Goal: Task Accomplishment & Management: Manage account settings

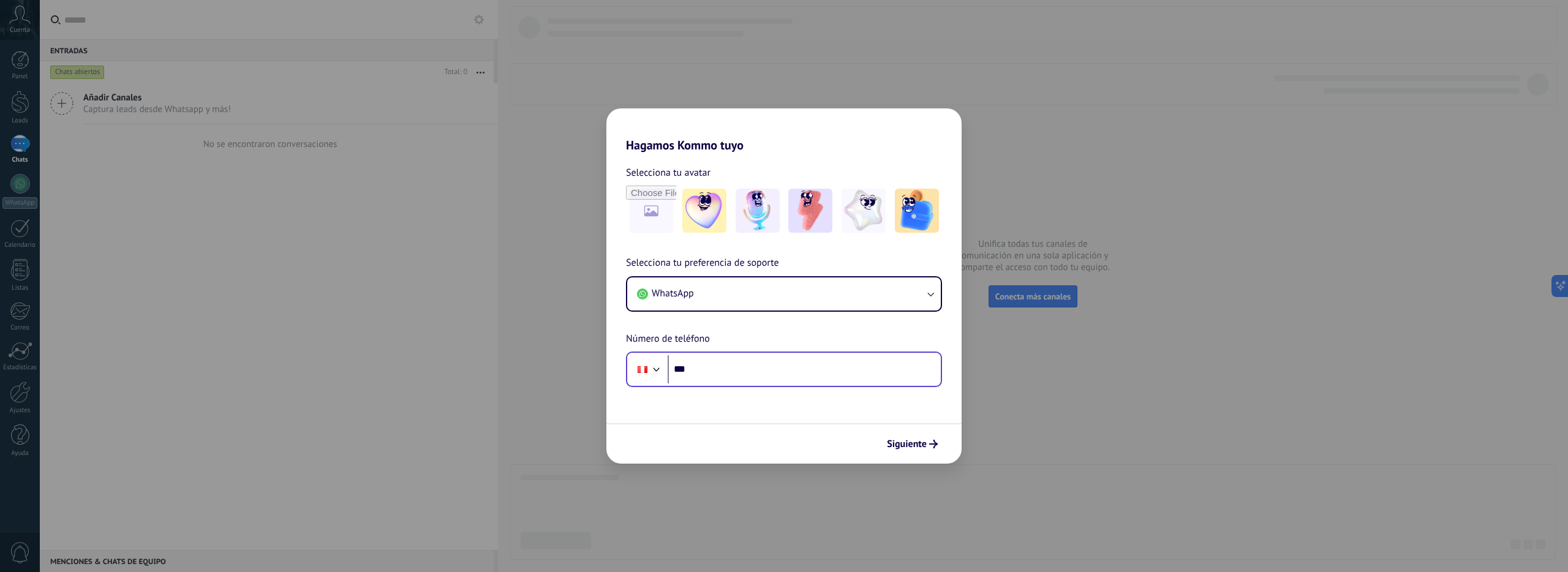
click at [734, 365] on input "***" at bounding box center [805, 369] width 273 height 28
paste input "**********"
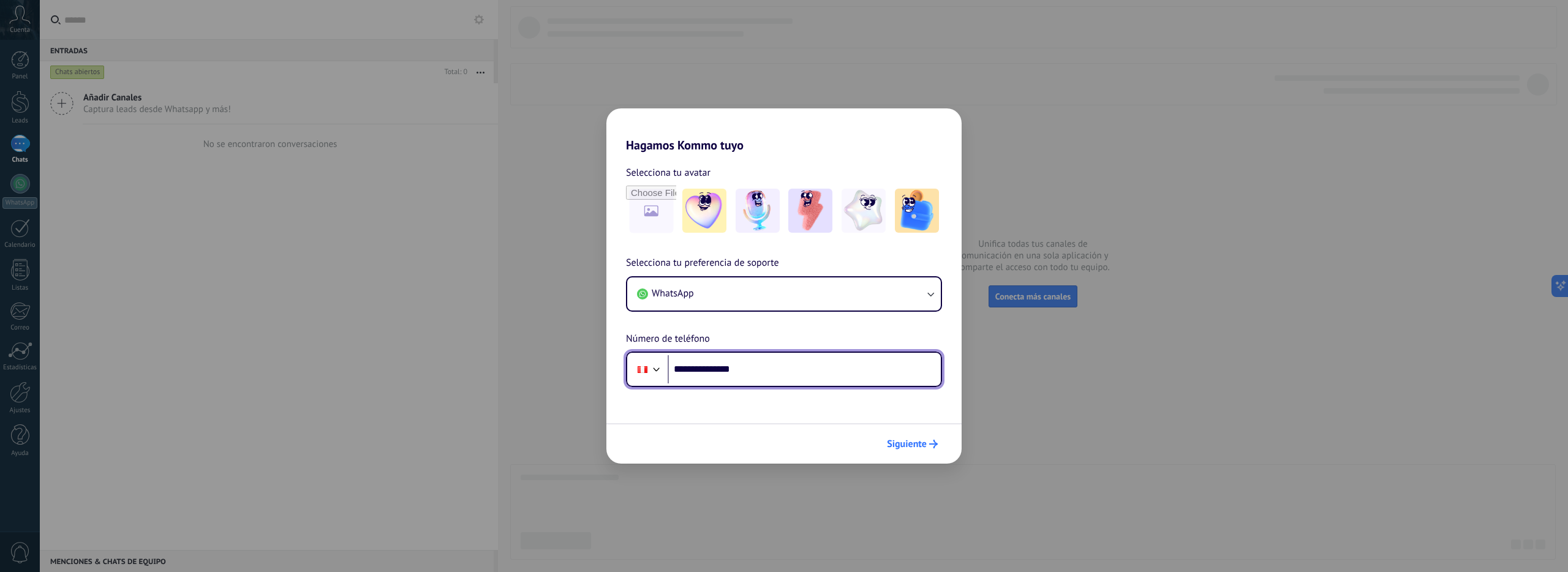
type input "**********"
click at [901, 445] on span "Siguiente" at bounding box center [907, 444] width 39 height 9
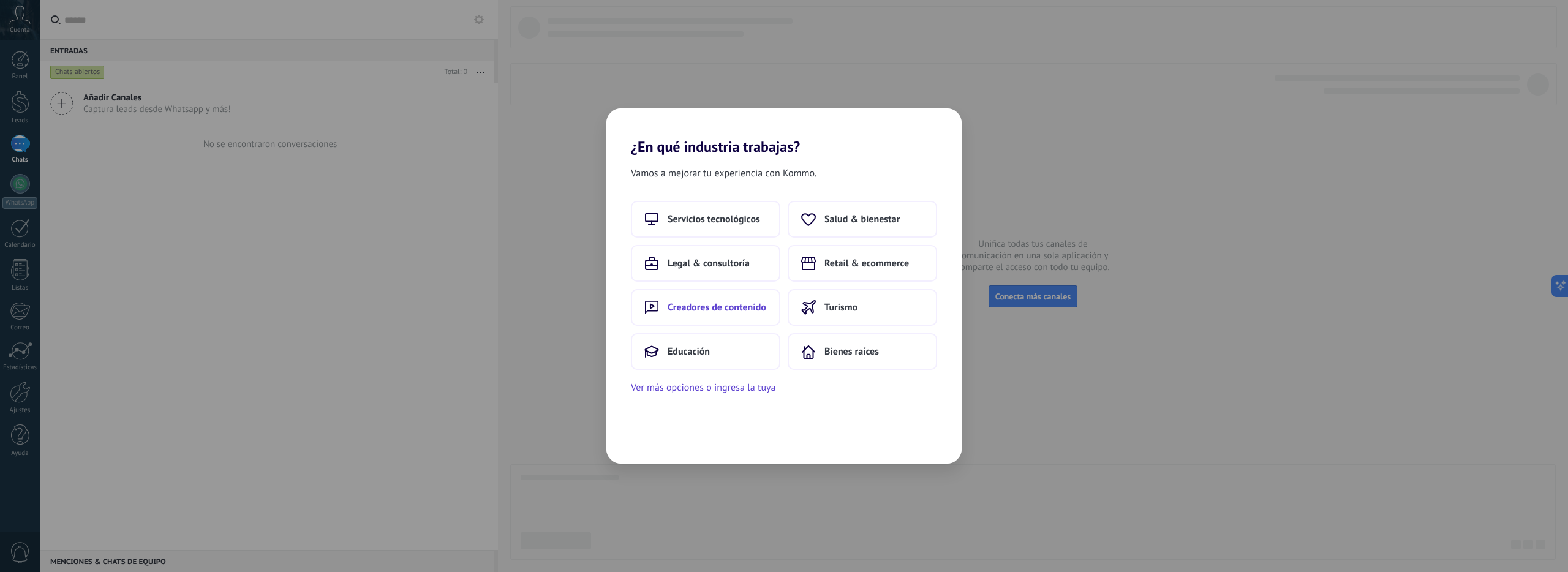
click at [747, 305] on span "Creadores de contenido" at bounding box center [717, 308] width 99 height 13
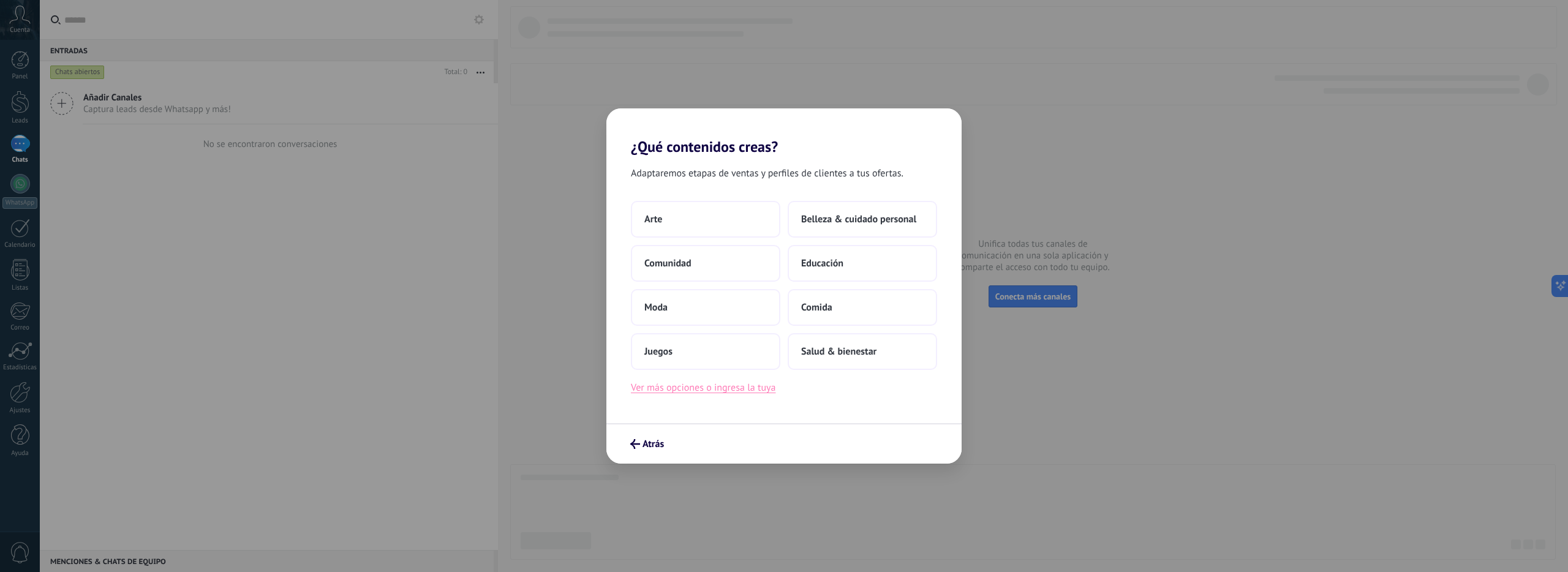
click at [720, 389] on button "Ver más opciones o ingresa la tuya" at bounding box center [703, 388] width 144 height 16
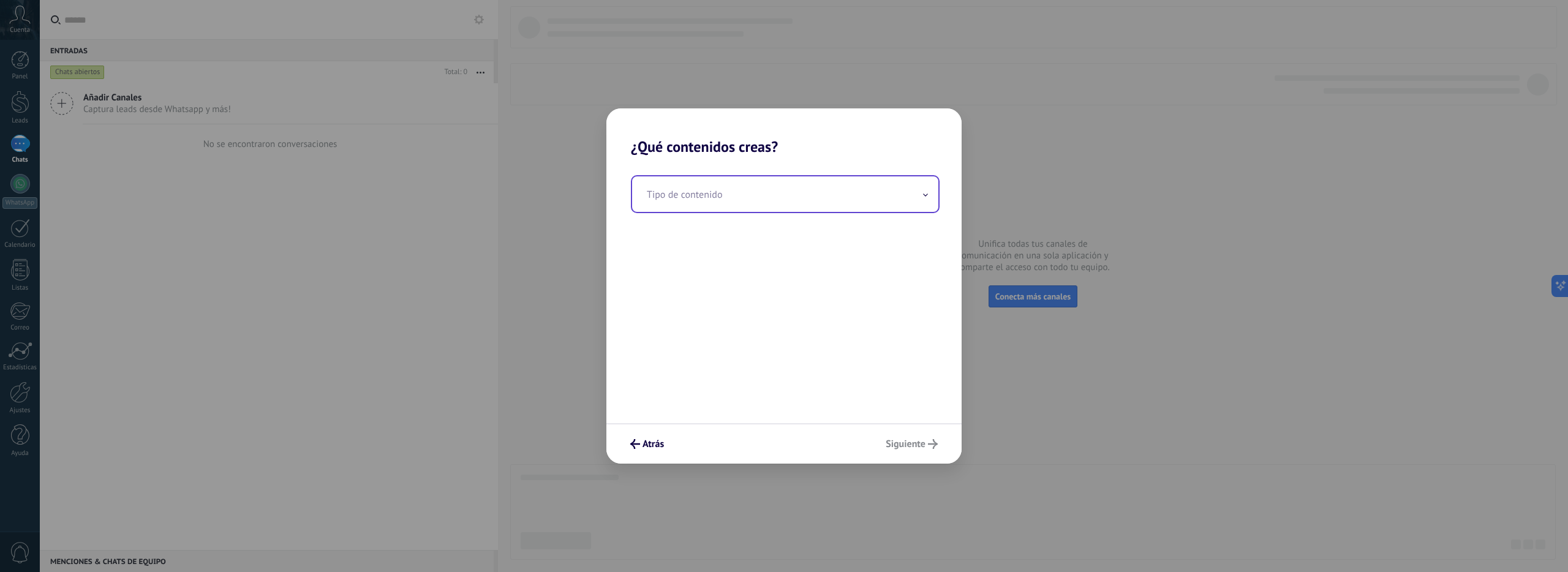
click at [741, 200] on input "text" at bounding box center [786, 194] width 306 height 36
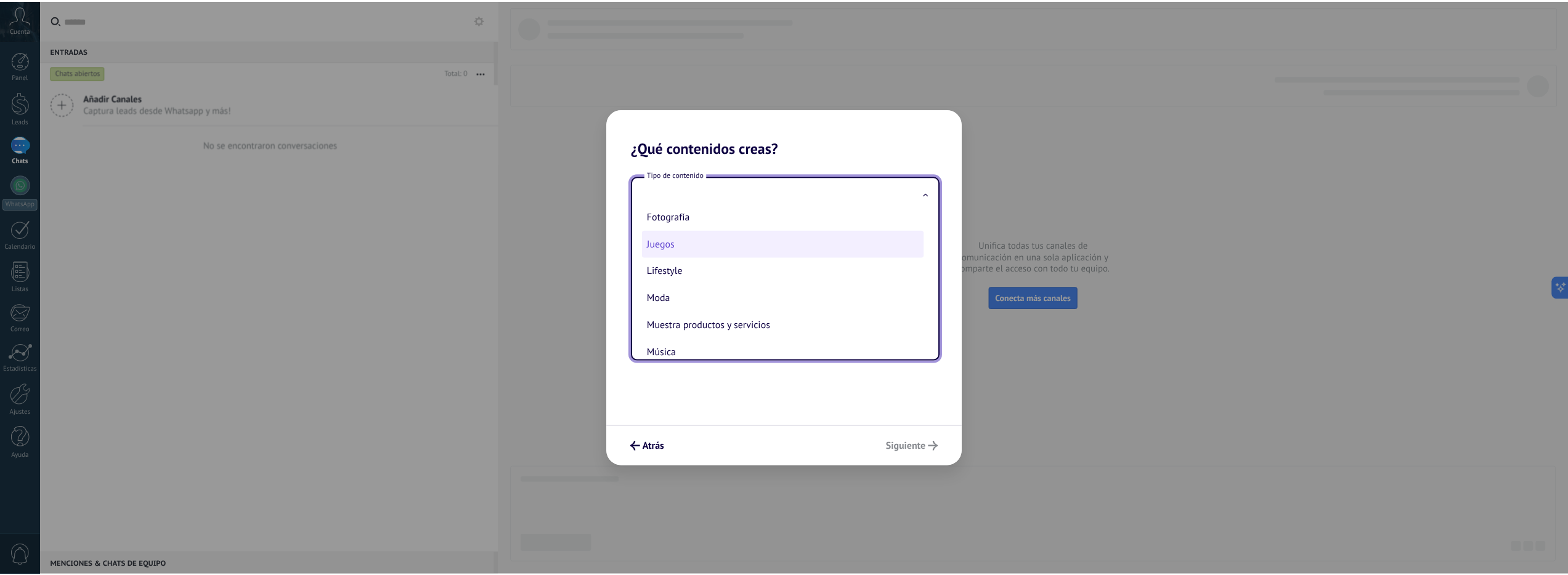
scroll to position [102, 0]
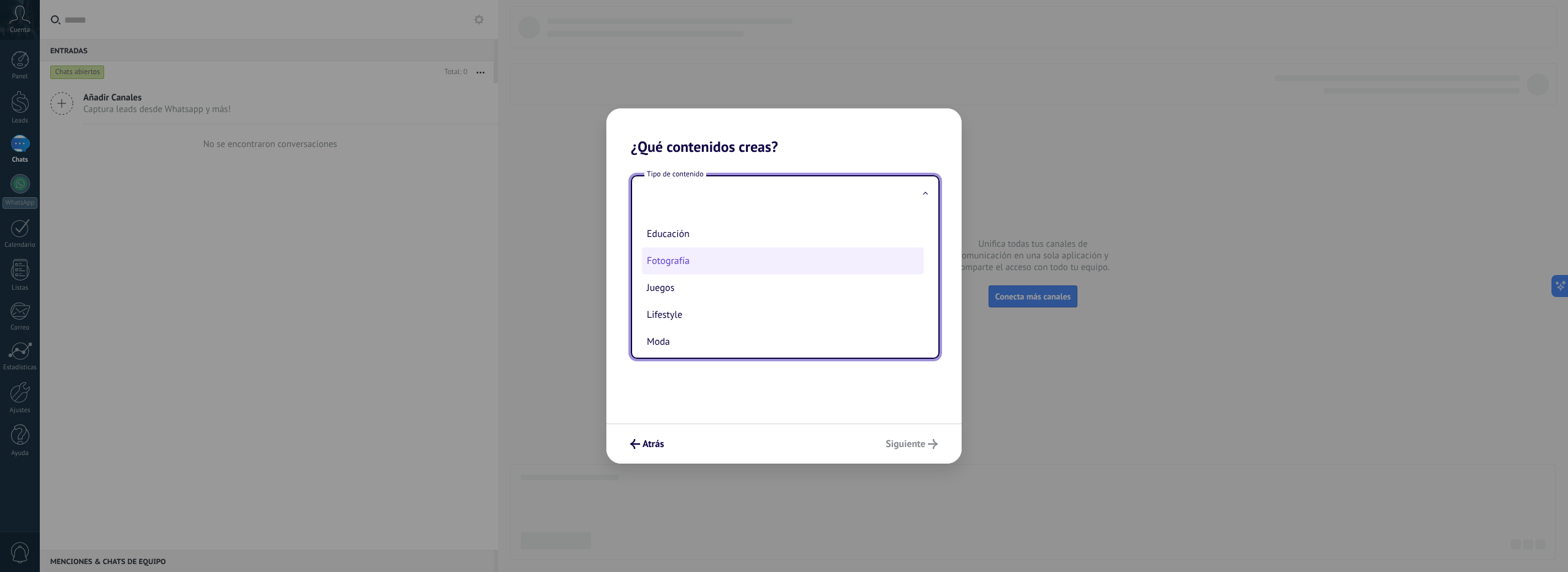
click at [705, 256] on li "Fotografía" at bounding box center [782, 261] width 282 height 27
type input "**********"
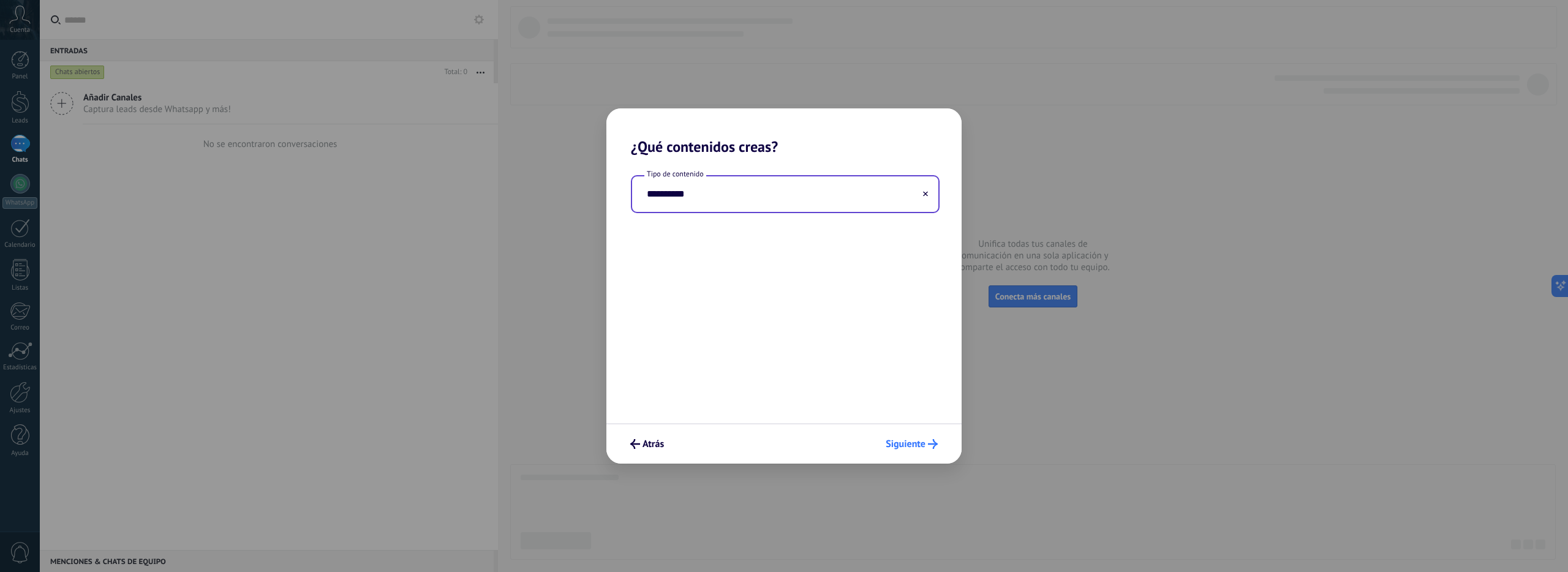
click at [897, 442] on span "Siguiente" at bounding box center [905, 444] width 39 height 9
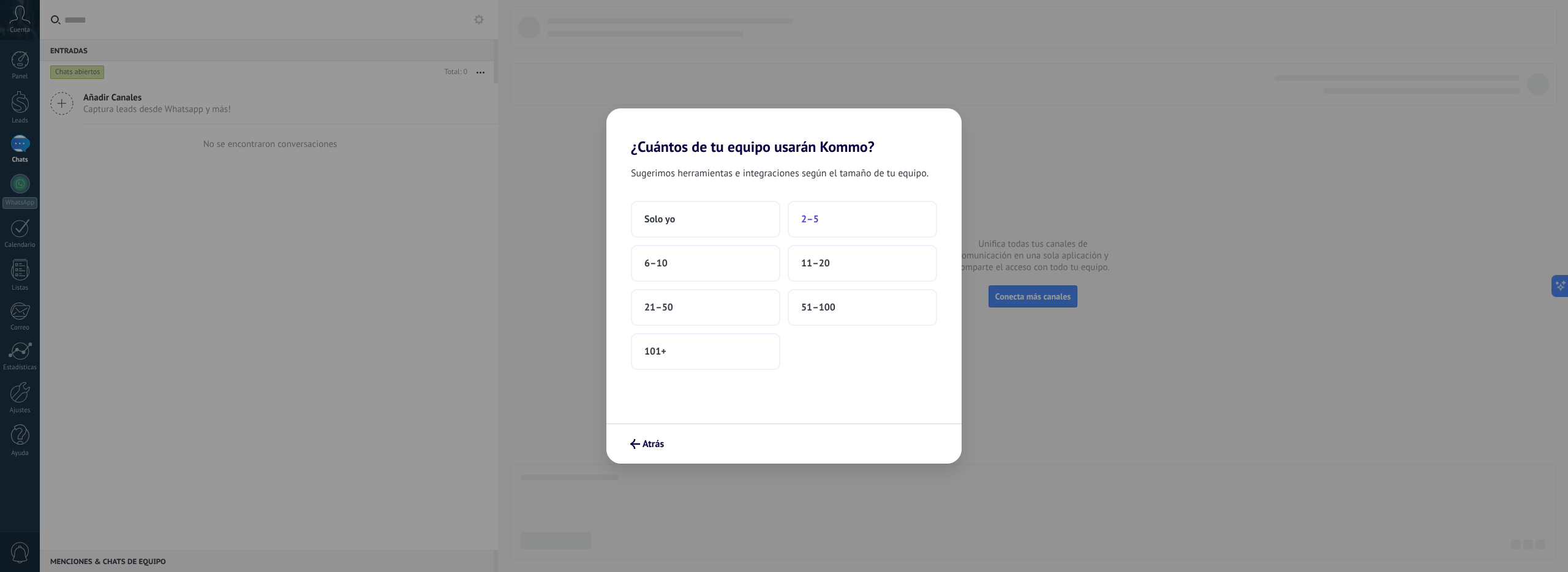
click at [844, 226] on button "2–5" at bounding box center [863, 219] width 150 height 37
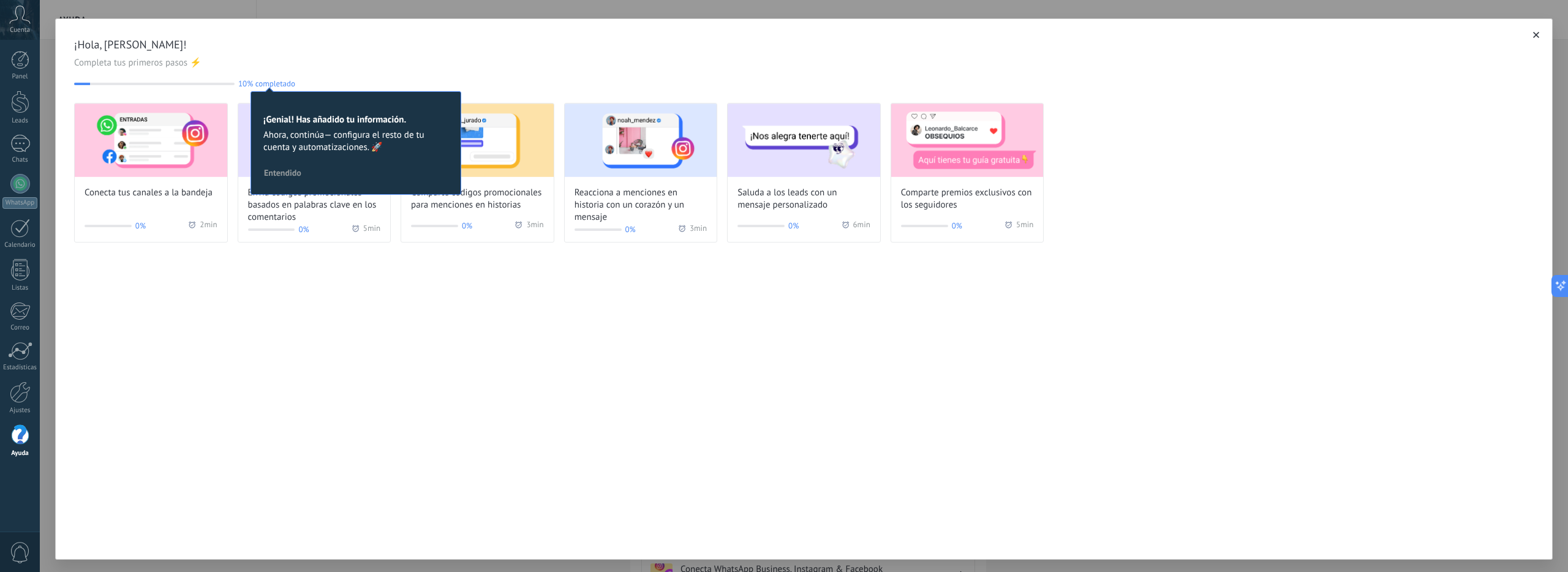
click at [301, 76] on div "¡Hola, [PERSON_NAME]! Completa tus primeros pasos ⚡ 10% completado 10 ¡Genial! …" at bounding box center [804, 62] width 1460 height 50
click at [144, 170] on img at bounding box center [151, 140] width 152 height 73
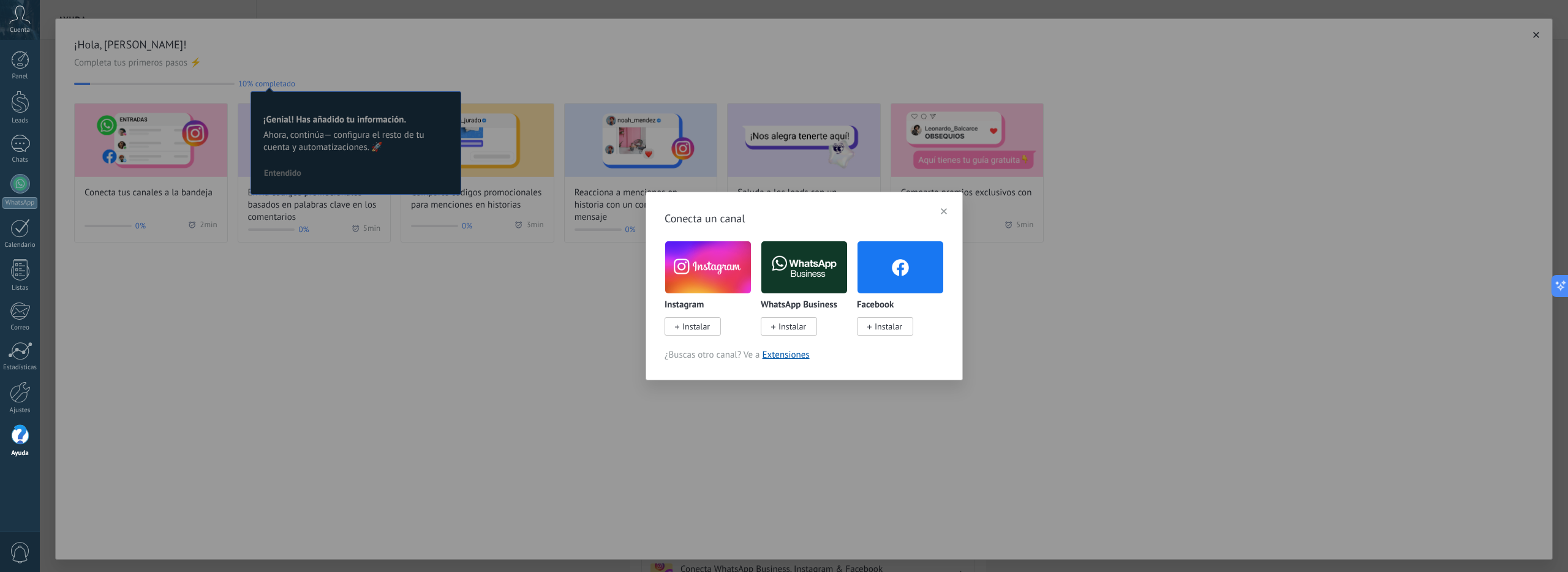
click at [805, 331] on span "Instalar" at bounding box center [792, 327] width 28 height 11
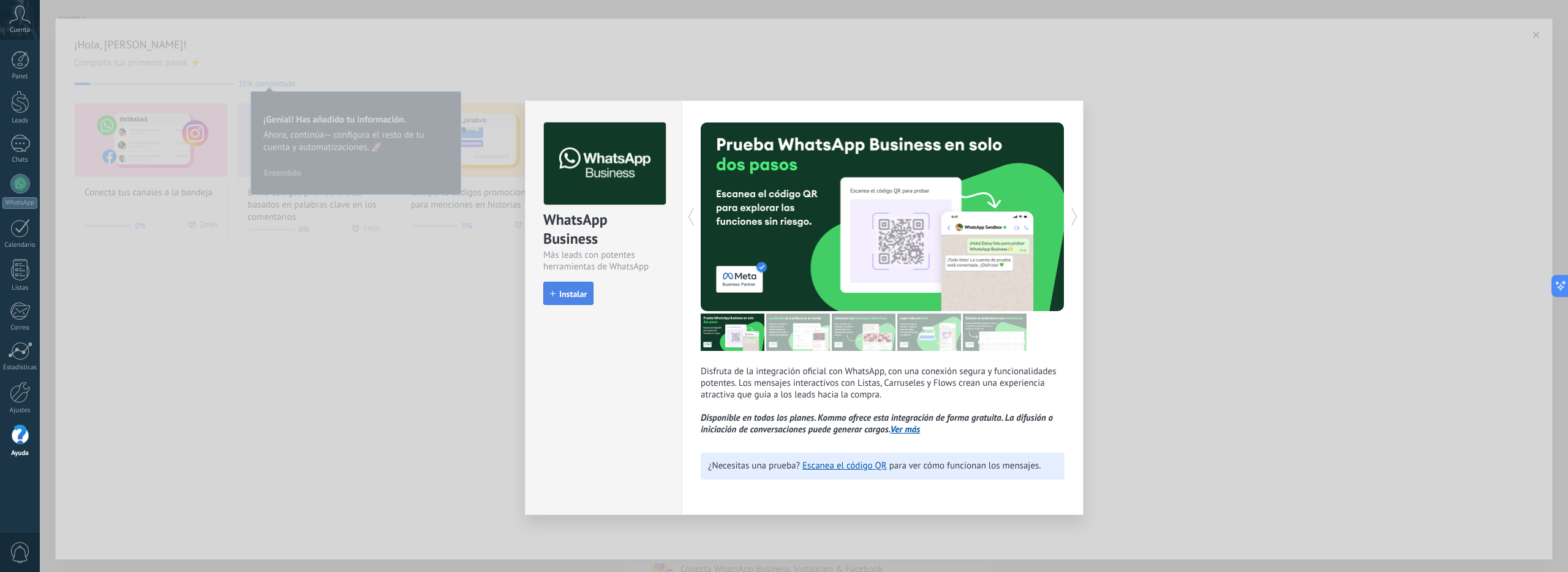
click at [586, 295] on span "Instalar" at bounding box center [573, 293] width 28 height 9
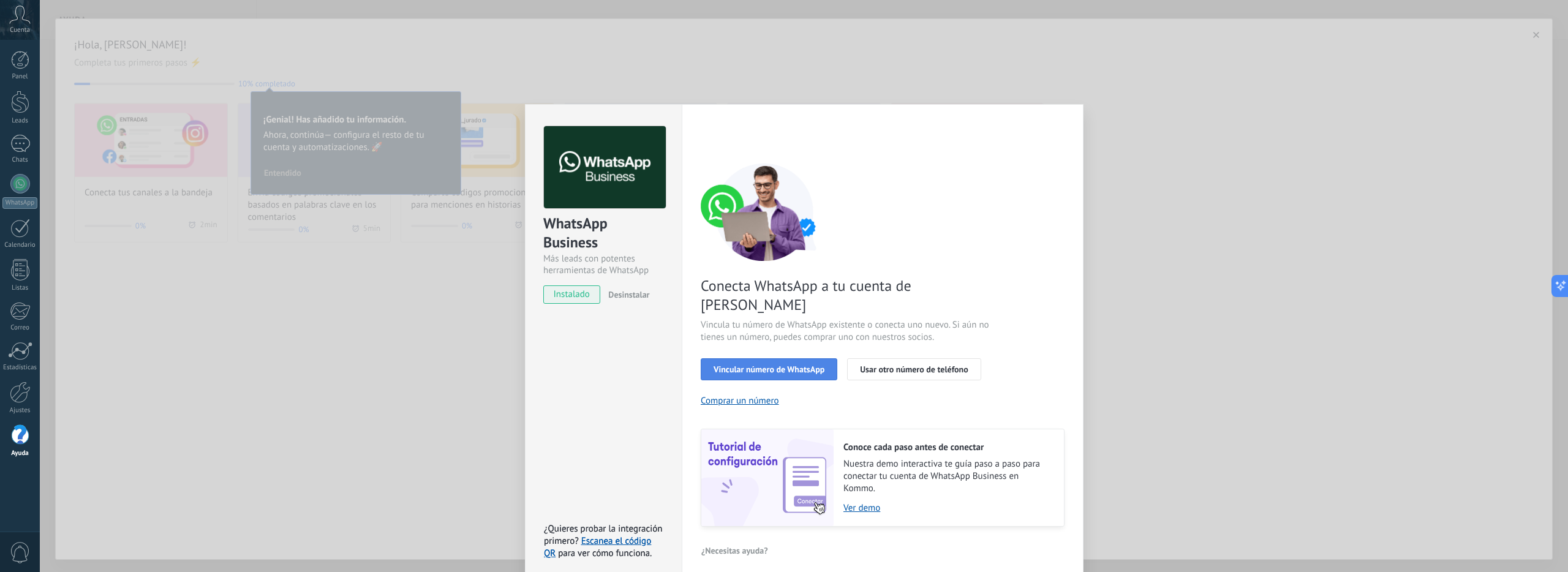
click at [815, 358] on button "Vincular número de WhatsApp" at bounding box center [768, 369] width 136 height 22
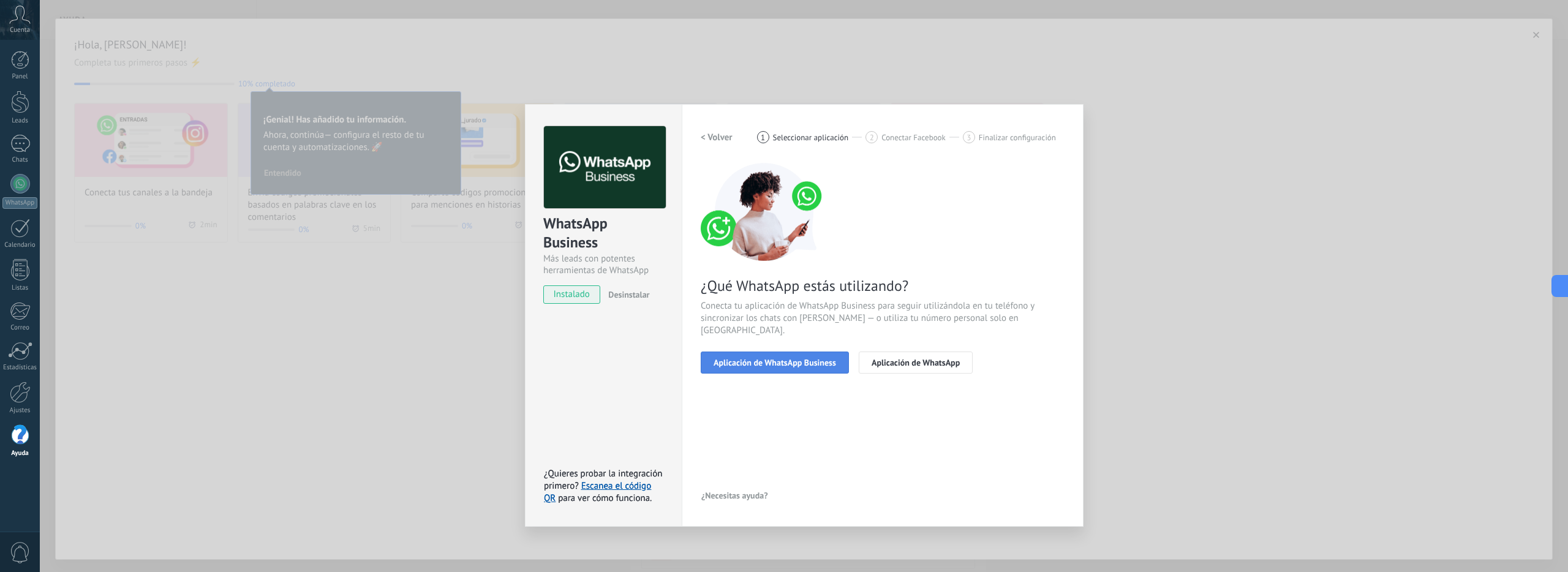
click at [812, 357] on button "Aplicación de WhatsApp Business" at bounding box center [775, 363] width 148 height 22
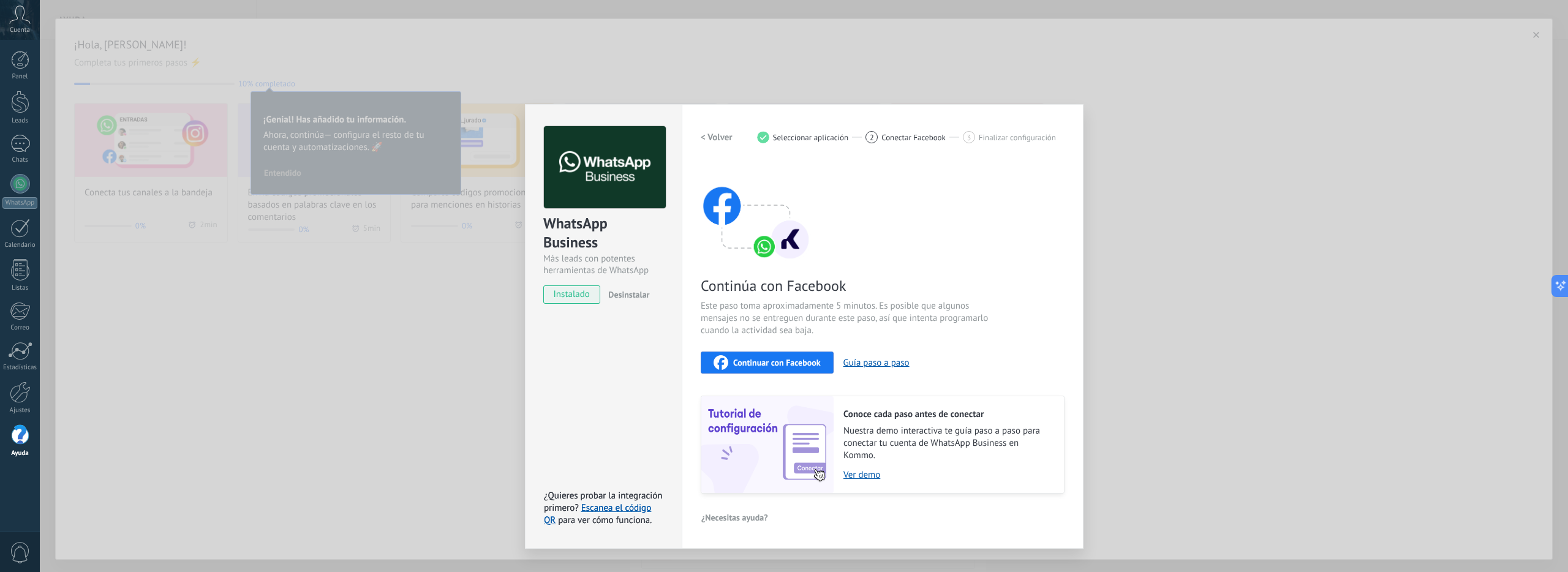
click at [801, 358] on span "Continuar con Facebook" at bounding box center [777, 362] width 88 height 9
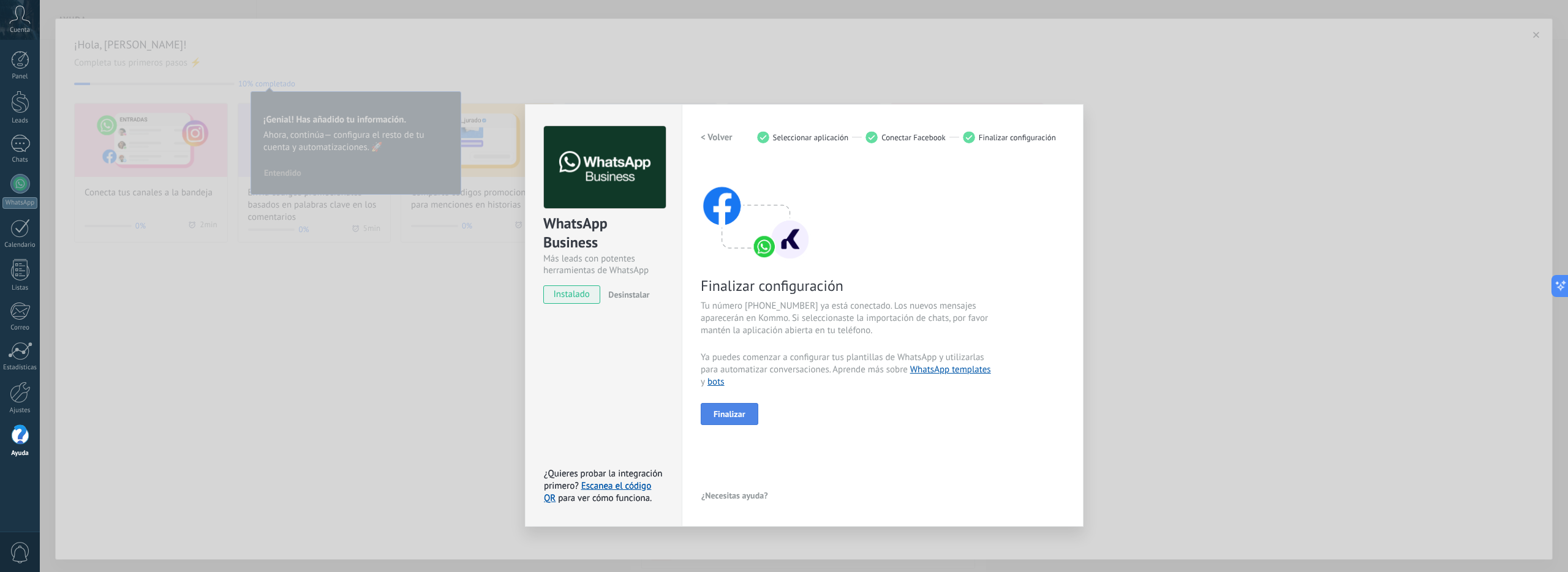
click at [720, 411] on span "Finalizar" at bounding box center [730, 414] width 32 height 9
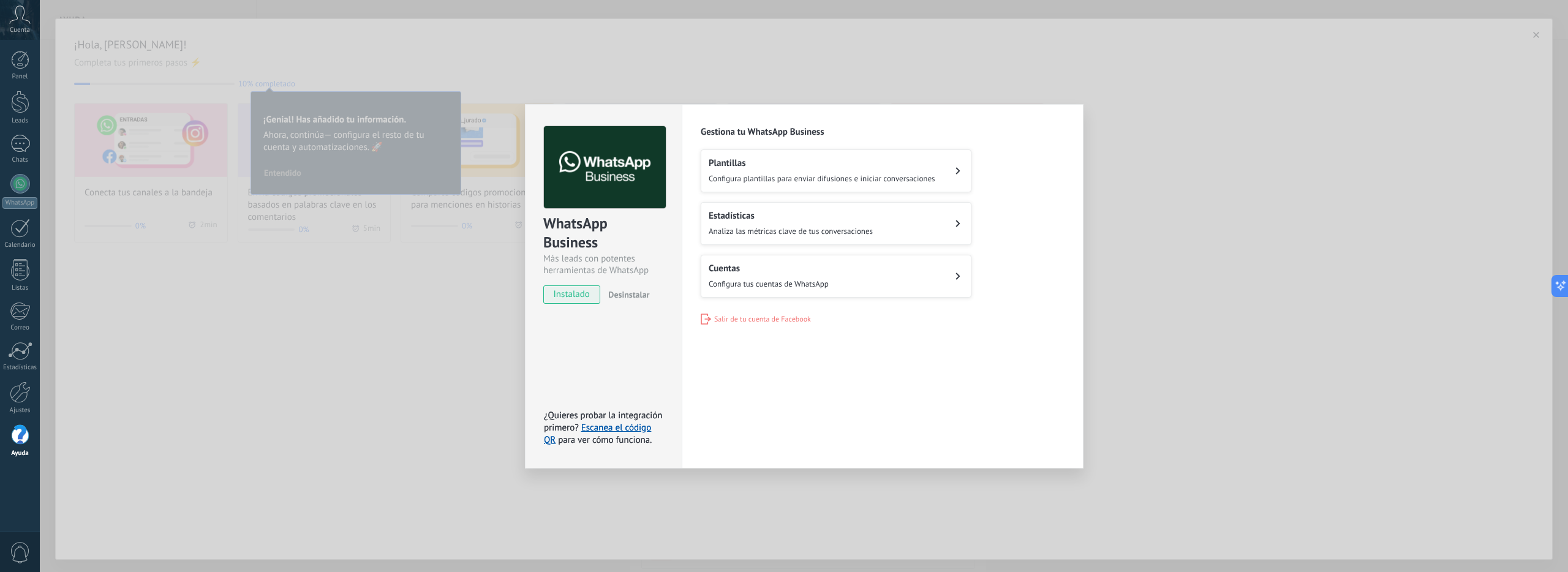
click at [1070, 122] on div "Configuraciones Autorizaciones This tab logs the users who have granted integra…" at bounding box center [882, 286] width 401 height 365
click at [1178, 114] on div "WhatsApp Business Más leads con potentes herramientas de WhatsApp instalado Des…" at bounding box center [804, 286] width 1529 height 572
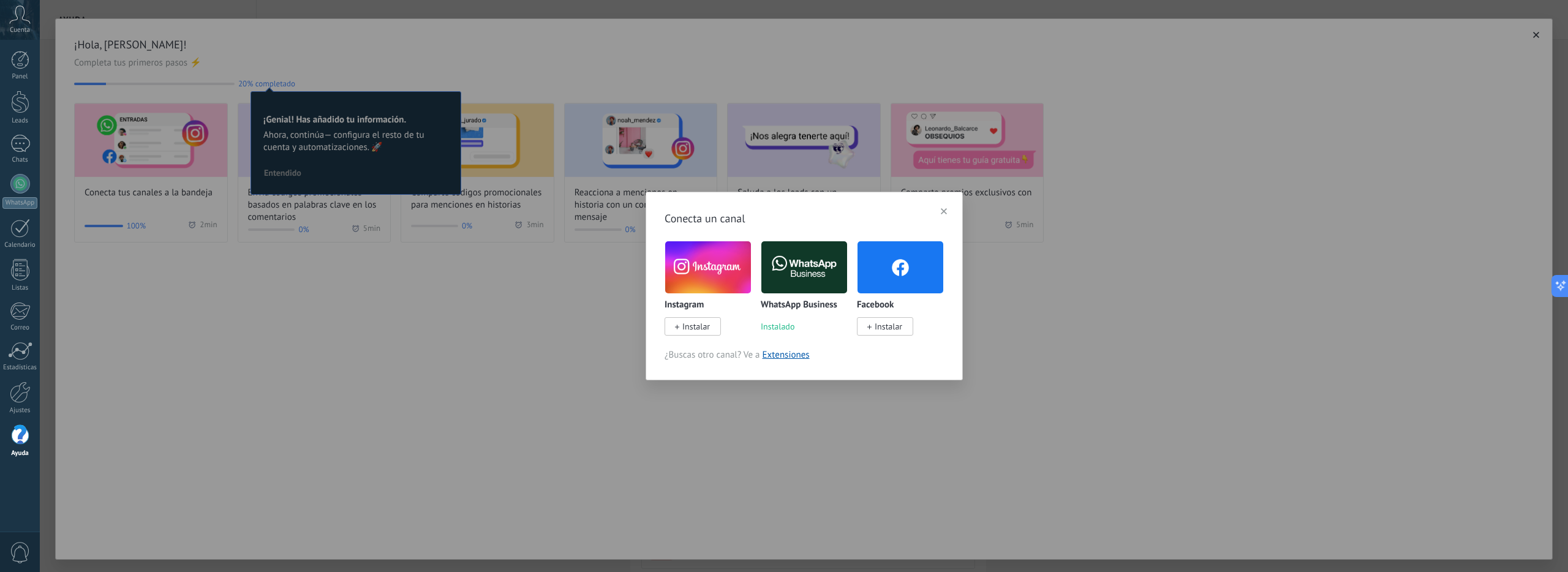
click at [943, 211] on icon "button" at bounding box center [944, 211] width 6 height 6
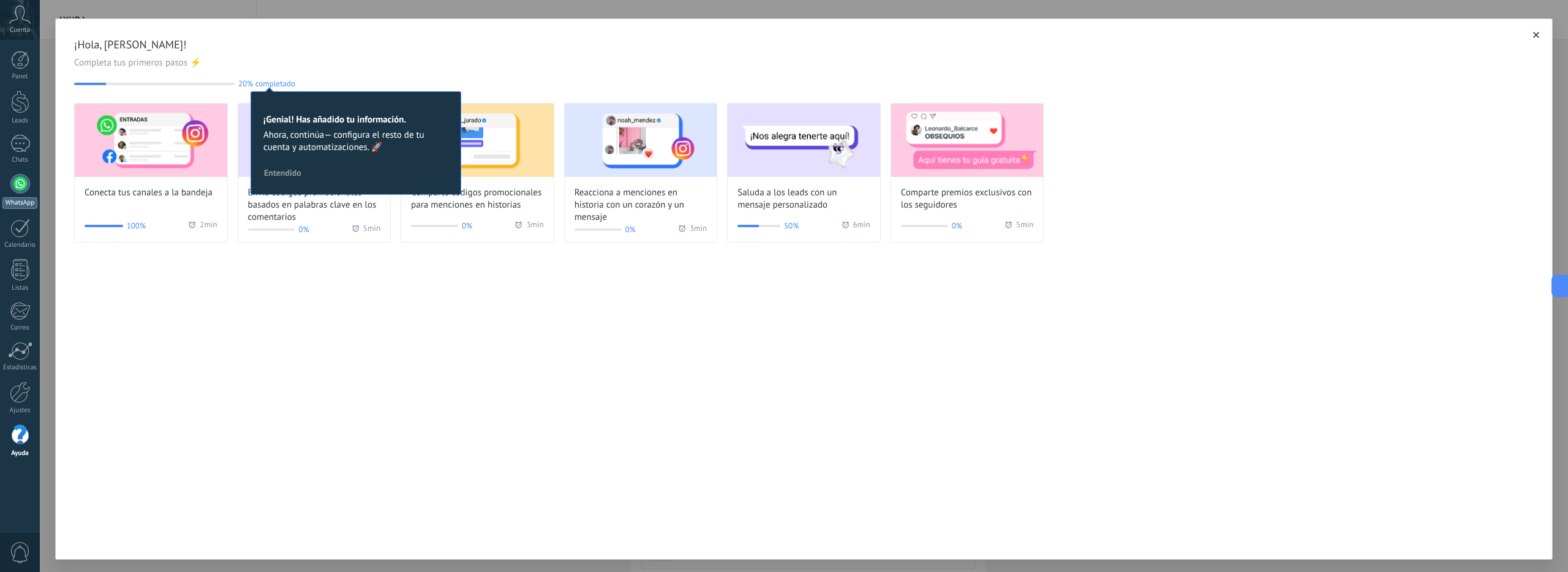
click at [29, 190] on link "WhatsApp" at bounding box center [20, 192] width 39 height 35
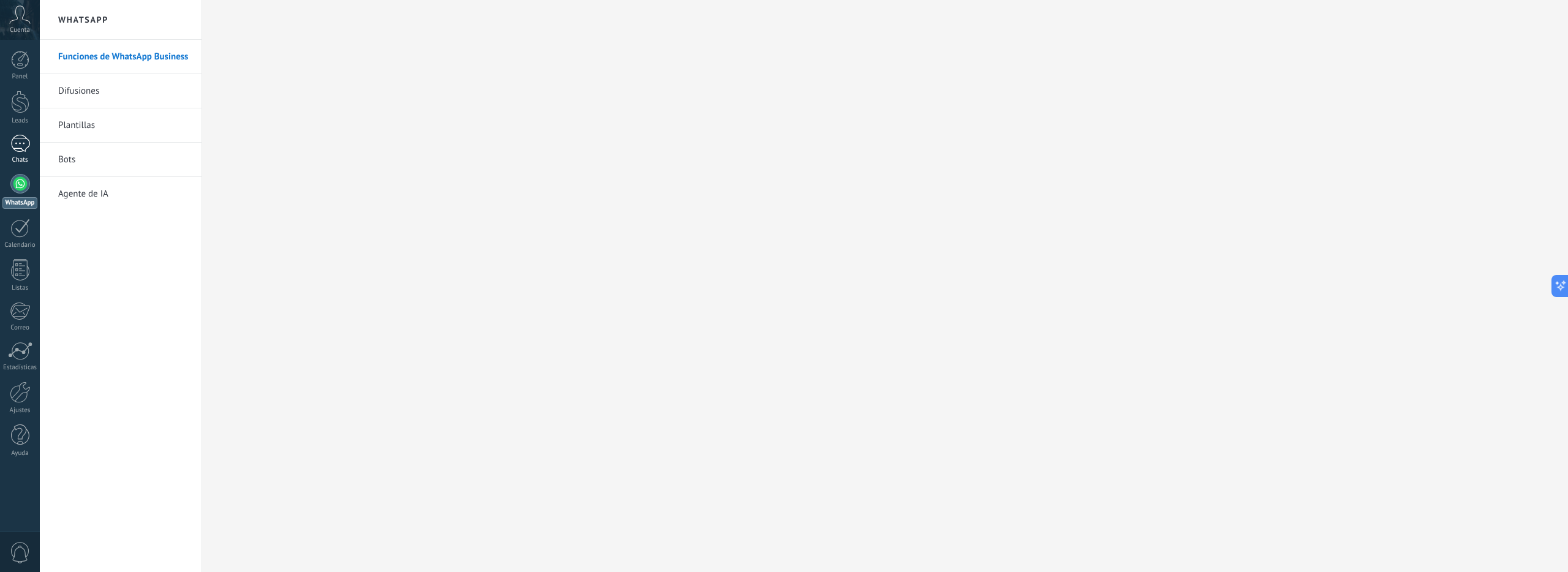
click at [13, 146] on div at bounding box center [20, 144] width 20 height 18
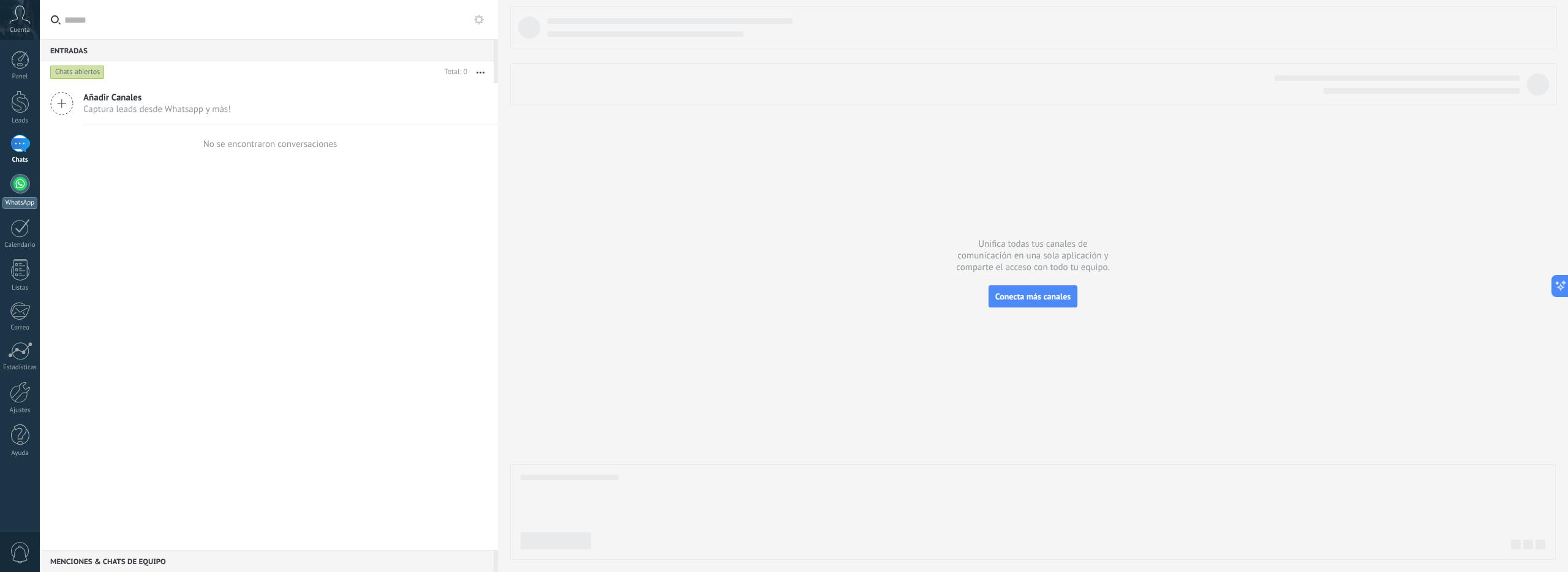
click at [29, 183] on div at bounding box center [20, 184] width 20 height 20
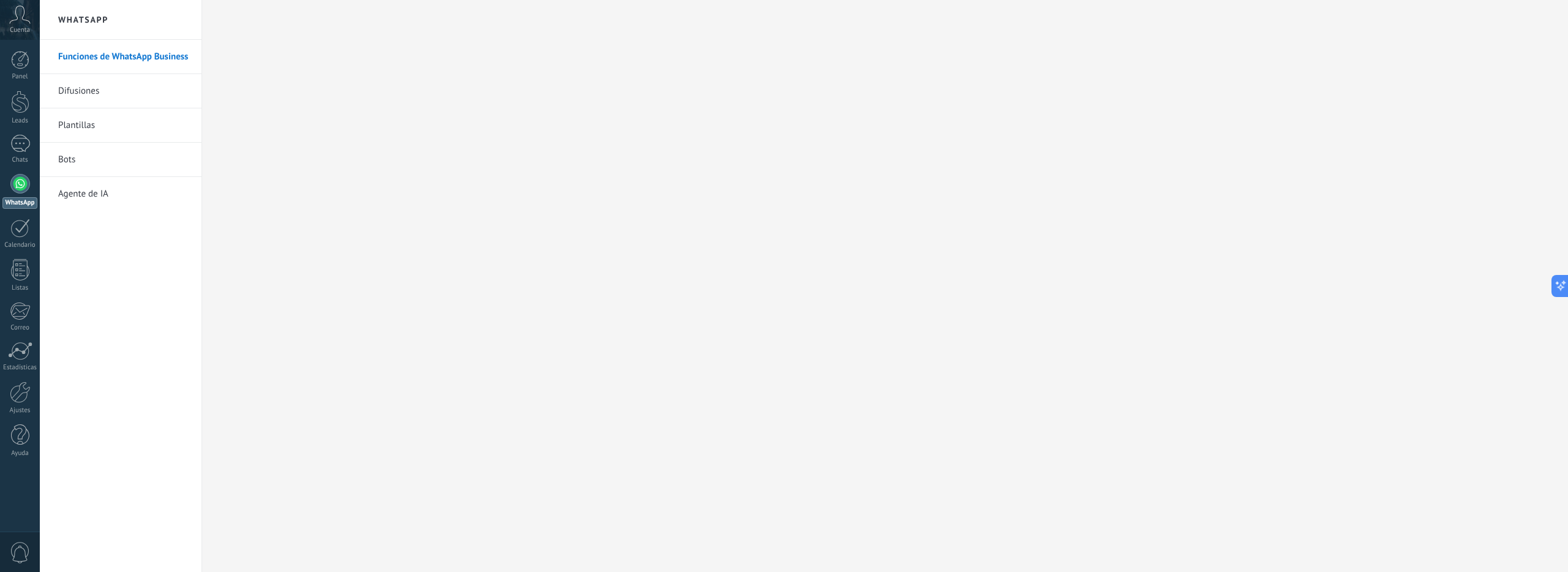
click at [16, 24] on div "Cuenta" at bounding box center [20, 20] width 39 height 39
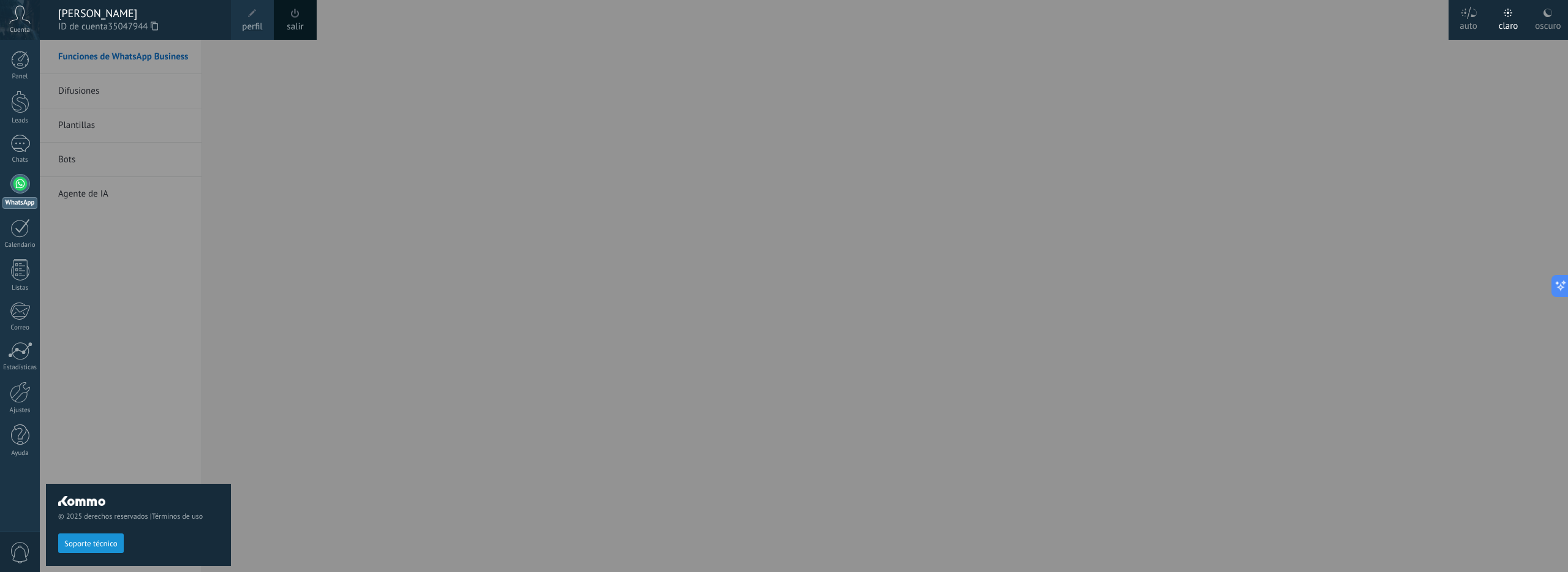
click at [16, 24] on div "Cuenta" at bounding box center [20, 20] width 39 height 39
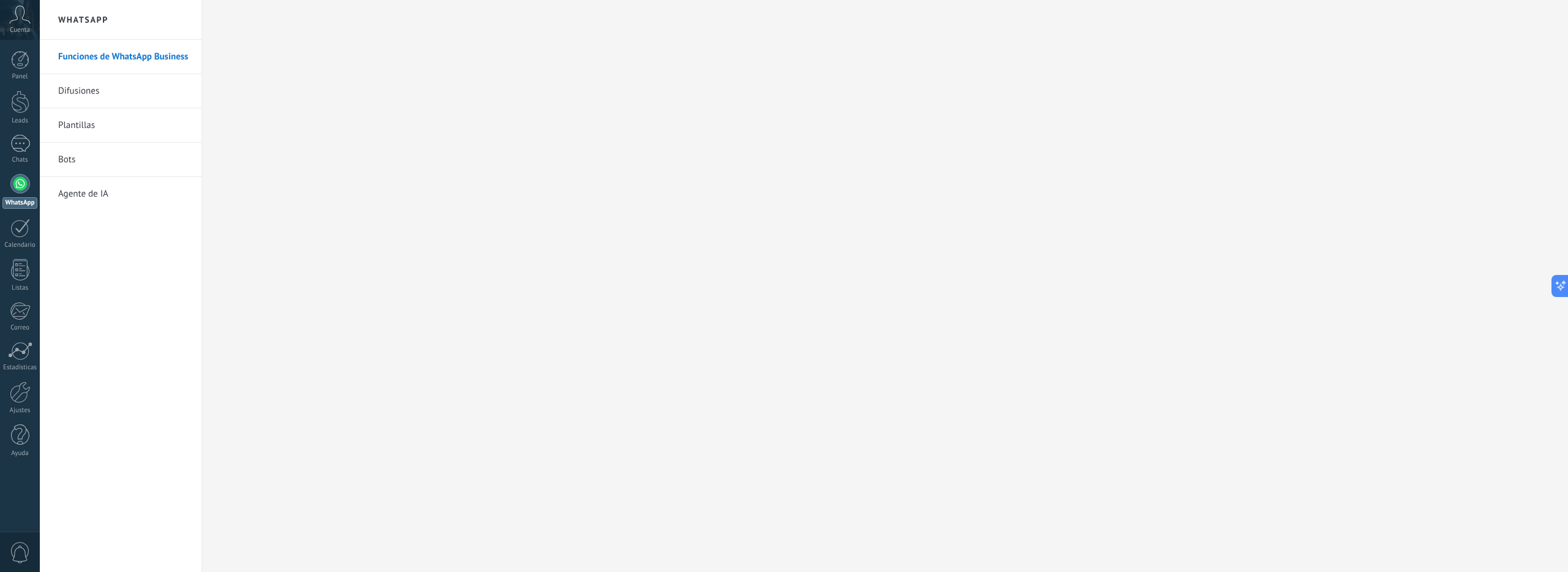
click at [103, 59] on link "Funciones de WhatsApp Business" at bounding box center [124, 56] width 131 height 34
click at [111, 97] on link "Difusiones" at bounding box center [124, 91] width 131 height 34
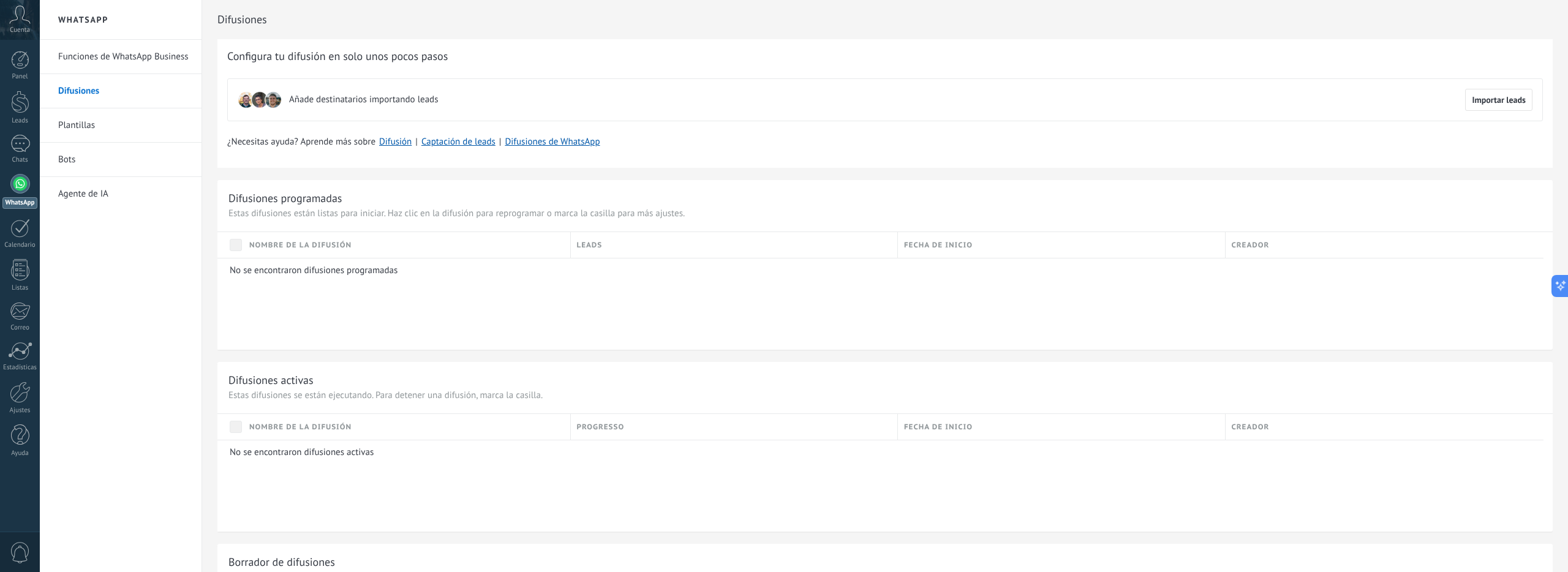
click at [111, 122] on link "Plantillas" at bounding box center [124, 125] width 131 height 34
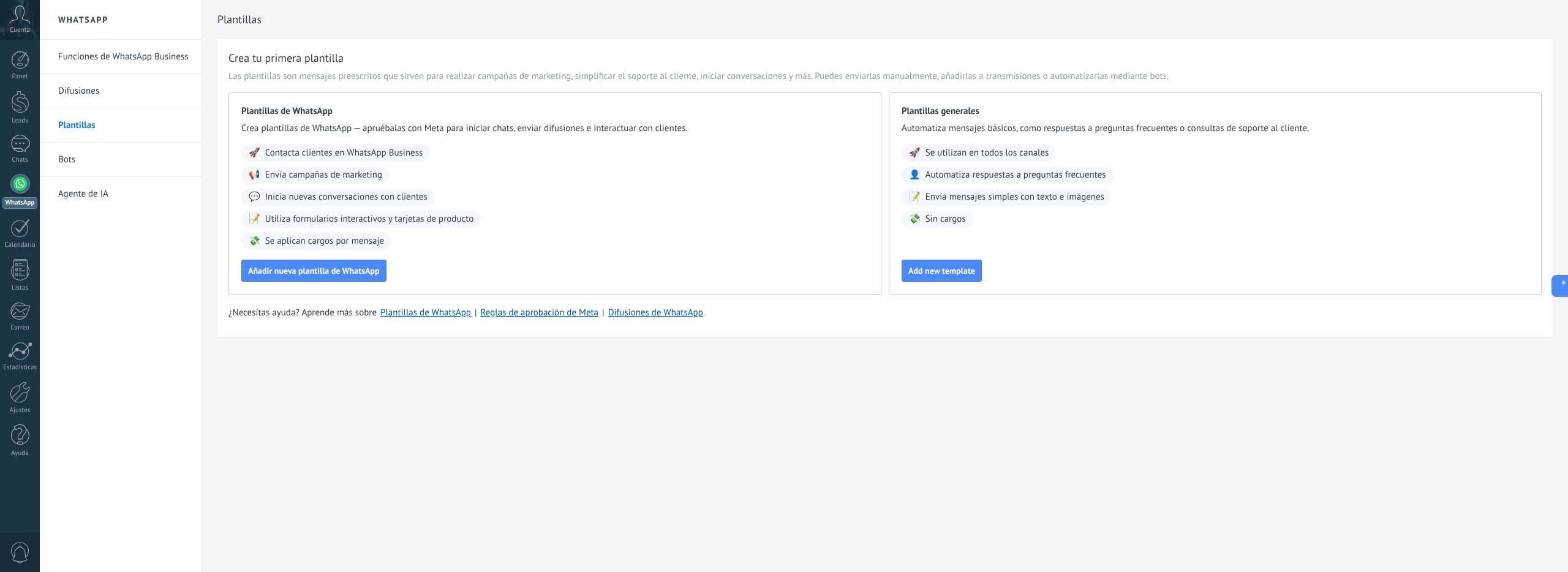
click at [106, 161] on link "Bots" at bounding box center [124, 159] width 131 height 34
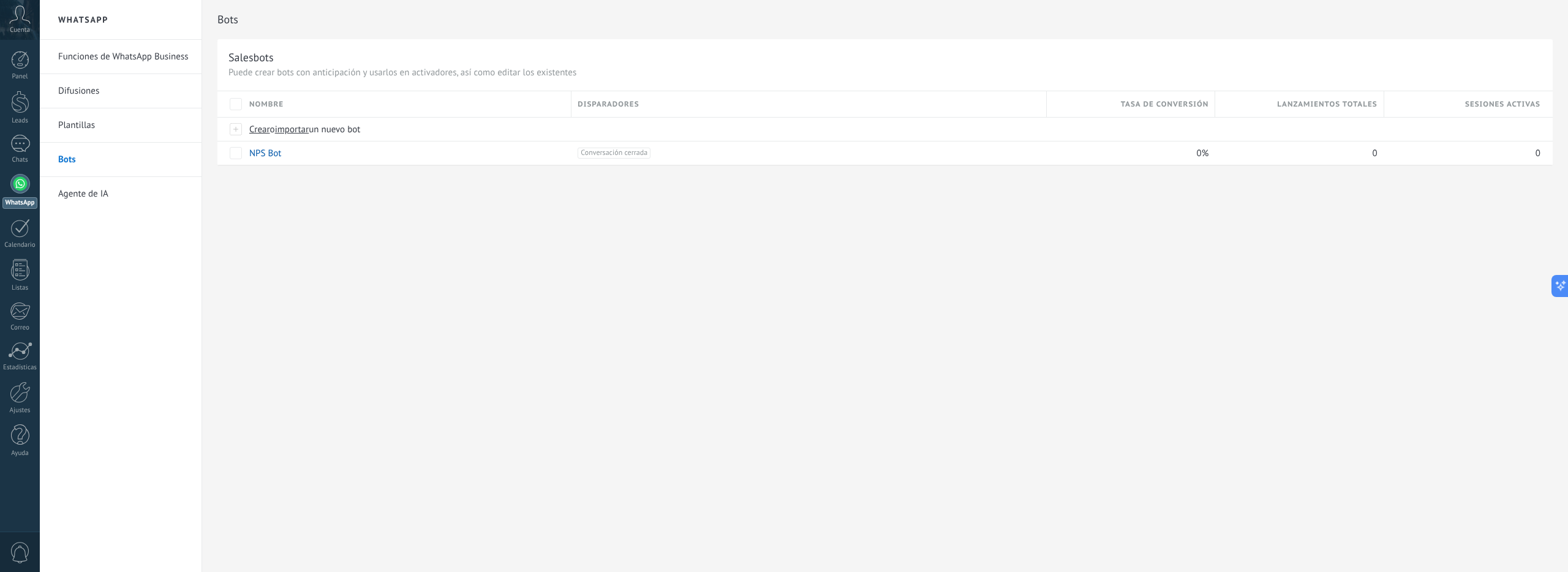
click at [106, 187] on link "Agente de IA" at bounding box center [124, 193] width 131 height 34
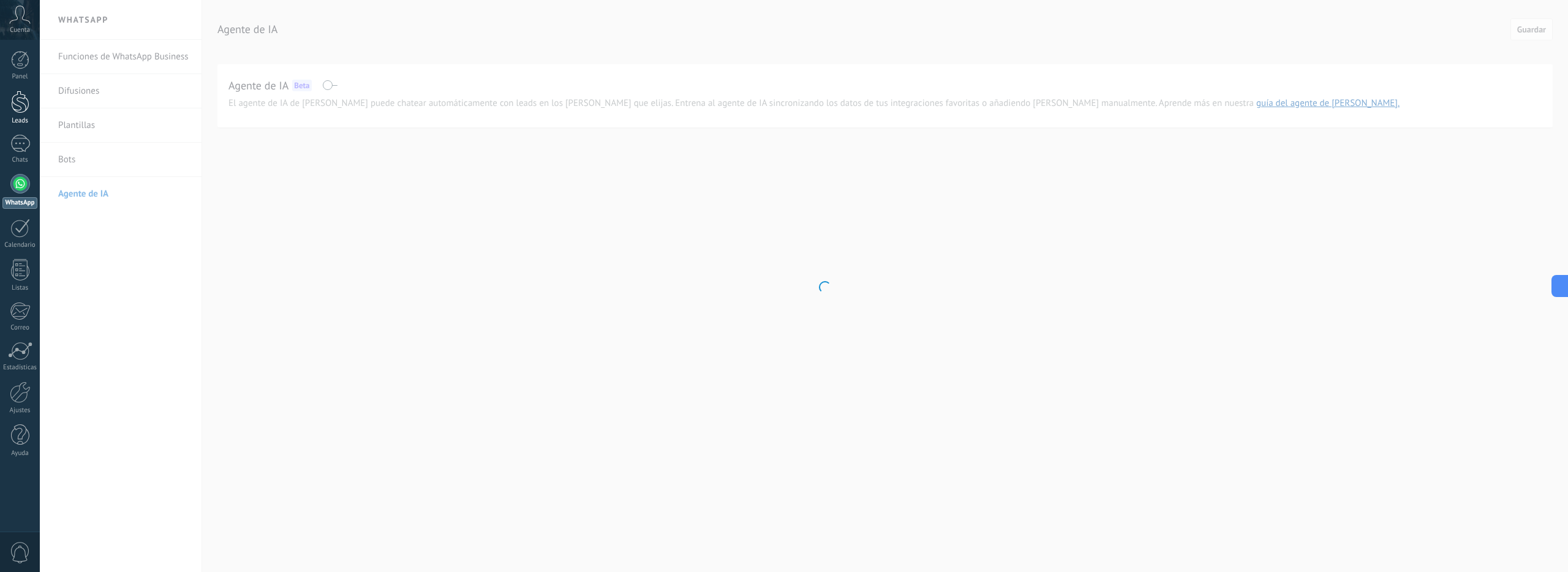
click at [35, 113] on link "Leads" at bounding box center [20, 107] width 39 height 34
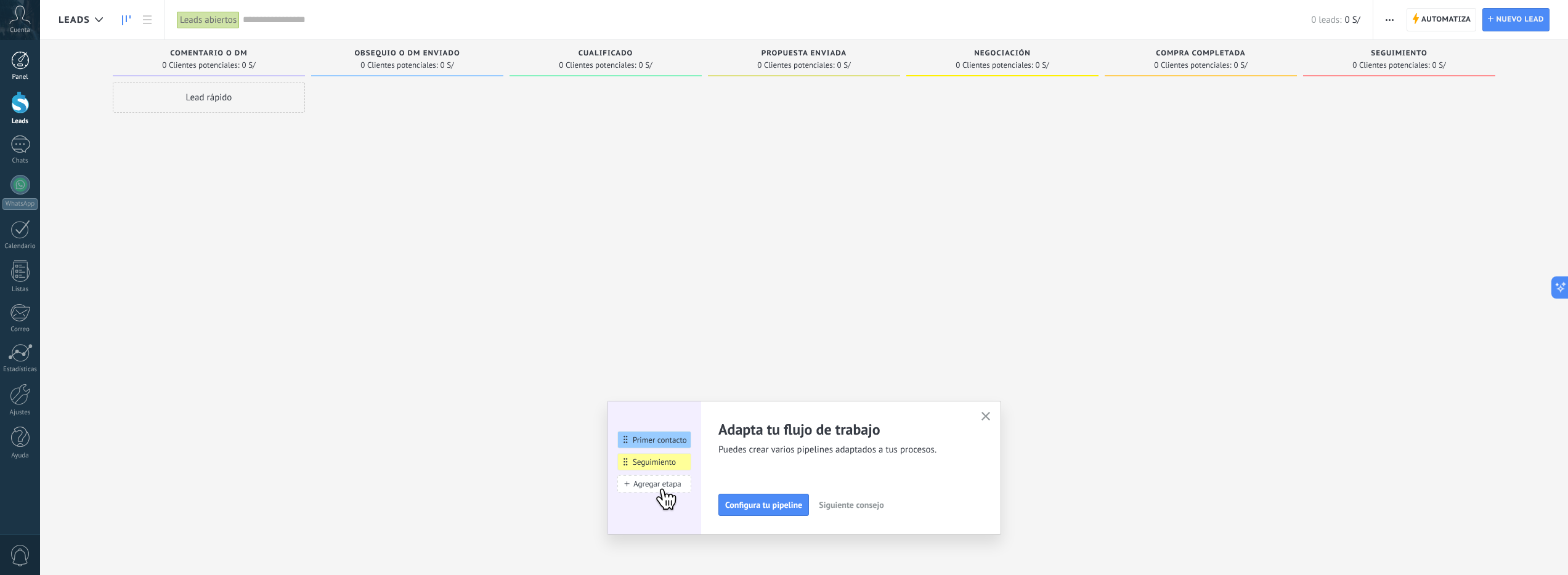
click at [21, 58] on div at bounding box center [20, 59] width 18 height 18
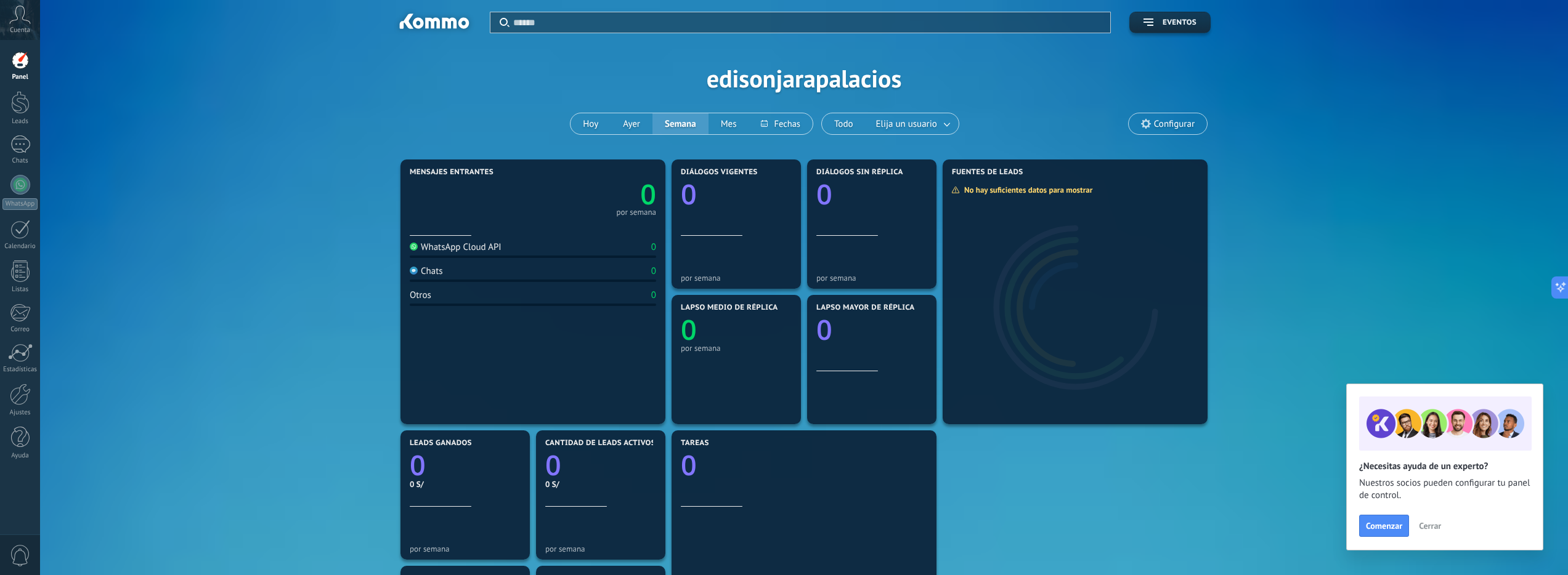
click at [26, 21] on icon at bounding box center [20, 14] width 21 height 18
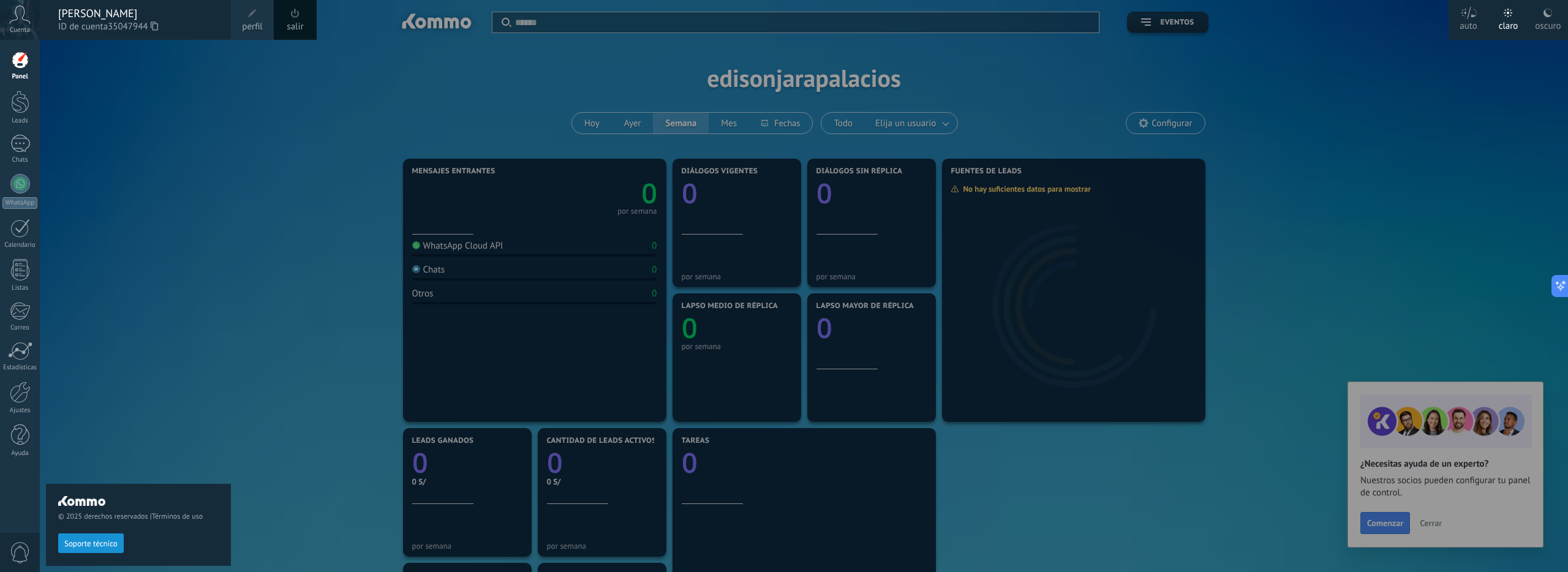
click at [243, 196] on div at bounding box center [823, 286] width 1568 height 572
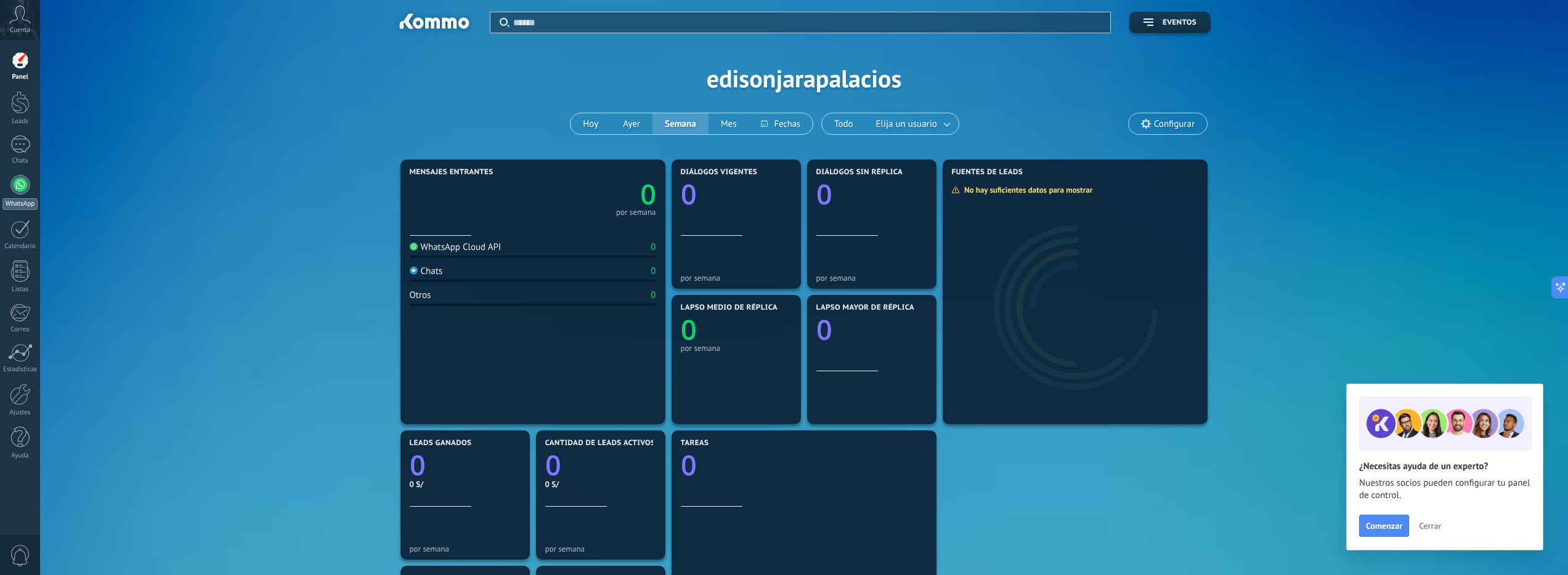
click at [25, 194] on link "WhatsApp" at bounding box center [20, 193] width 40 height 35
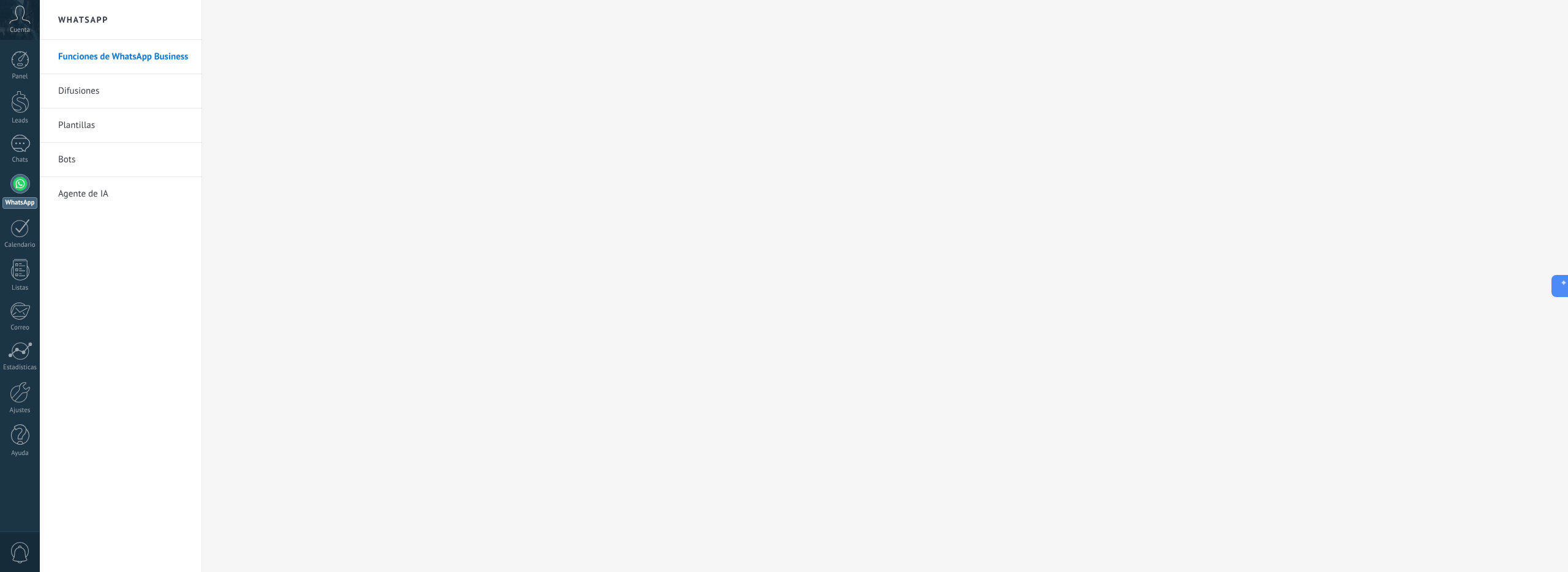
click at [12, 30] on span "Cuenta" at bounding box center [20, 30] width 21 height 8
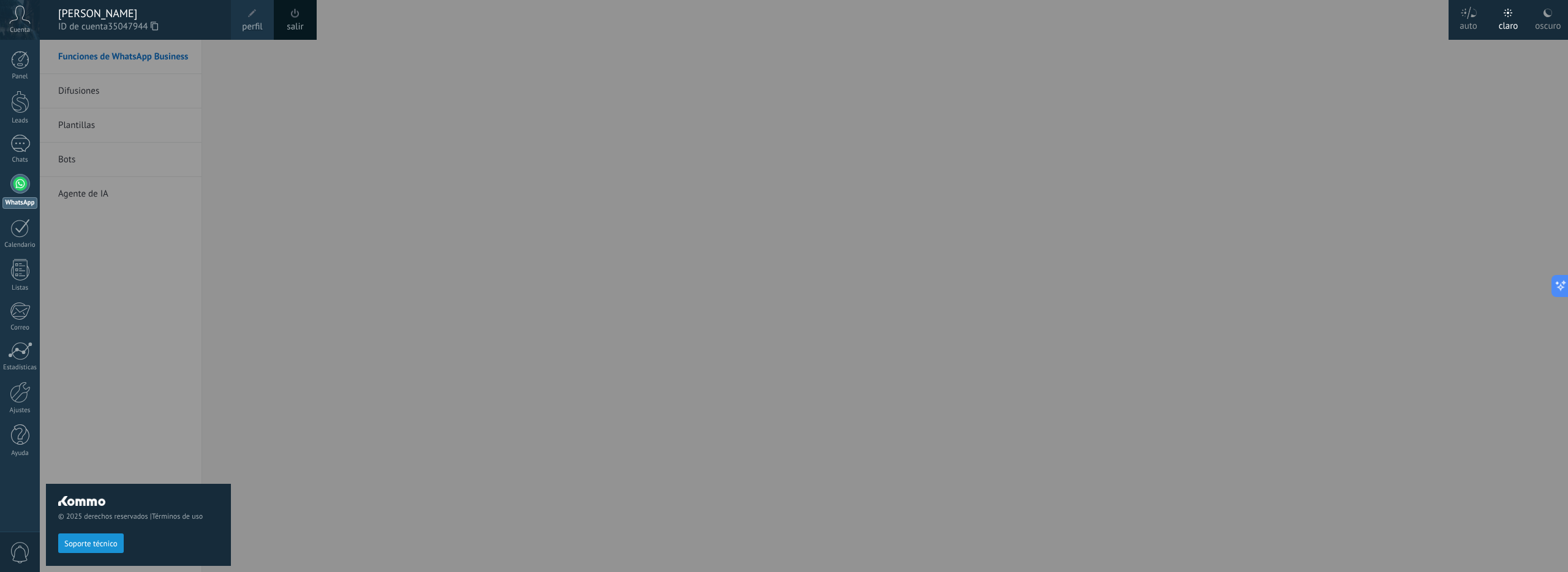
click at [245, 28] on span "perfil" at bounding box center [252, 27] width 21 height 13
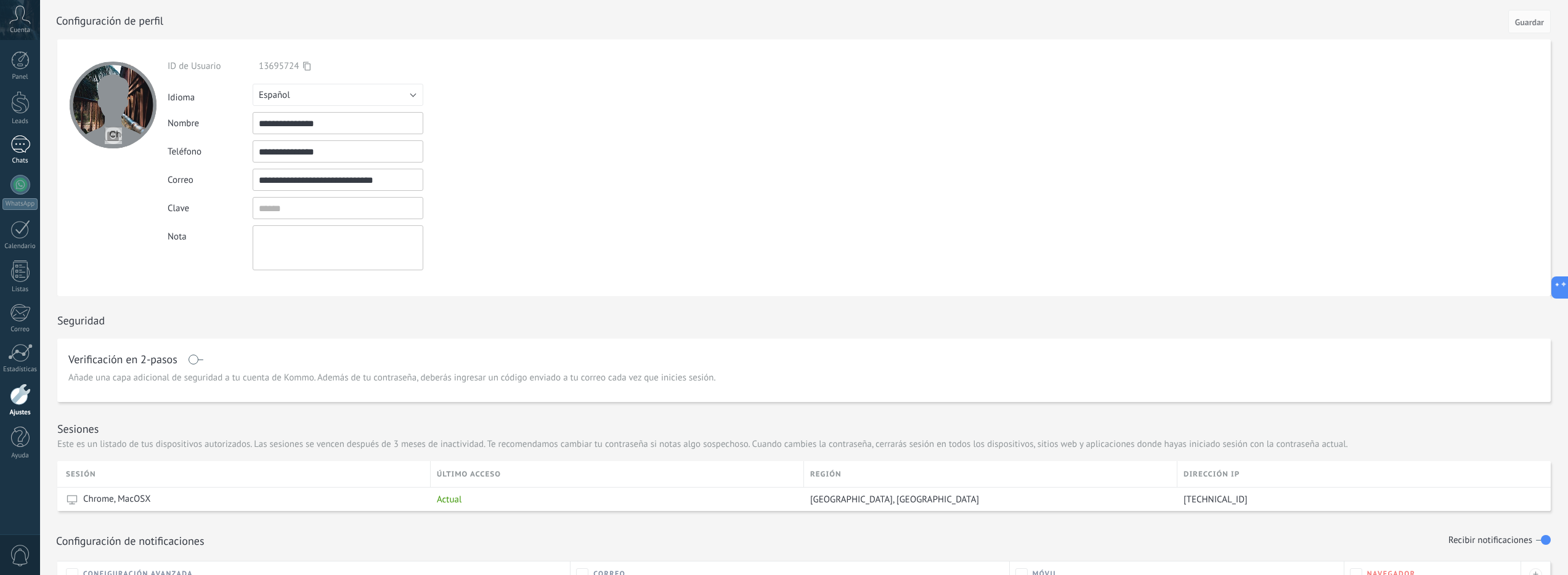
click at [13, 151] on div at bounding box center [20, 144] width 20 height 18
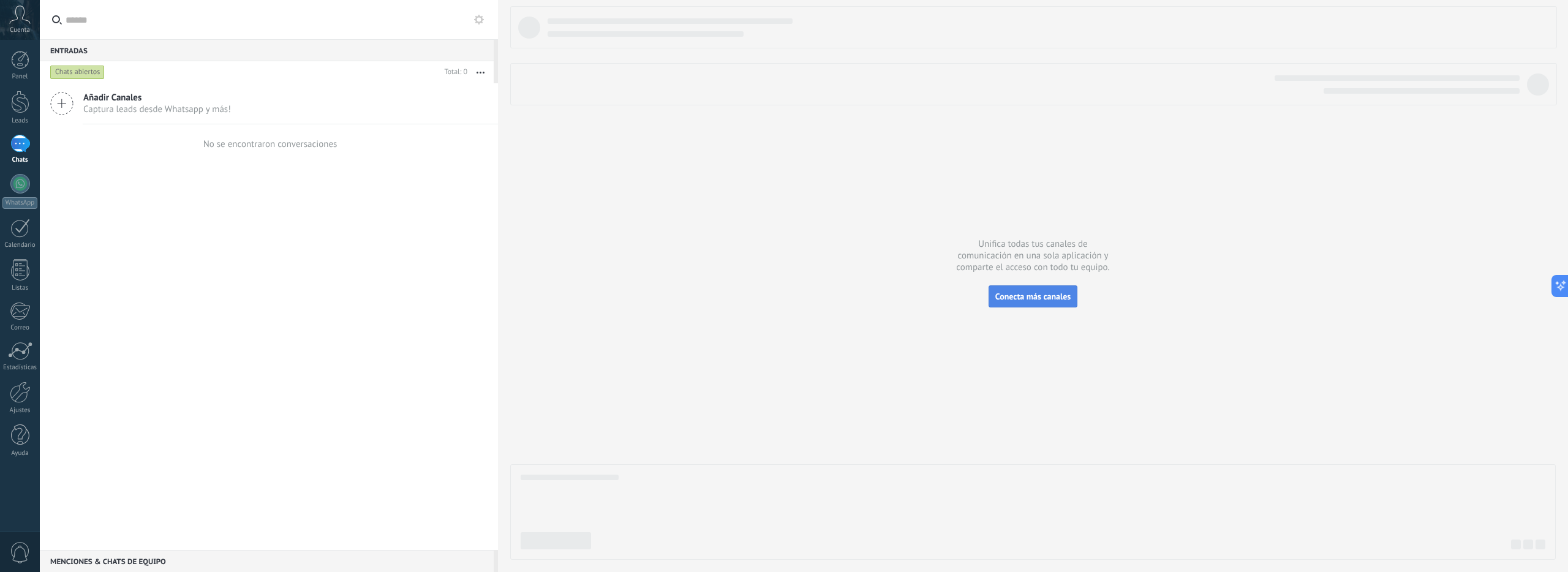
click at [1020, 293] on span "Conecta más canales" at bounding box center [1033, 297] width 76 height 11
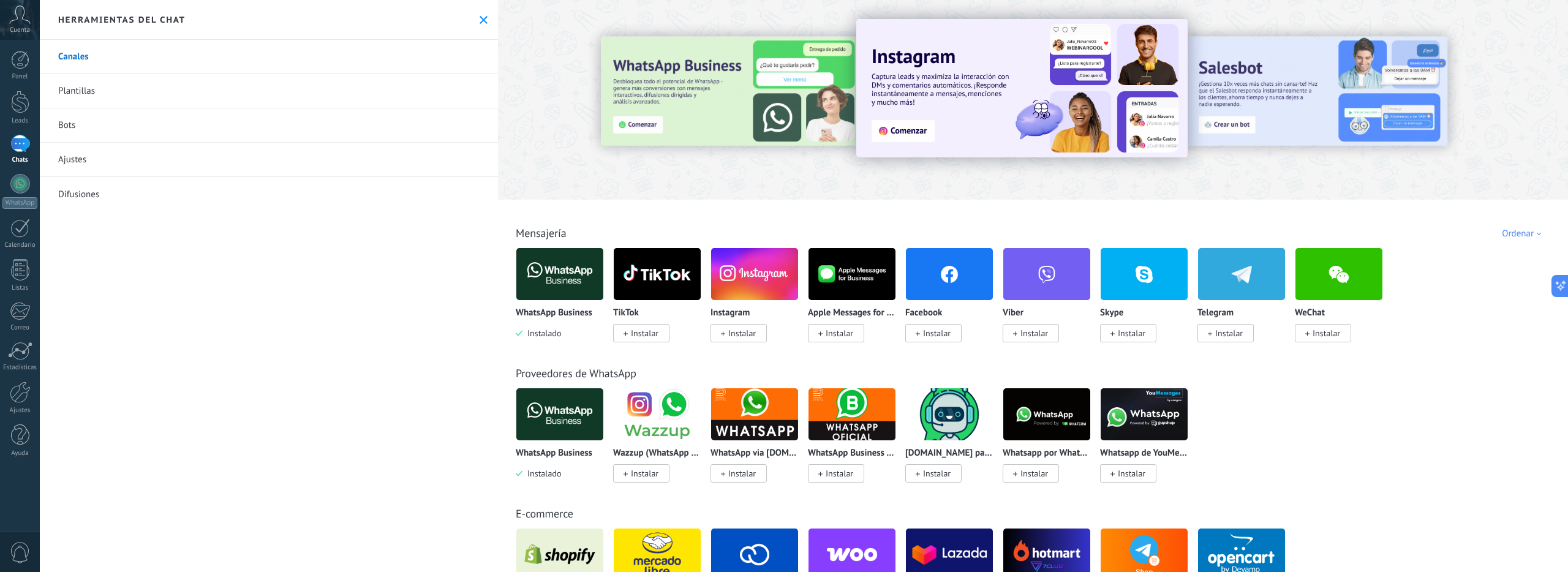
click at [578, 274] on img at bounding box center [560, 274] width 87 height 59
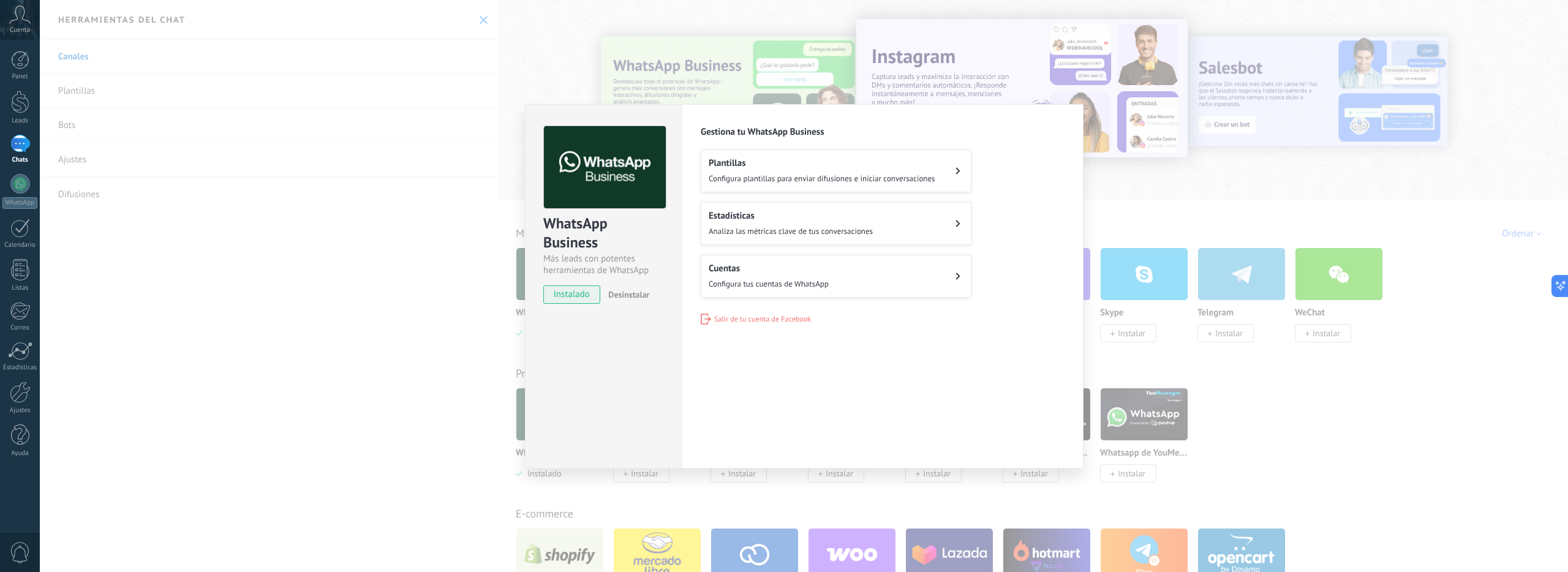
click at [884, 279] on button "Cuentas Configura tus cuentas de WhatsApp" at bounding box center [835, 276] width 271 height 43
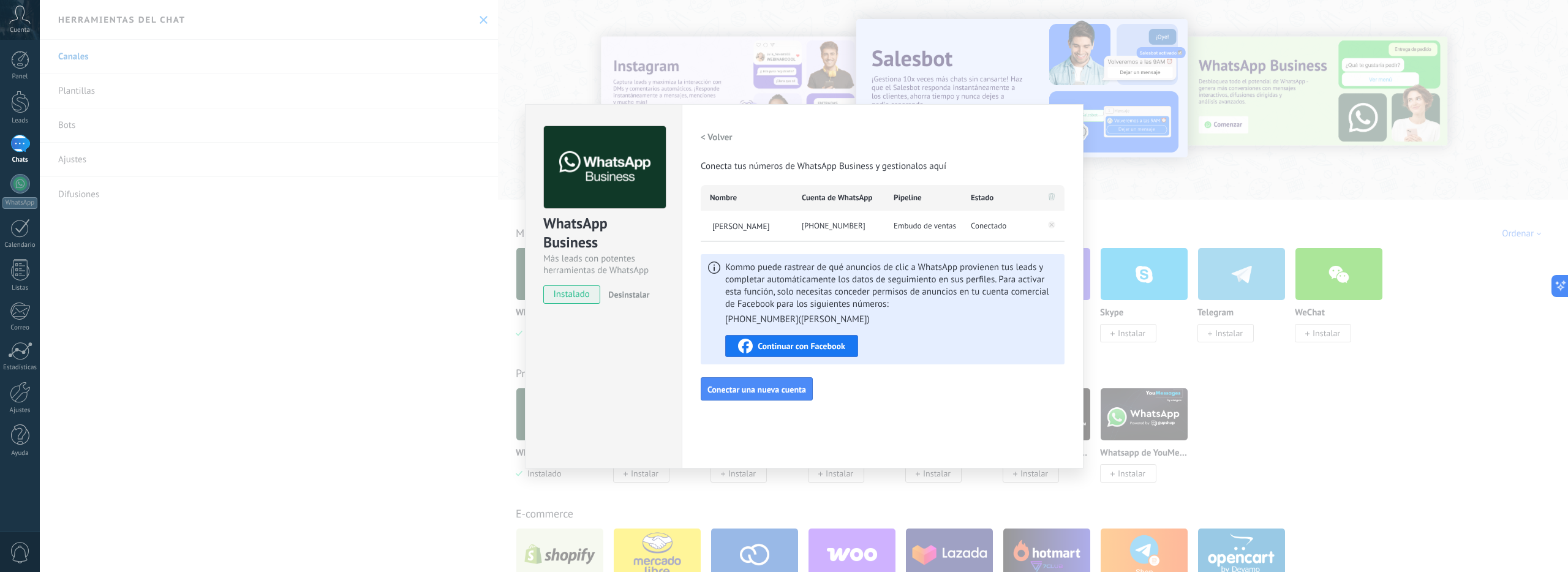
click at [720, 136] on h2 "< Volver" at bounding box center [716, 137] width 32 height 12
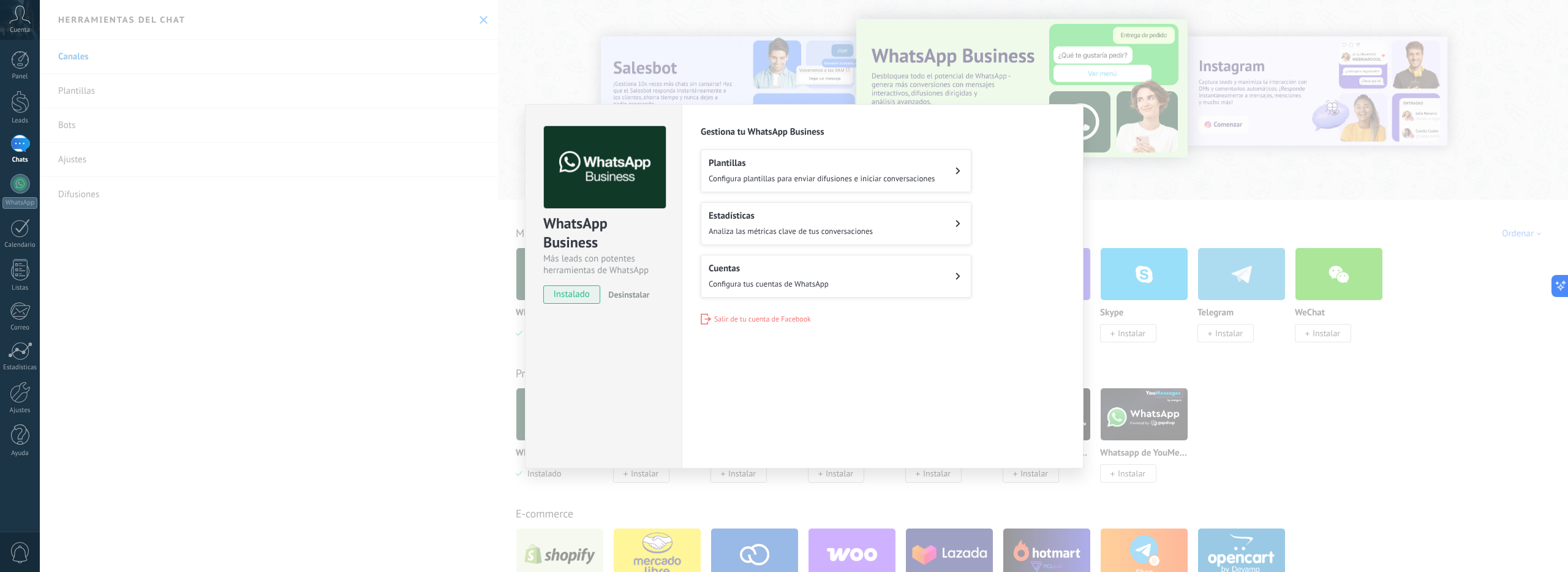
click at [1174, 148] on div "WhatsApp Business Más leads con potentes herramientas de WhatsApp instalado Des…" at bounding box center [804, 286] width 1529 height 572
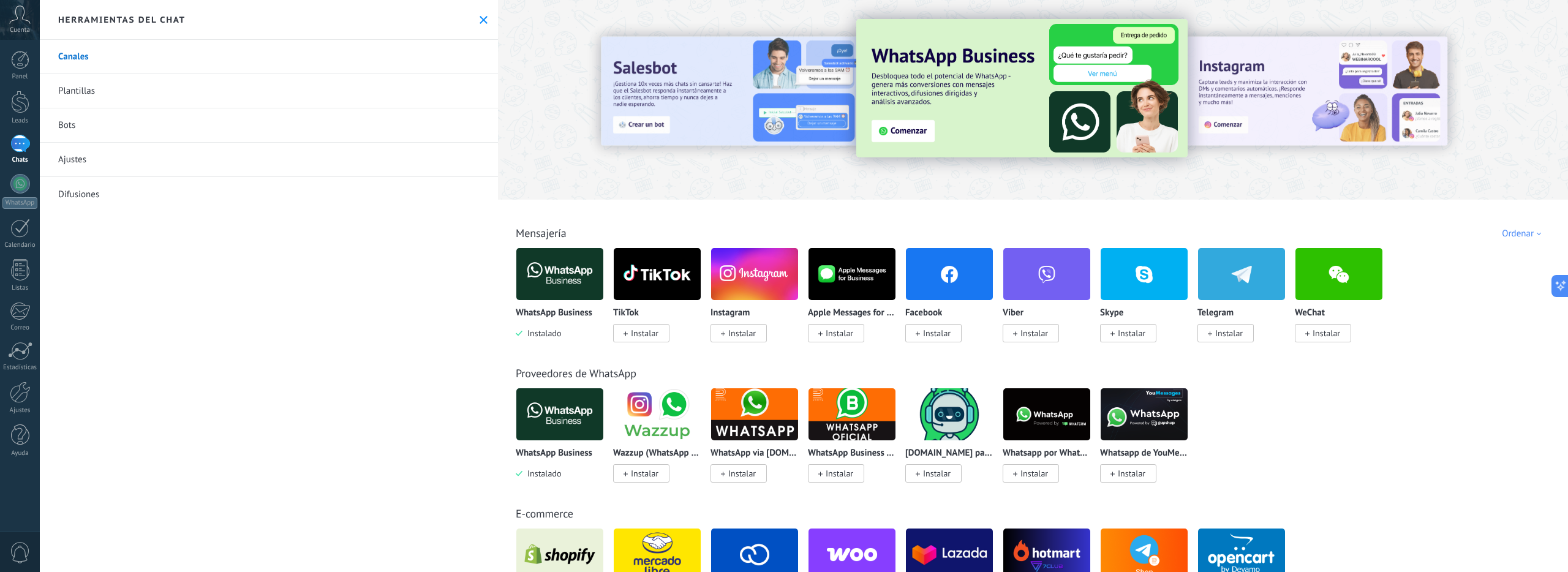
click at [887, 136] on img at bounding box center [1022, 88] width 331 height 139
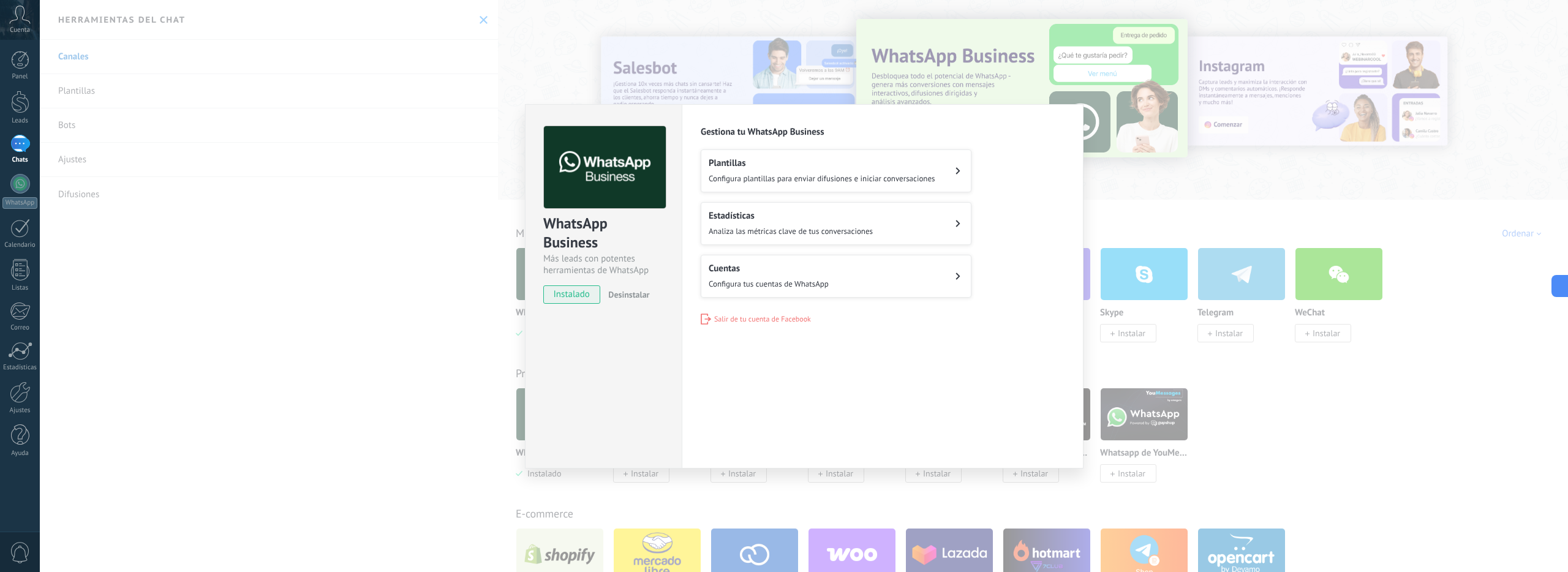
click at [618, 185] on img at bounding box center [605, 167] width 122 height 83
click at [772, 224] on div "Estadísticas Analiza las métricas clave de tus conversaciones" at bounding box center [791, 223] width 164 height 27
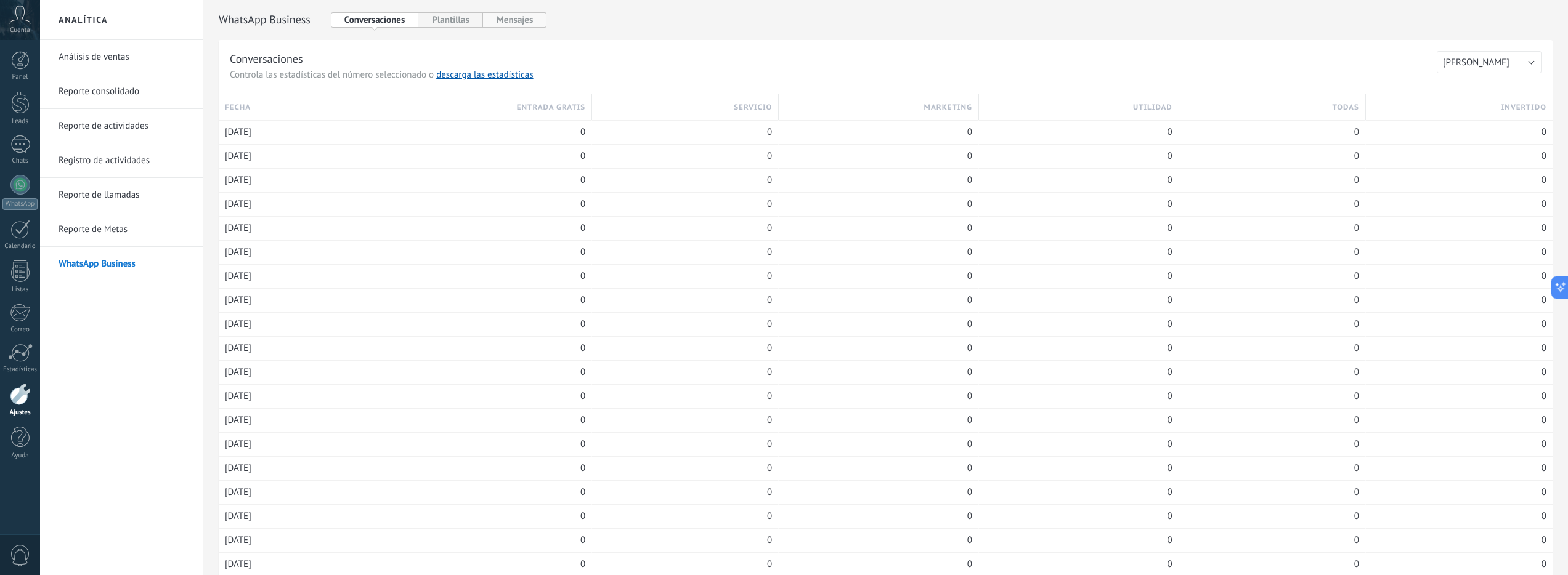
click at [515, 25] on button "Mensajes" at bounding box center [515, 20] width 64 height 15
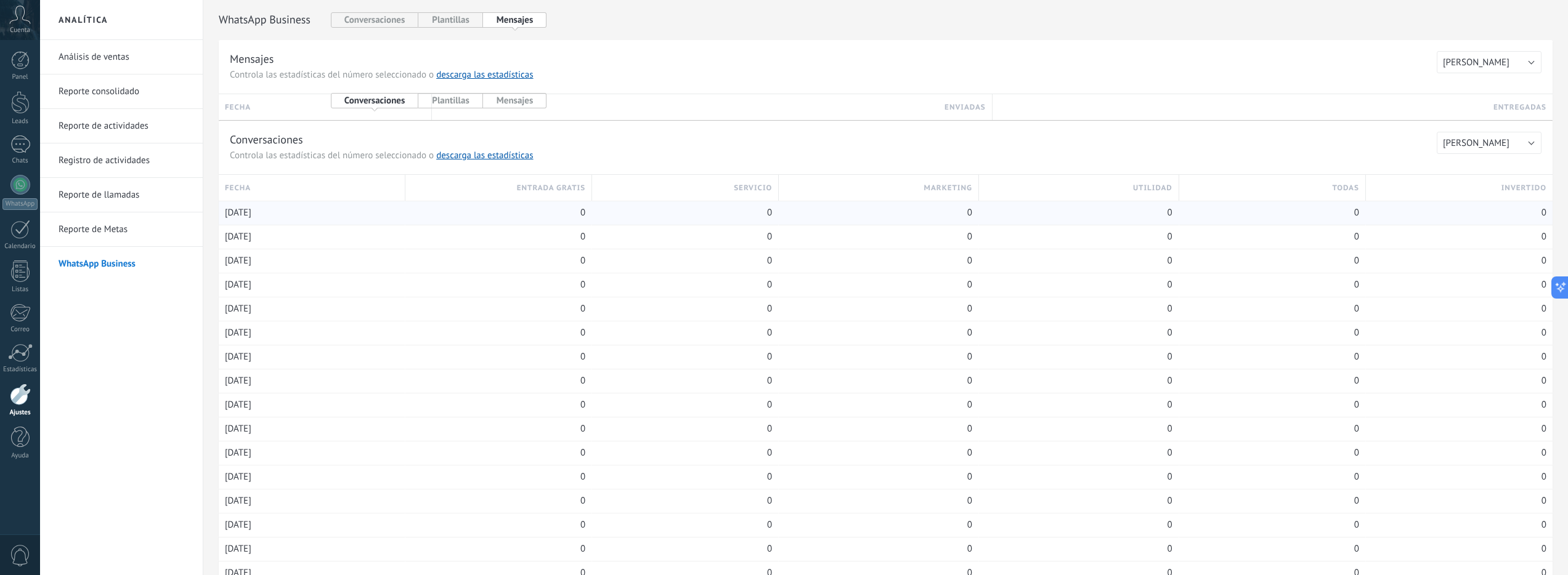
click at [471, 205] on div "0" at bounding box center [498, 213] width 174 height 24
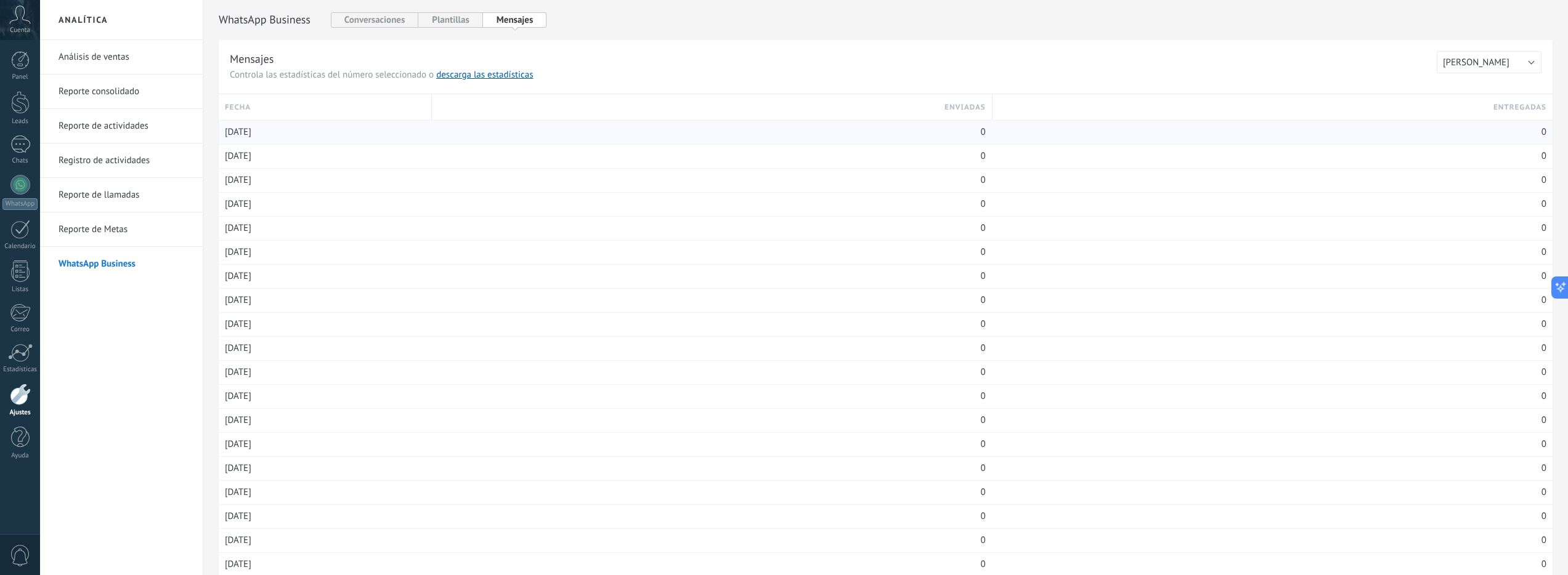
click at [462, 131] on div "0" at bounding box center [711, 132] width 547 height 24
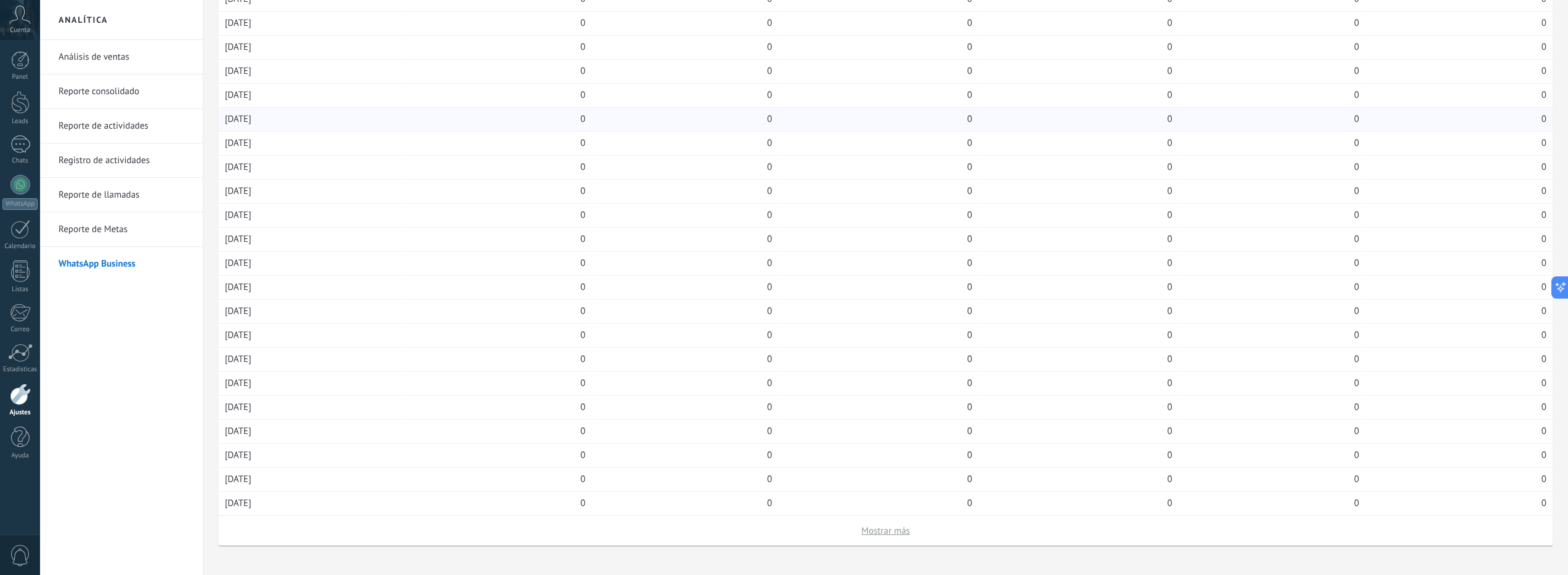
scroll to position [1215, 0]
click at [21, 558] on span "0" at bounding box center [20, 555] width 21 height 21
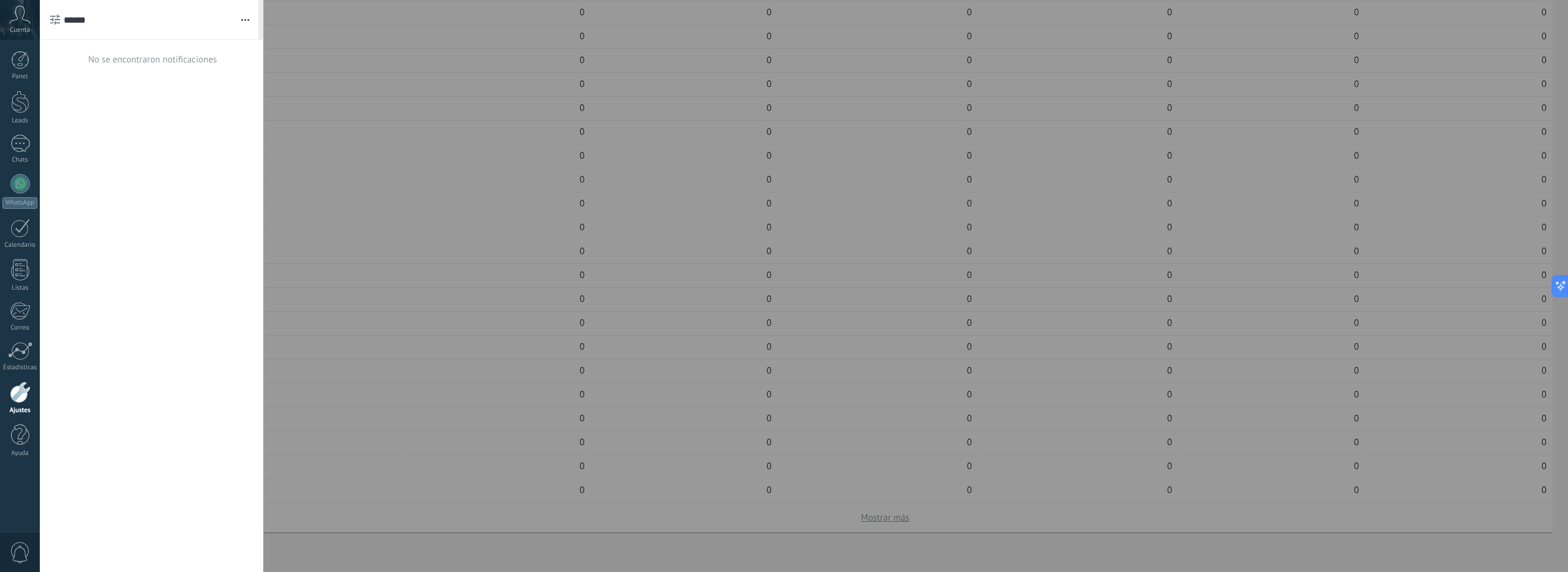
drag, startPoint x: 20, startPoint y: 552, endPoint x: 24, endPoint y: 516, distance: 36.2
click at [20, 552] on span "0" at bounding box center [20, 552] width 21 height 21
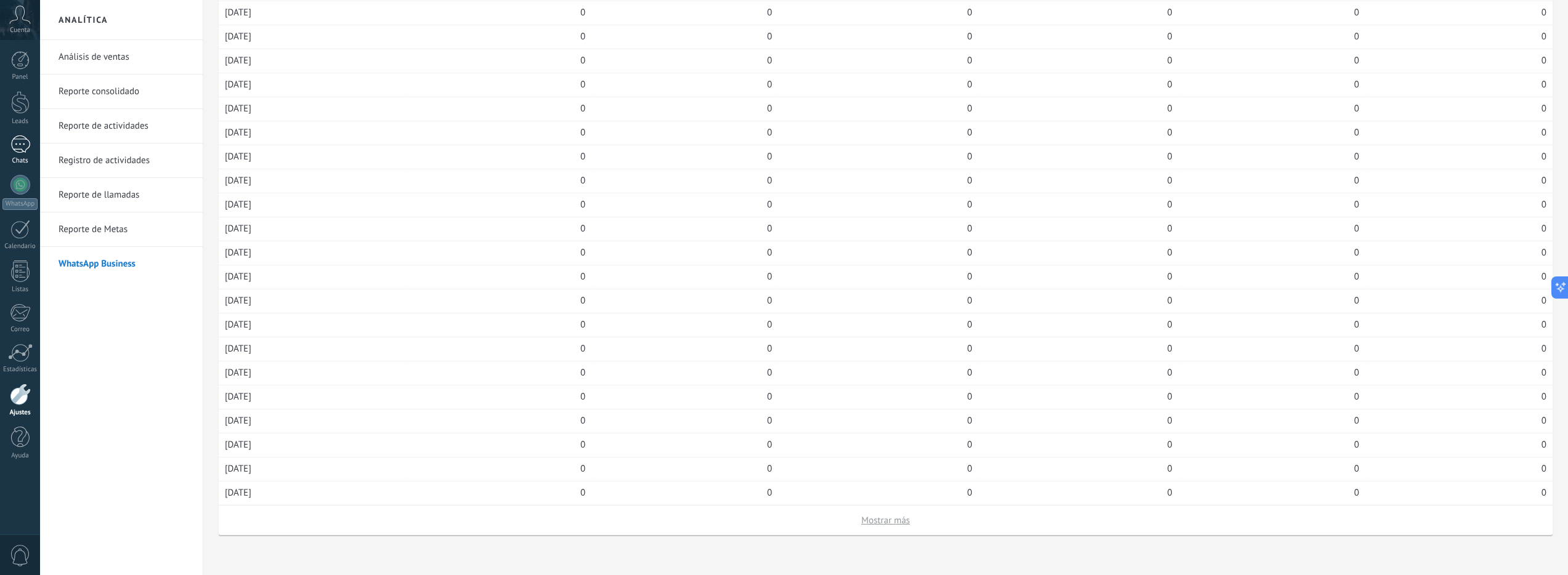
click at [13, 136] on div at bounding box center [20, 144] width 20 height 18
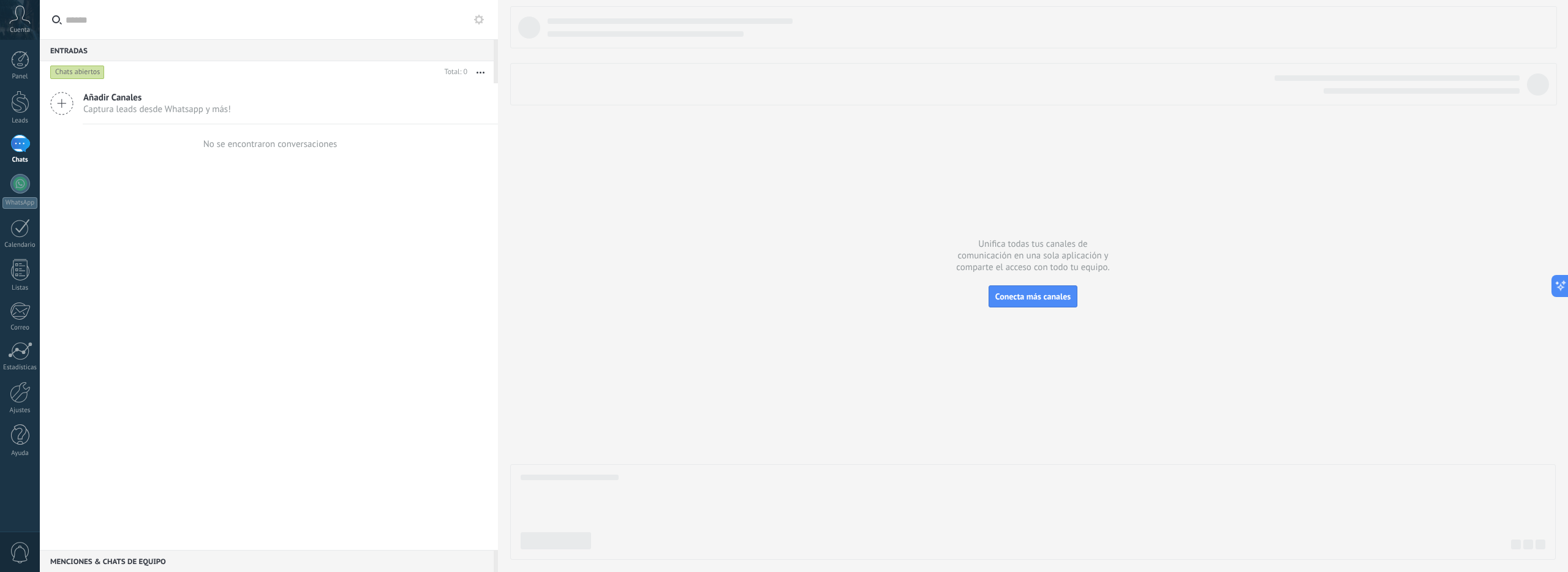
click at [479, 27] on input "text" at bounding box center [275, 20] width 420 height 39
click at [481, 23] on use at bounding box center [479, 20] width 9 height 9
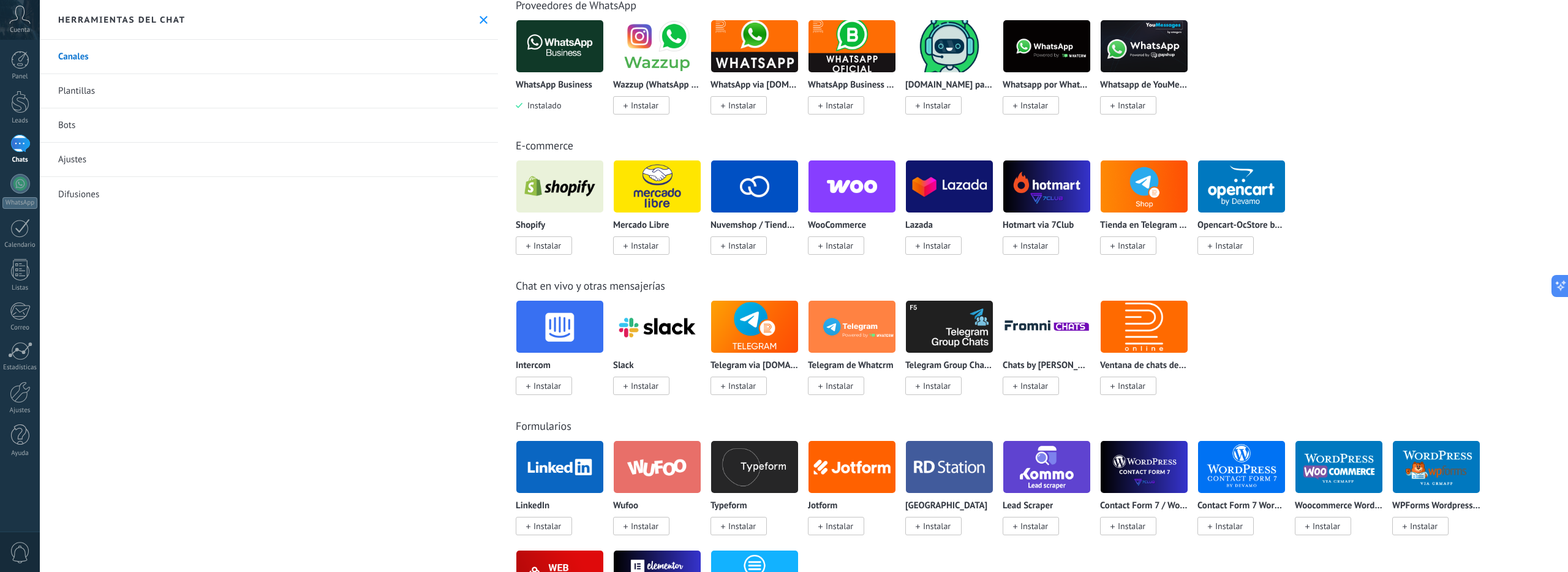
scroll to position [193, 0]
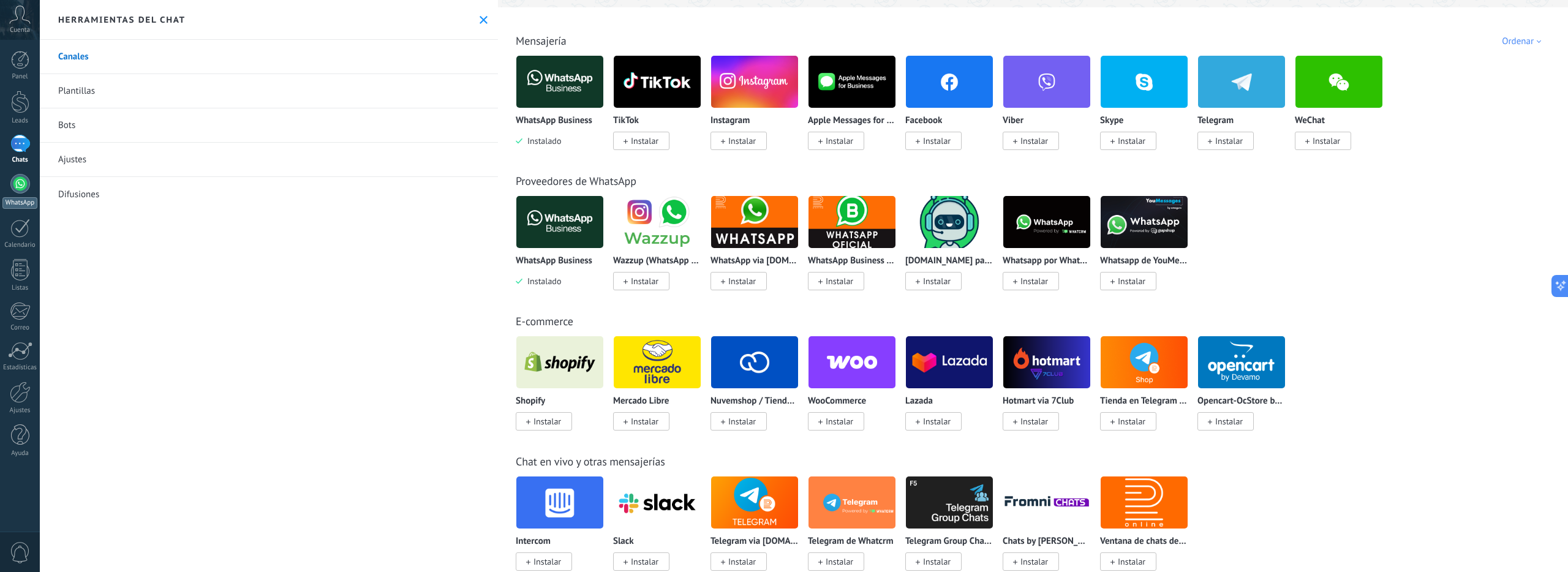
click at [15, 183] on div at bounding box center [20, 184] width 20 height 20
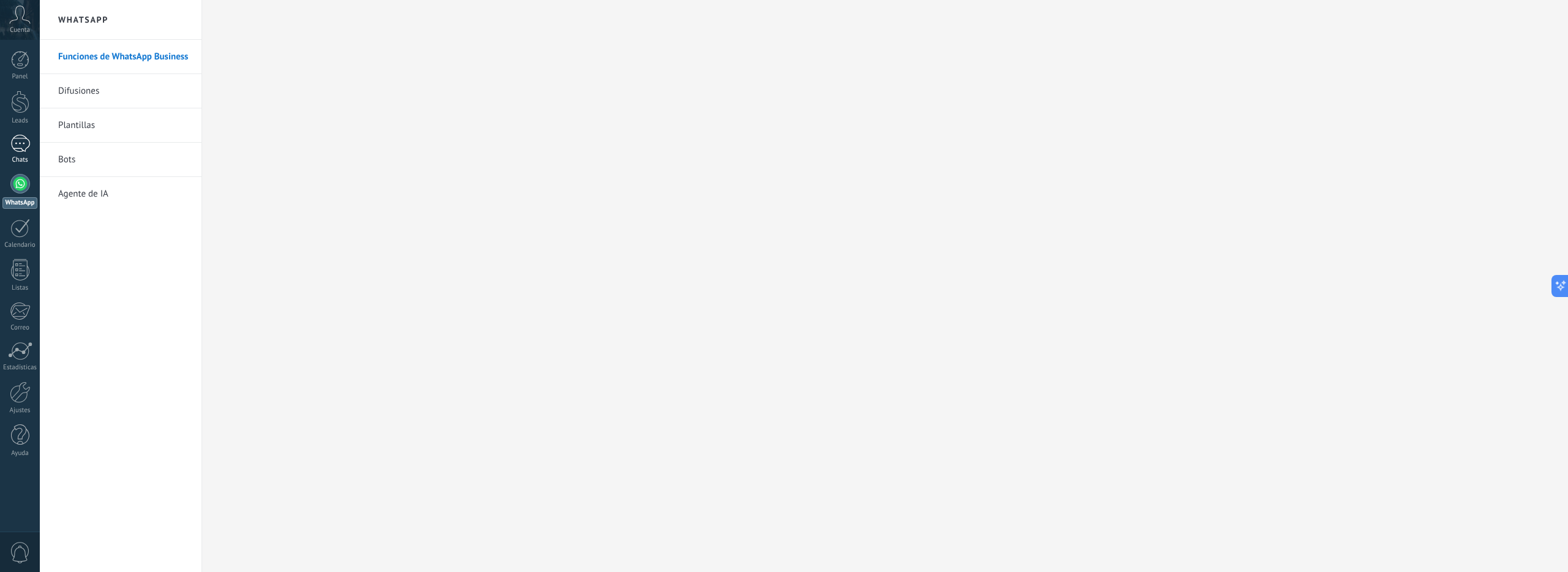
click at [9, 149] on link "Chats" at bounding box center [20, 149] width 39 height 29
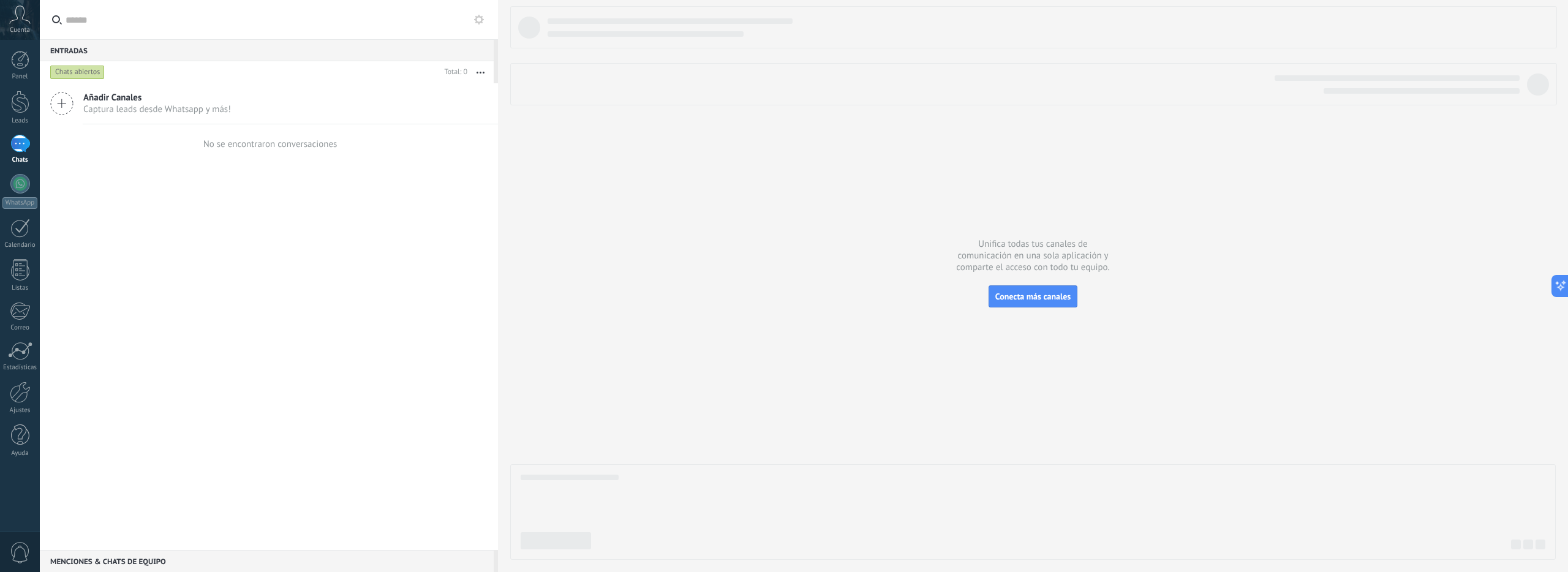
click at [485, 29] on label at bounding box center [268, 20] width 458 height 39
click at [485, 29] on input "text" at bounding box center [275, 20] width 420 height 39
click at [481, 23] on icon at bounding box center [479, 20] width 9 height 9
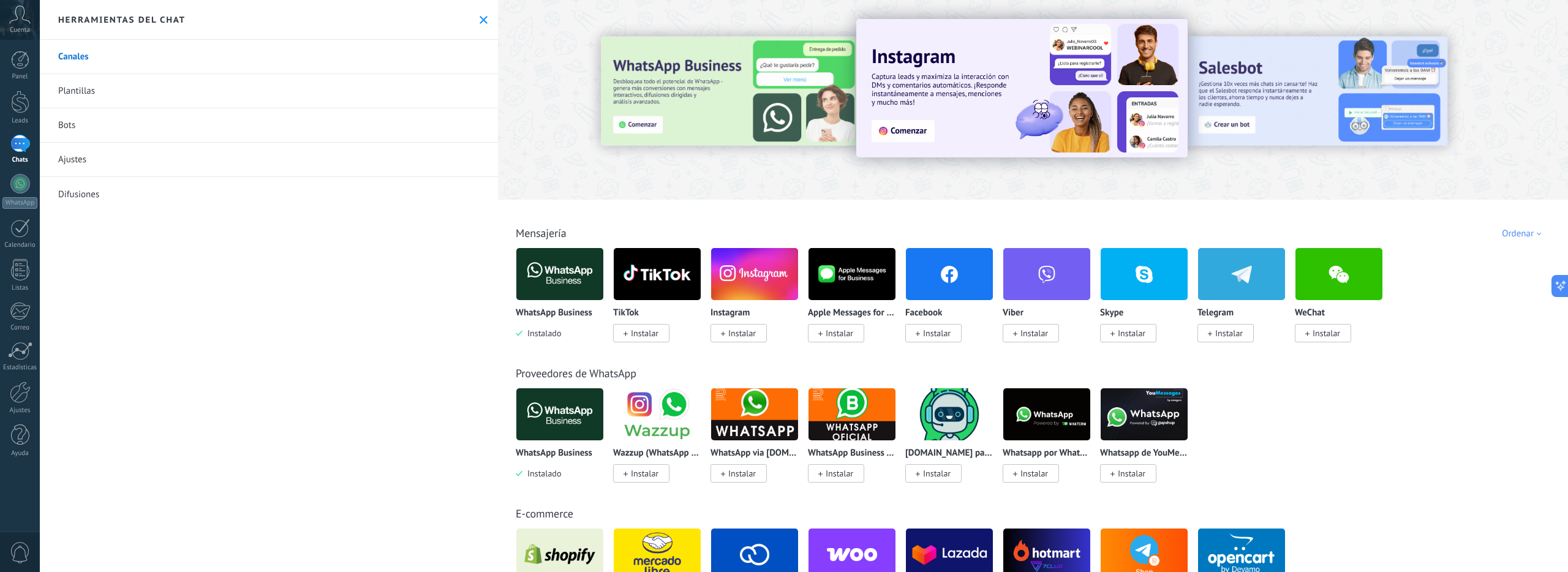
click at [481, 23] on icon at bounding box center [483, 20] width 8 height 8
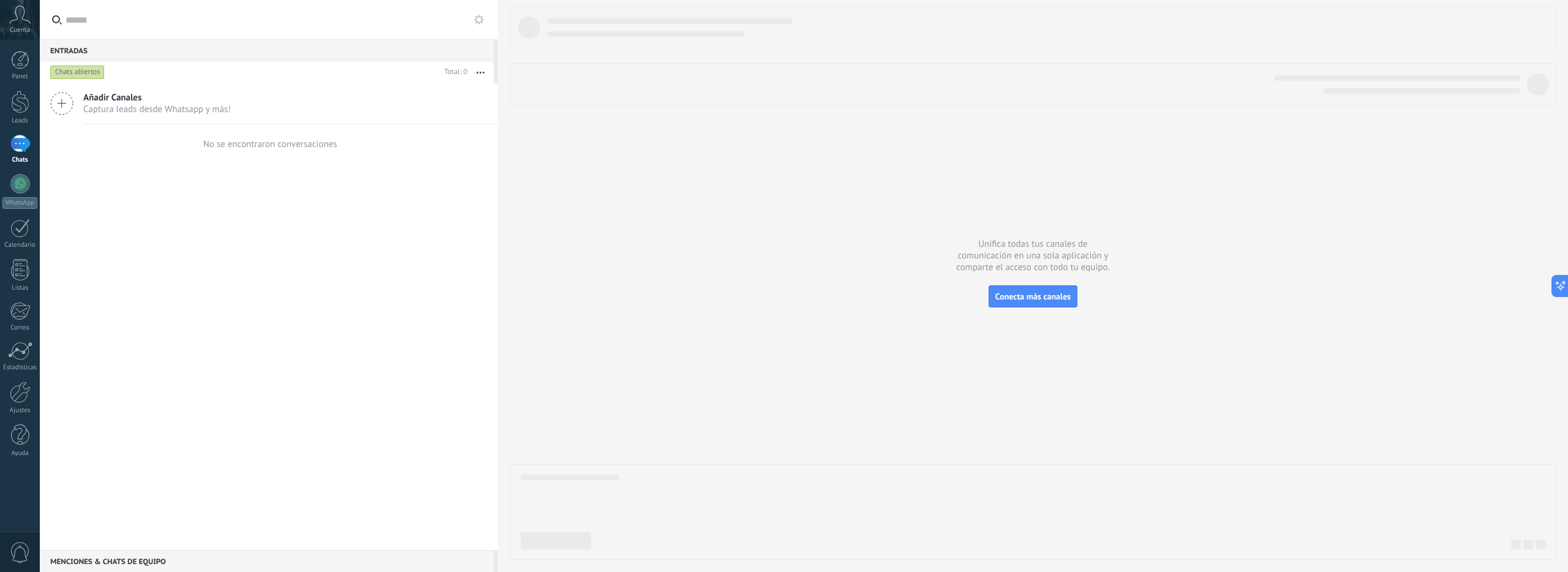
click at [21, 150] on div at bounding box center [20, 144] width 20 height 18
click at [17, 150] on div at bounding box center [20, 144] width 20 height 18
click at [21, 150] on div at bounding box center [20, 144] width 20 height 18
click at [20, 191] on div at bounding box center [20, 184] width 20 height 20
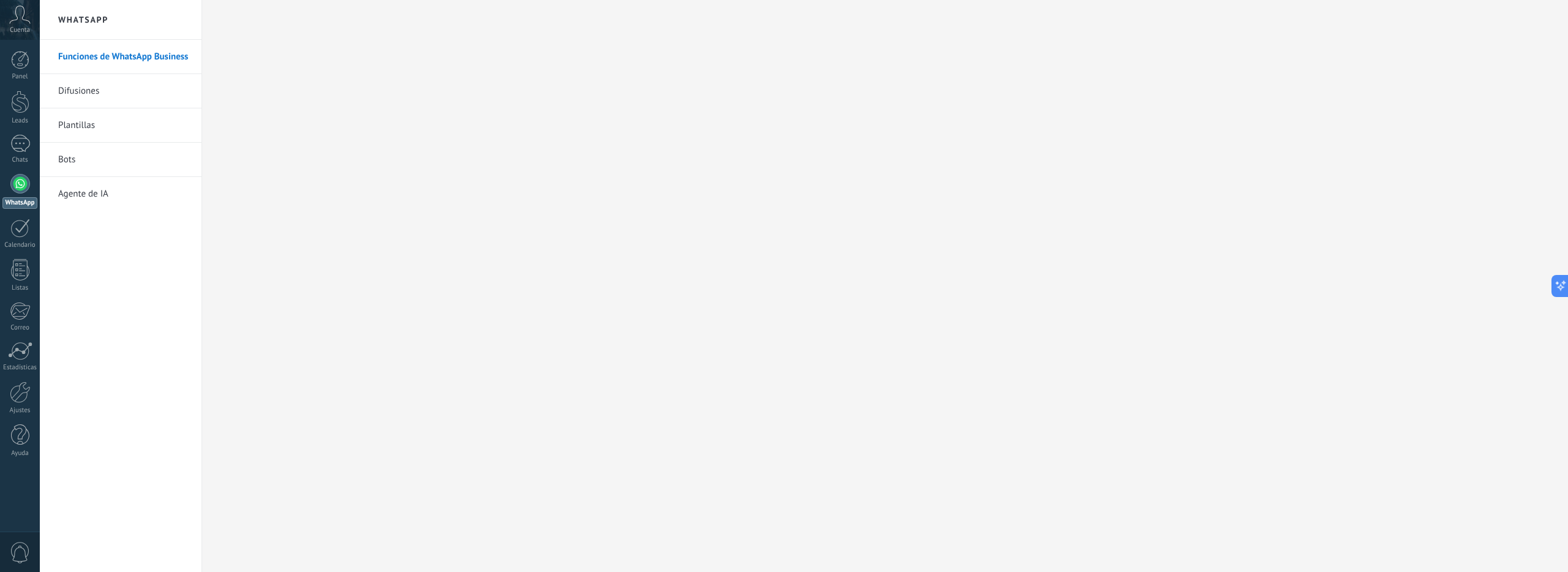
click at [23, 28] on span "Cuenta" at bounding box center [20, 30] width 21 height 8
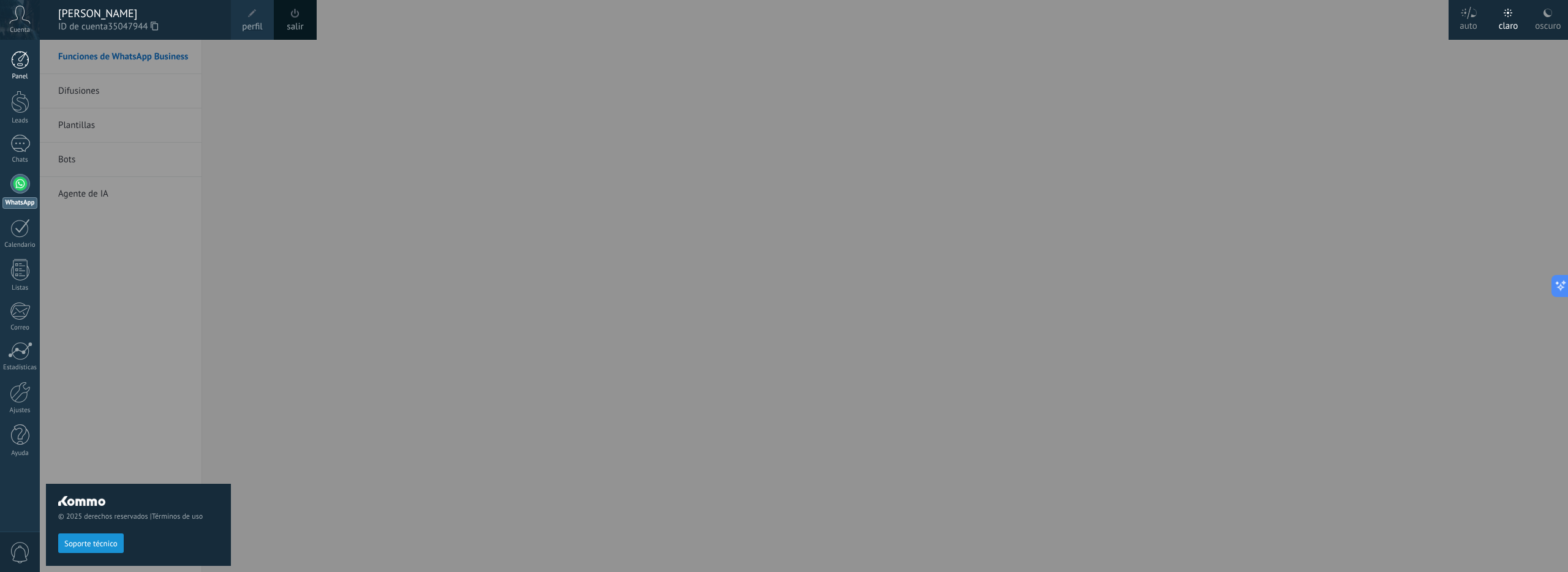
click at [20, 67] on div at bounding box center [20, 59] width 18 height 18
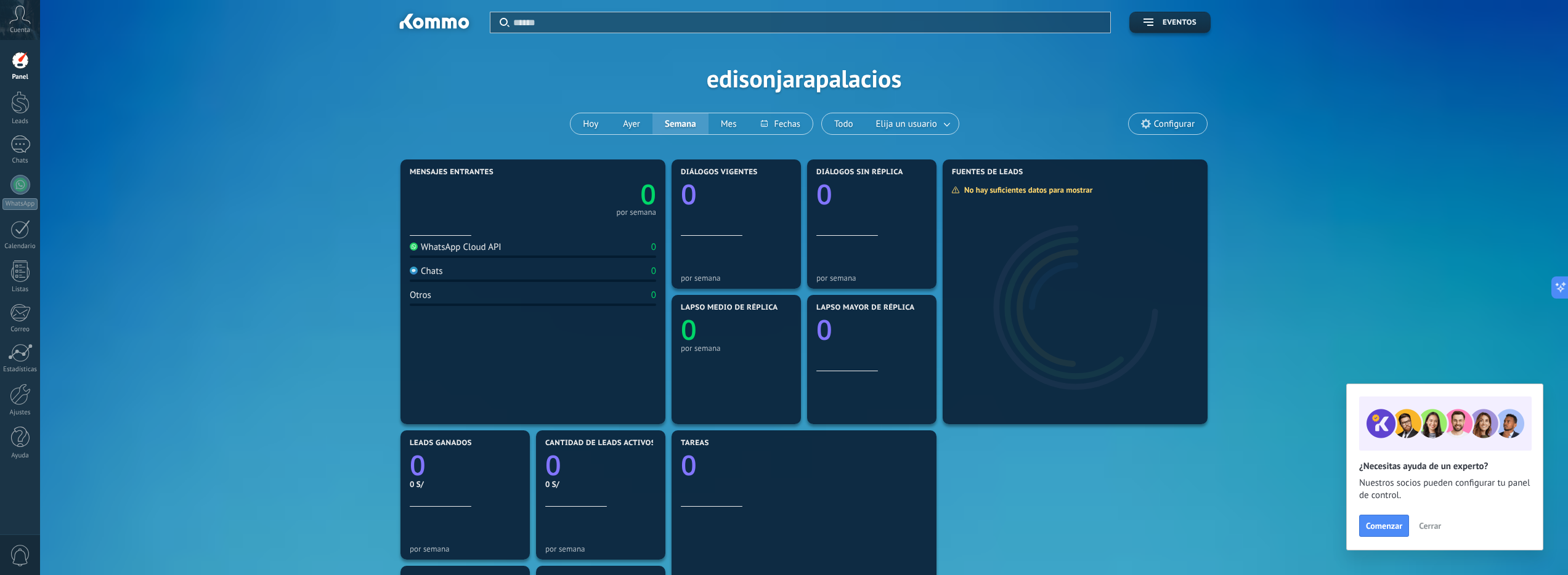
click at [1143, 127] on icon at bounding box center [1145, 124] width 10 height 10
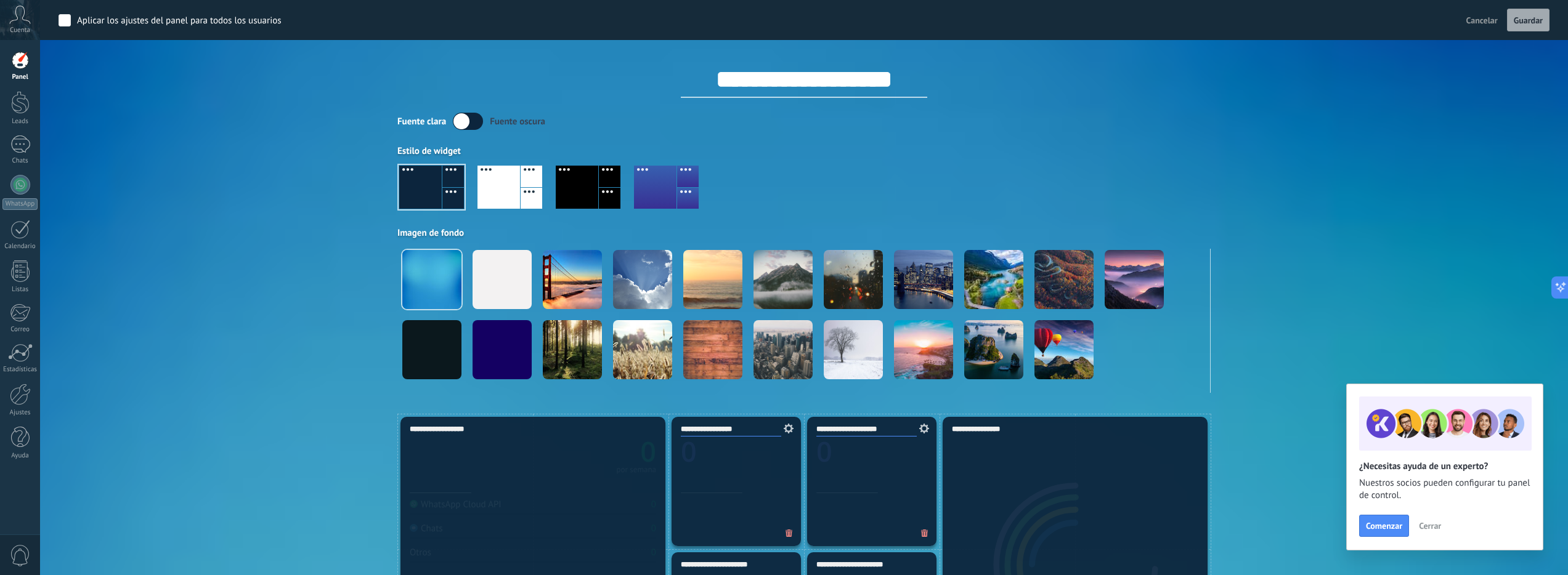
click at [474, 120] on label at bounding box center [468, 121] width 30 height 17
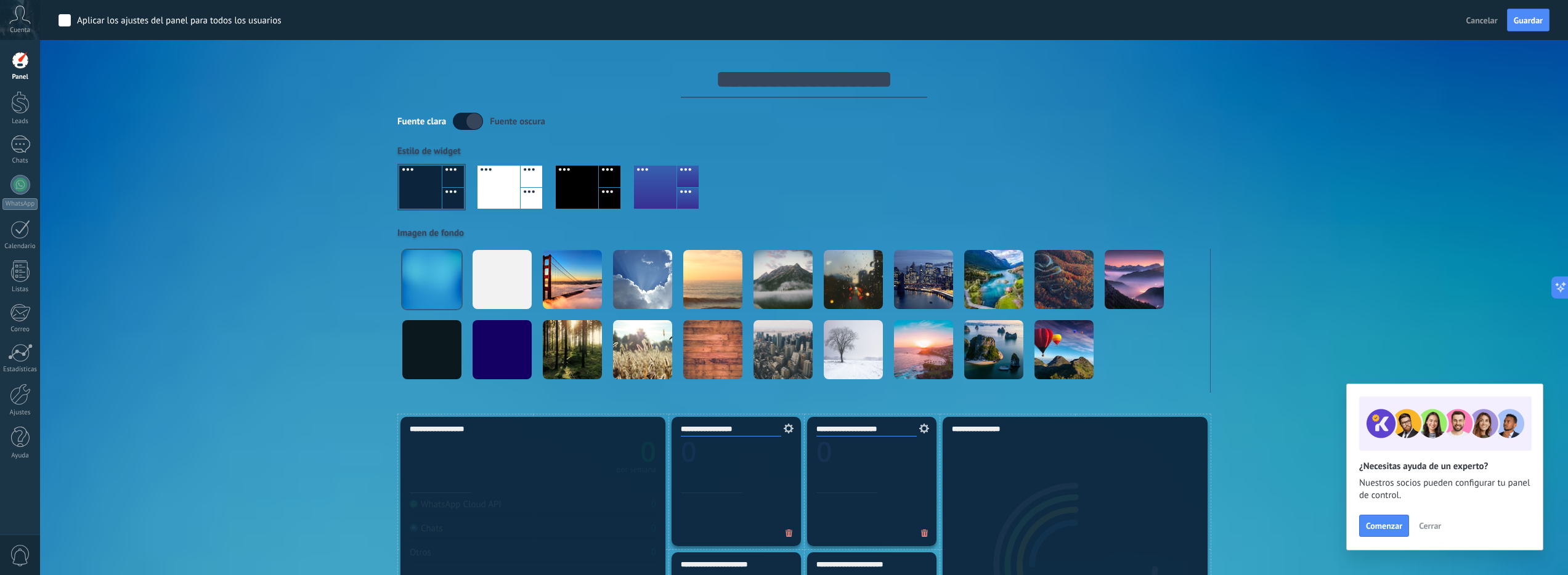
click at [474, 120] on label at bounding box center [468, 121] width 30 height 17
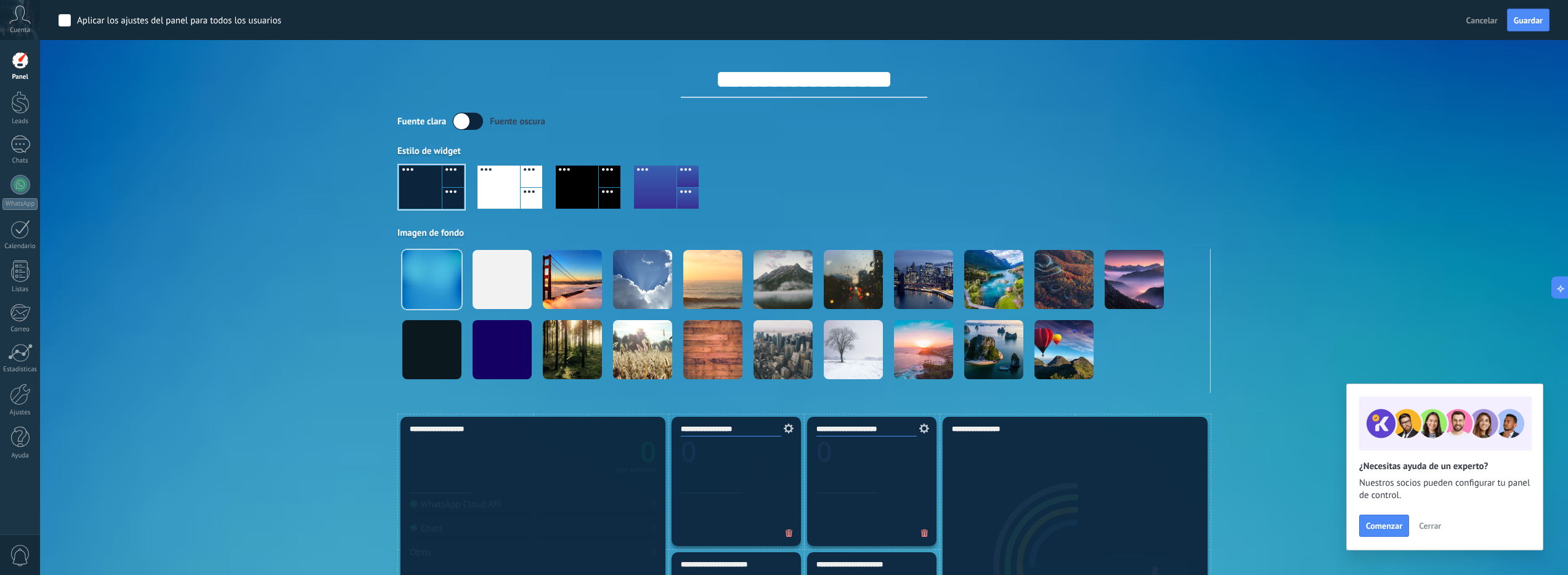
click at [1402, 106] on div "Aplicar Eventos edisonjarapalacios [PERSON_NAME] Semana Mes Todo Elija un usuar…" at bounding box center [804, 207] width 1491 height 414
click at [13, 186] on div at bounding box center [20, 185] width 20 height 20
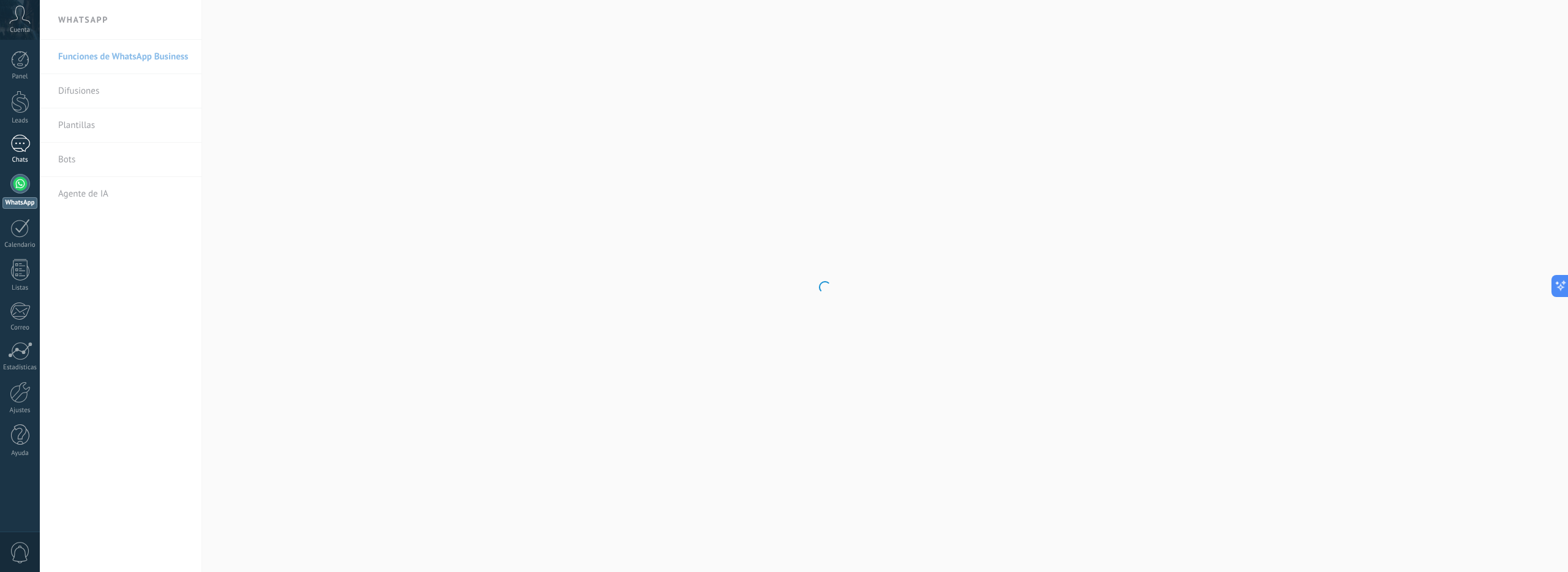
click at [18, 150] on div at bounding box center [20, 144] width 20 height 18
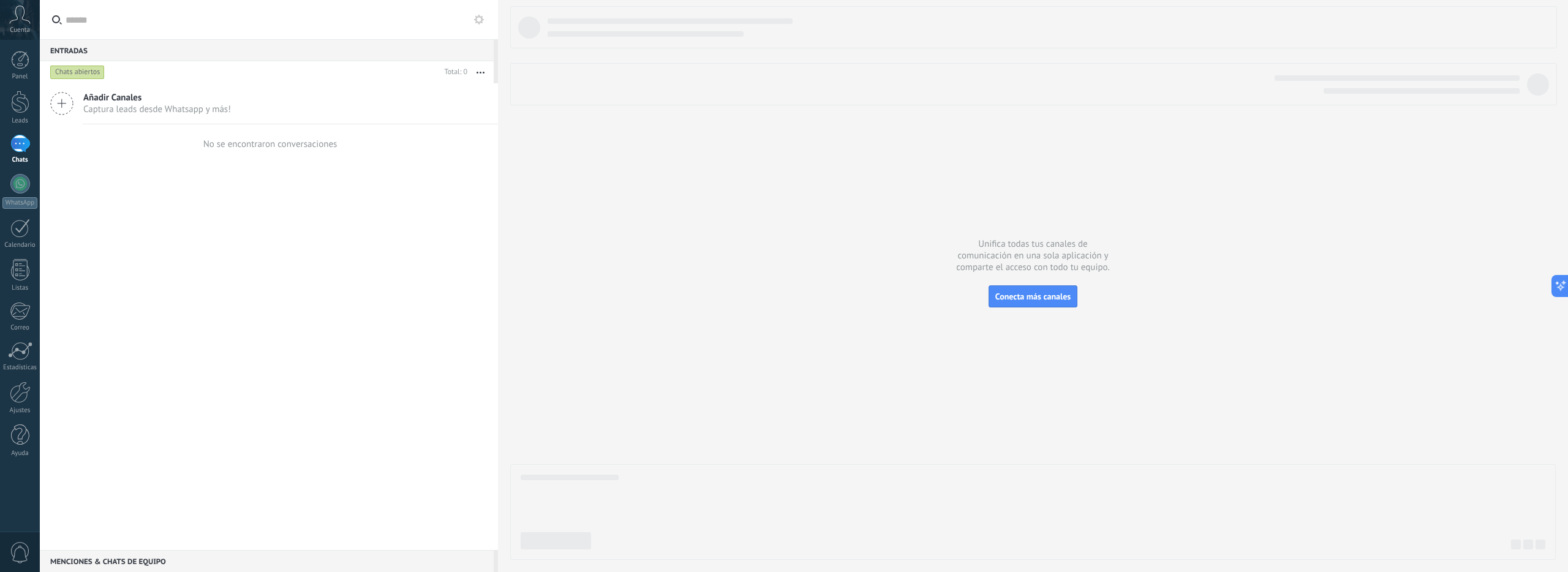
click at [144, 103] on span "Captura leads desde Whatsapp y más!" at bounding box center [157, 109] width 147 height 12
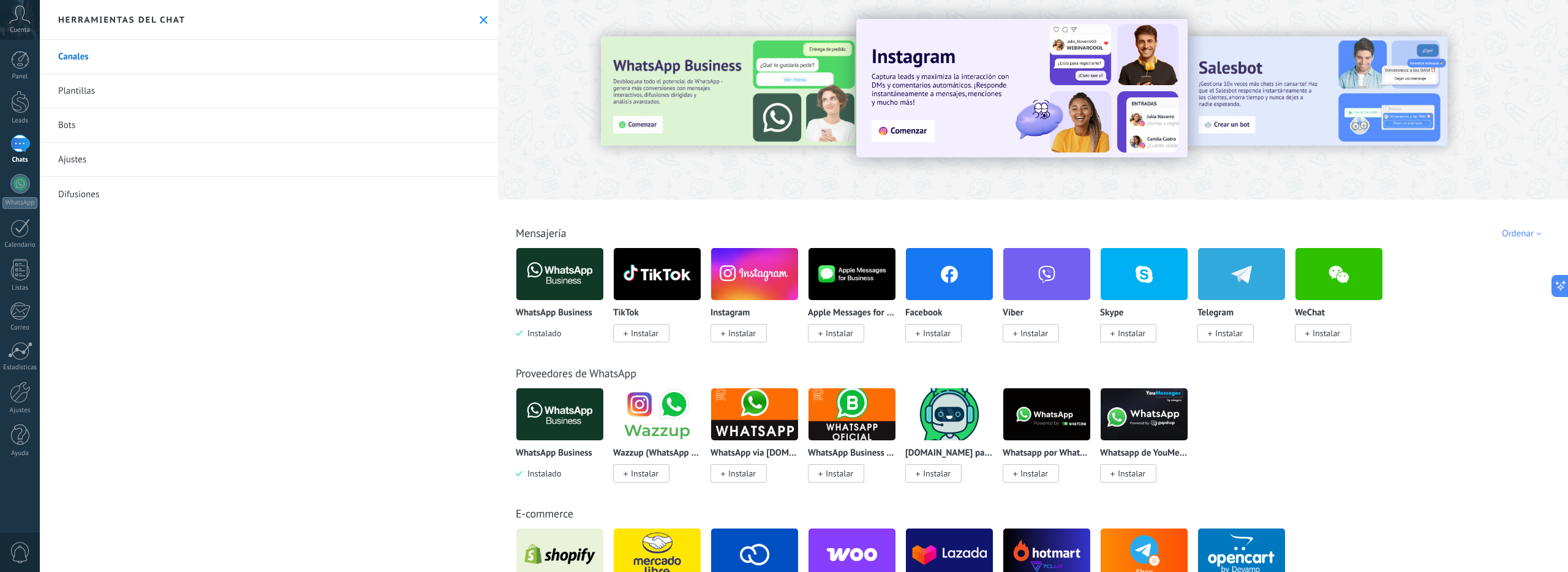
click at [568, 285] on img at bounding box center [560, 274] width 87 height 59
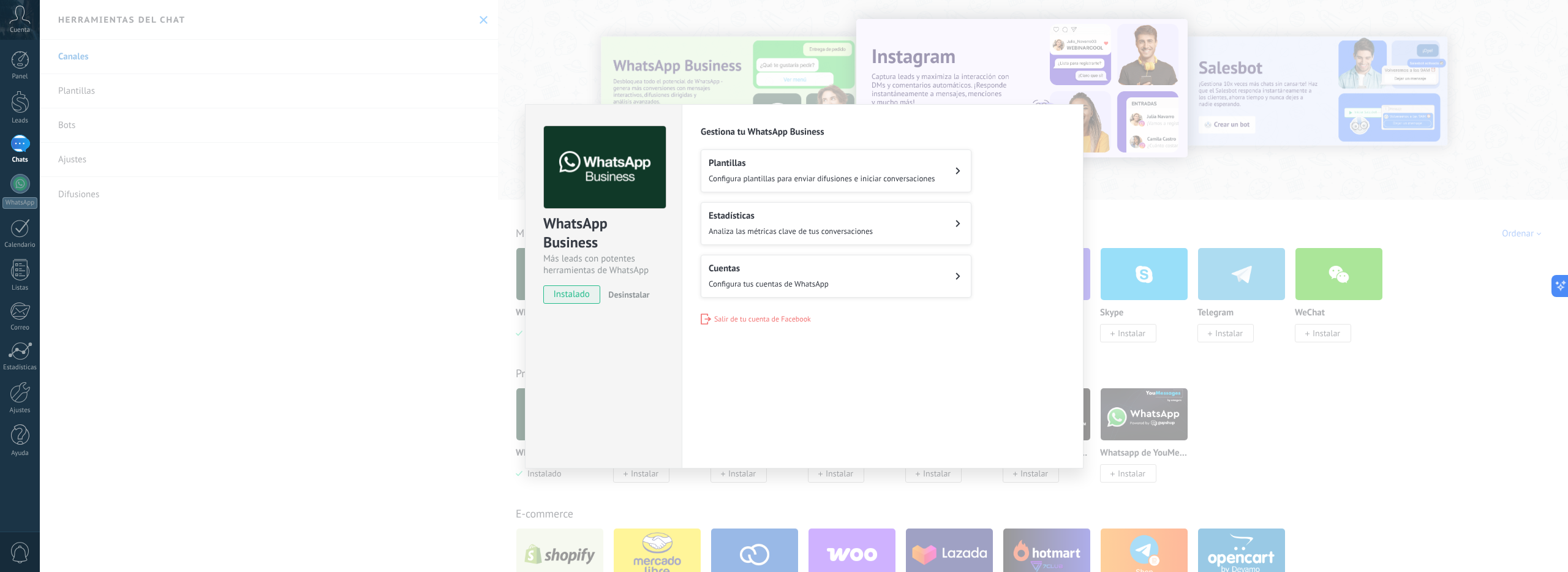
click at [639, 299] on span "Desinstalar" at bounding box center [629, 295] width 41 height 11
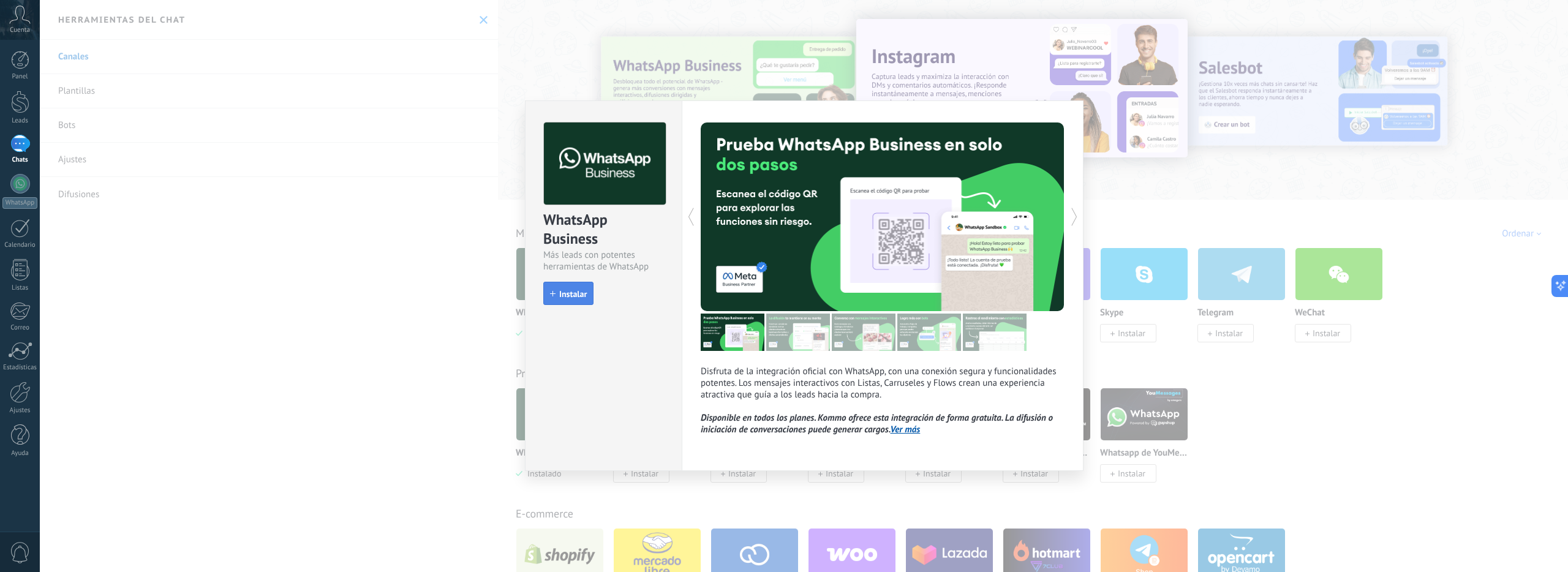
click at [577, 295] on span "Instalar" at bounding box center [573, 293] width 28 height 9
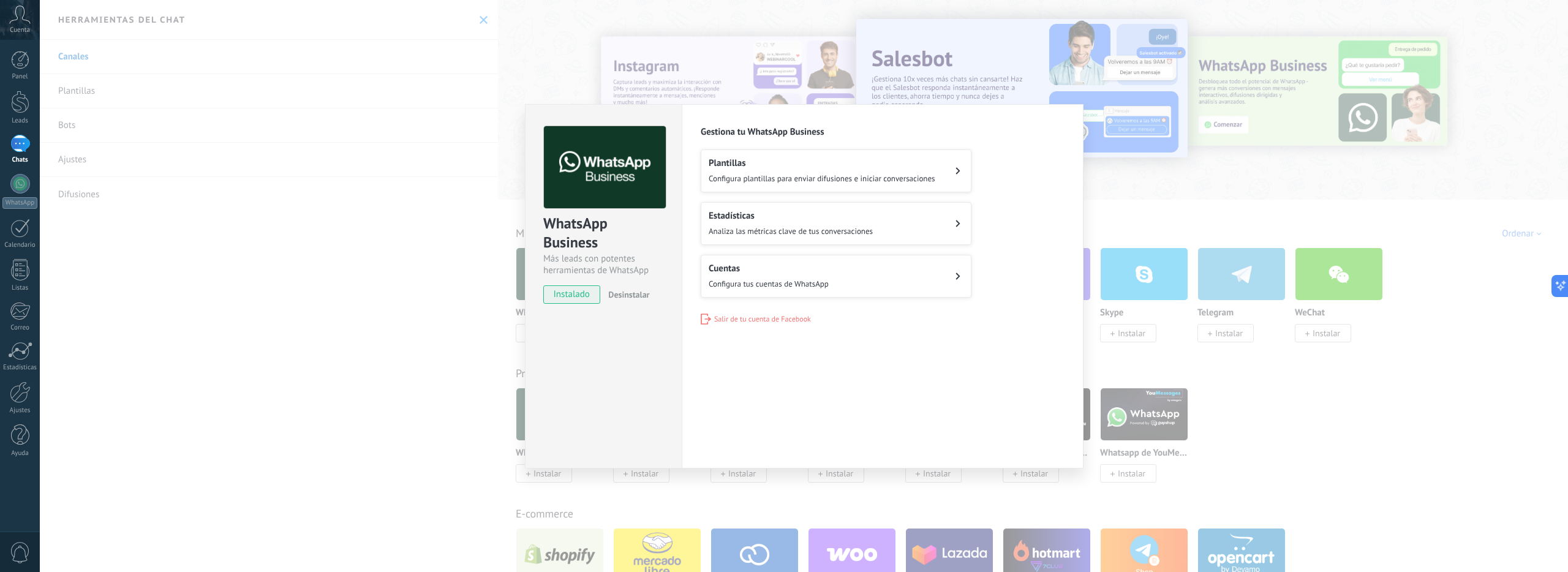
click at [758, 286] on span "Configura tus cuentas de WhatsApp" at bounding box center [769, 283] width 120 height 10
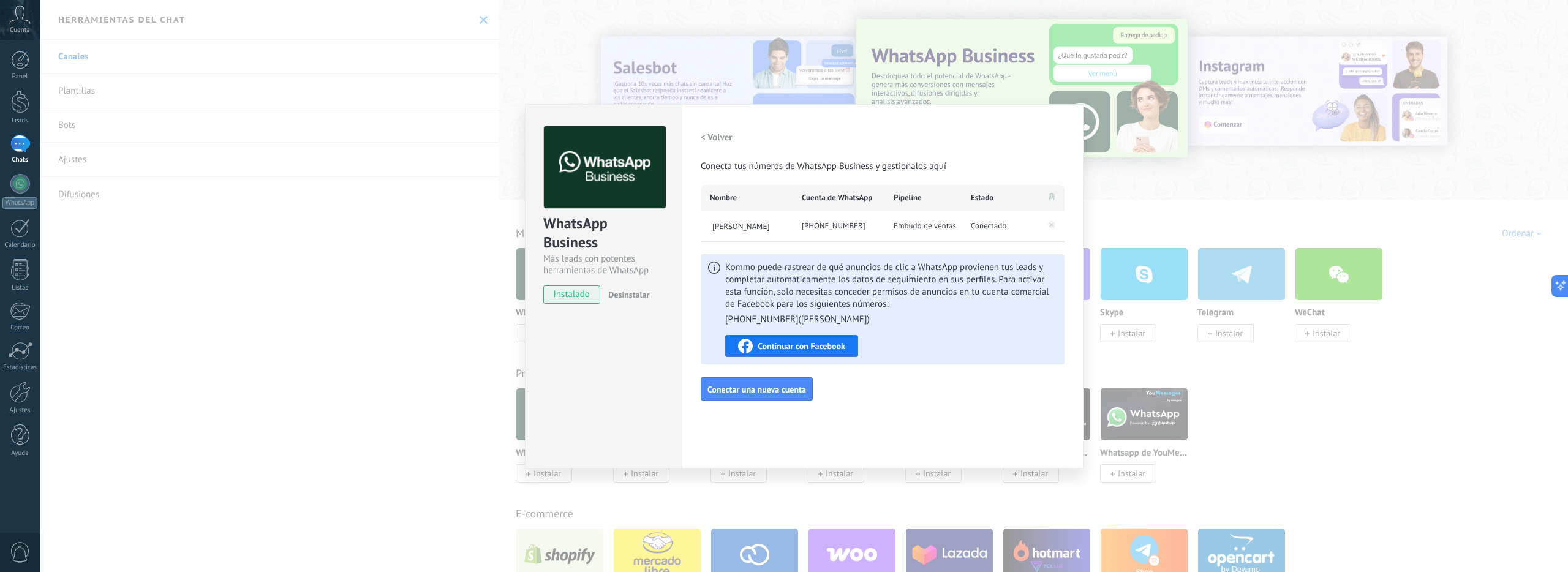
click at [899, 223] on span "Embudo de ventas" at bounding box center [924, 226] width 62 height 13
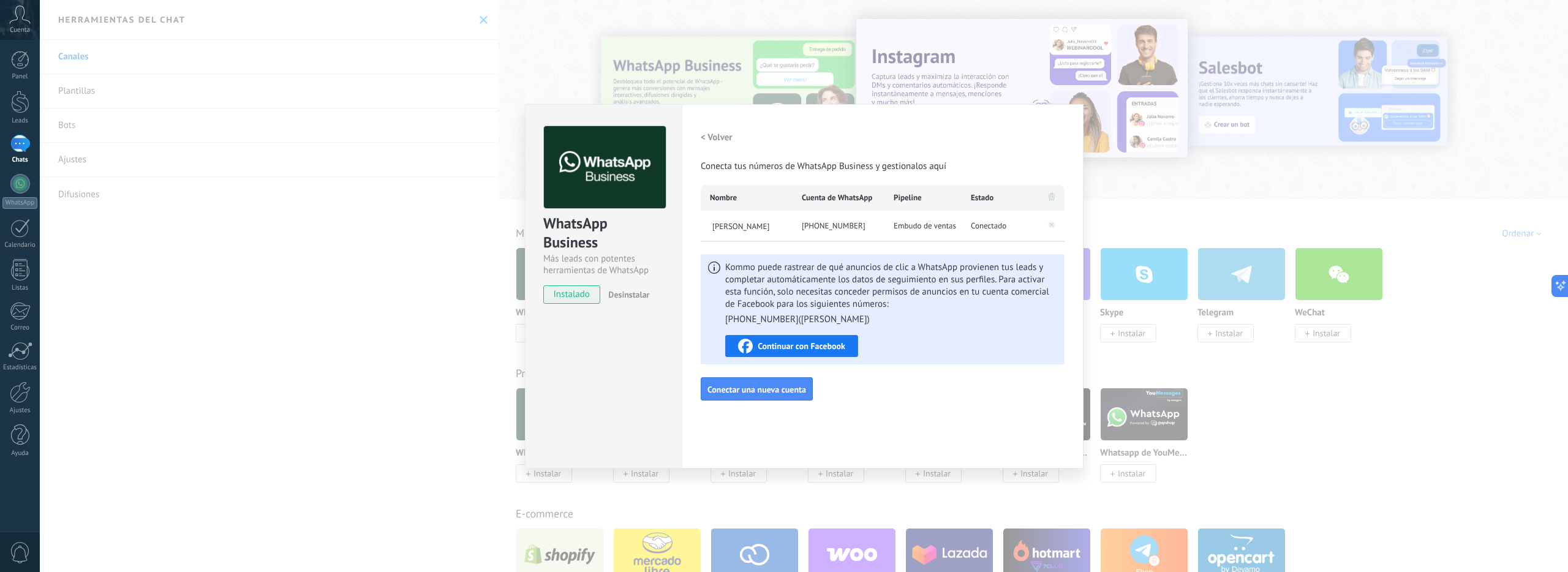
click at [833, 343] on span "Continuar con Facebook" at bounding box center [801, 346] width 88 height 9
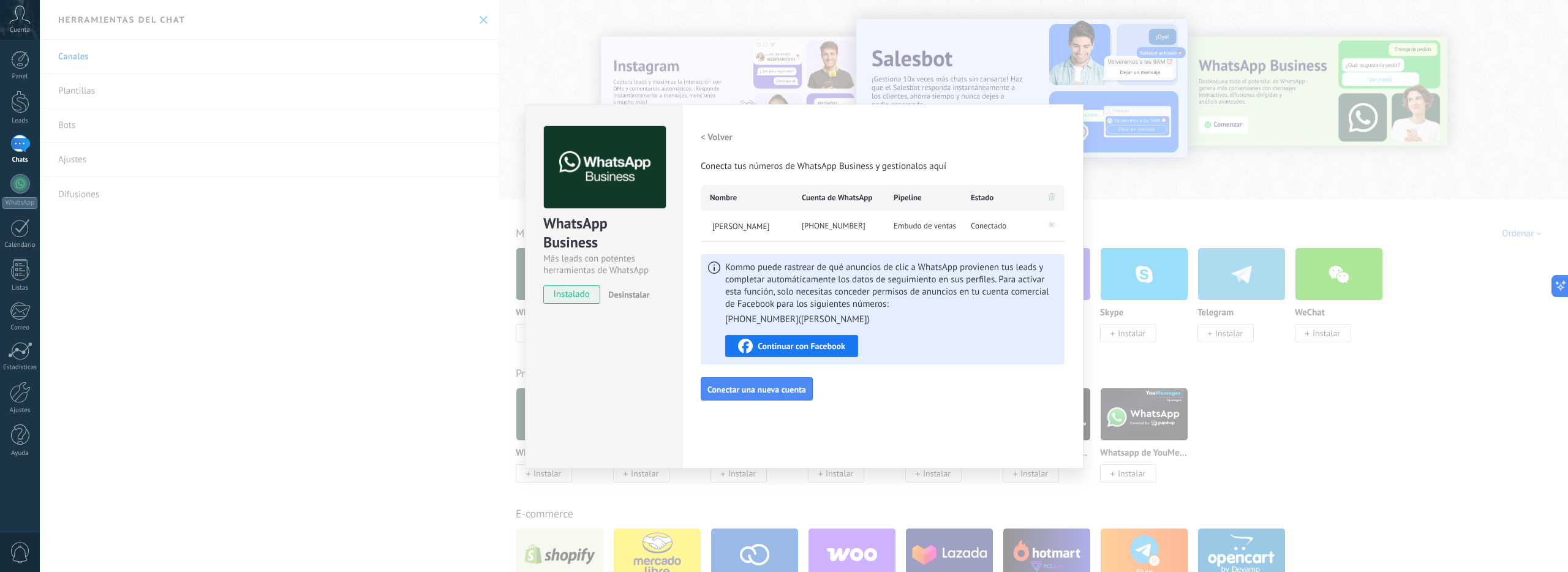
click at [989, 220] on span "Conectado" at bounding box center [988, 226] width 35 height 13
click at [980, 225] on span "Conectado" at bounding box center [988, 226] width 35 height 13
drag, startPoint x: 861, startPoint y: 222, endPoint x: 761, endPoint y: 229, distance: 100.2
click at [861, 222] on div "[PHONE_NUMBER]" at bounding box center [838, 226] width 91 height 31
click at [756, 229] on span "[PERSON_NAME]" at bounding box center [751, 226] width 83 height 10
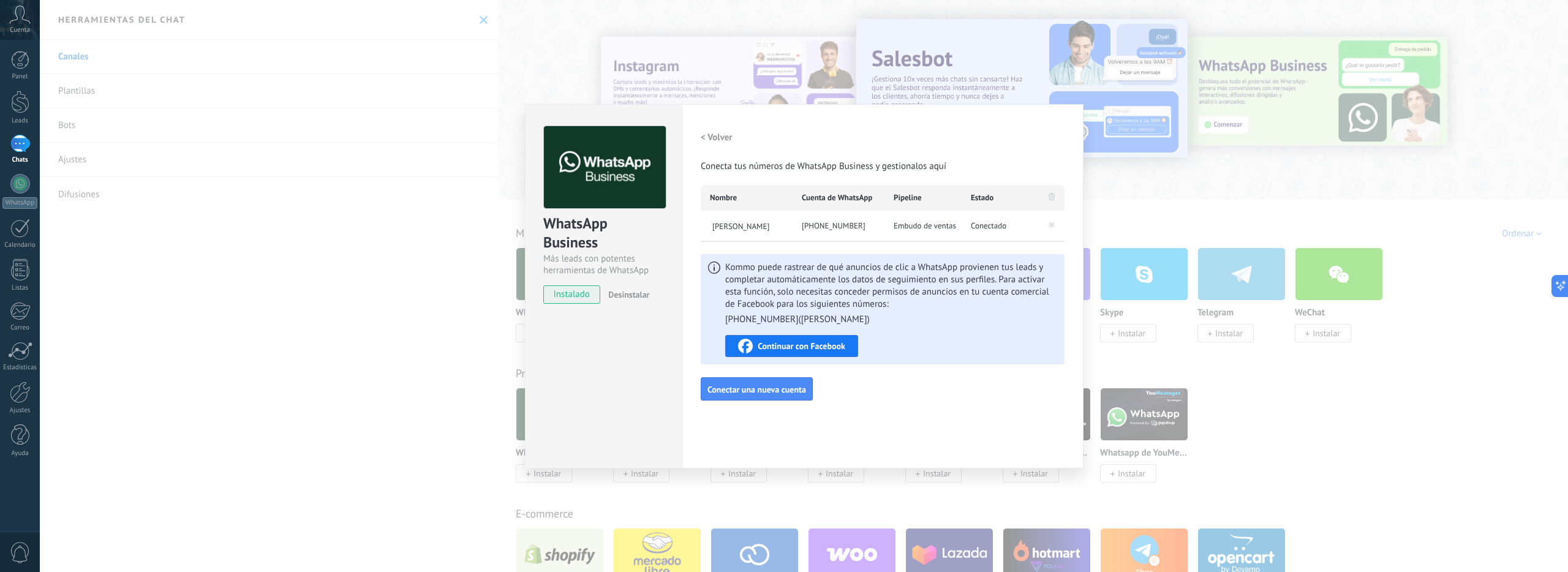
click at [573, 299] on span "instalado" at bounding box center [572, 294] width 56 height 18
click at [744, 132] on div "< Volver Conecta tus números de WhatsApp Business y gestionalos aquí" at bounding box center [882, 149] width 364 height 47
click at [726, 136] on h2 "< Volver" at bounding box center [716, 137] width 32 height 12
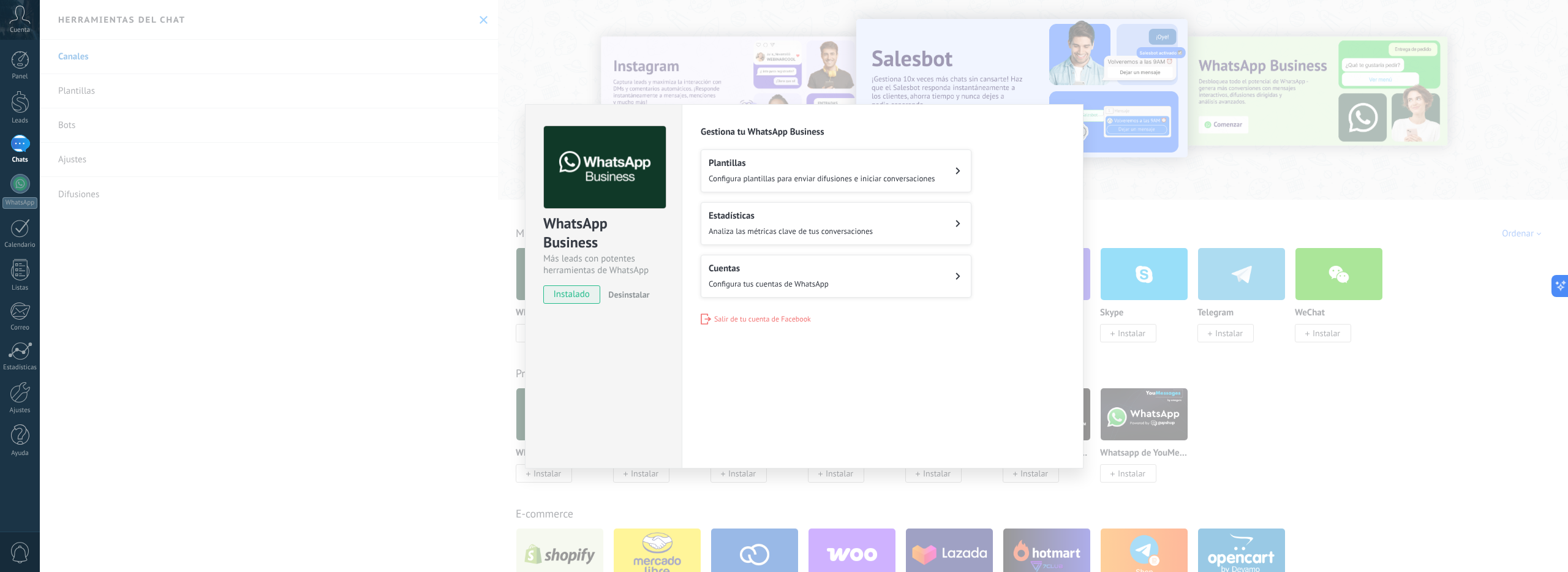
click at [1152, 177] on div "WhatsApp Business Más leads con potentes herramientas de WhatsApp instalado Des…" at bounding box center [804, 286] width 1529 height 572
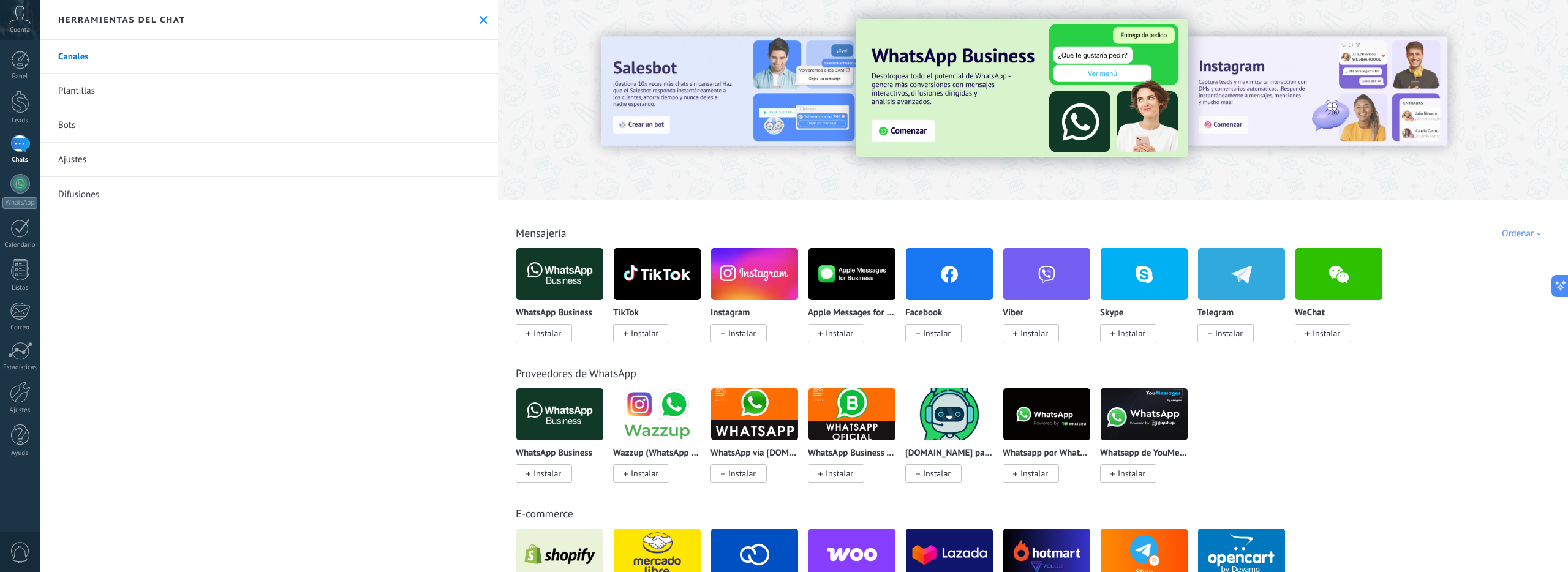
click at [16, 147] on div at bounding box center [20, 144] width 20 height 18
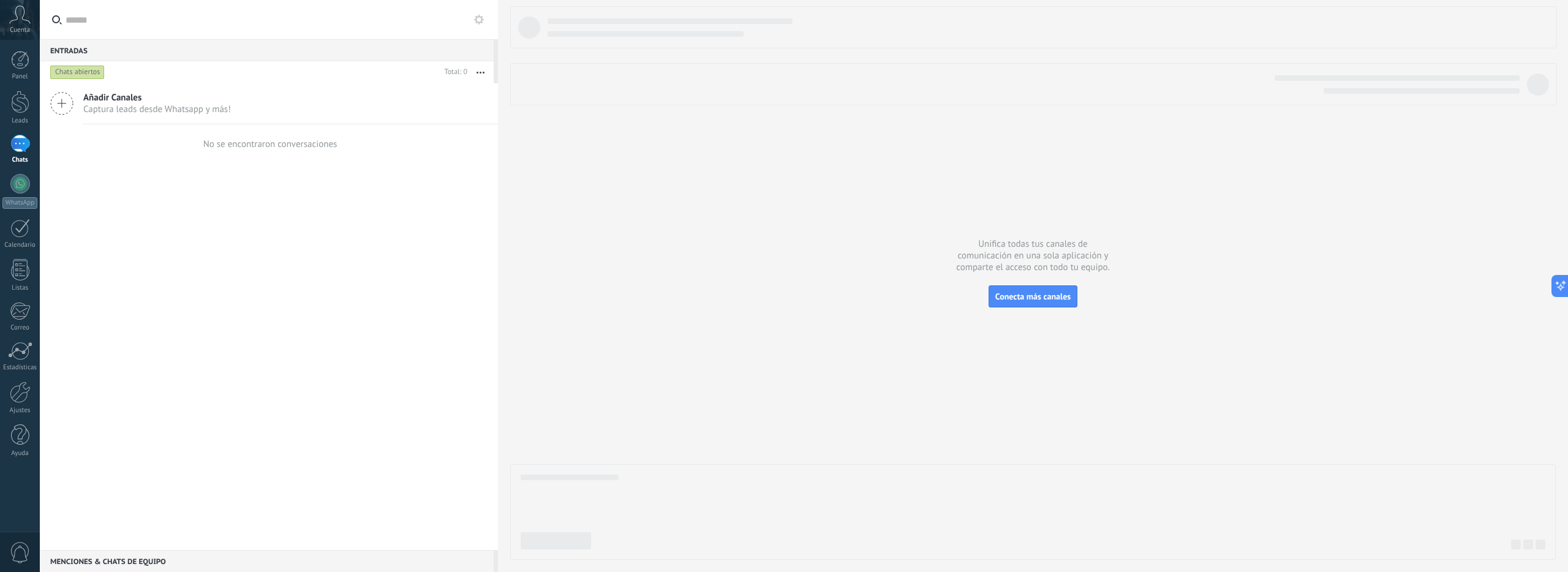
click at [76, 70] on div "Chats abiertos" at bounding box center [77, 72] width 54 height 15
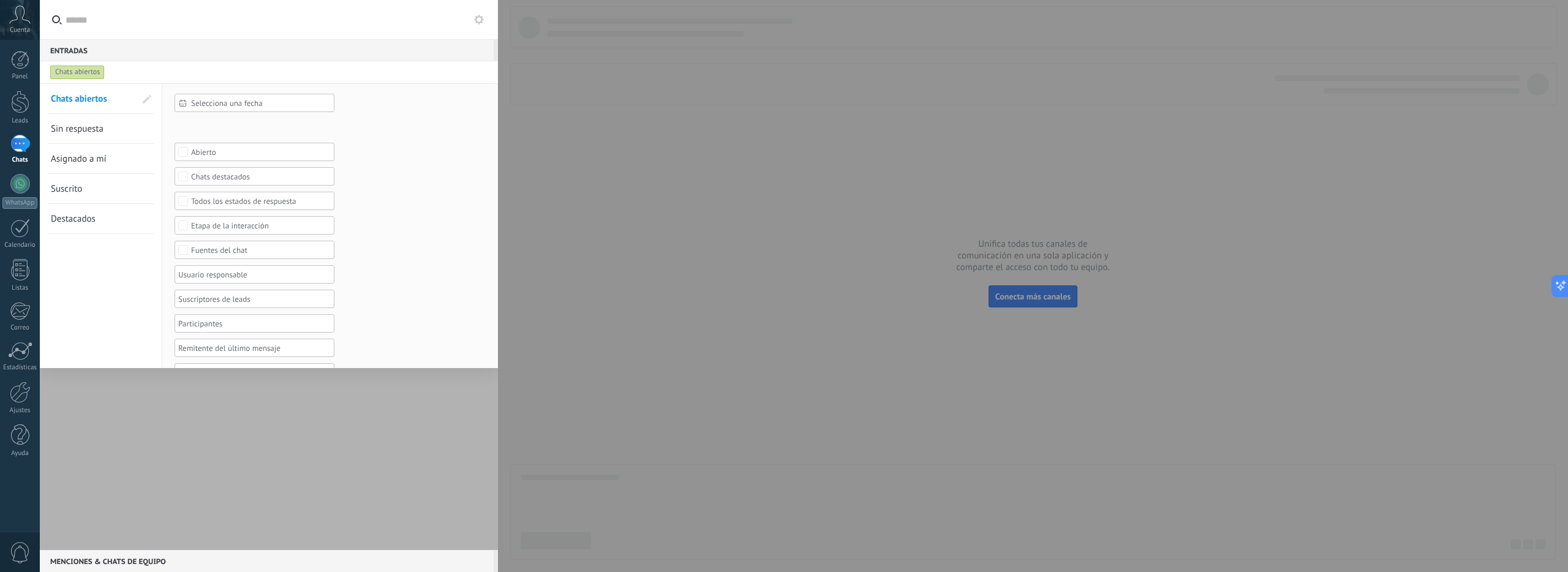
scroll to position [50, 0]
click at [79, 142] on span "Suscrito" at bounding box center [66, 139] width 32 height 12
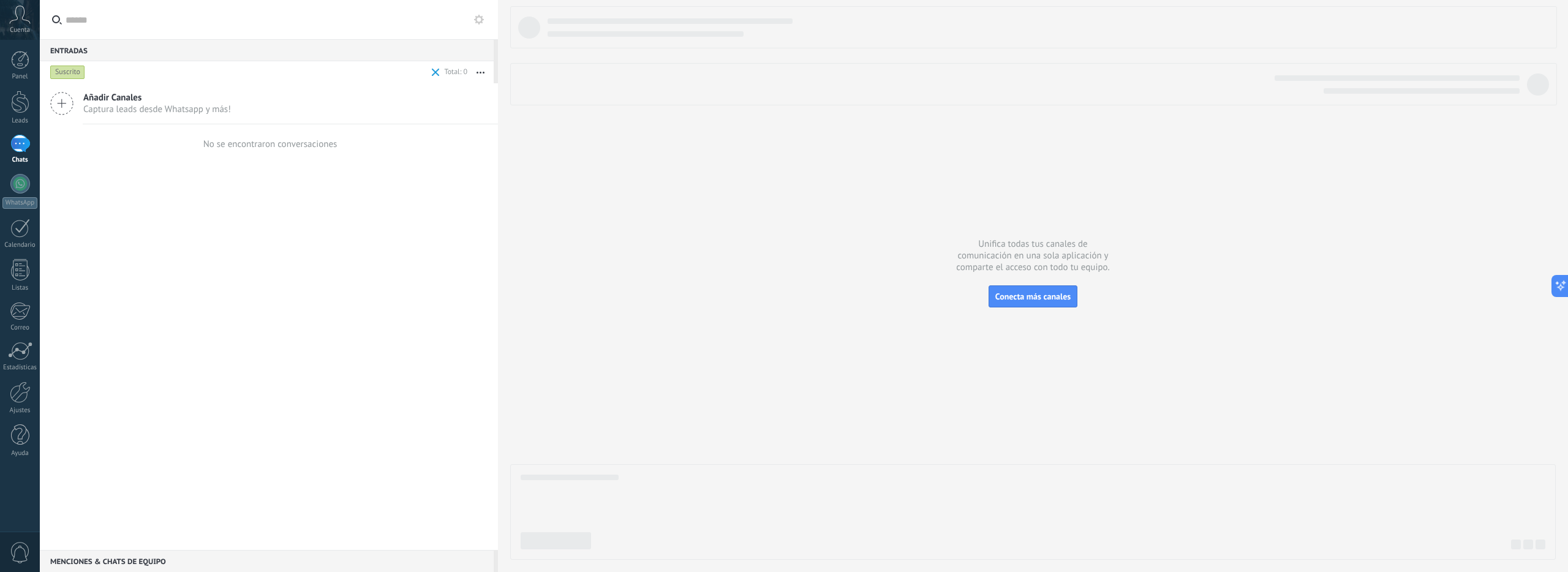
click at [79, 74] on div "Suscrito" at bounding box center [68, 72] width 35 height 15
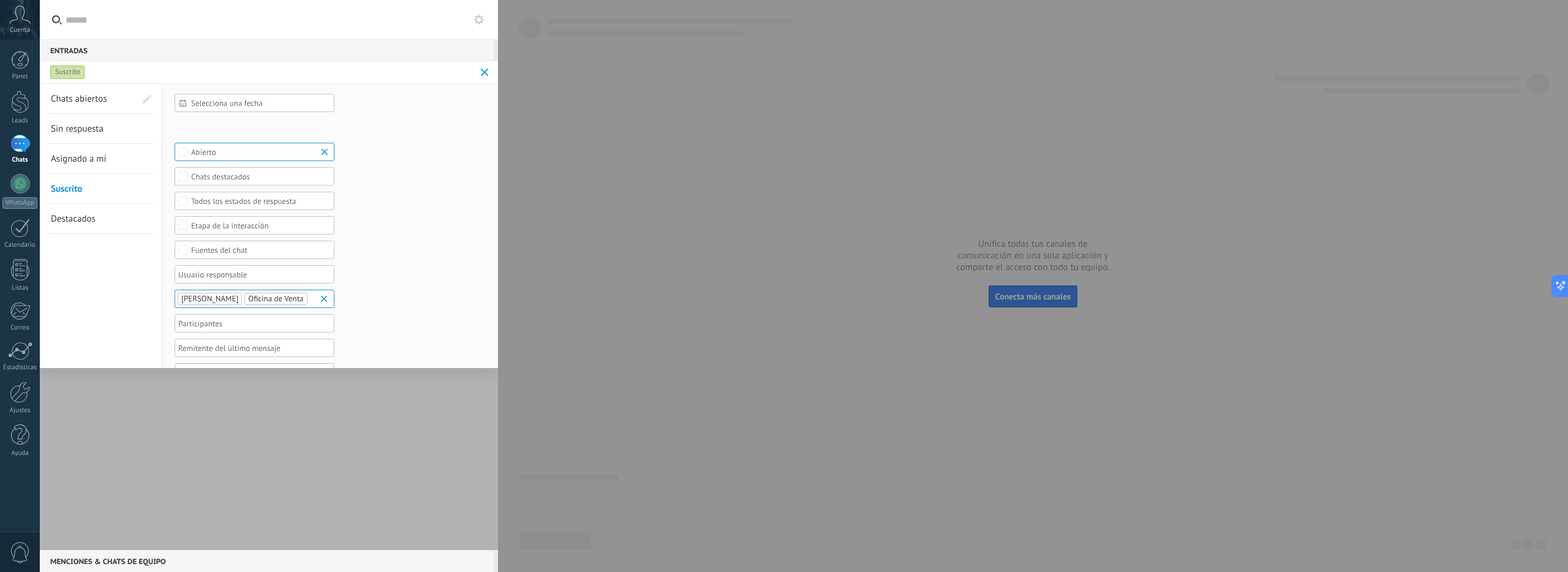
click at [91, 96] on span "Chats abiertos" at bounding box center [78, 99] width 56 height 12
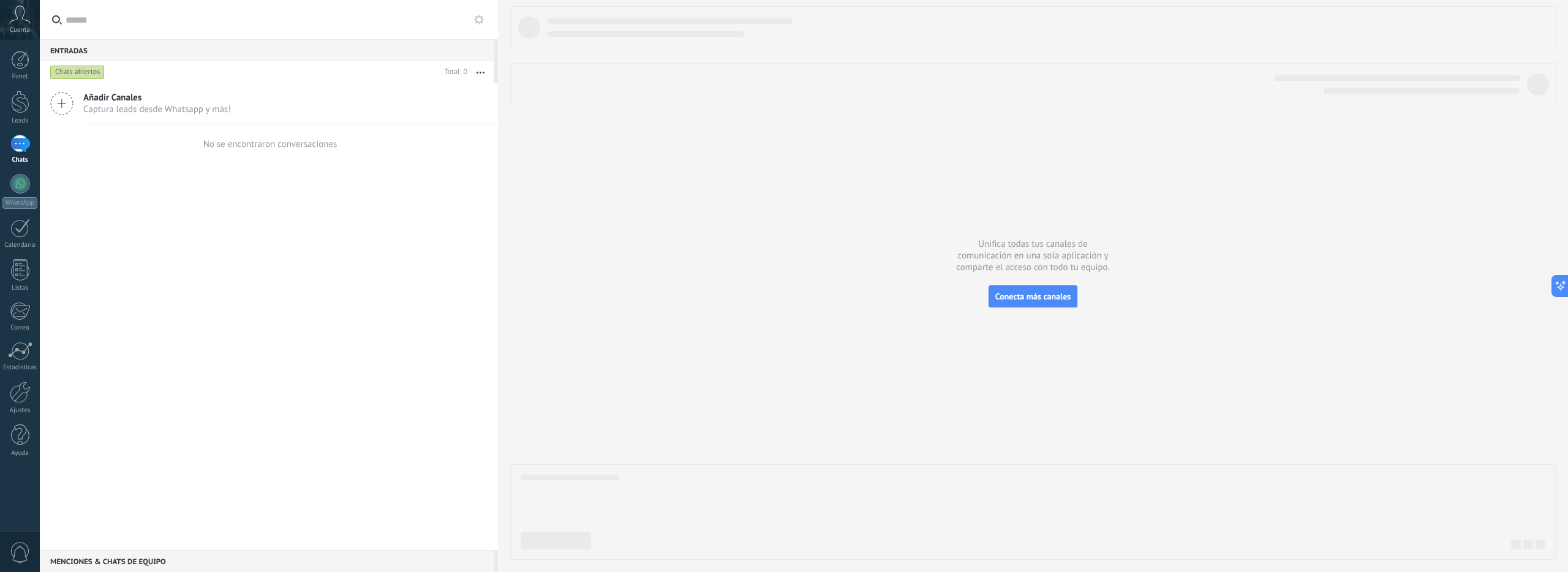
click at [465, 23] on input "text" at bounding box center [275, 20] width 420 height 39
click at [1046, 301] on button "Conecta más canales" at bounding box center [1033, 297] width 89 height 22
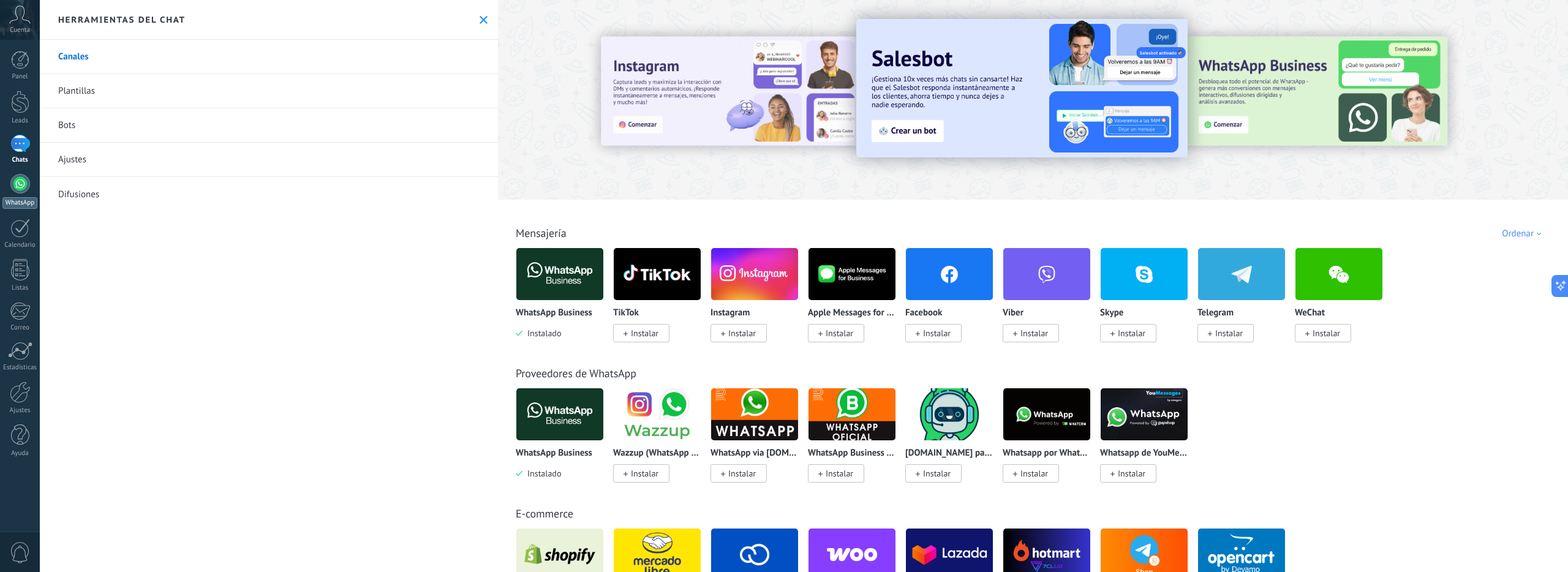
click at [14, 187] on div at bounding box center [20, 184] width 20 height 20
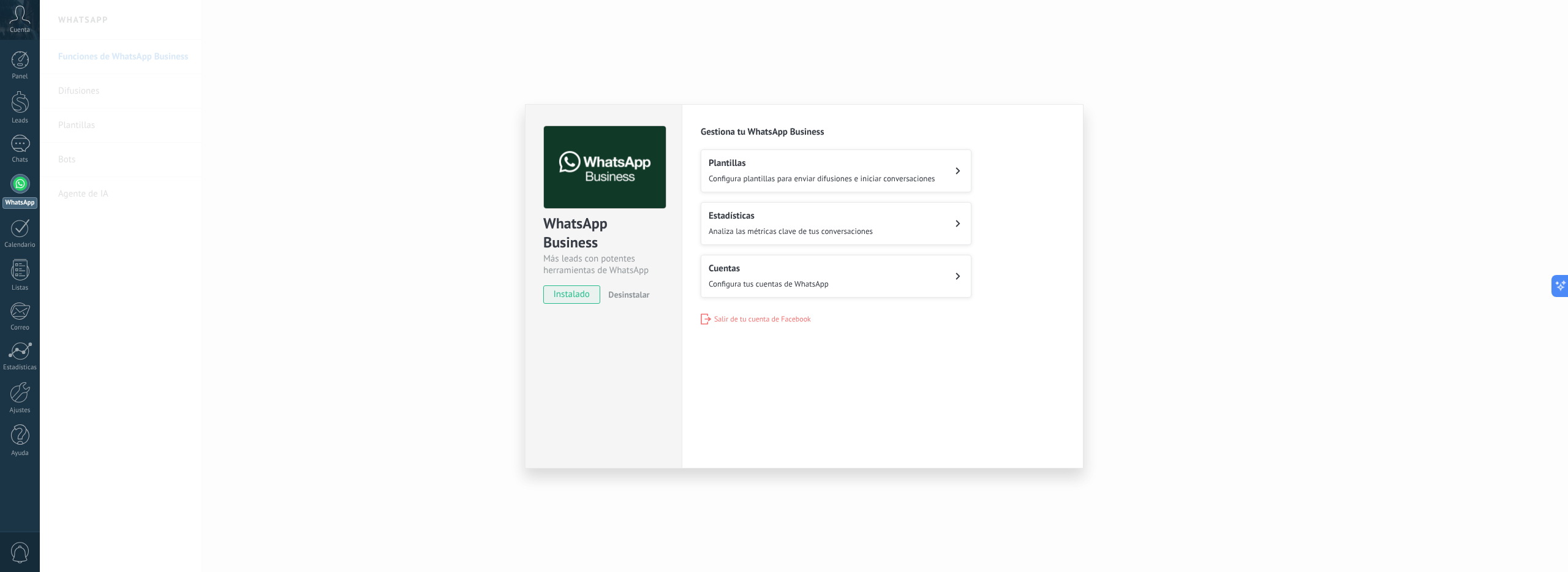
click at [819, 170] on div "Plantillas Configura plantillas para enviar difusiones e iniciar conversaciones" at bounding box center [822, 171] width 226 height 27
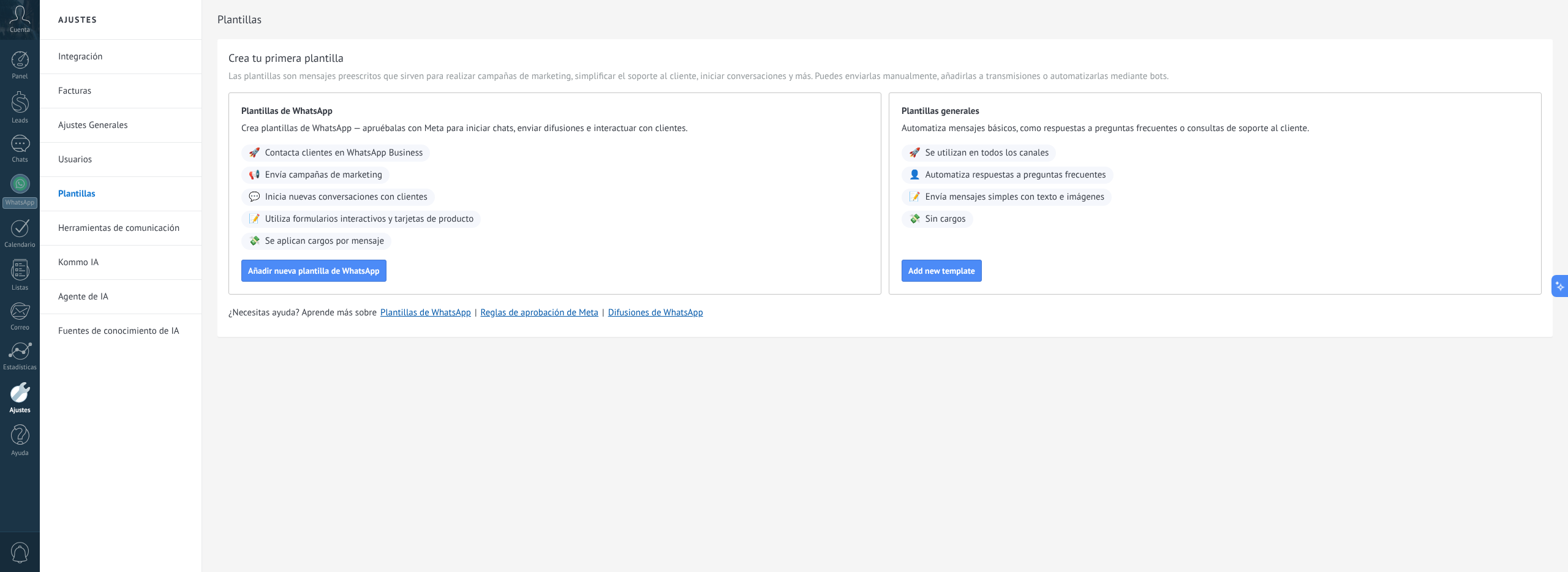
click at [353, 284] on div "Plantillas de WhatsApp Crea plantillas de WhatsApp — apruébalas con Meta para i…" at bounding box center [555, 193] width 653 height 202
click at [355, 277] on button "Añadir nueva plantilla de WhatsApp" at bounding box center [314, 271] width 145 height 22
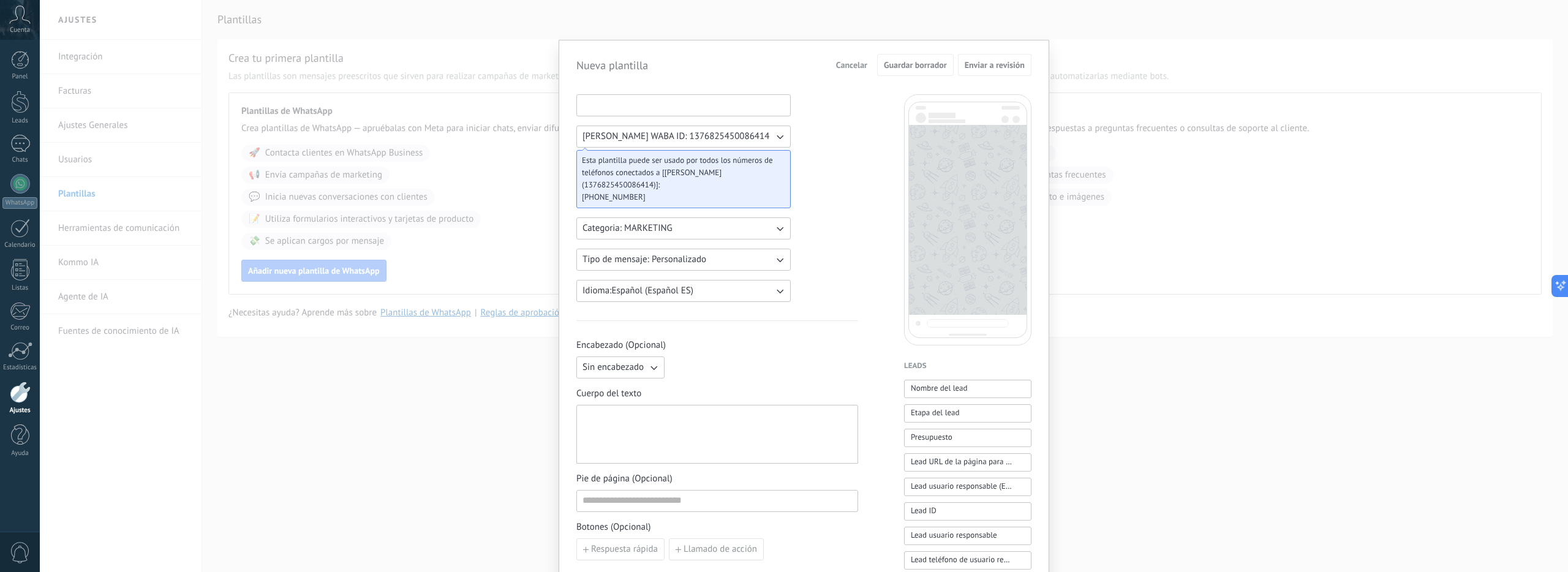
click at [701, 101] on input at bounding box center [684, 104] width 213 height 20
type input "**********"
click at [1005, 70] on button "Enviar a revisión" at bounding box center [995, 65] width 73 height 22
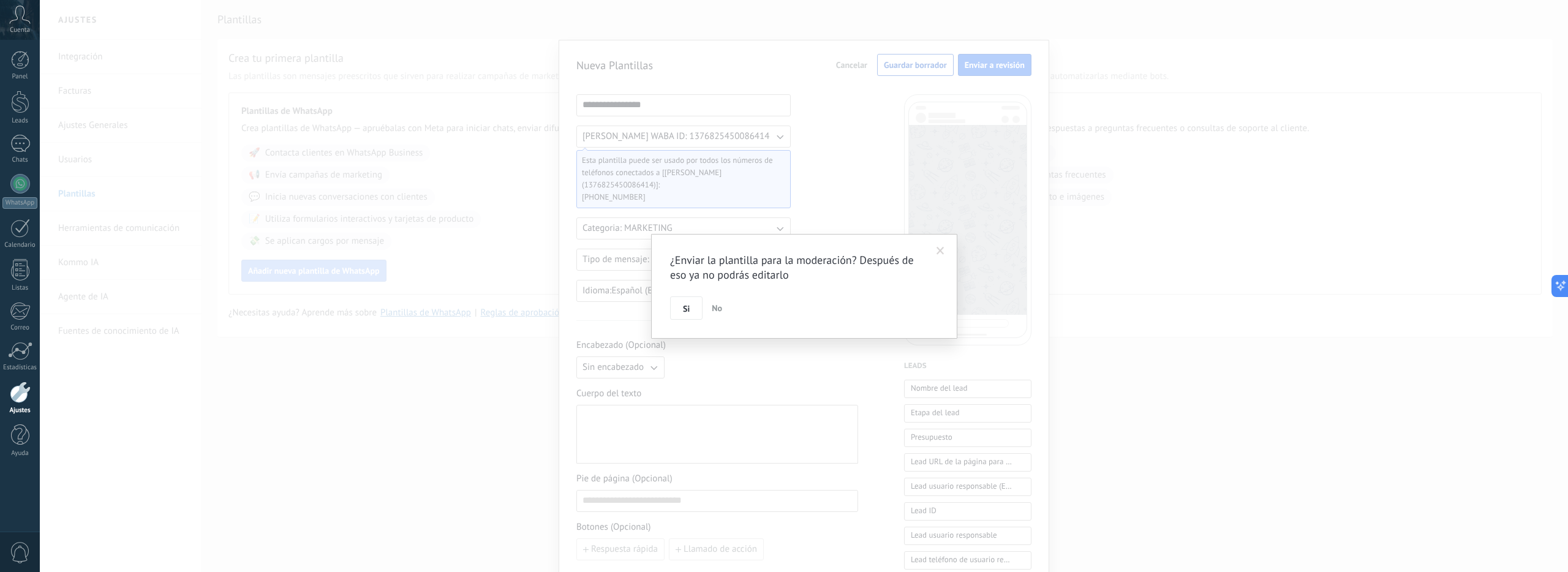
click at [934, 251] on span at bounding box center [941, 251] width 21 height 21
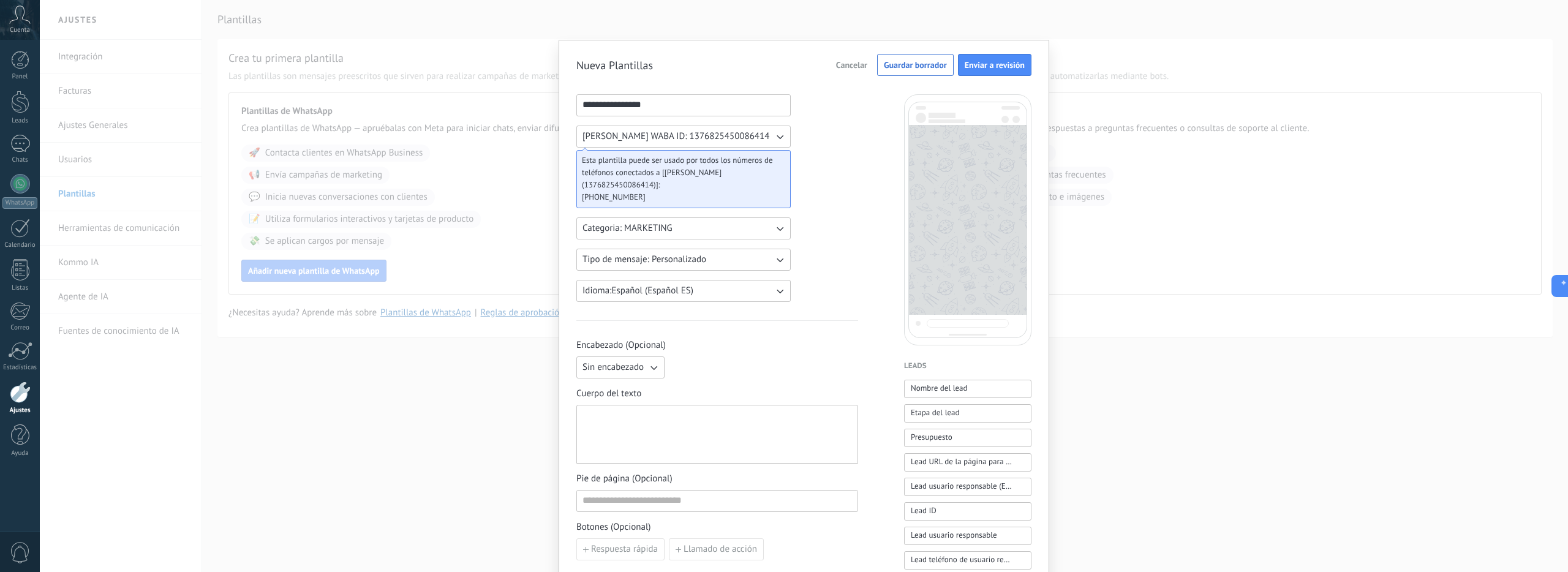
click at [749, 135] on span "[PERSON_NAME] WABA ID: 1376825450086414" at bounding box center [676, 136] width 187 height 13
click at [767, 137] on li "[PERSON_NAME] WABA ID: 1376825450086414" at bounding box center [680, 136] width 221 height 21
click at [995, 62] on span "Enviar a revisión" at bounding box center [995, 65] width 60 height 9
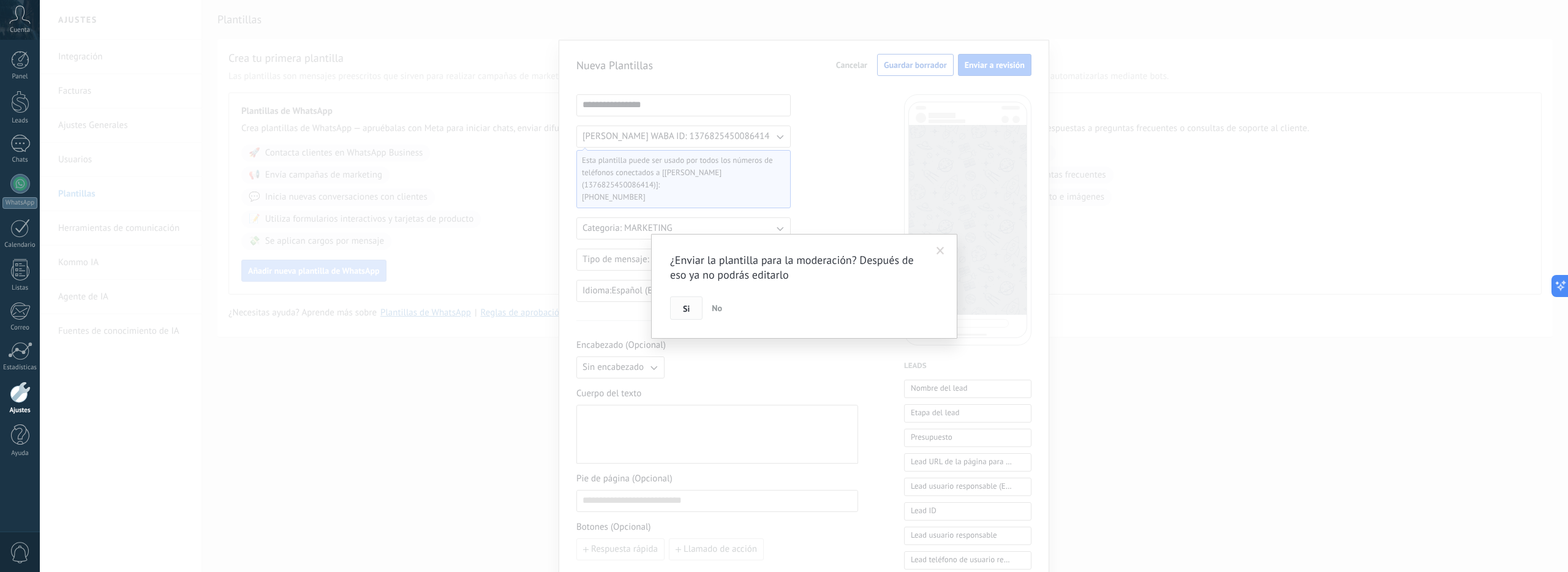
click at [699, 312] on button "Si" at bounding box center [686, 308] width 32 height 24
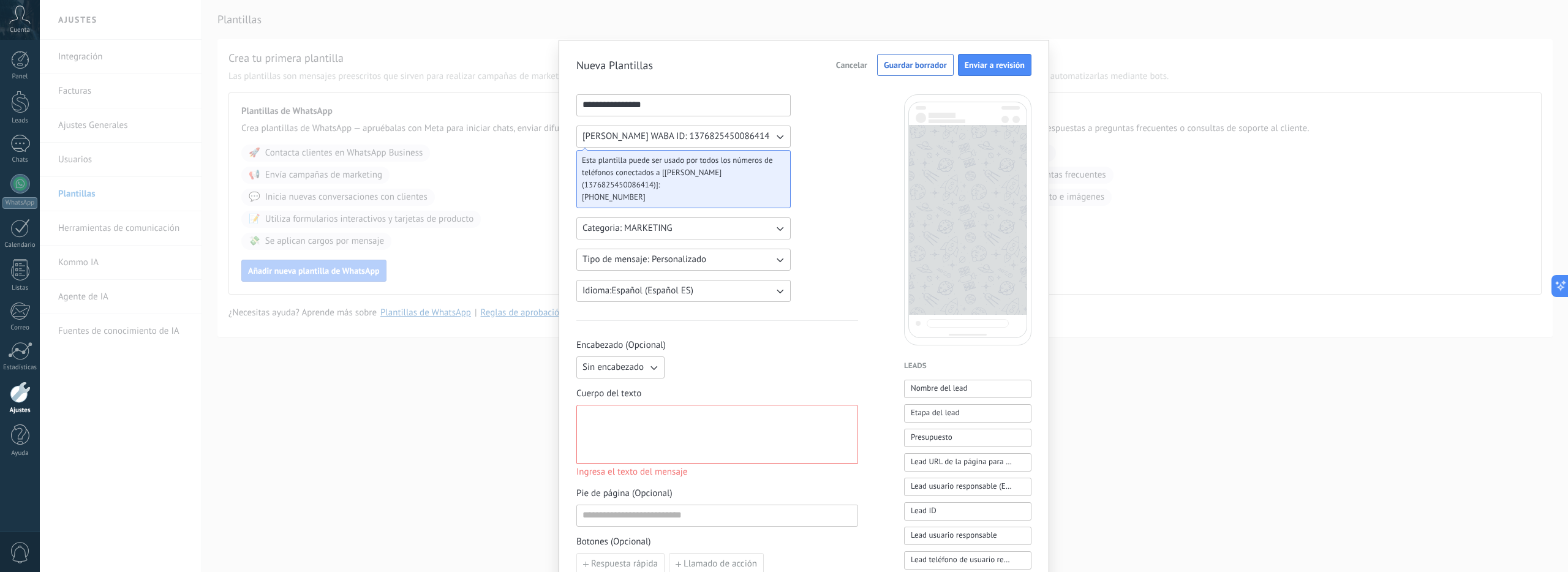
click at [702, 425] on div at bounding box center [718, 434] width 270 height 48
click at [931, 67] on span "Guardar borrador" at bounding box center [916, 65] width 63 height 9
click at [825, 68] on div "Nueva Plantillas Cancelar Guardar borrador Enviar a revisión" at bounding box center [804, 65] width 455 height 22
click at [849, 64] on span "Cancelar" at bounding box center [852, 65] width 32 height 9
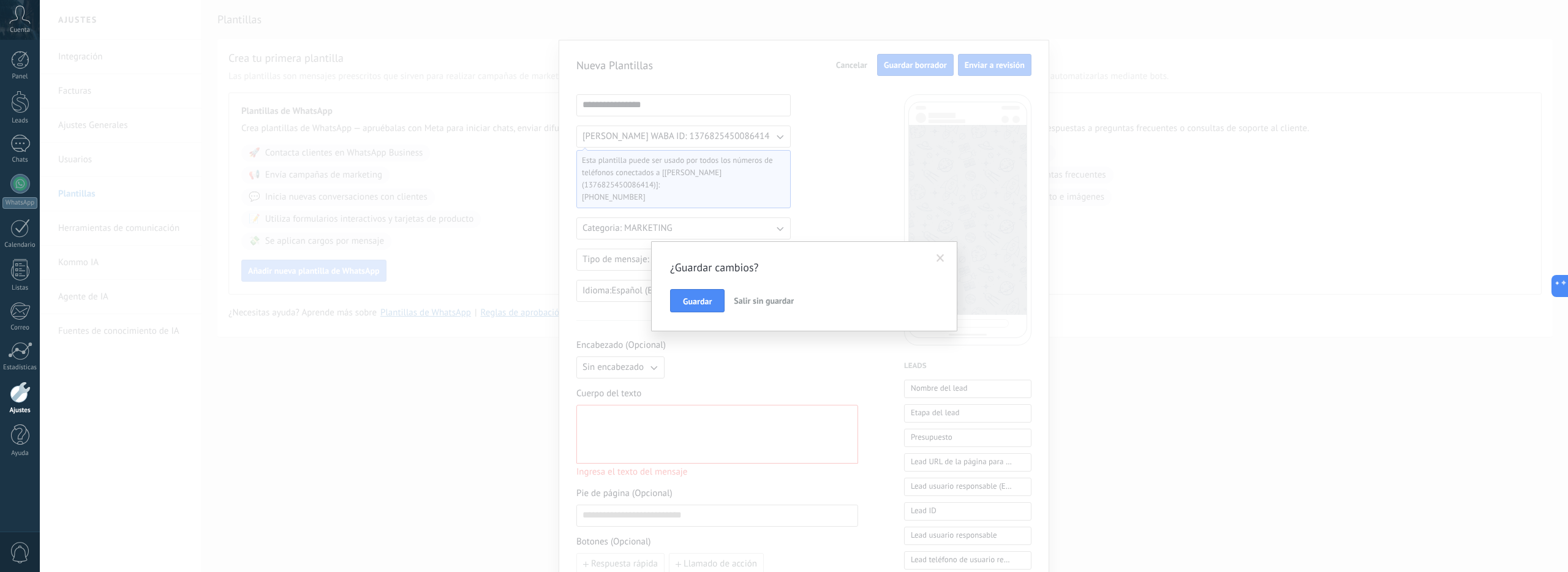
click at [752, 305] on span "Salir sin guardar" at bounding box center [763, 301] width 60 height 11
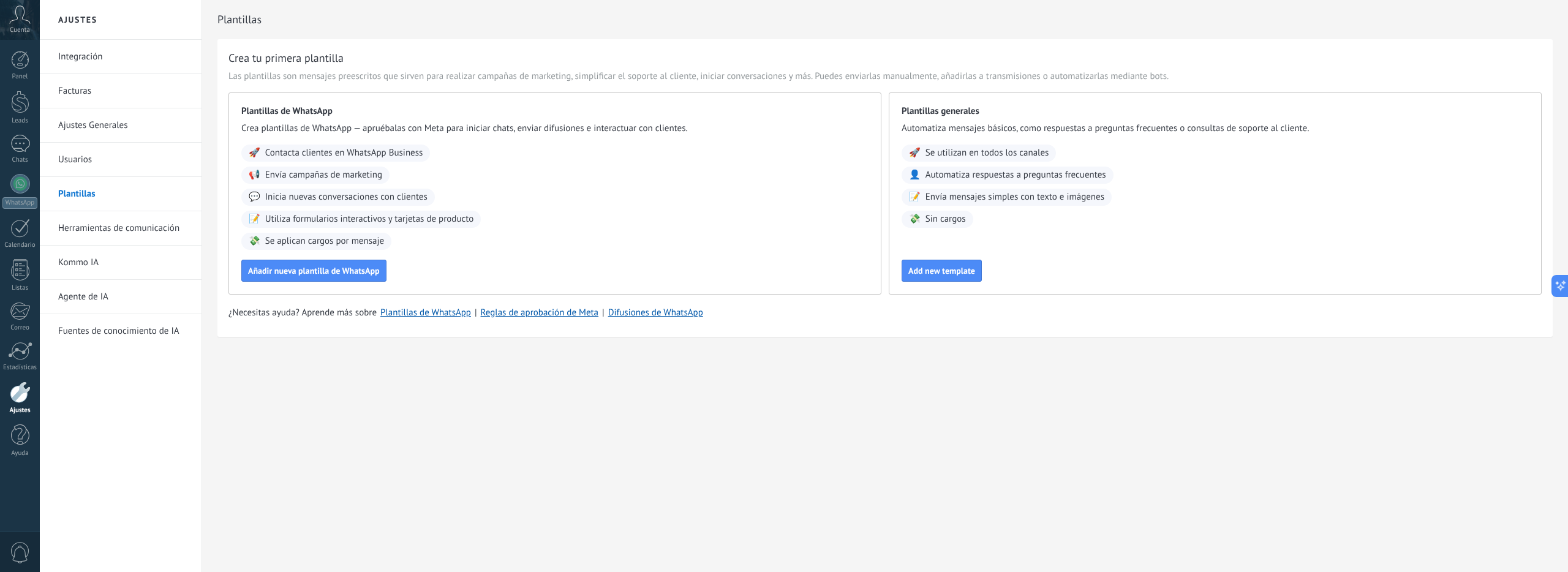
click at [125, 164] on link "Usuarios" at bounding box center [124, 159] width 131 height 34
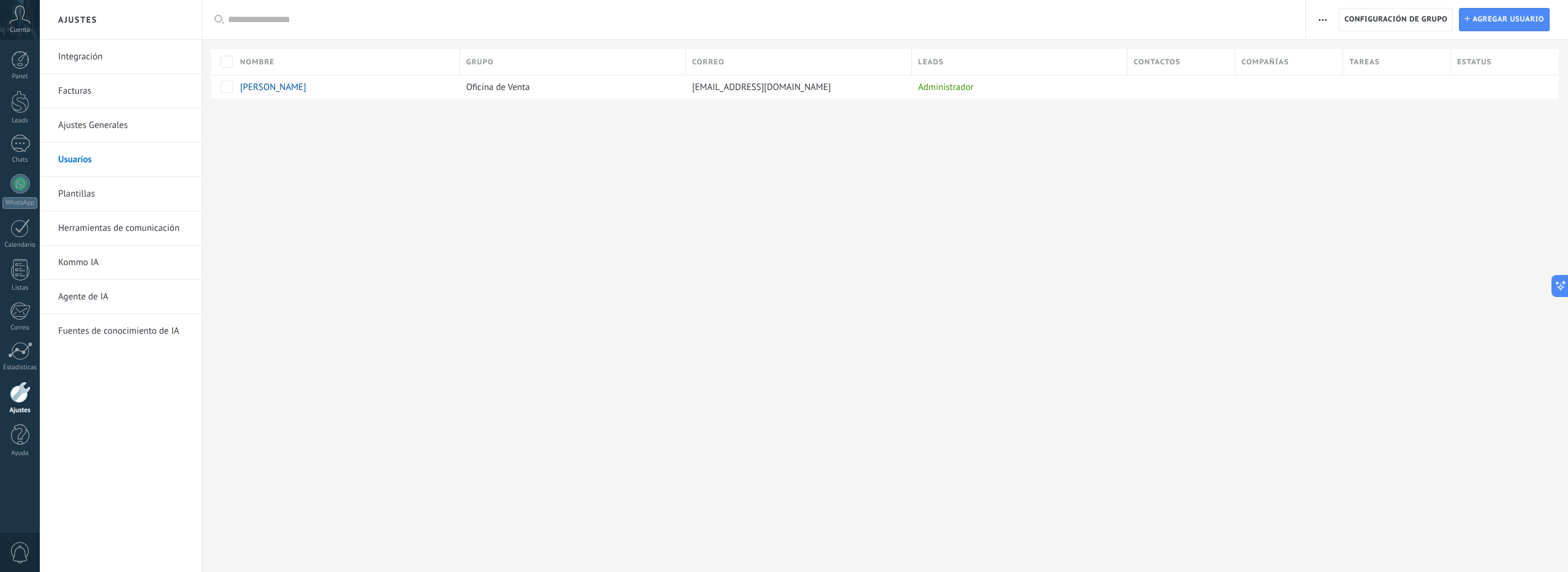
click at [132, 130] on link "Ajustes Generales" at bounding box center [124, 125] width 131 height 34
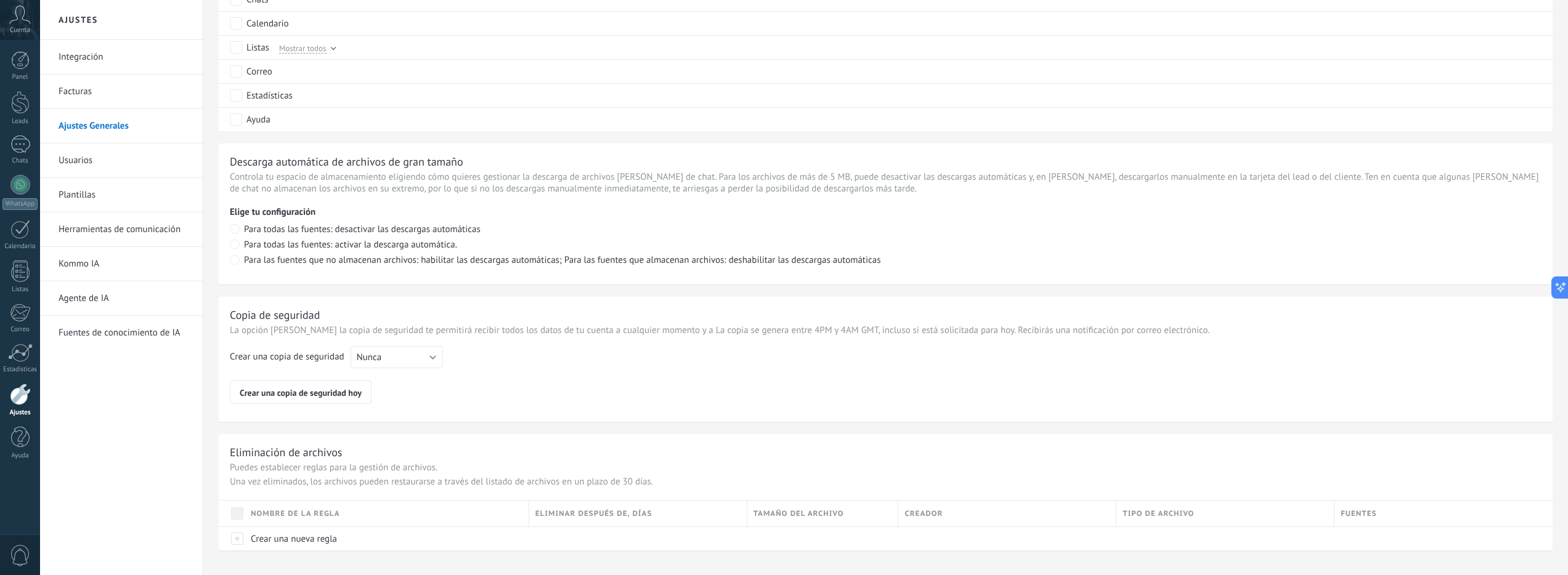
scroll to position [746, 0]
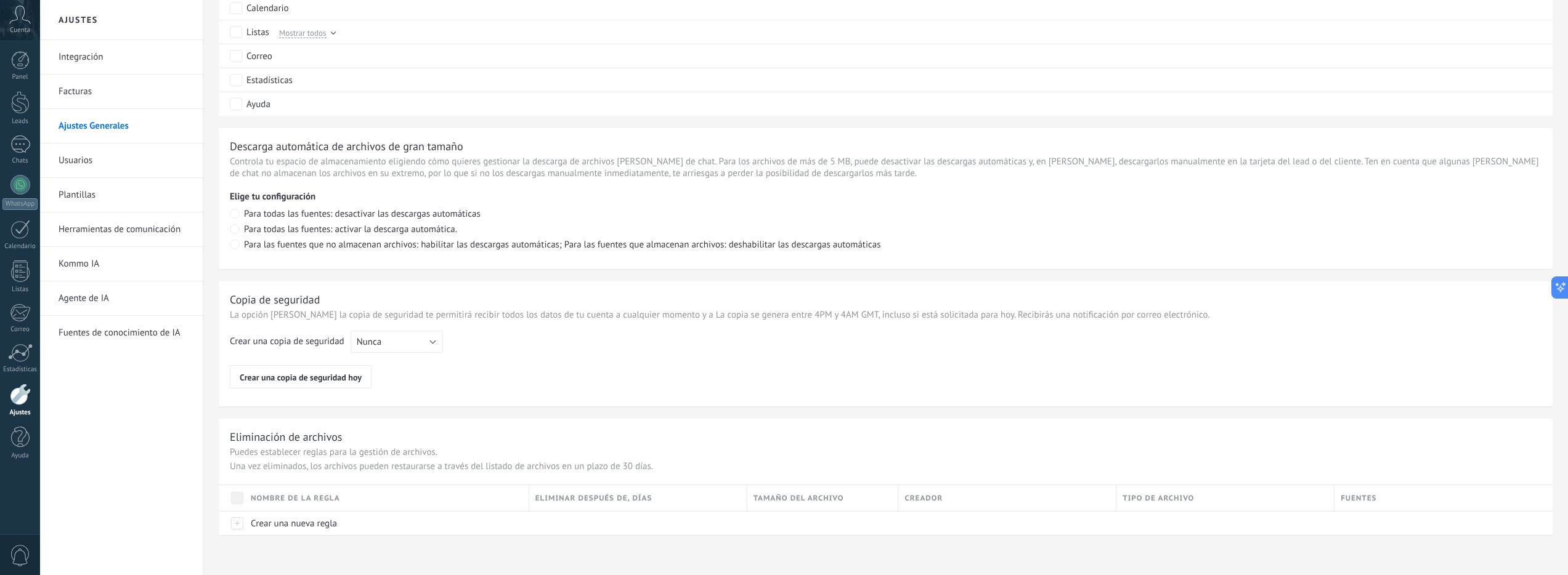
click at [128, 232] on link "Herramientas de comunicación" at bounding box center [125, 229] width 132 height 34
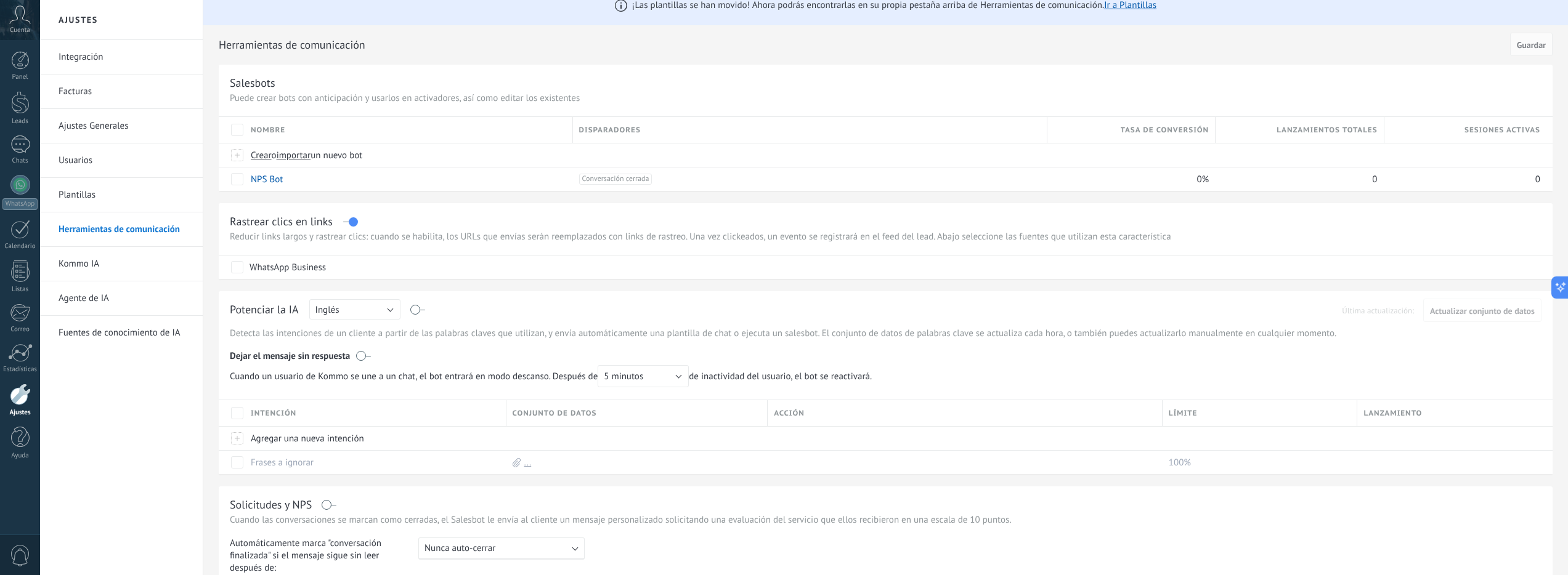
scroll to position [2, 0]
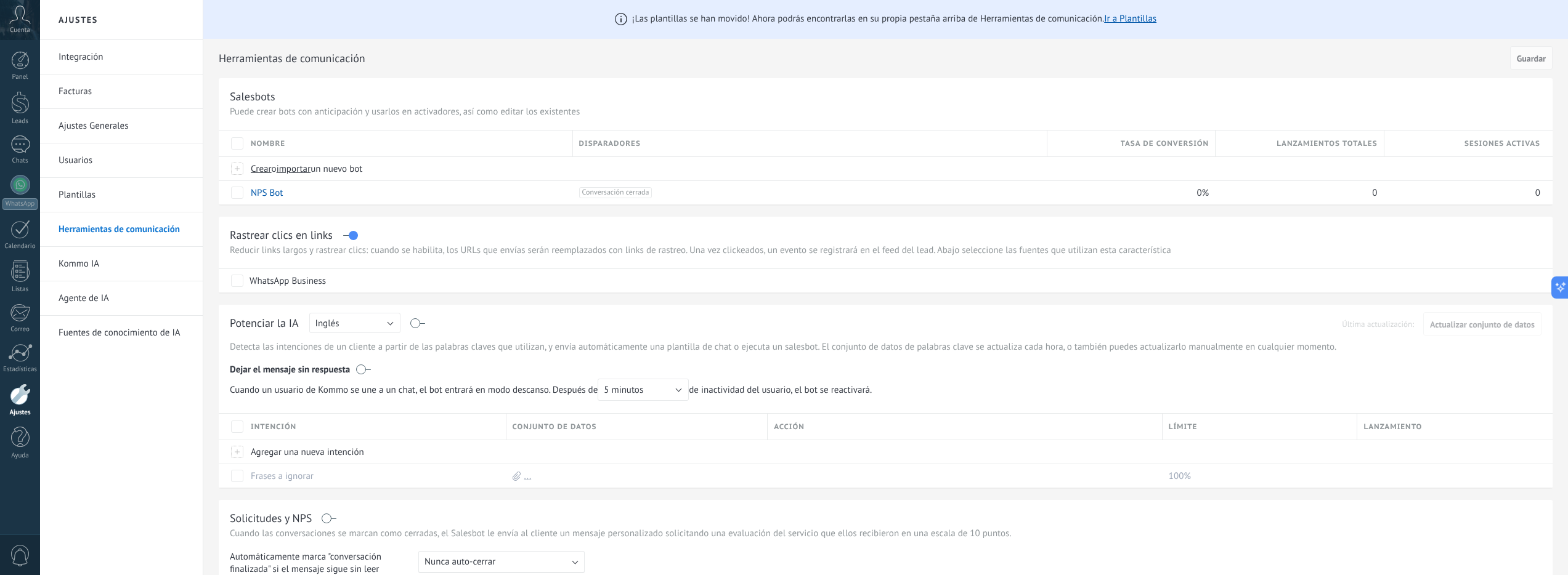
click at [112, 58] on link "Integración" at bounding box center [125, 56] width 132 height 34
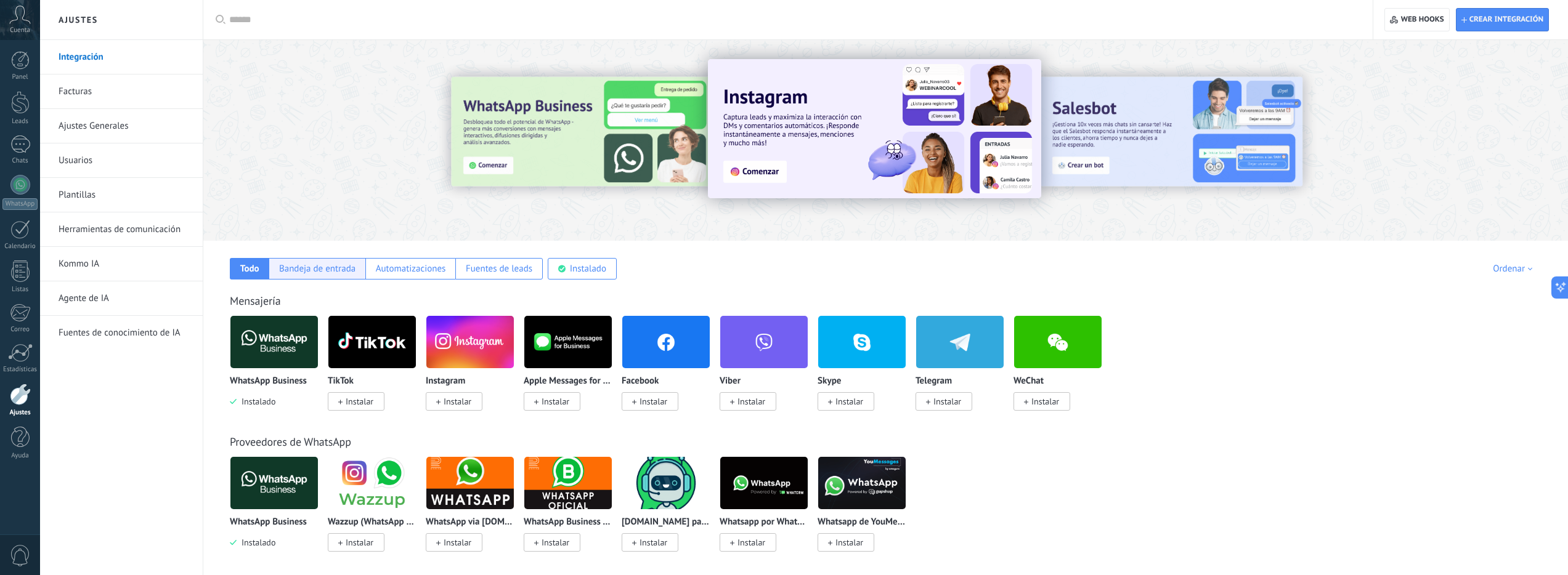
click at [325, 276] on div "Bandeja de entrada" at bounding box center [317, 268] width 97 height 21
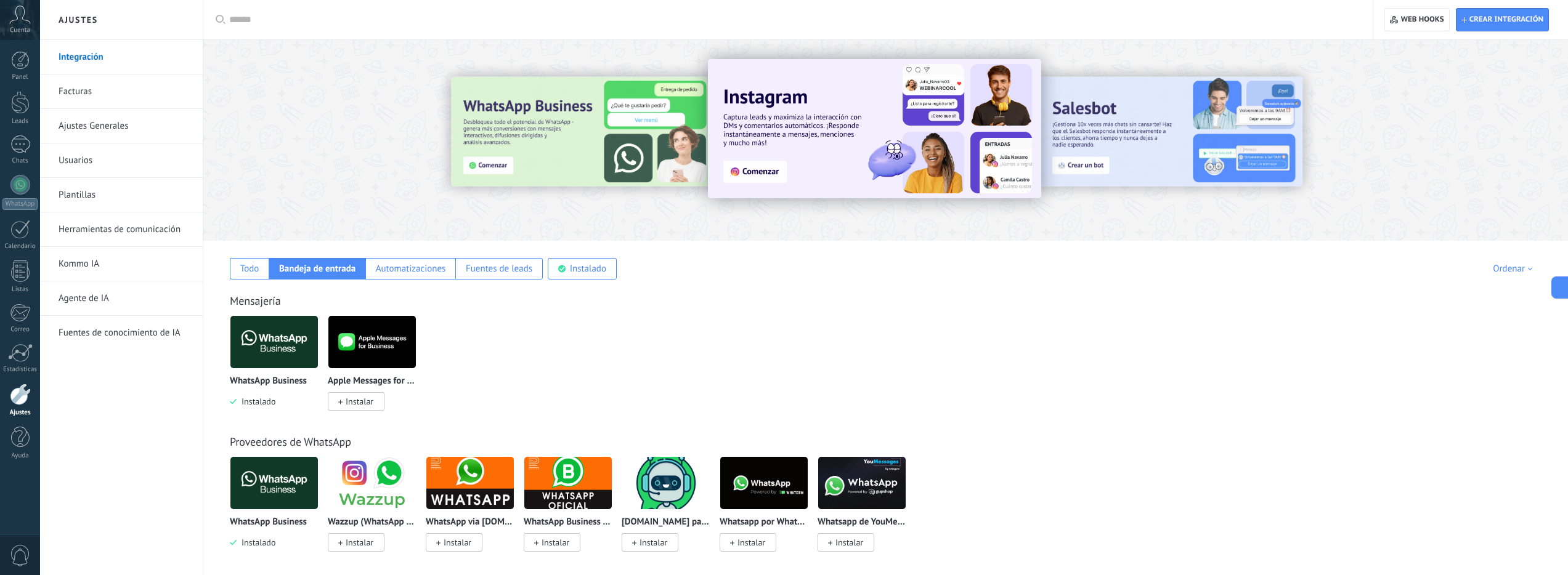
click at [280, 329] on img at bounding box center [274, 342] width 87 height 59
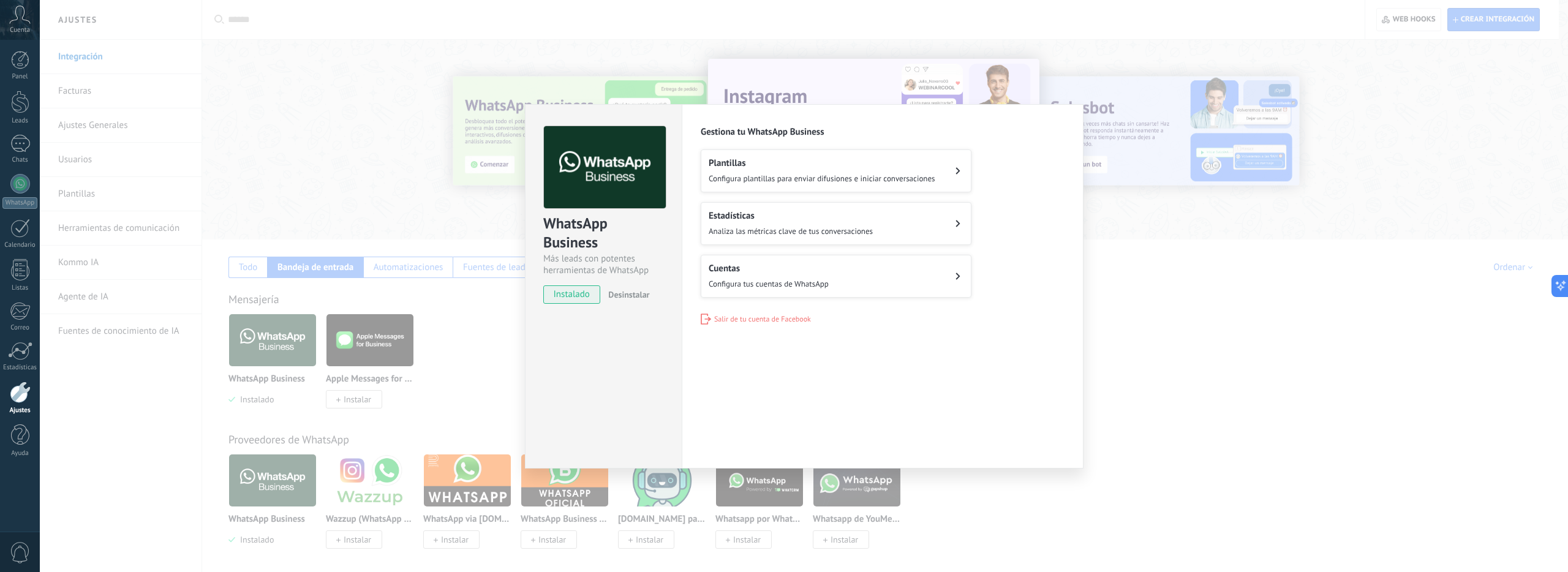
click at [423, 230] on div "WhatsApp Business Más leads con potentes herramientas de WhatsApp instalado Des…" at bounding box center [804, 286] width 1529 height 572
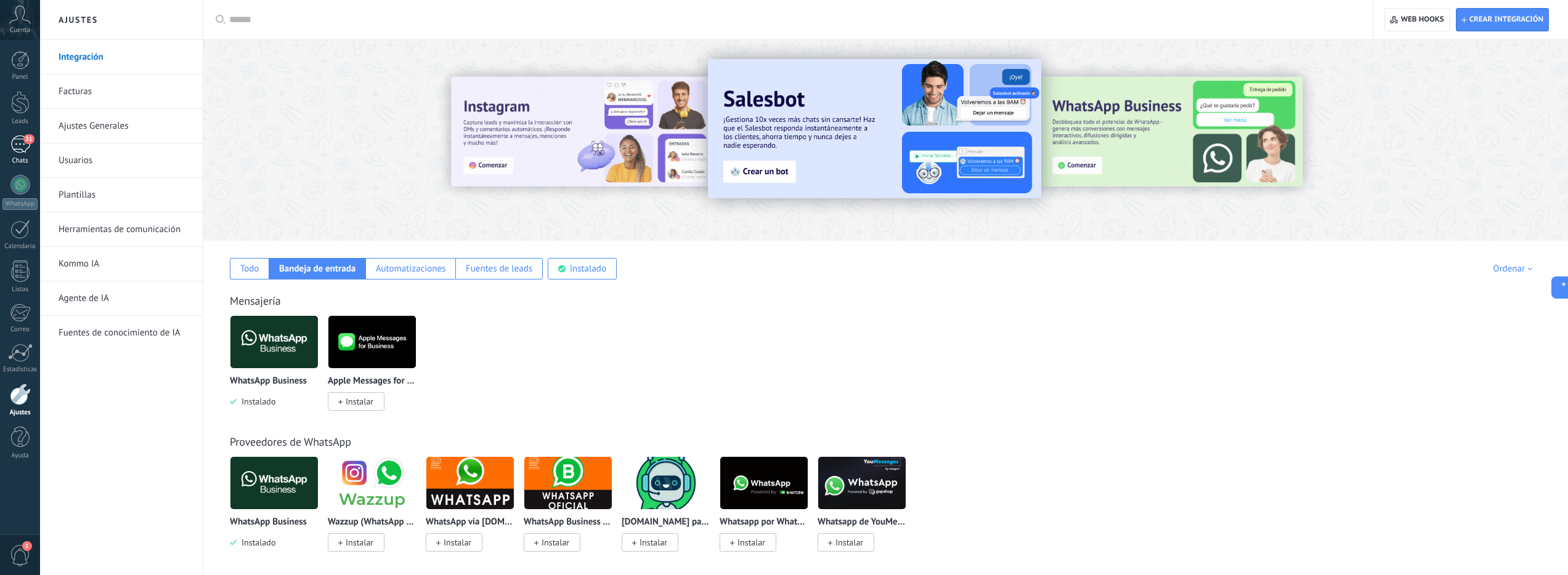
click at [18, 145] on div "31" at bounding box center [20, 144] width 20 height 18
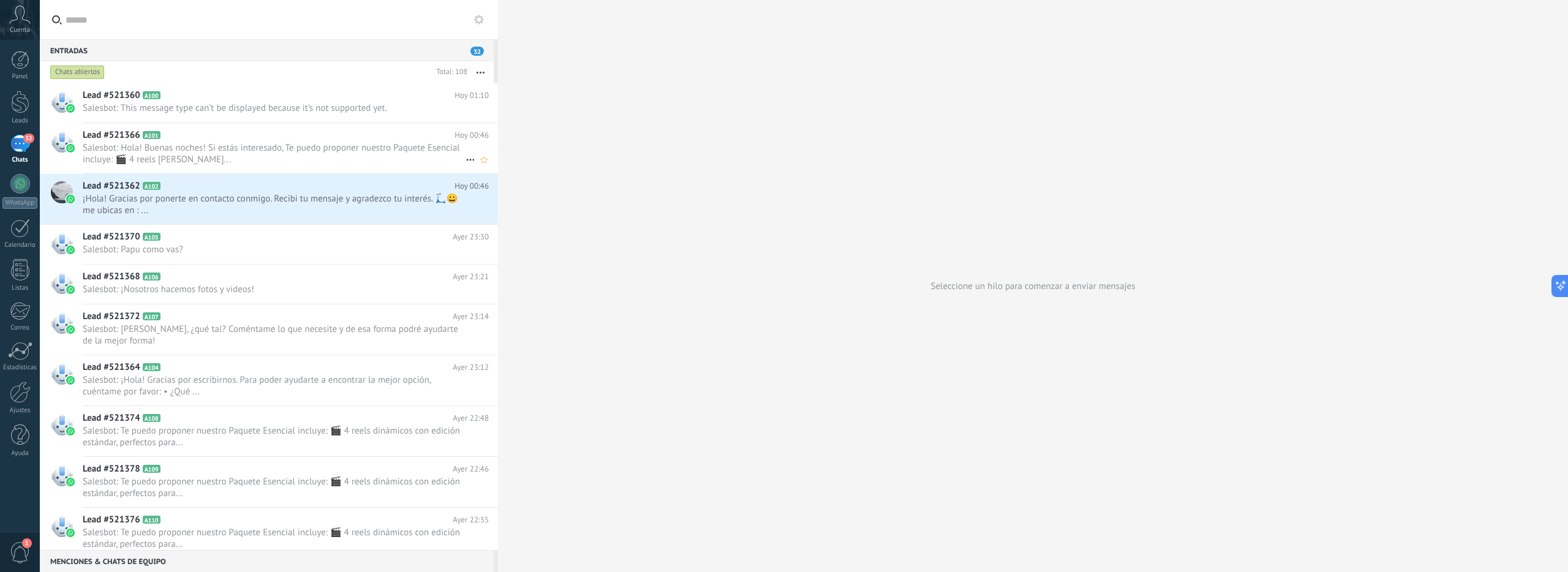
click at [239, 158] on span "Salesbot: Hola! Buenas noches! Si estás interesado, Te puedo proponer nuestro P…" at bounding box center [274, 154] width 383 height 24
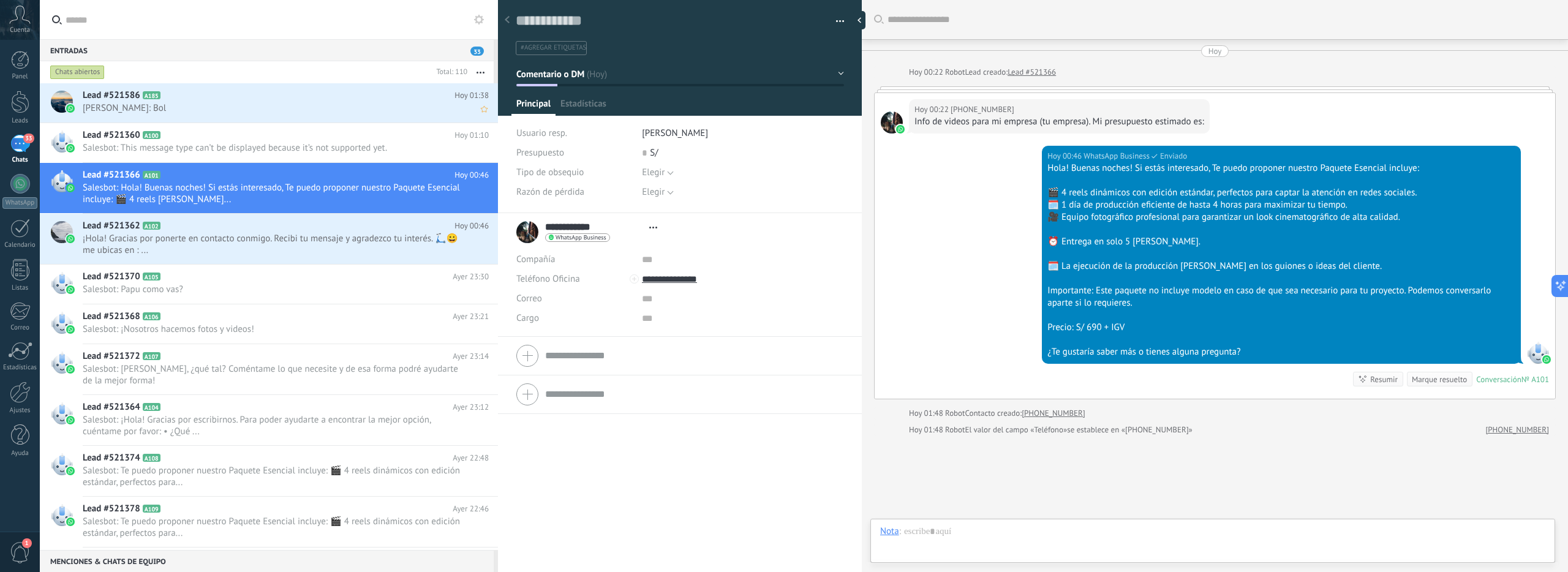
scroll to position [18, 0]
click at [351, 103] on span "[PERSON_NAME]: Bol" at bounding box center [274, 108] width 383 height 12
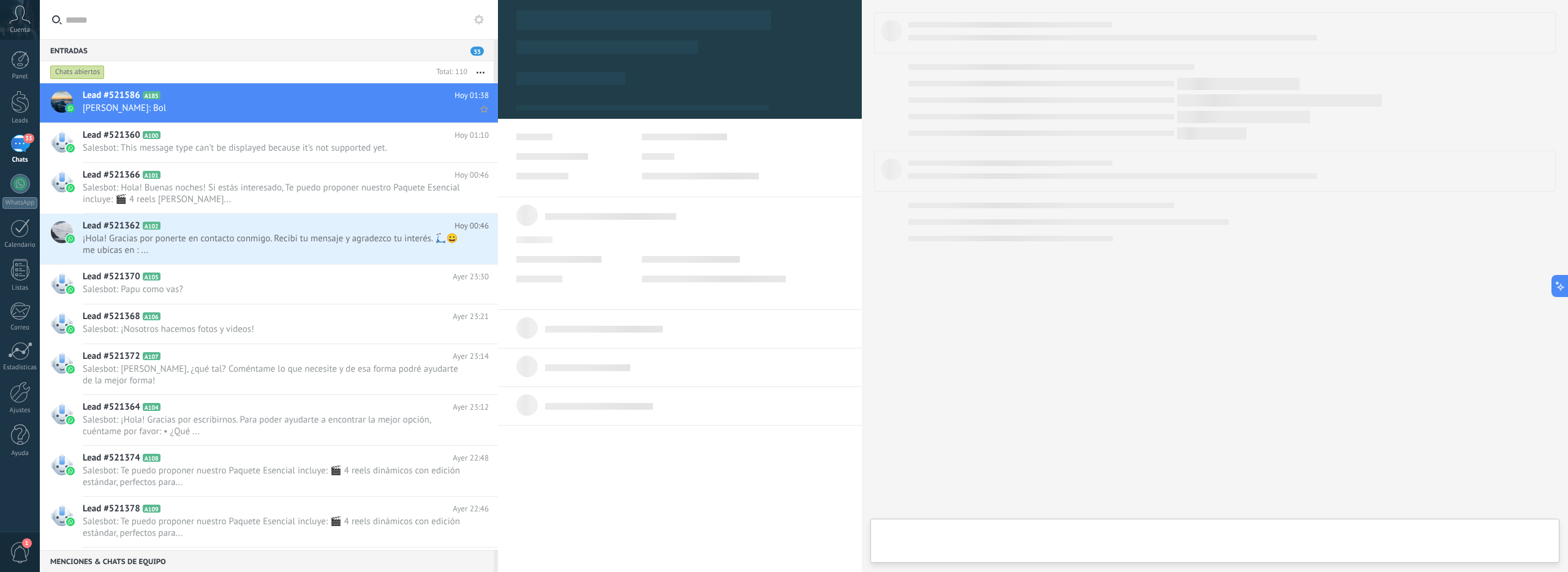
scroll to position [18, 0]
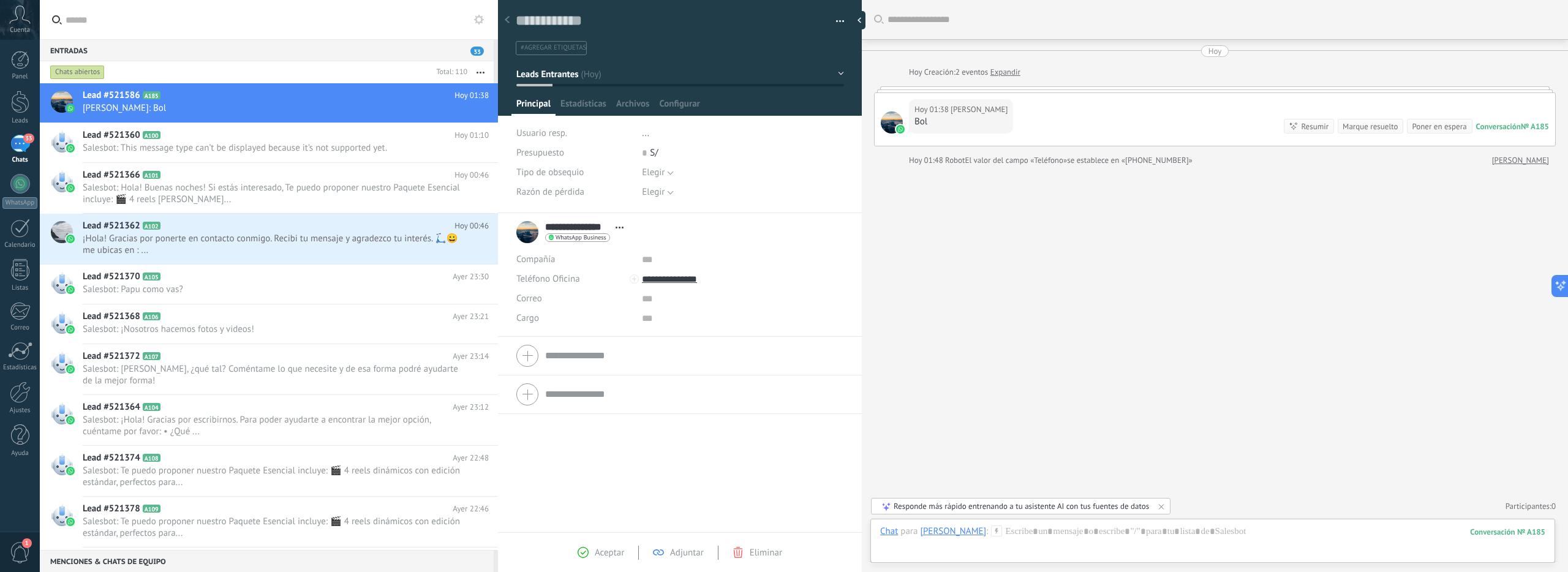
click at [478, 75] on button "button" at bounding box center [480, 73] width 26 height 22
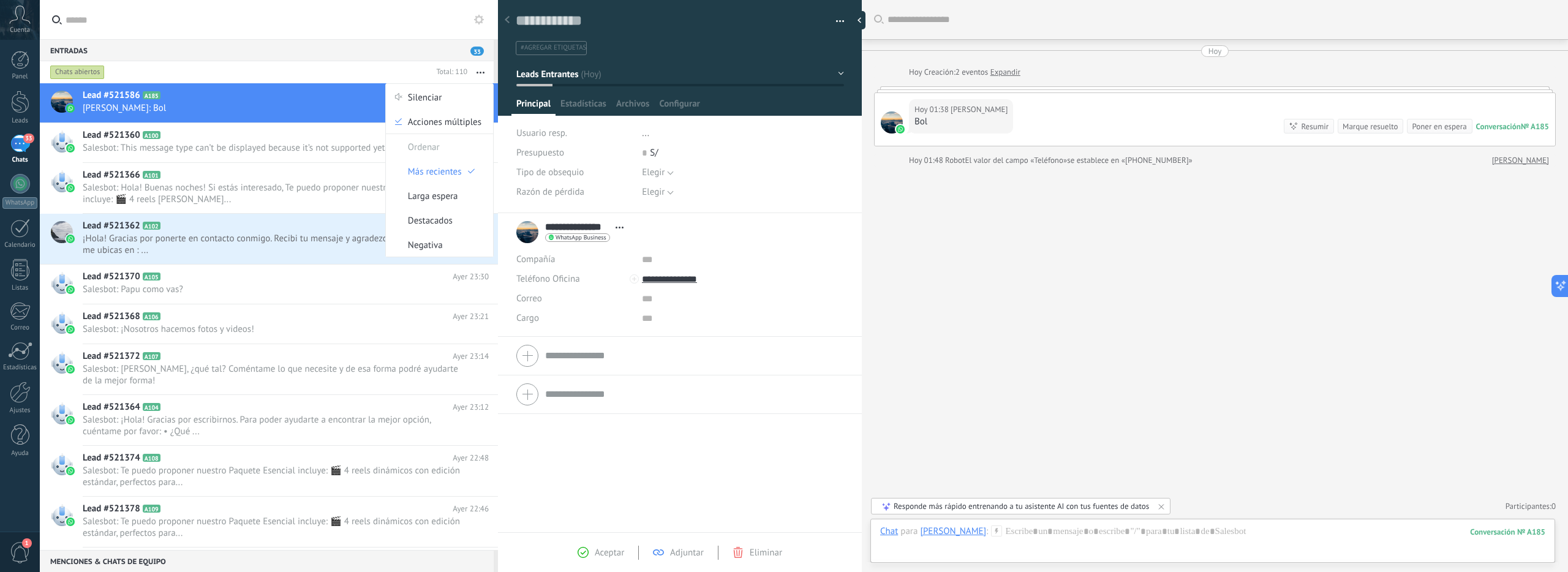
click at [282, 114] on span "[PERSON_NAME]: Bol" at bounding box center [274, 108] width 383 height 12
click at [254, 97] on h2 "Lead #521586 A185" at bounding box center [268, 95] width 371 height 13
click at [333, 92] on h2 "Lead #521586 A185" at bounding box center [268, 95] width 371 height 13
click at [334, 170] on h2 "Lead #521366 A101" at bounding box center [268, 175] width 371 height 13
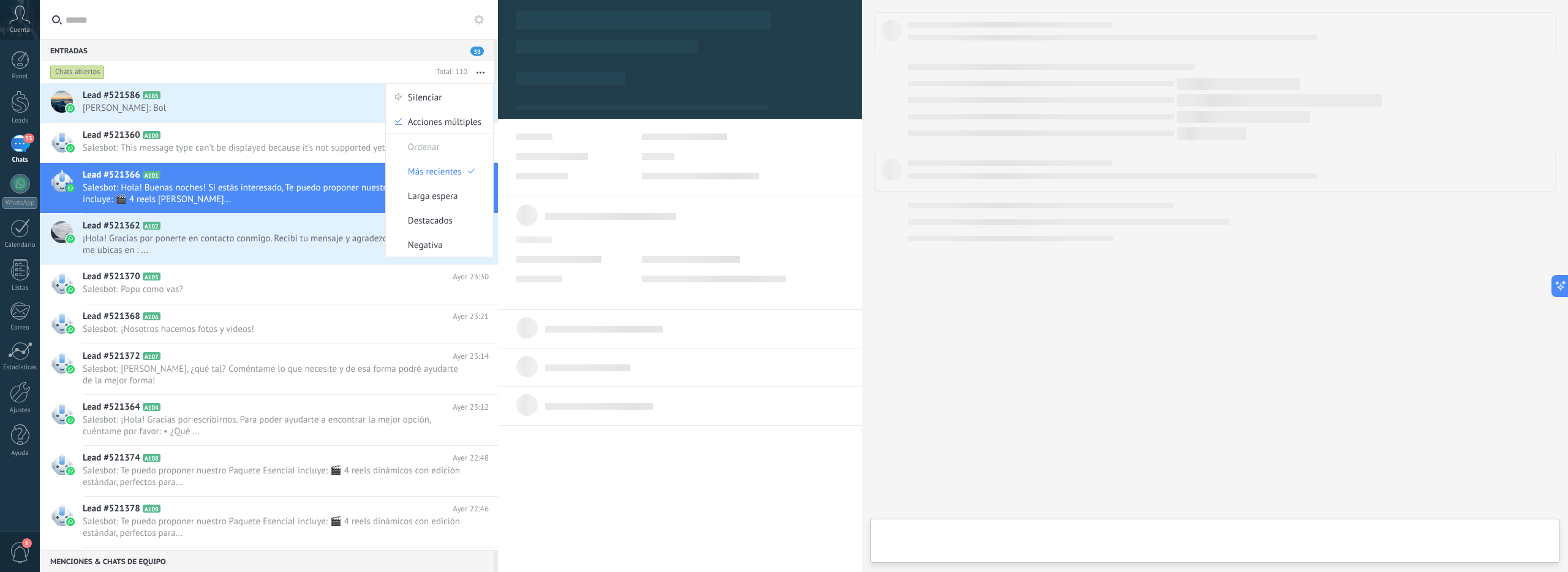
scroll to position [18, 0]
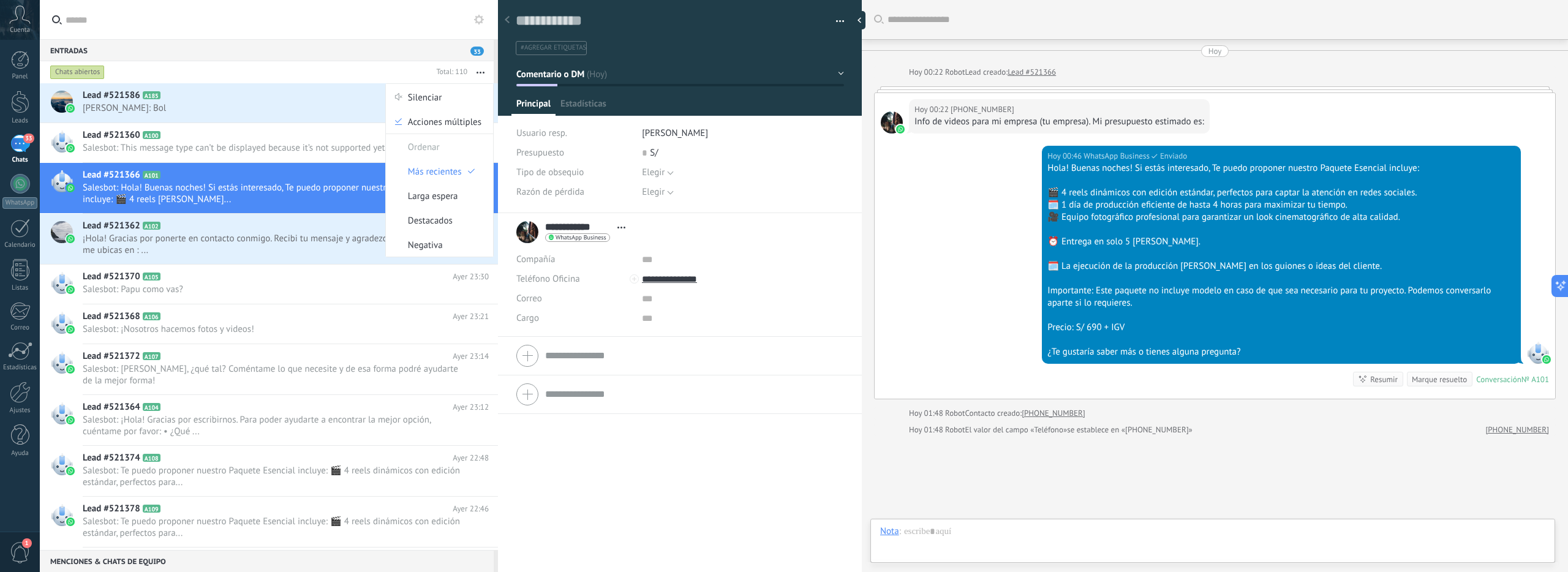
click at [340, 110] on span "[PERSON_NAME]: Bol" at bounding box center [274, 108] width 383 height 12
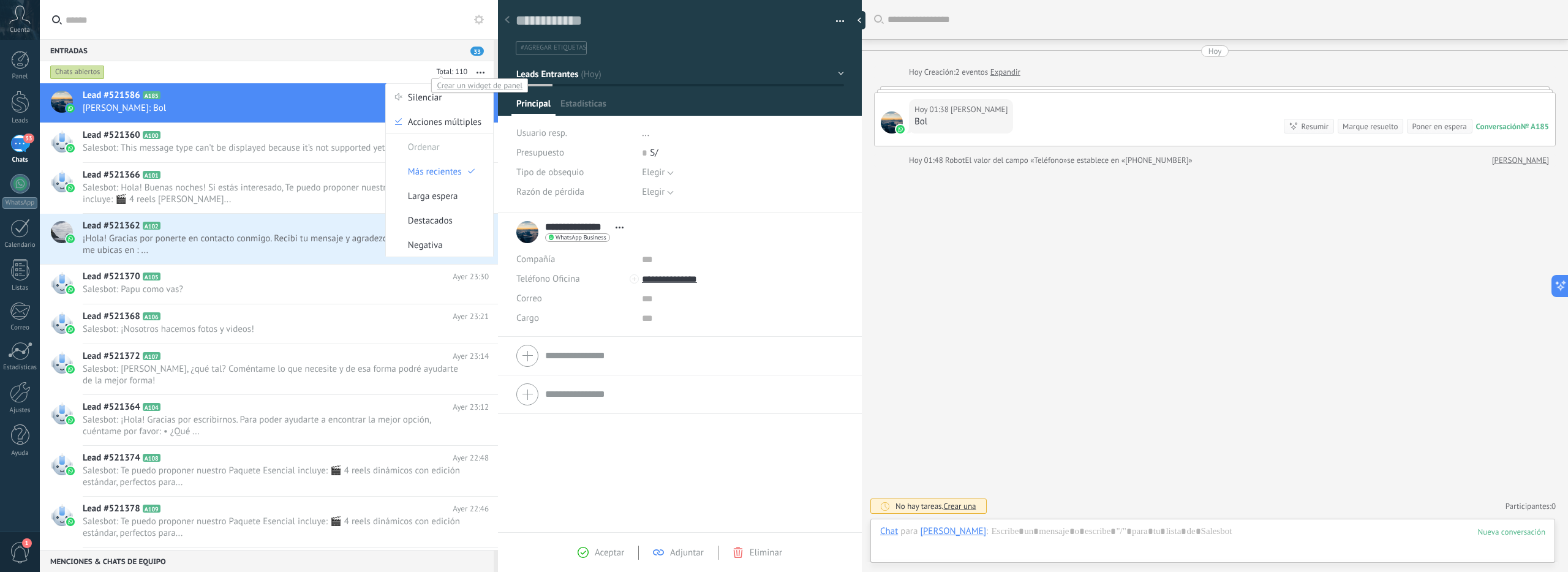
scroll to position [18, 0]
click at [479, 70] on button "button" at bounding box center [480, 73] width 26 height 22
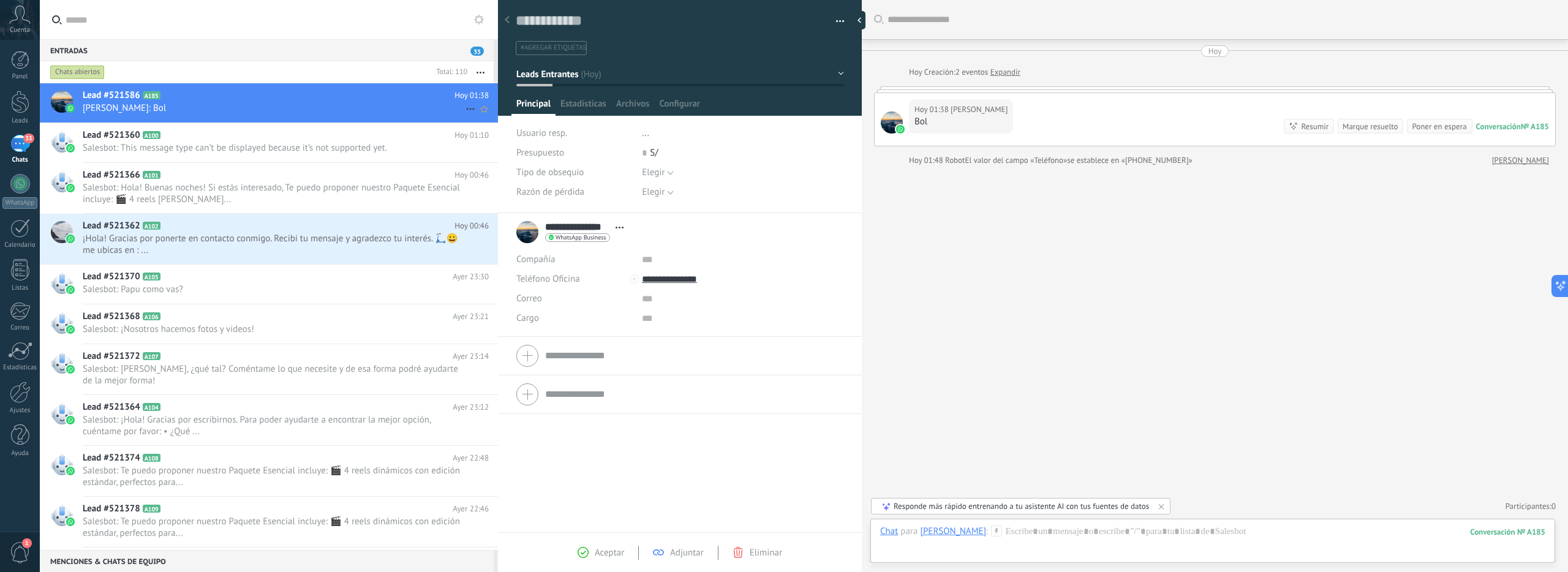
click at [468, 111] on icon at bounding box center [470, 109] width 15 height 15
click at [470, 138] on icon at bounding box center [474, 140] width 9 height 9
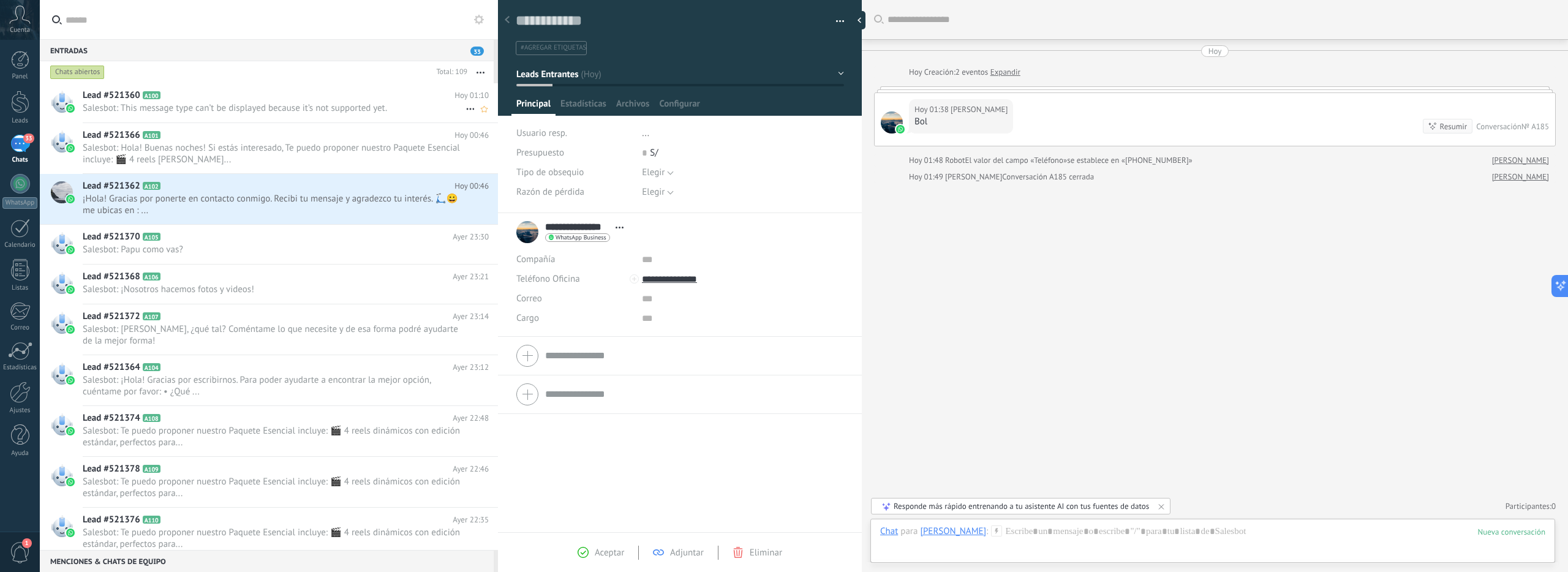
click at [235, 117] on div "Lead #521360 A100 Hoy 01:10 Salesbot: This message type can’t be displayed beca…" at bounding box center [290, 103] width 416 height 39
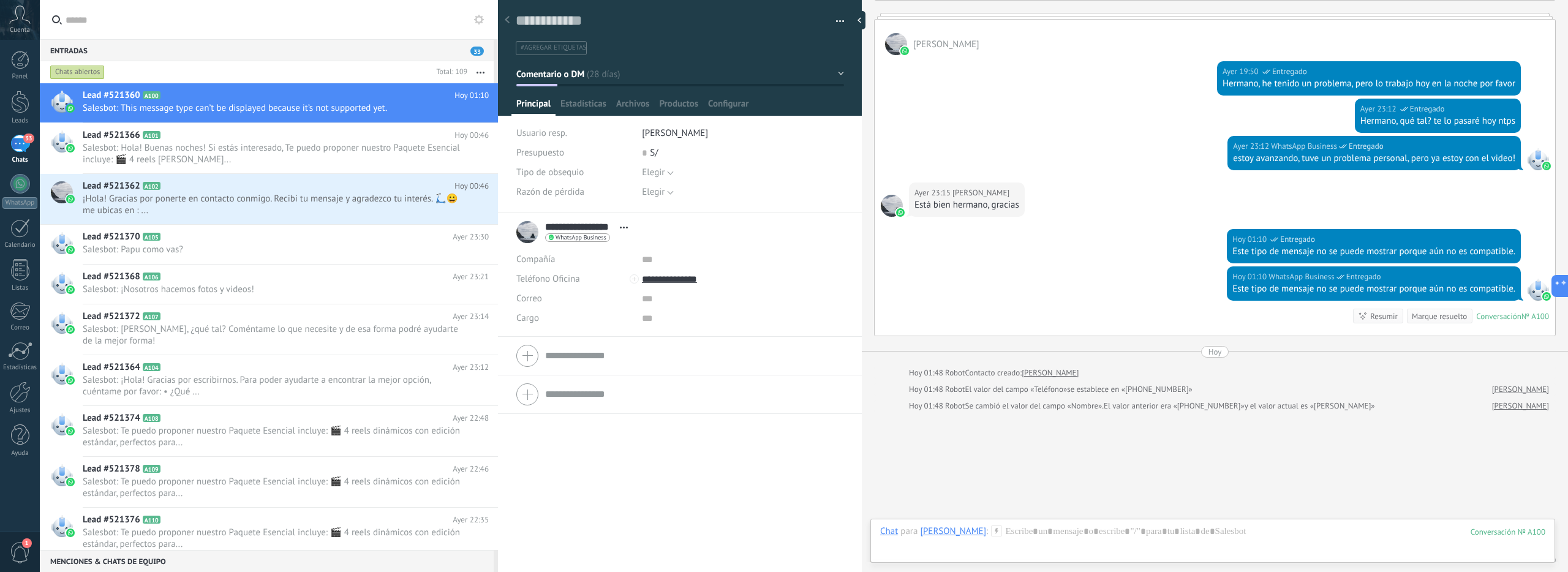
scroll to position [907, 0]
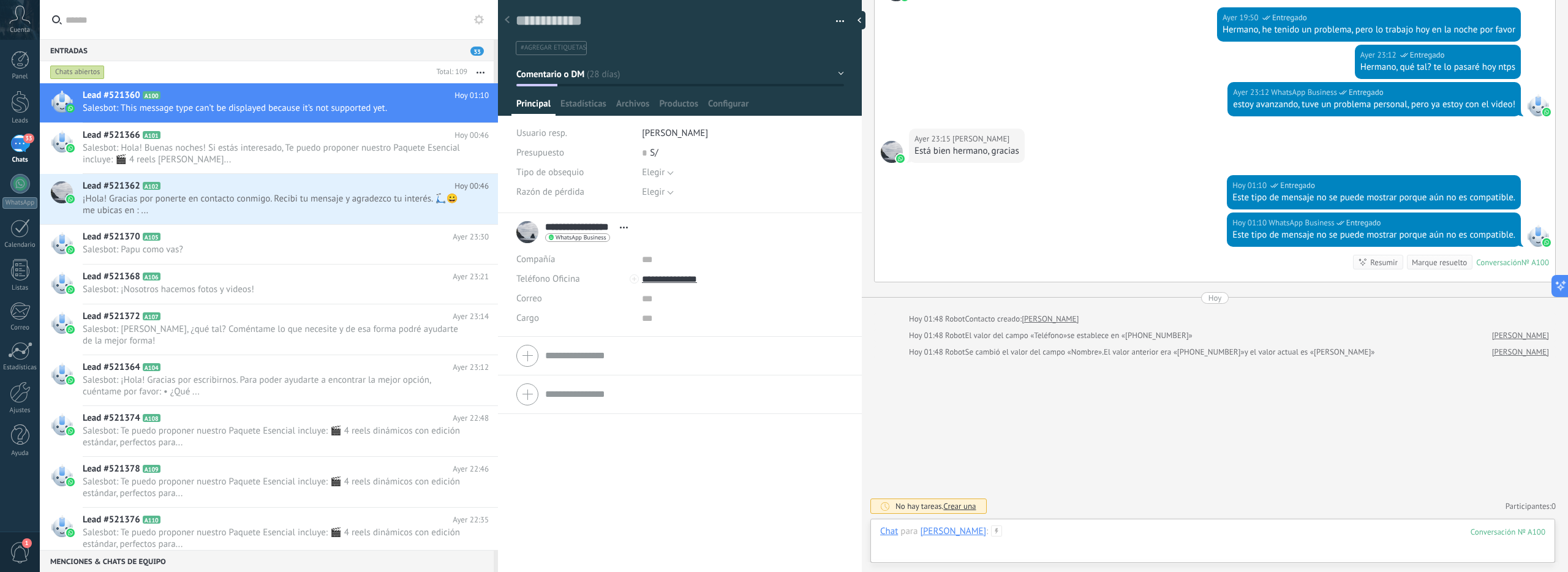
click at [1073, 534] on div at bounding box center [1212, 544] width 665 height 37
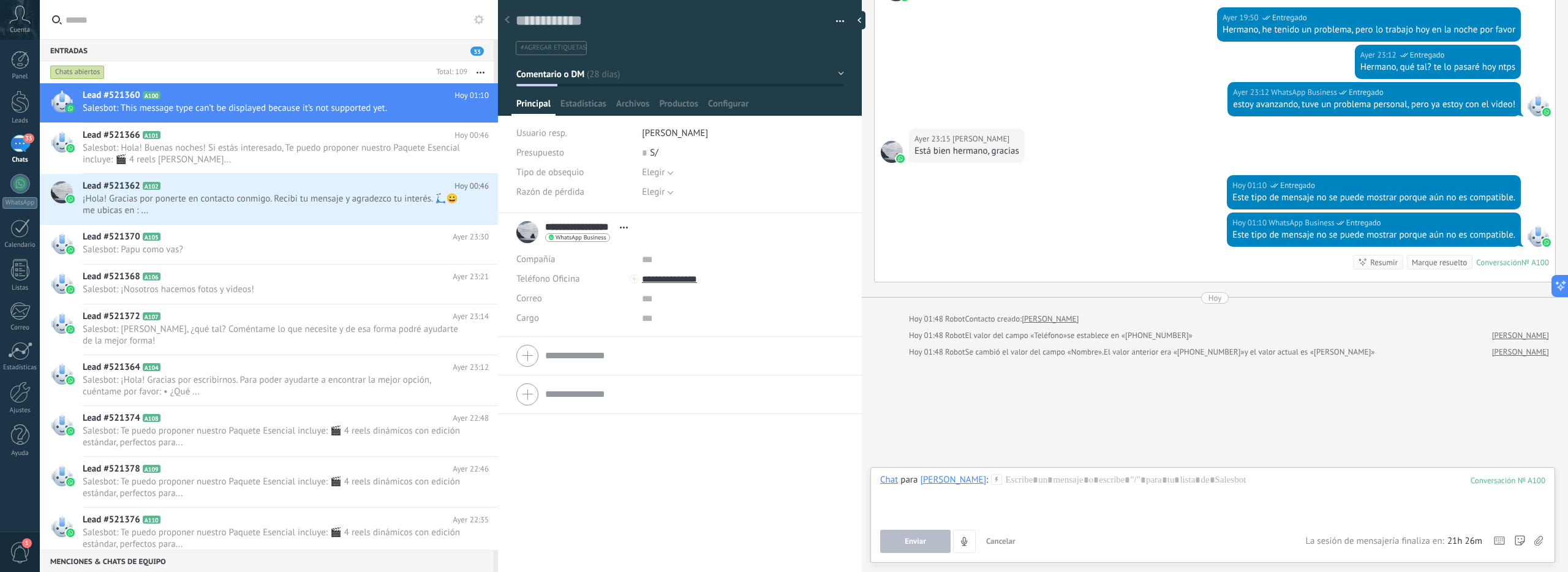
click at [1001, 541] on span "Cancelar" at bounding box center [1000, 541] width 29 height 10
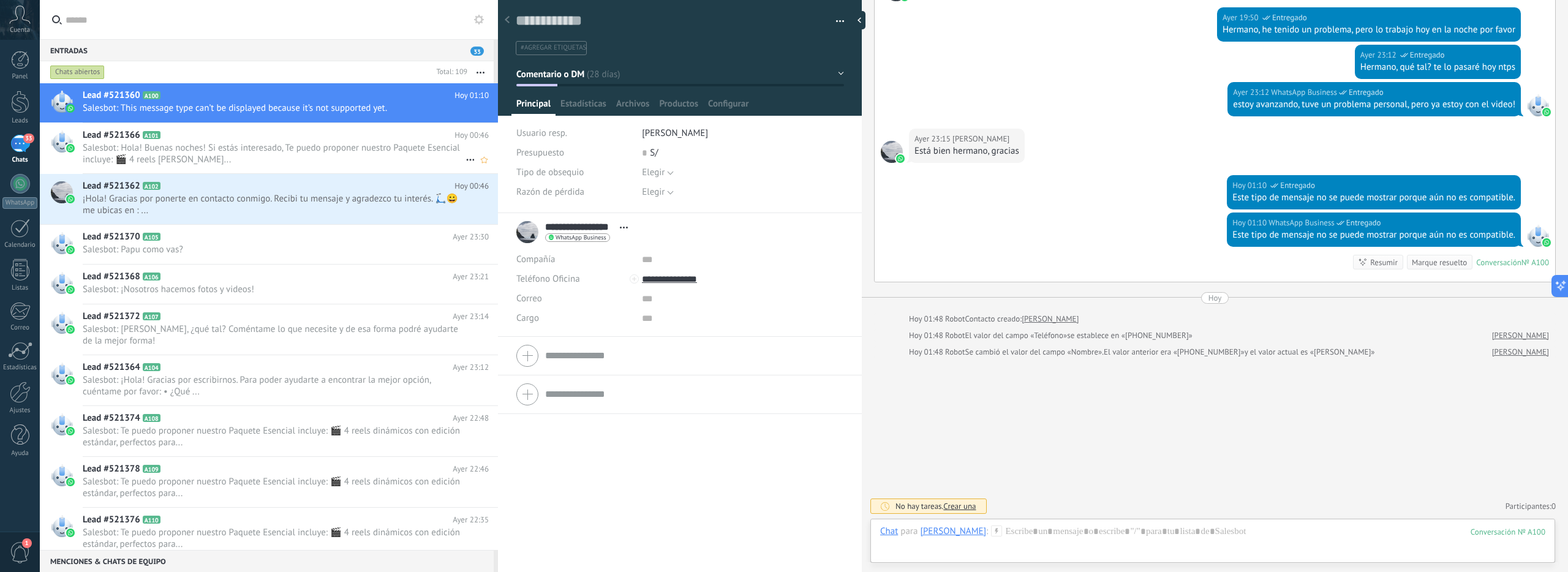
click at [211, 154] on span "Salesbot: Hola! Buenas noches! Si estás interesado, Te puedo proponer nuestro P…" at bounding box center [274, 154] width 383 height 24
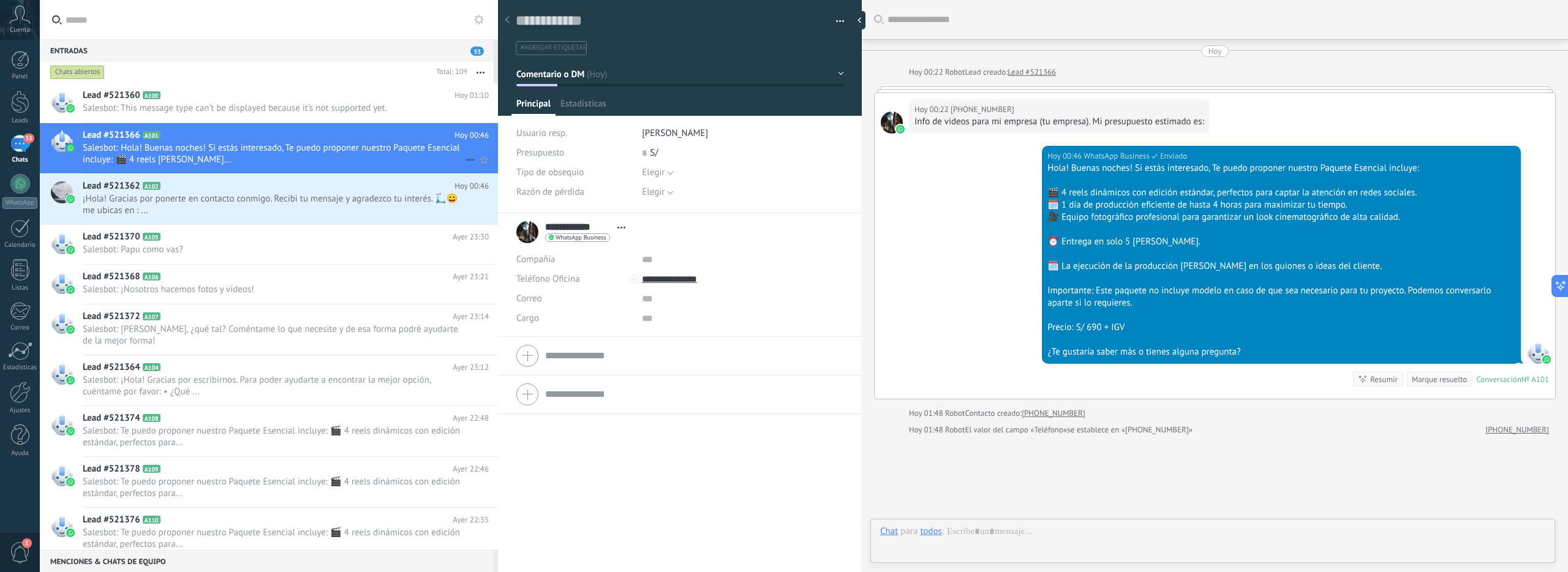
scroll to position [18, 0]
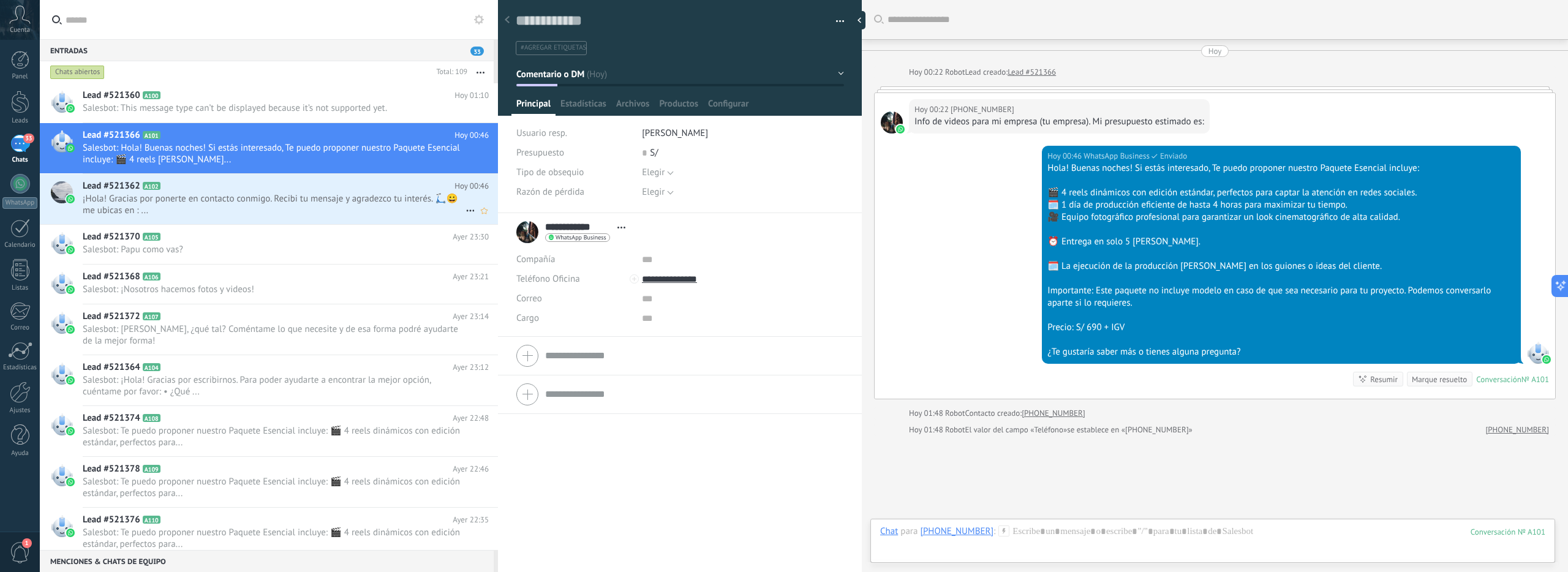
click at [248, 204] on span "¡Hola! Gracias por ponerte en contacto conmigo. Recibi tu mensaje y agradezco t…" at bounding box center [274, 205] width 383 height 24
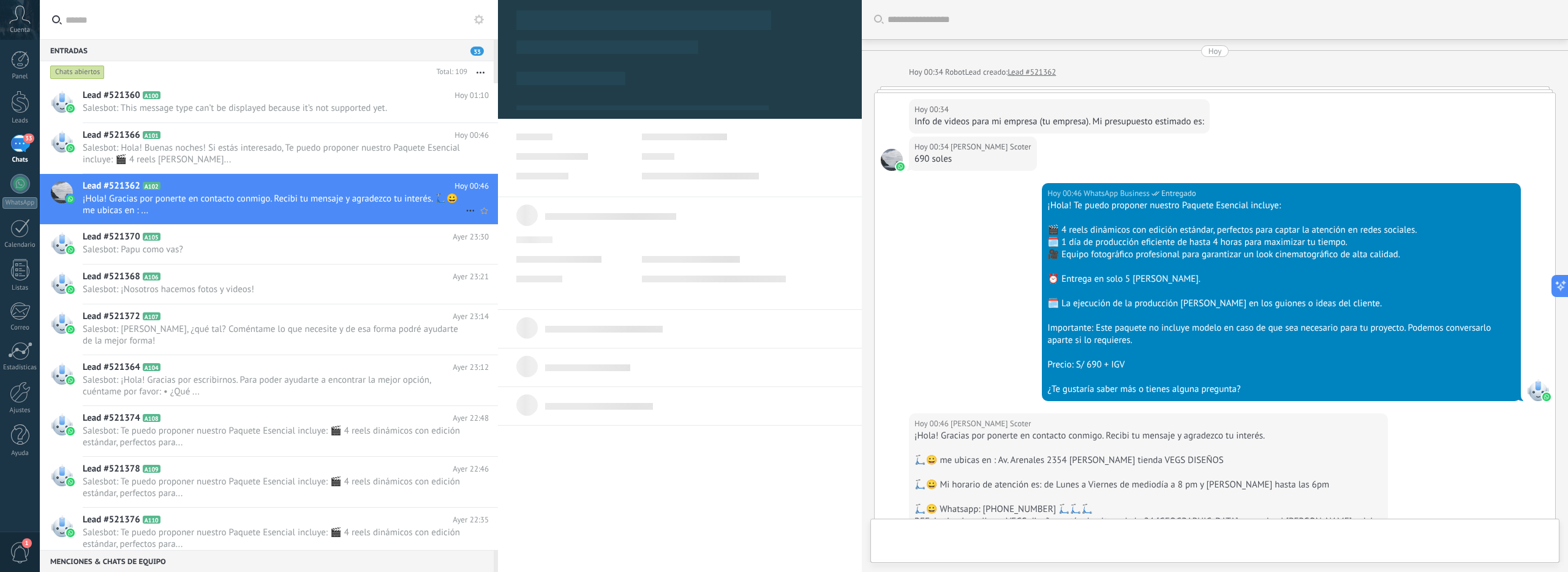
scroll to position [264, 0]
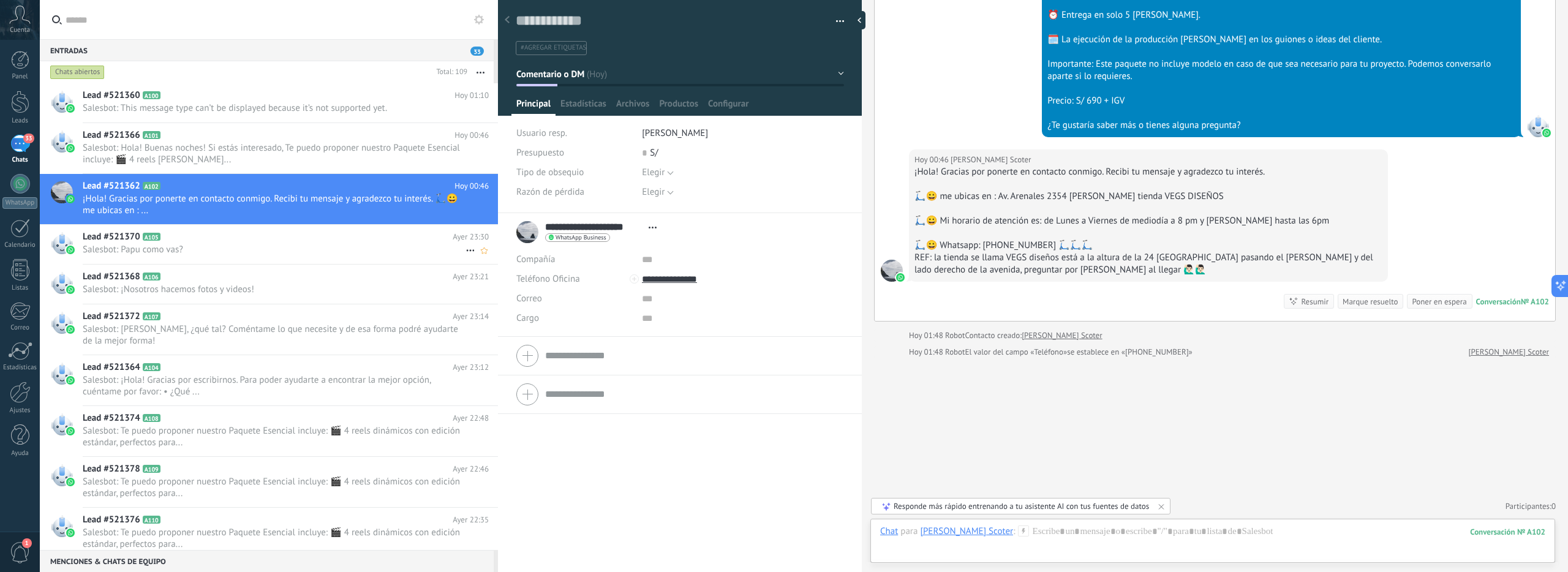
click at [260, 246] on span "Salesbot: Papu como vas?" at bounding box center [274, 249] width 383 height 12
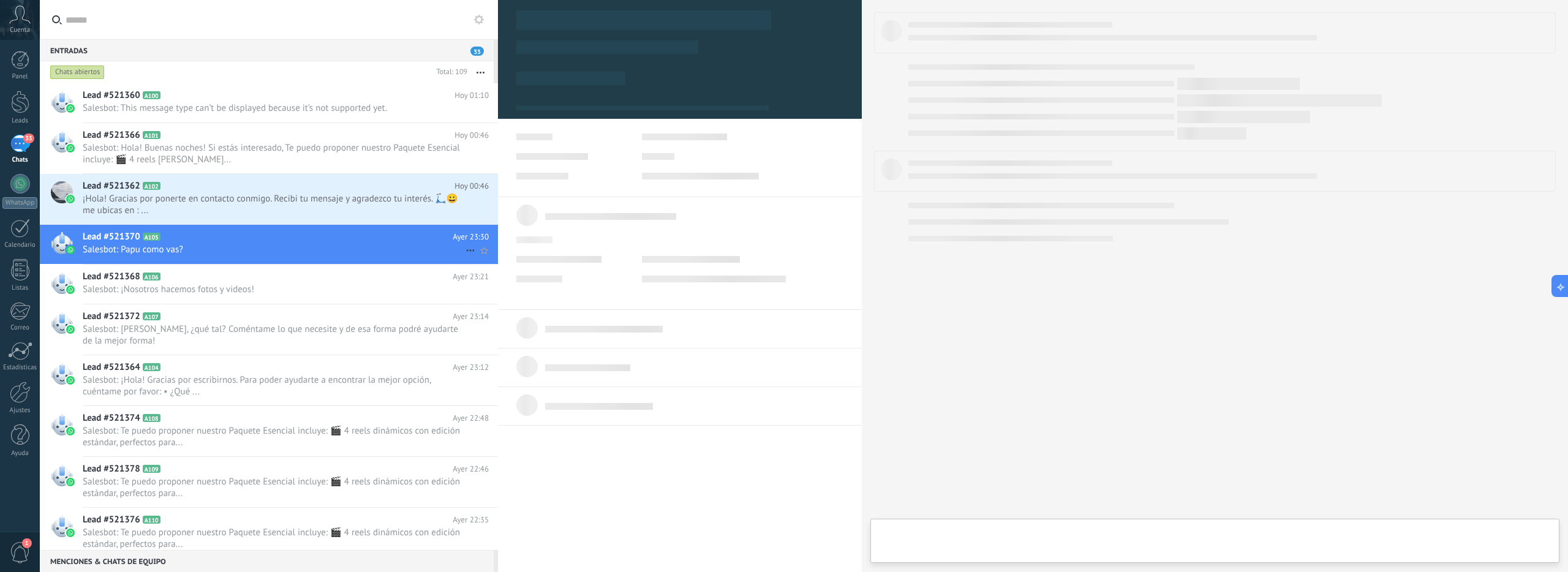
type textarea "**********"
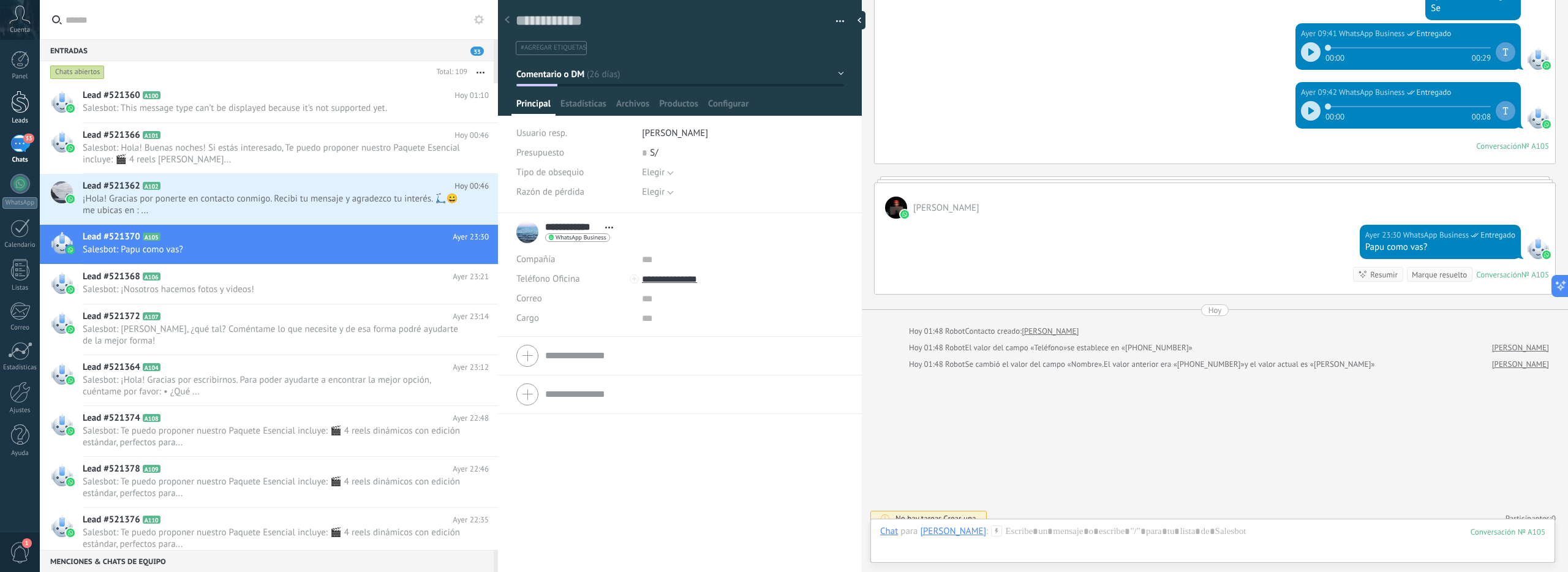
click at [22, 107] on div at bounding box center [20, 102] width 18 height 23
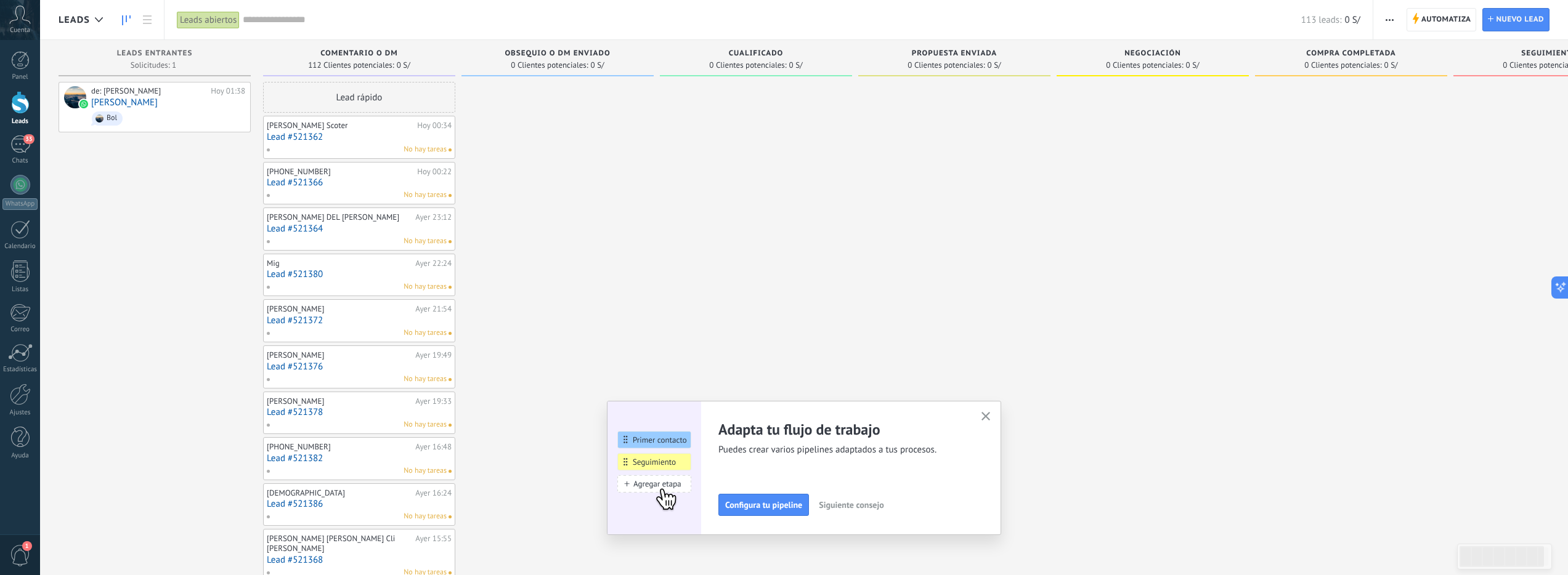
click at [986, 418] on icon "button" at bounding box center [986, 417] width 10 height 10
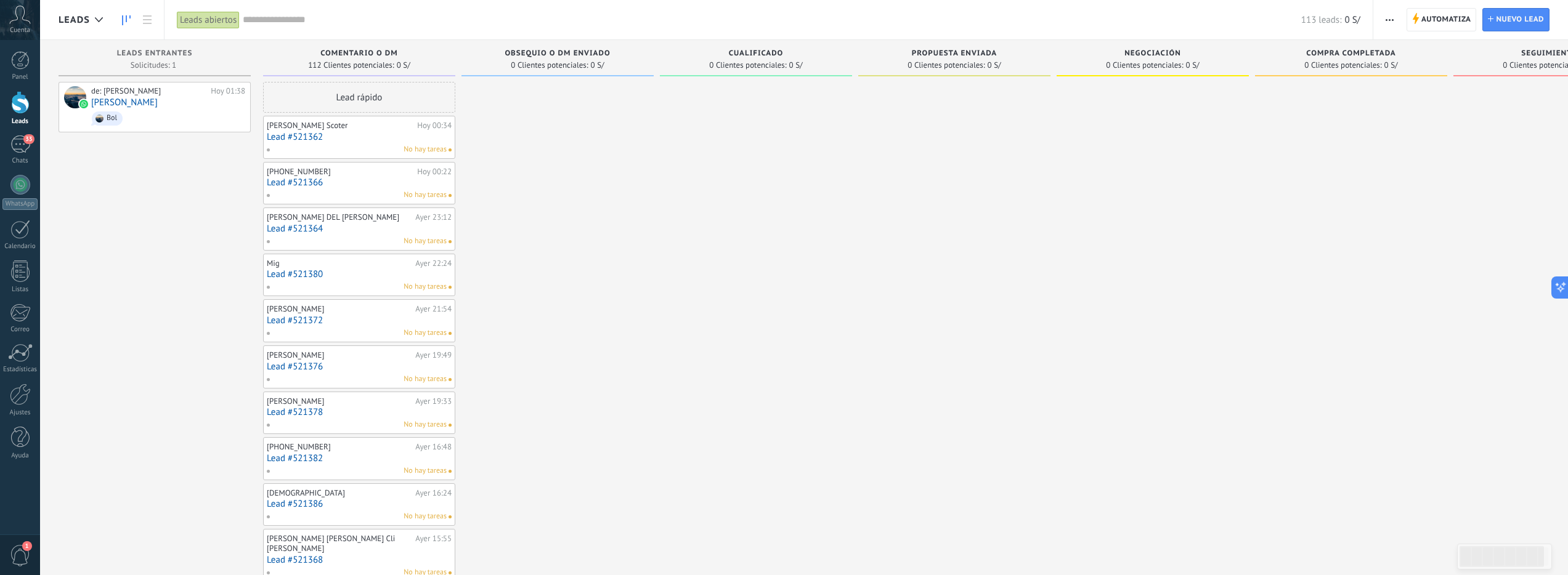
click at [584, 65] on span "0 Clientes potenciales:" at bounding box center [549, 65] width 77 height 7
click at [200, 109] on use at bounding box center [197, 106] width 10 height 11
click at [367, 145] on div "No hay tareas" at bounding box center [357, 150] width 181 height 11
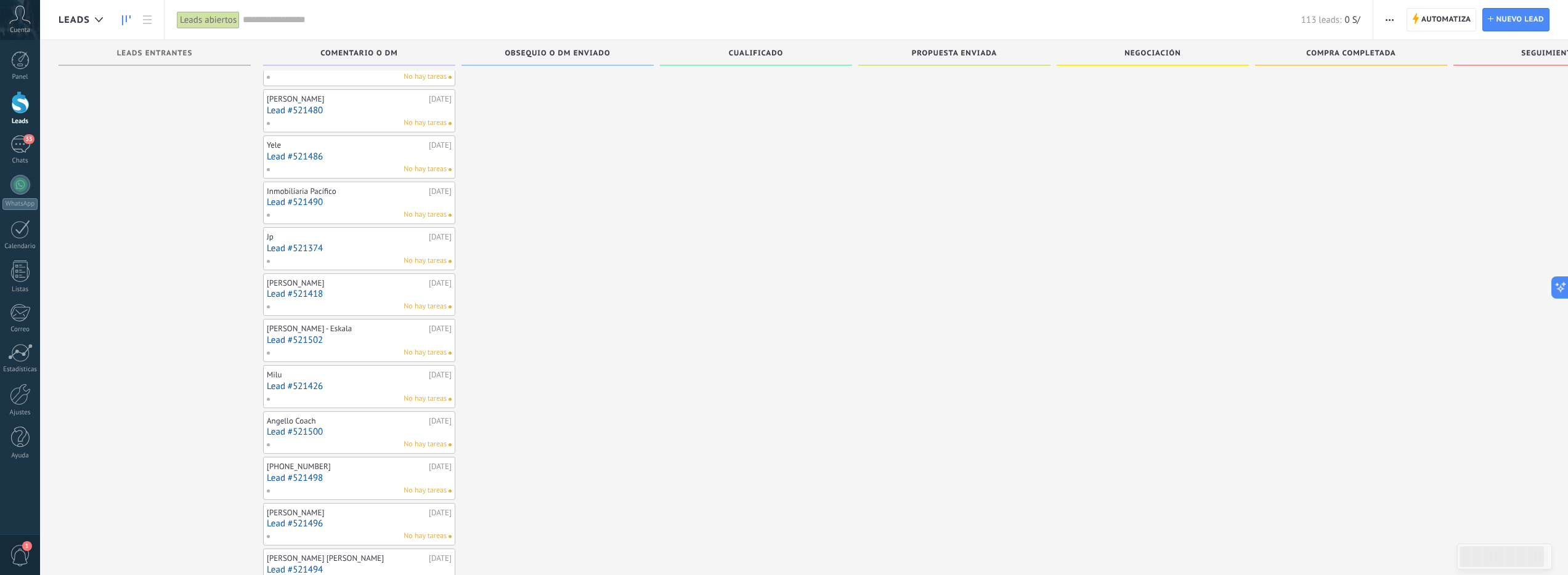
scroll to position [975, 0]
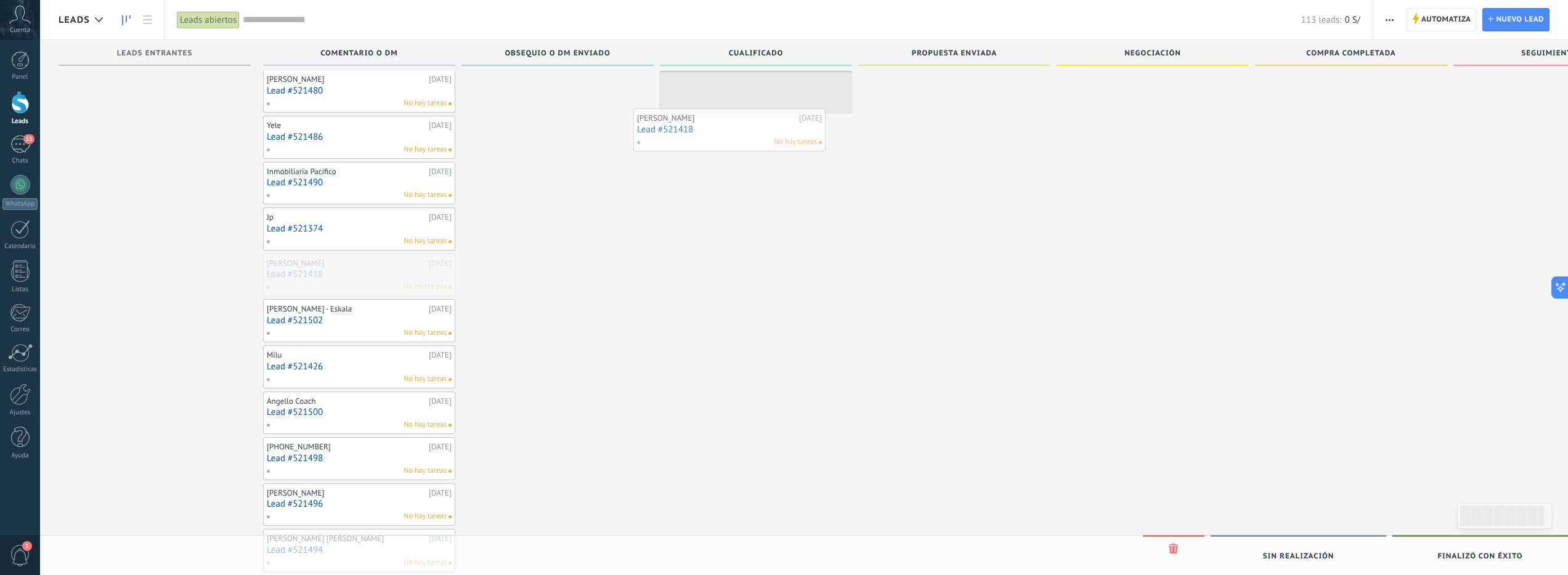
drag, startPoint x: 353, startPoint y: 258, endPoint x: 723, endPoint y: 123, distance: 393.9
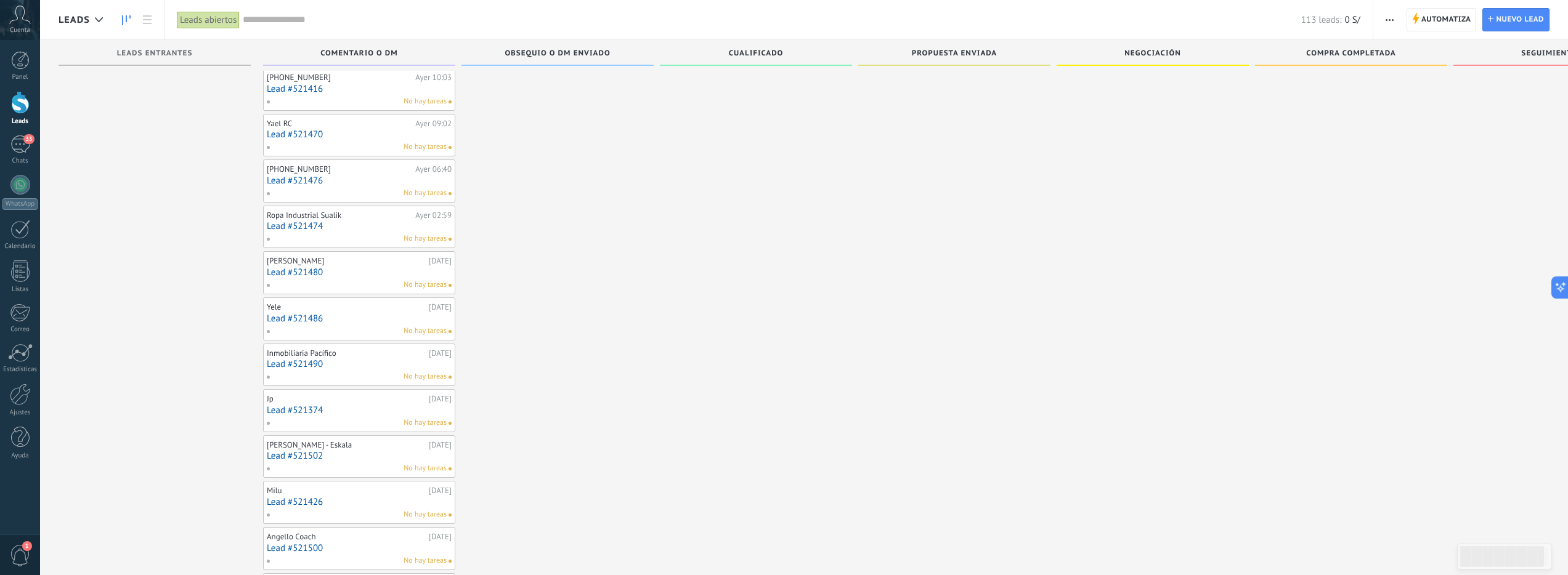
scroll to position [746, 0]
click at [268, 21] on input "text" at bounding box center [772, 20] width 1058 height 13
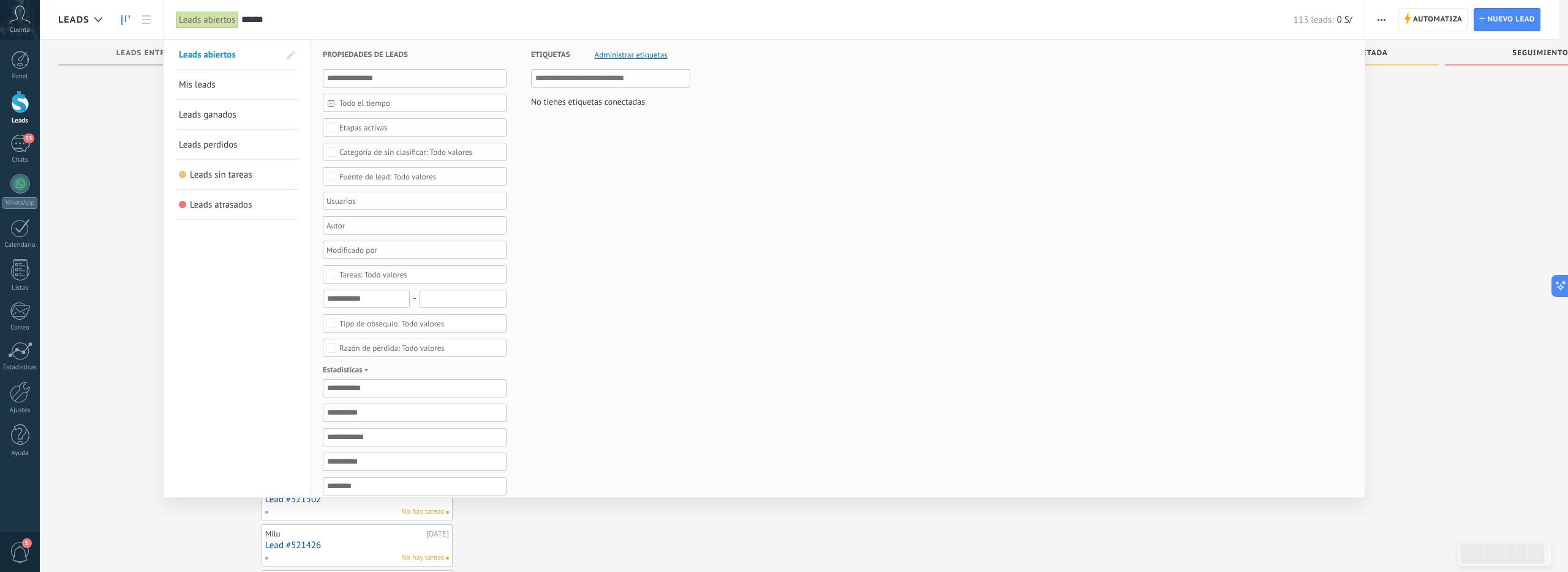
type input "******"
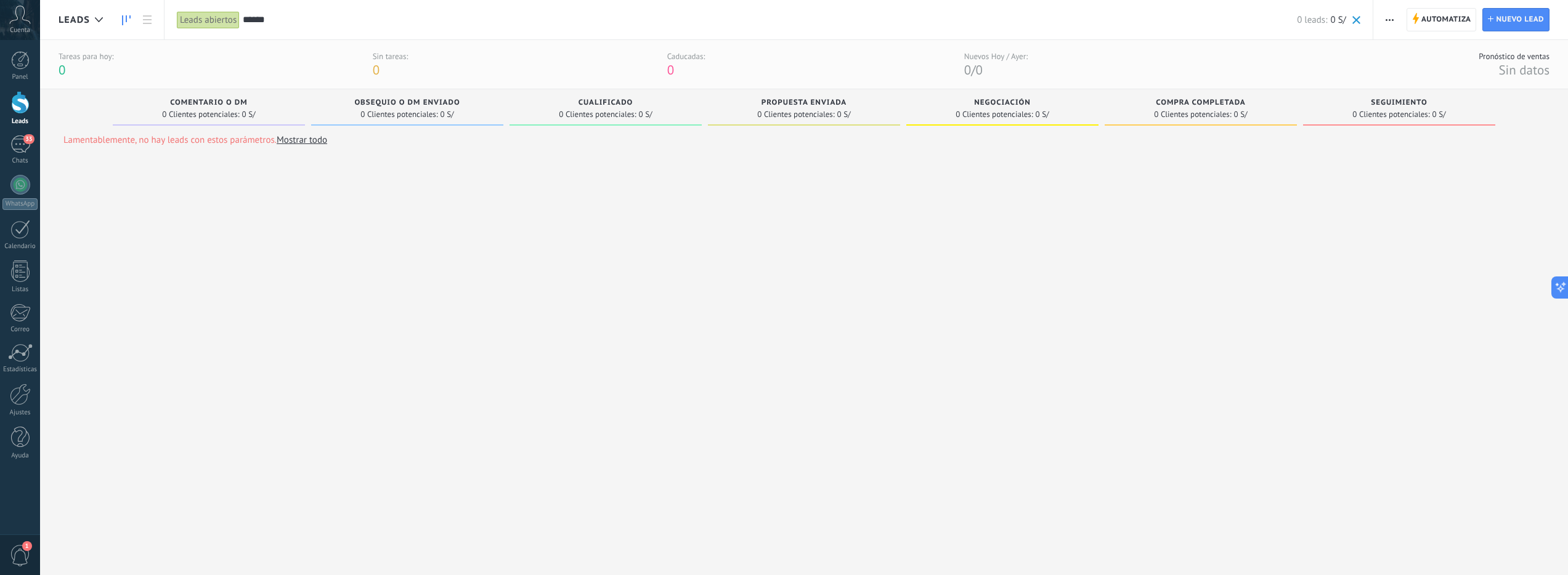
click at [305, 24] on input "******" at bounding box center [769, 20] width 1054 height 13
click at [305, 24] on input "******" at bounding box center [774, 20] width 1064 height 13
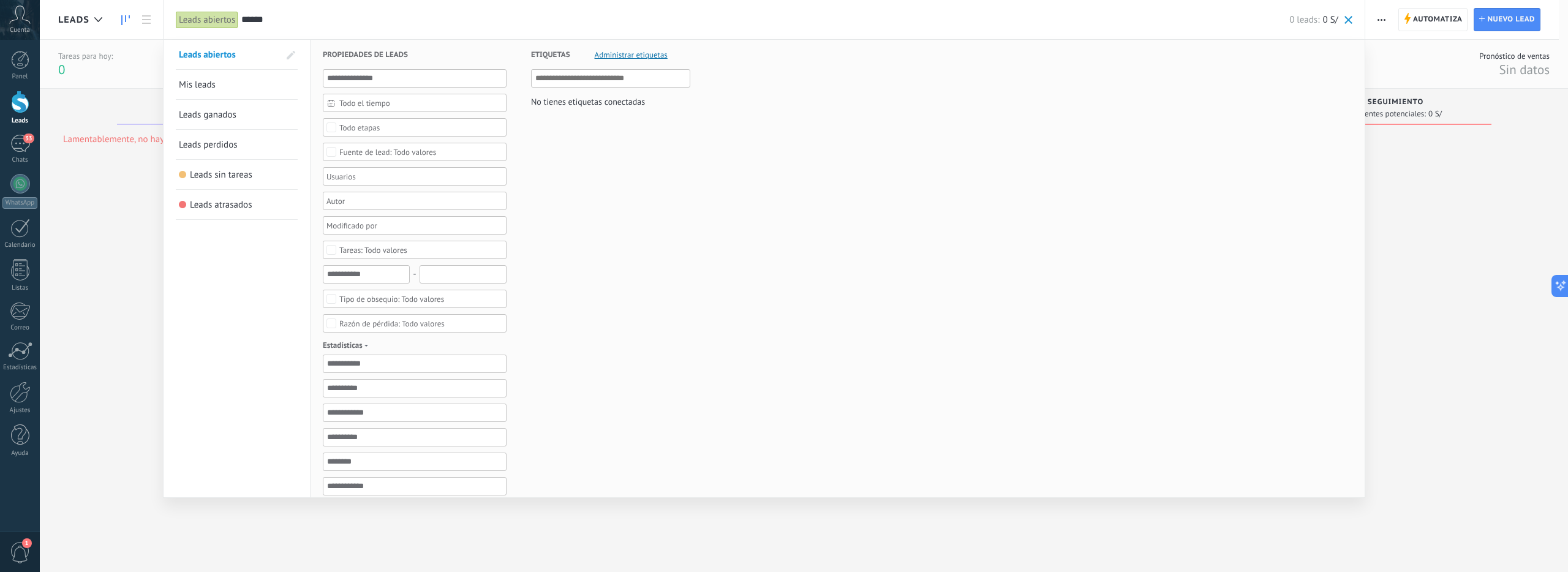
click at [304, 24] on input "******" at bounding box center [765, 20] width 1048 height 13
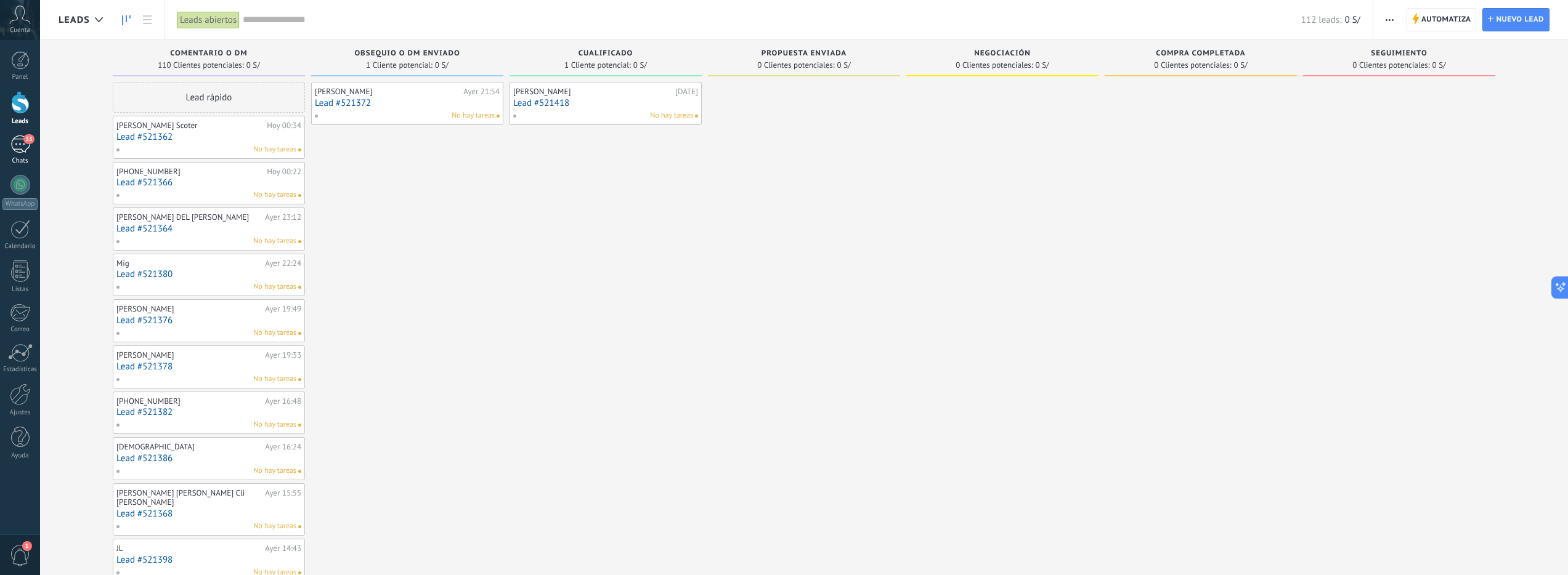
click at [19, 141] on div "33" at bounding box center [20, 144] width 20 height 18
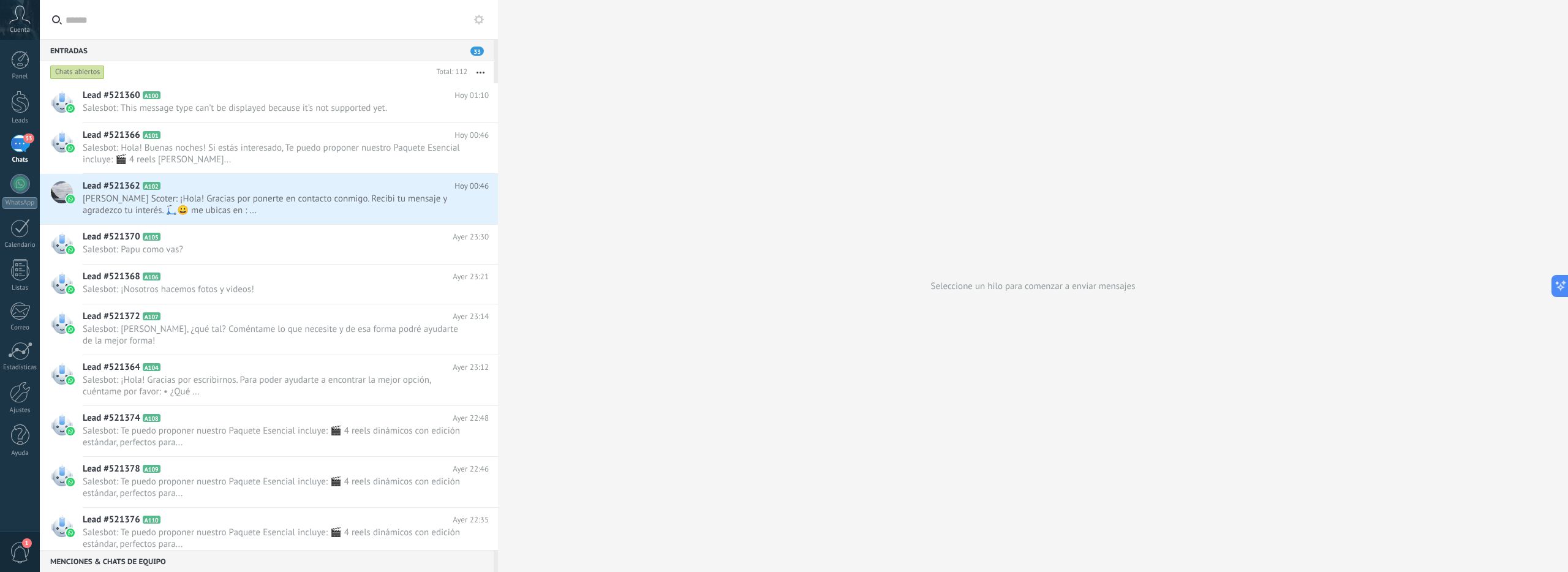
click at [154, 24] on input "text" at bounding box center [275, 20] width 420 height 39
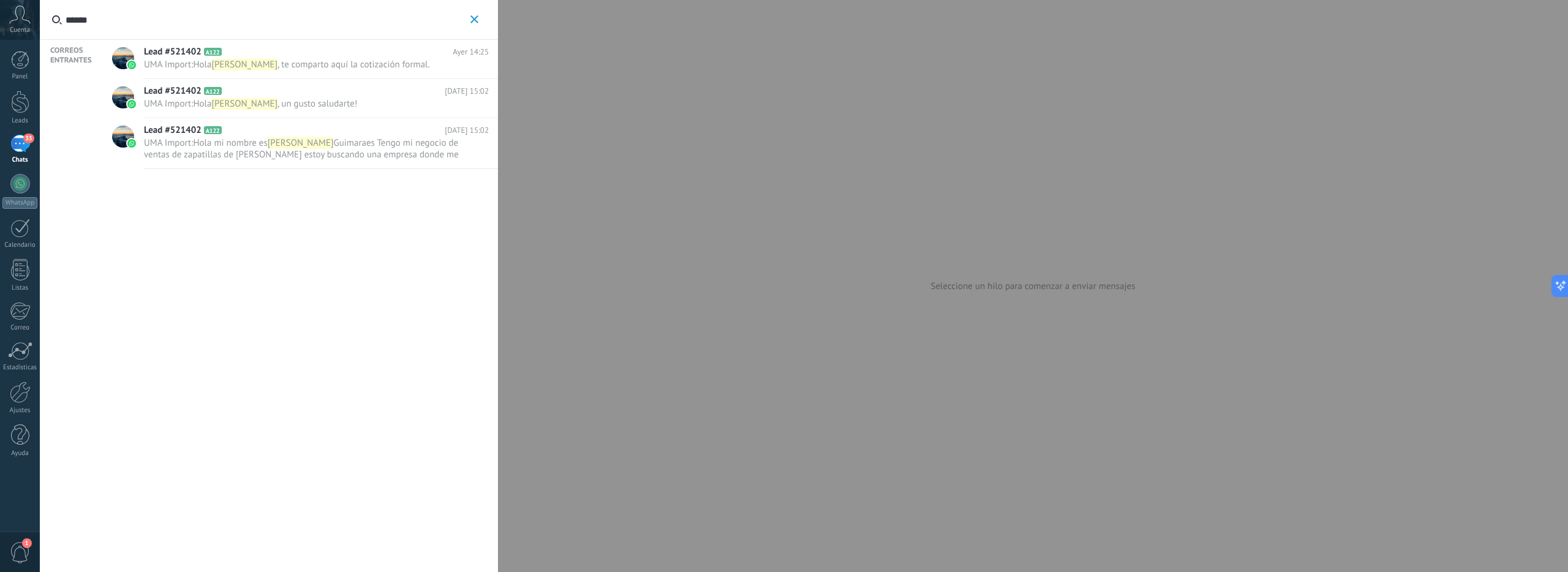
type input "******"
click at [167, 92] on span "Lead #521402" at bounding box center [173, 92] width 58 height 13
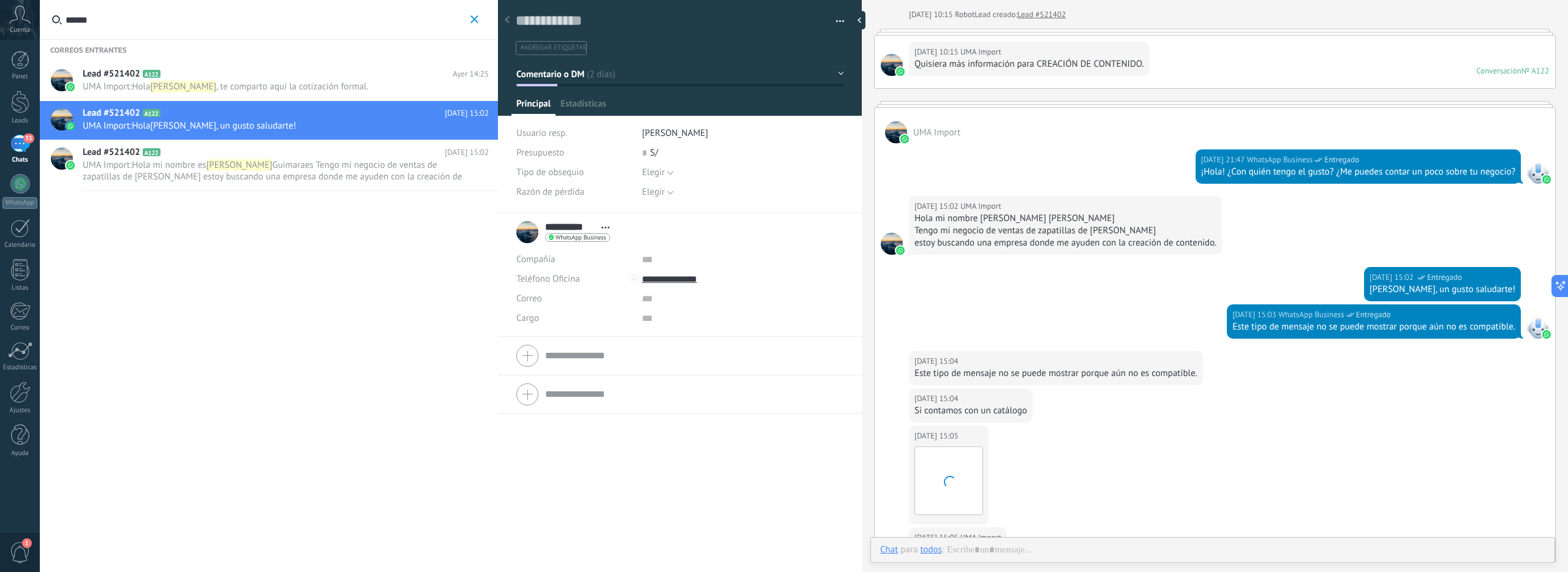
scroll to position [18, 0]
click at [835, 18] on button "button" at bounding box center [835, 21] width 18 height 18
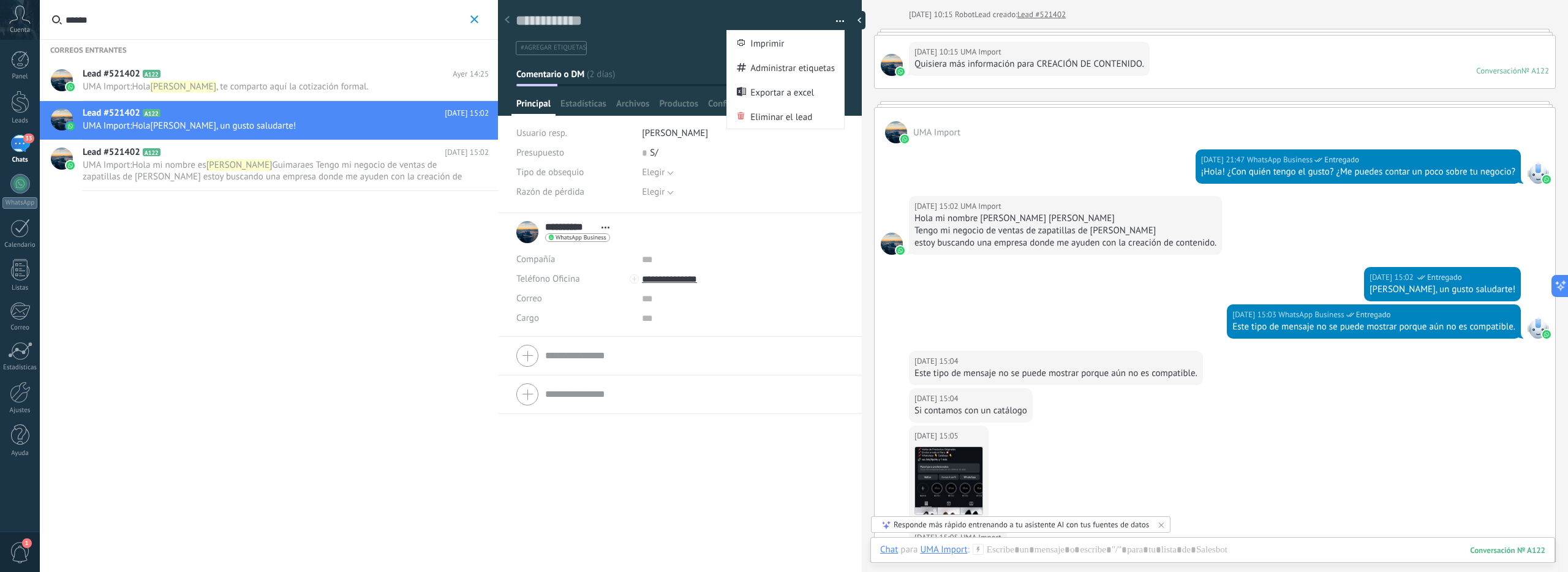
click at [664, 59] on div at bounding box center [680, 54] width 364 height 124
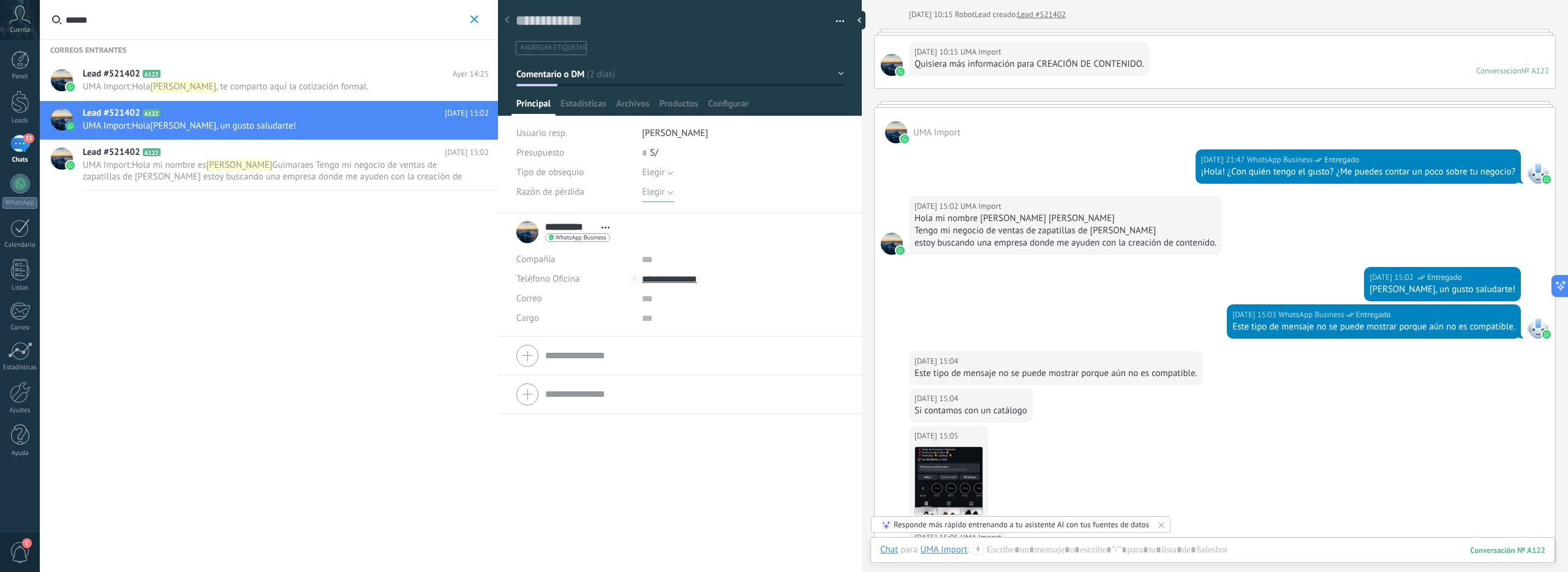
click at [659, 195] on span "Elegir" at bounding box center [653, 192] width 23 height 12
click at [566, 174] on span "Tipo de obsequio" at bounding box center [550, 173] width 67 height 9
click at [726, 99] on span "Configurar" at bounding box center [728, 107] width 40 height 18
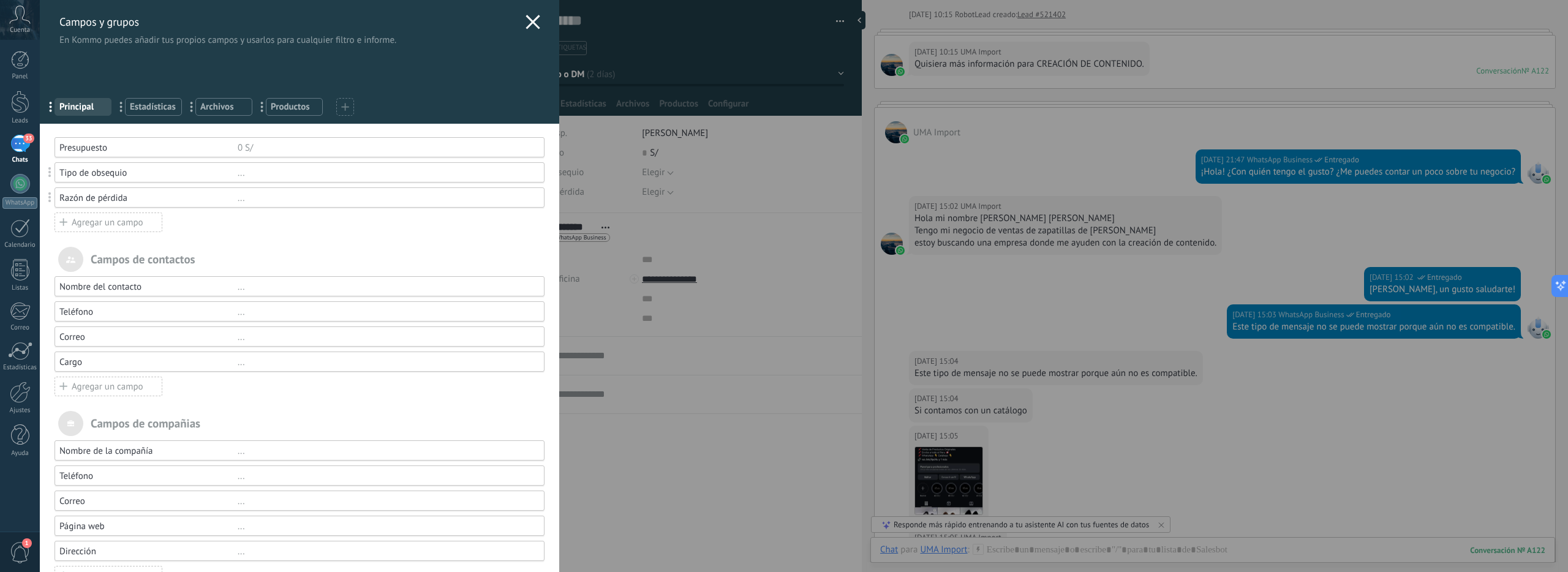
click at [528, 15] on icon at bounding box center [532, 22] width 15 height 15
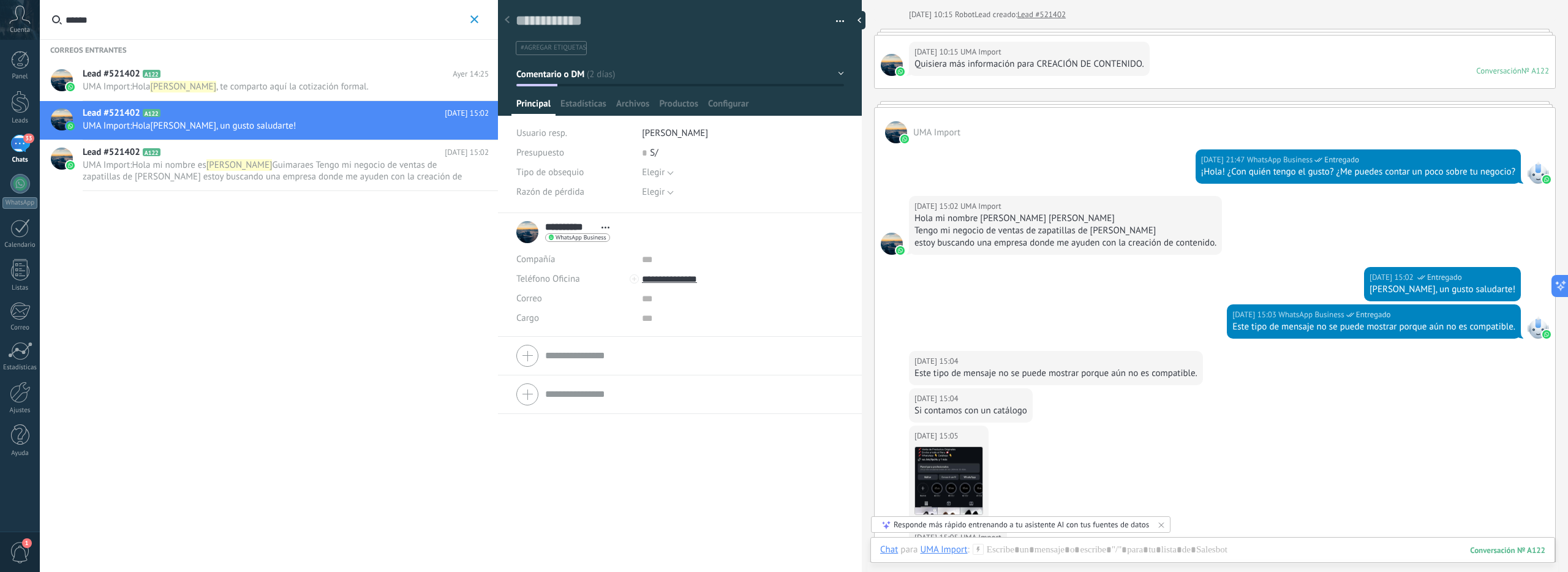
click at [462, 125] on span "UMA Import : [PERSON_NAME] , un gusto saludarte!" at bounding box center [286, 125] width 406 height 12
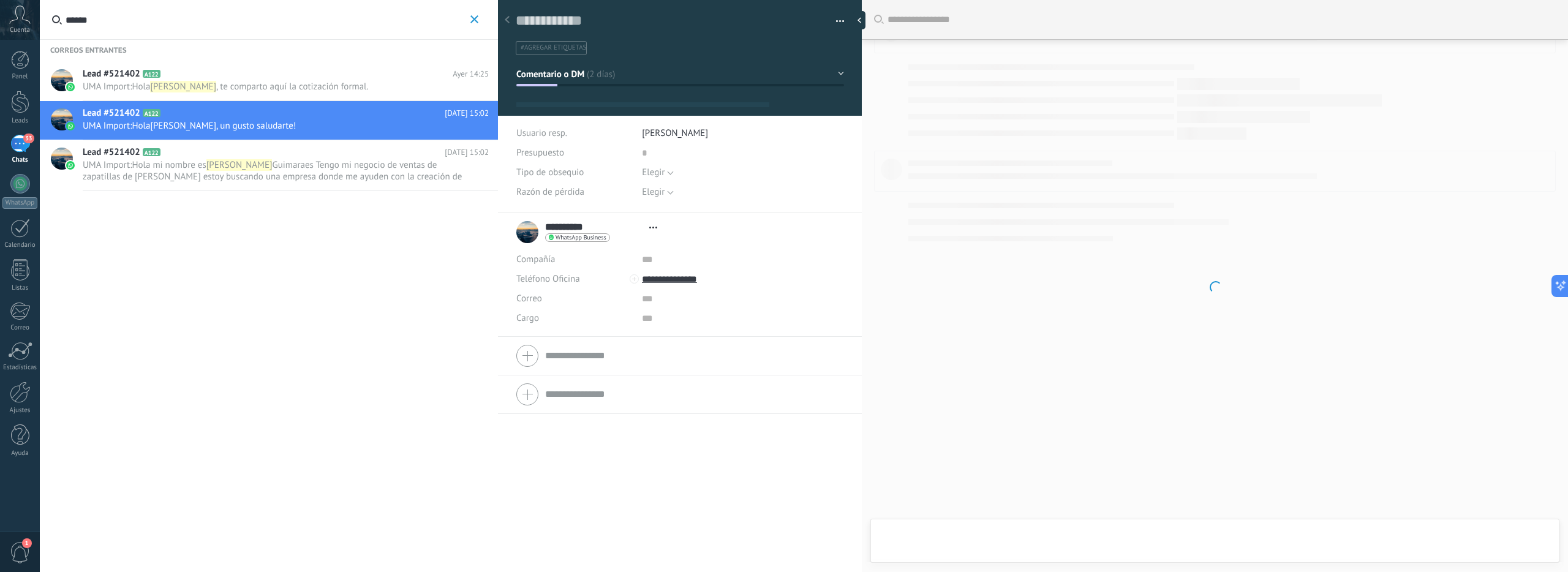
type textarea "**********"
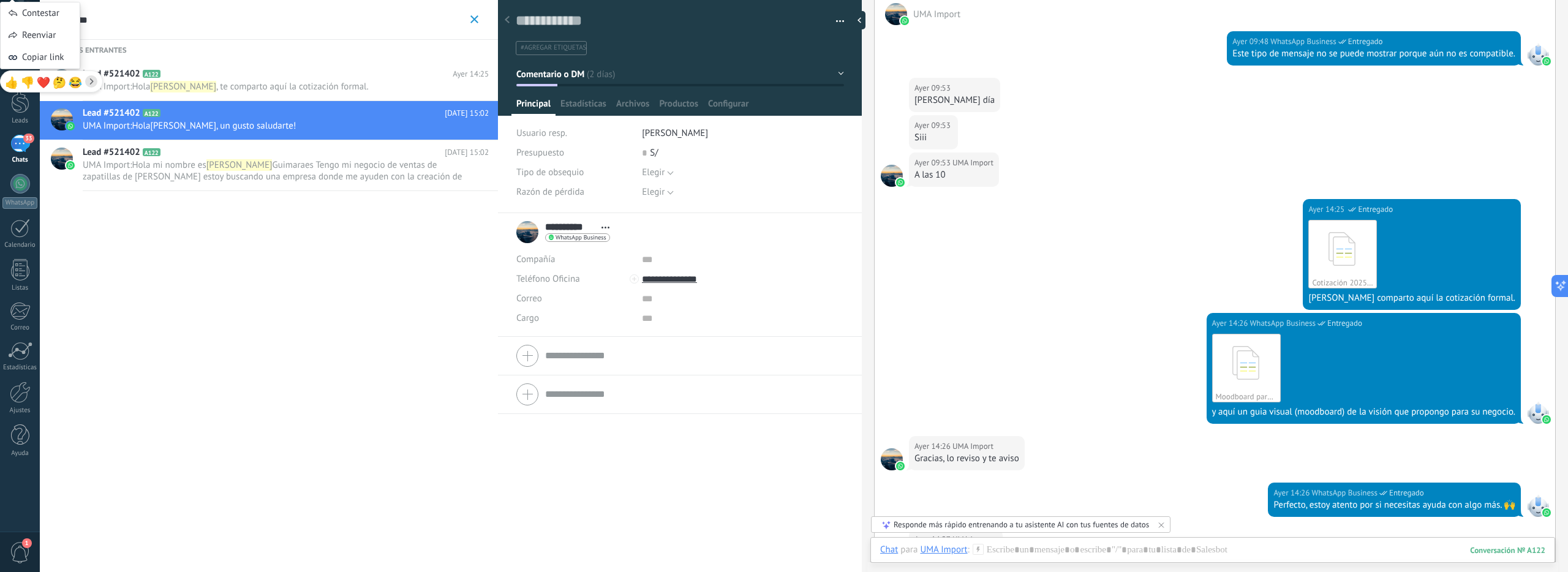
scroll to position [1593, 0]
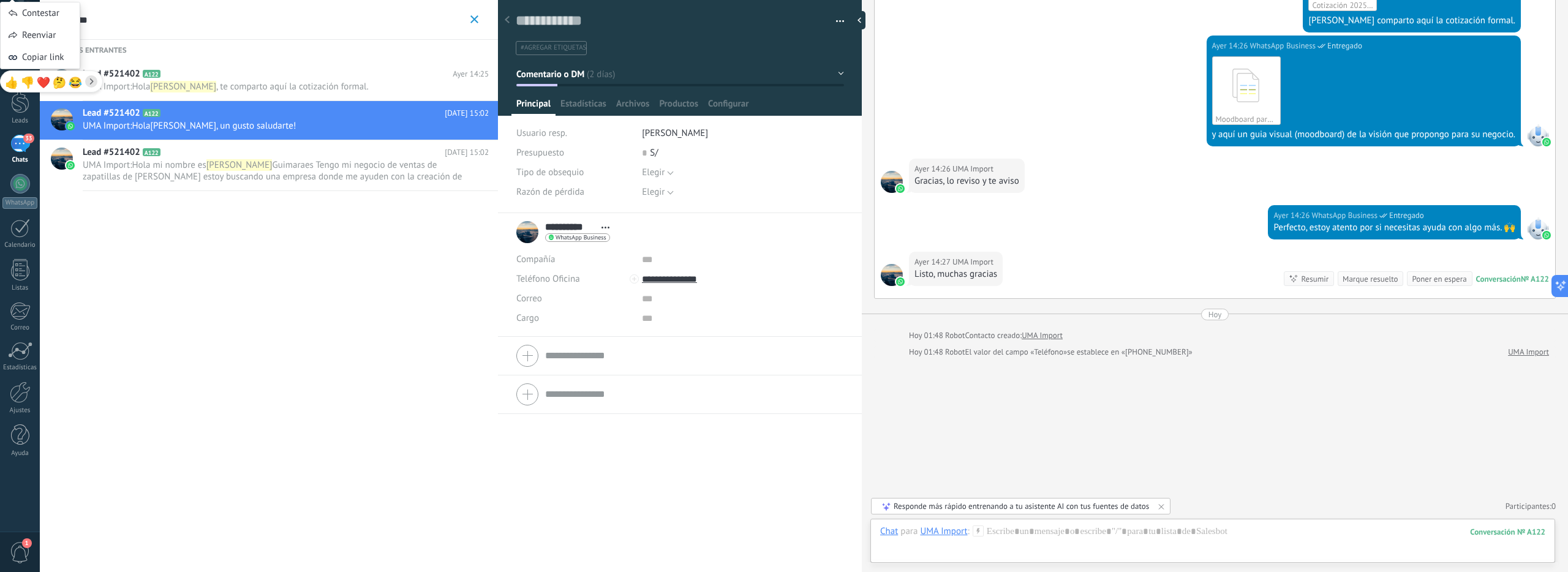
click at [836, 24] on span "button" at bounding box center [840, 23] width 9 height 2
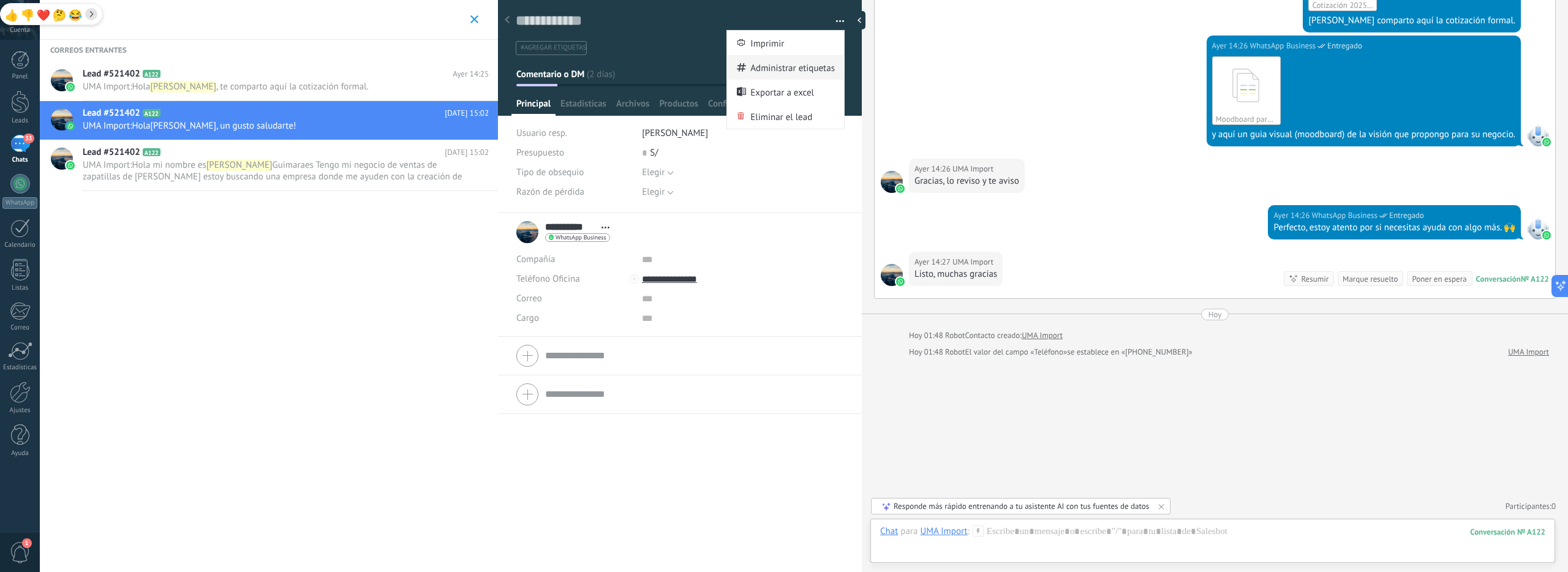
click at [800, 69] on span "Administrar etiquetas" at bounding box center [792, 67] width 84 height 24
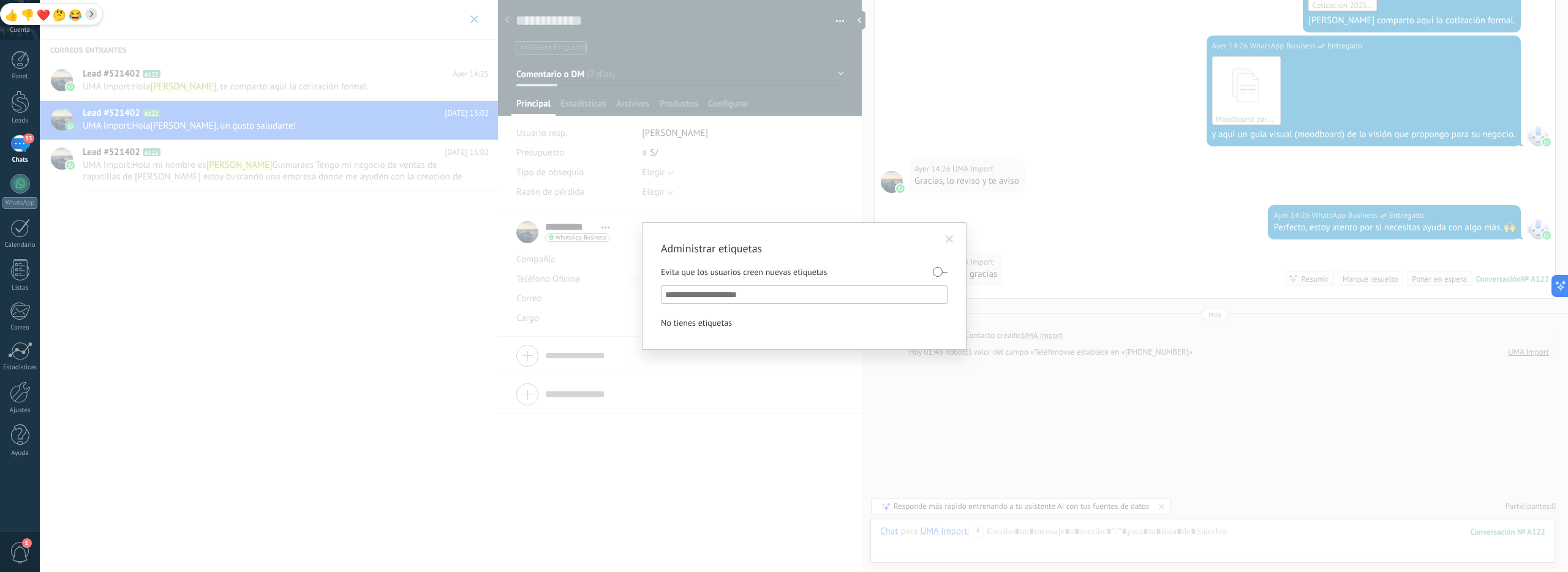
click at [946, 240] on span at bounding box center [950, 239] width 8 height 9
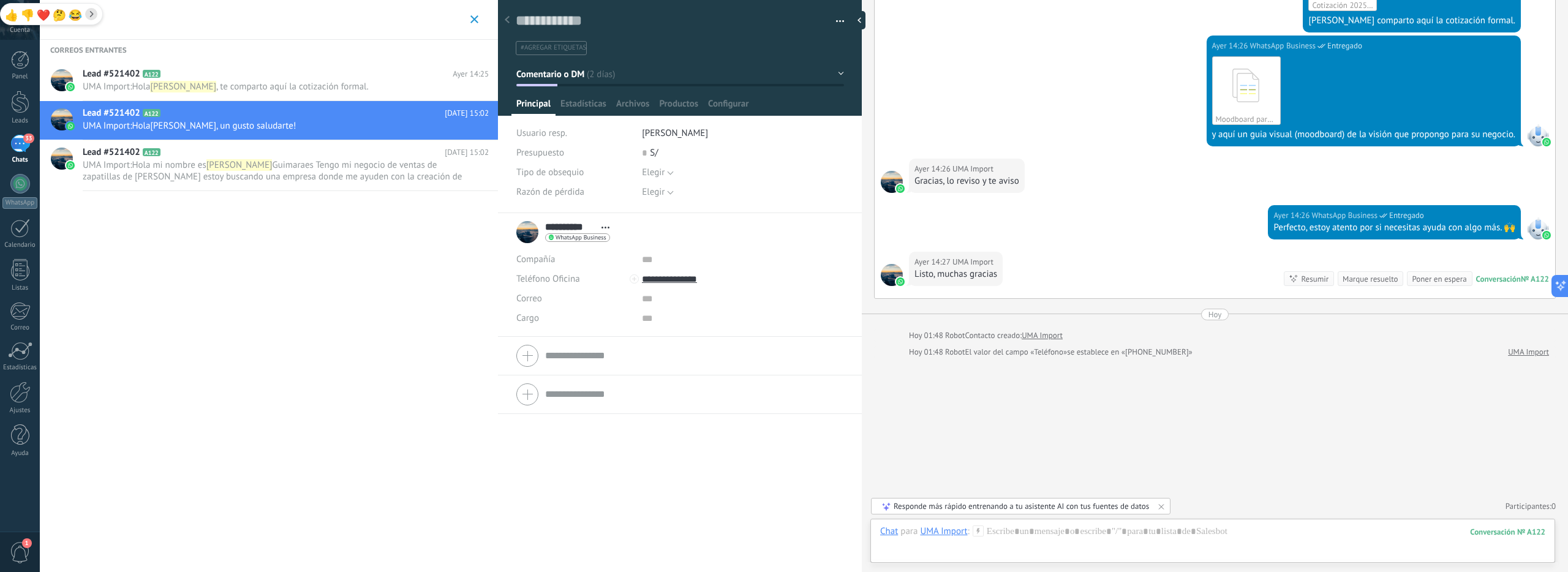
click at [569, 73] on span "Comentario o DM" at bounding box center [551, 73] width 69 height 12
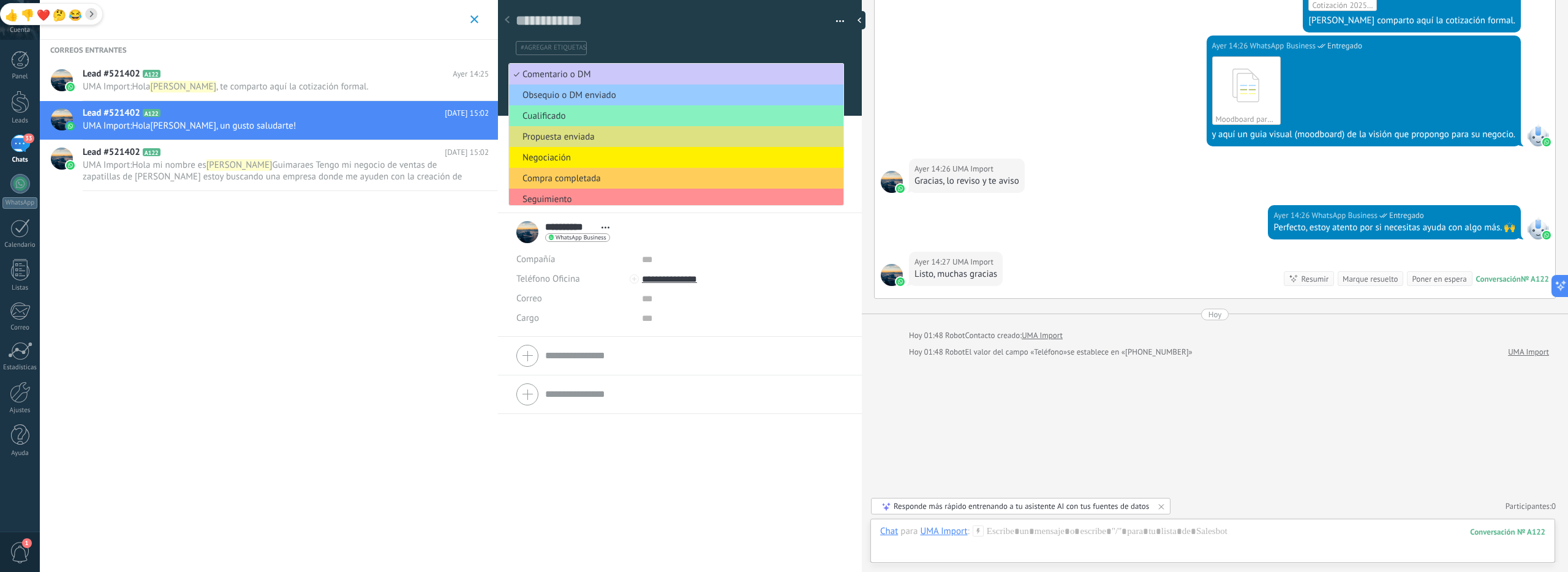
click at [577, 117] on span "Cualificado" at bounding box center [674, 116] width 330 height 12
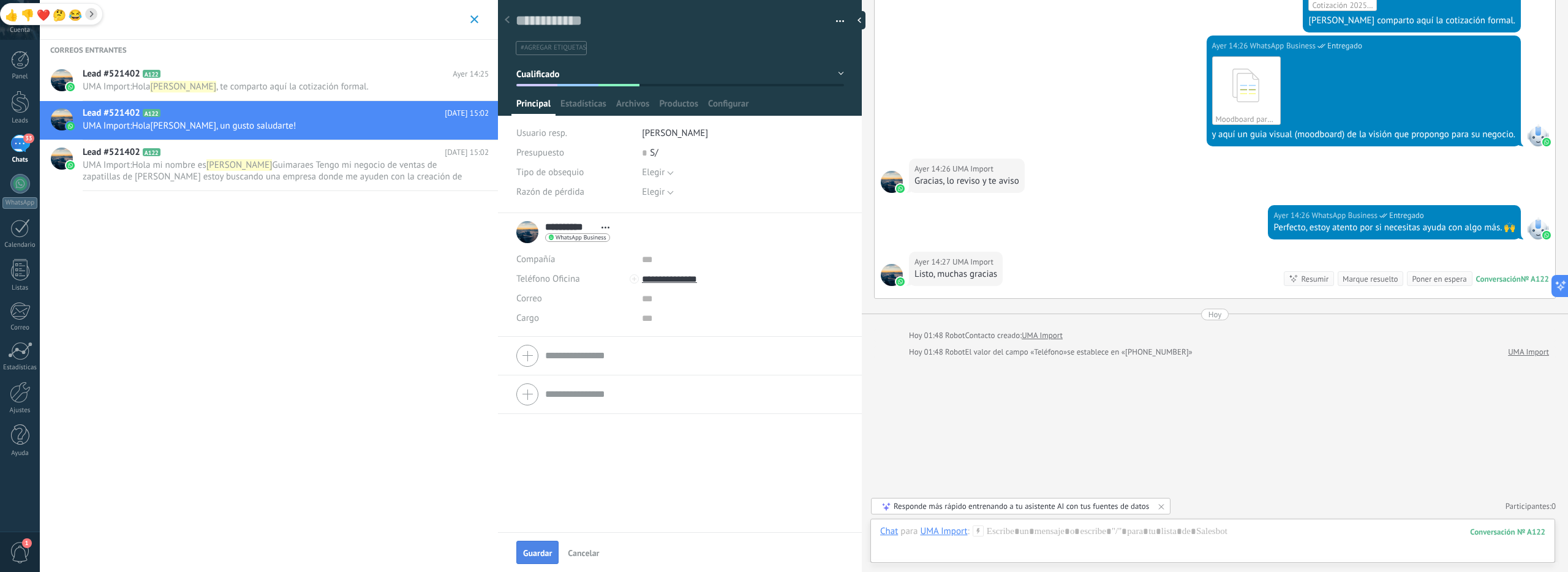
click at [530, 557] on span "Guardar" at bounding box center [537, 553] width 29 height 9
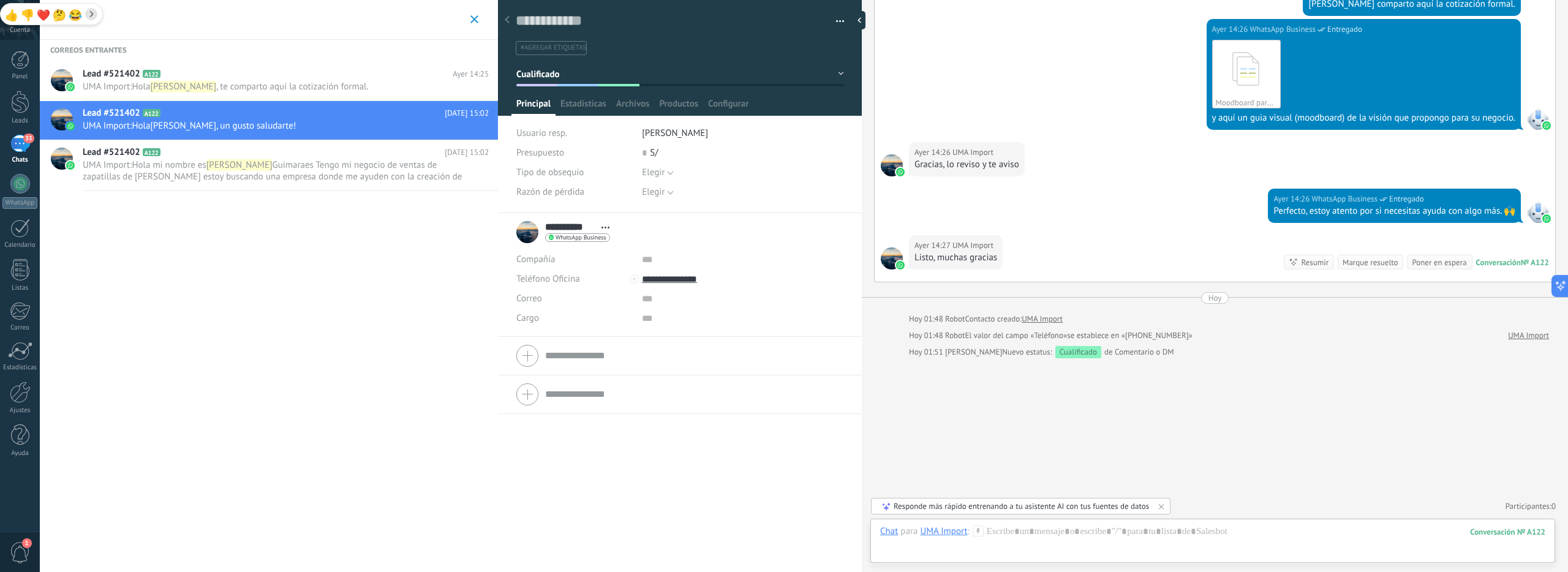
click at [472, 15] on icon "button" at bounding box center [474, 19] width 8 height 8
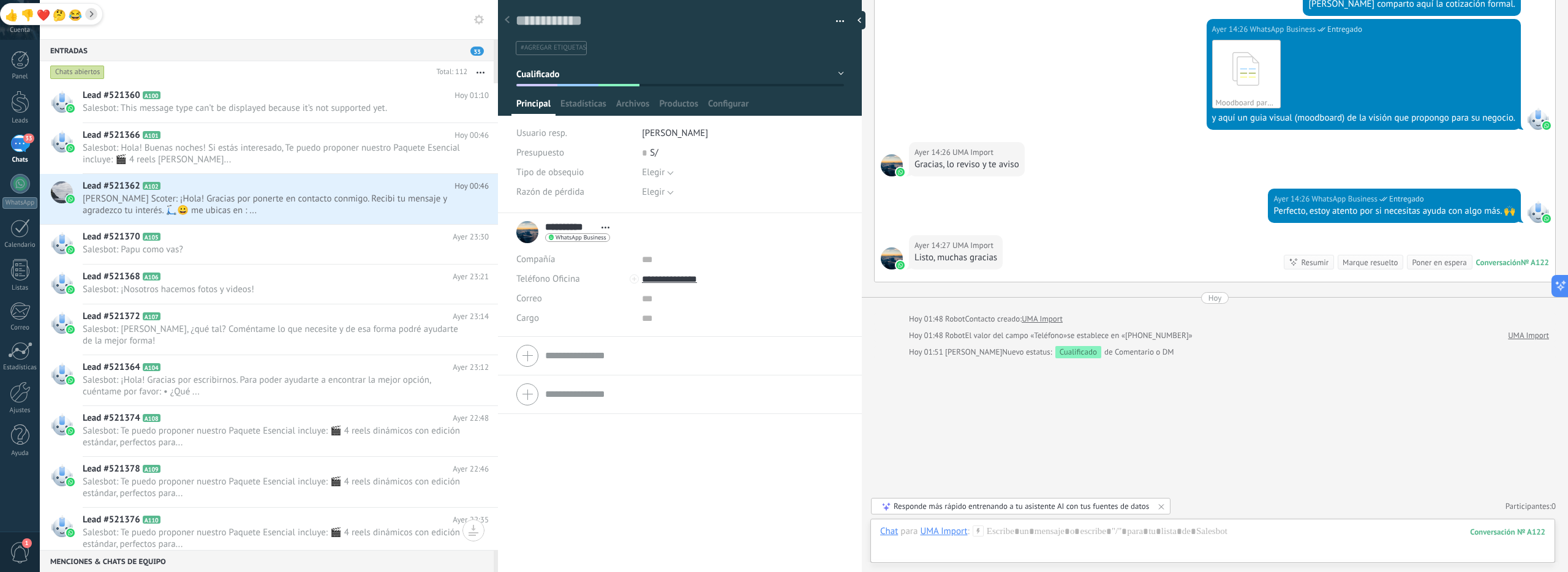
click at [486, 73] on button "button" at bounding box center [480, 73] width 26 height 22
click at [257, 73] on div "Chats abiertos" at bounding box center [240, 73] width 383 height 22
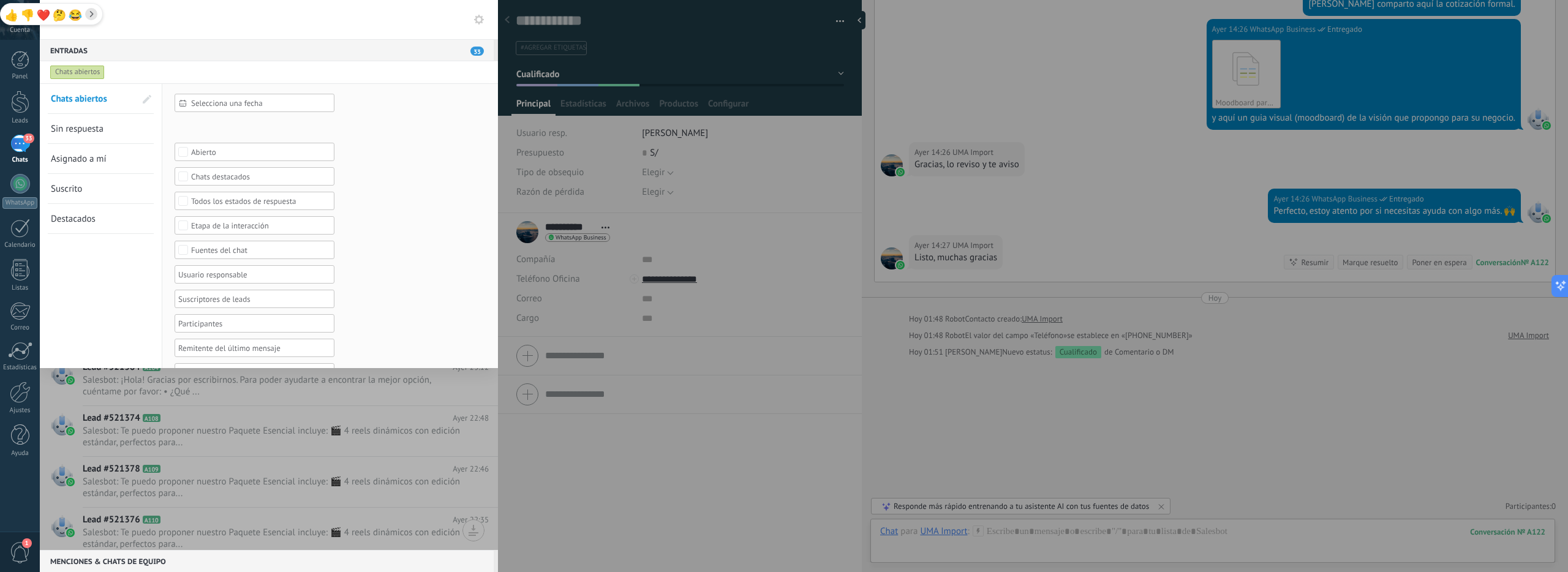
click at [82, 134] on span "Sin respuesta" at bounding box center [77, 129] width 53 height 12
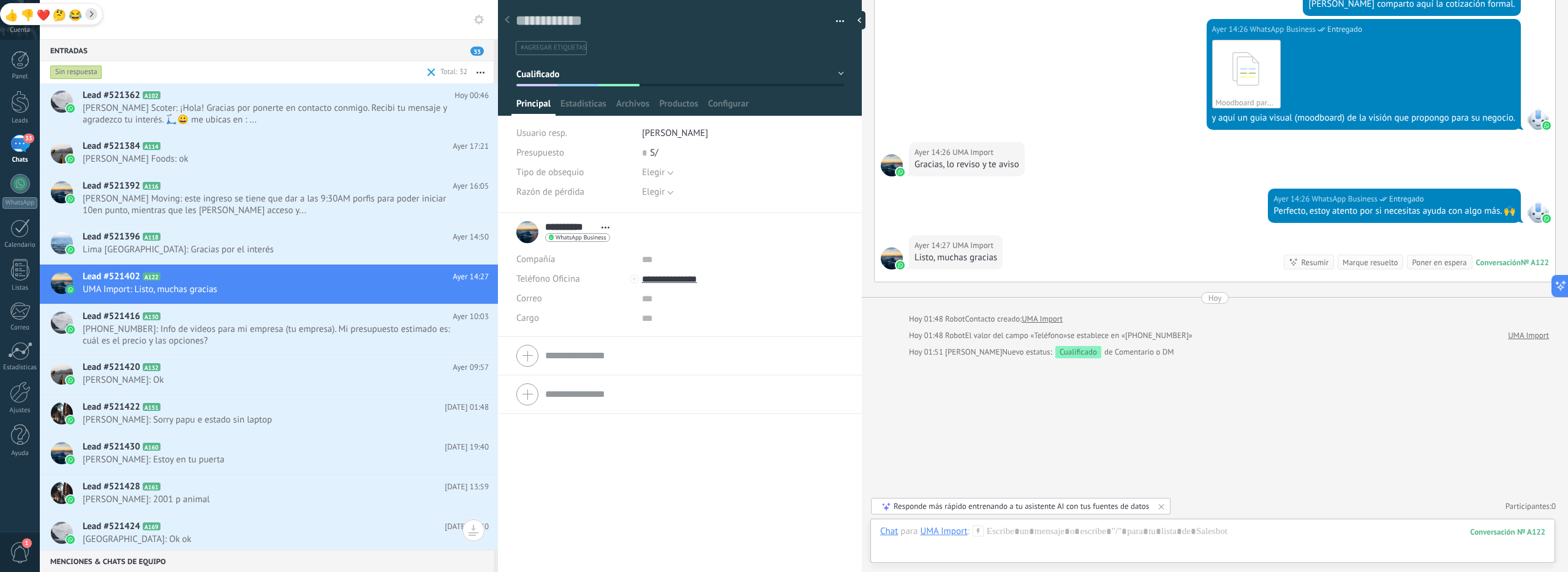
click at [78, 68] on div "Sin respuesta" at bounding box center [77, 72] width 52 height 15
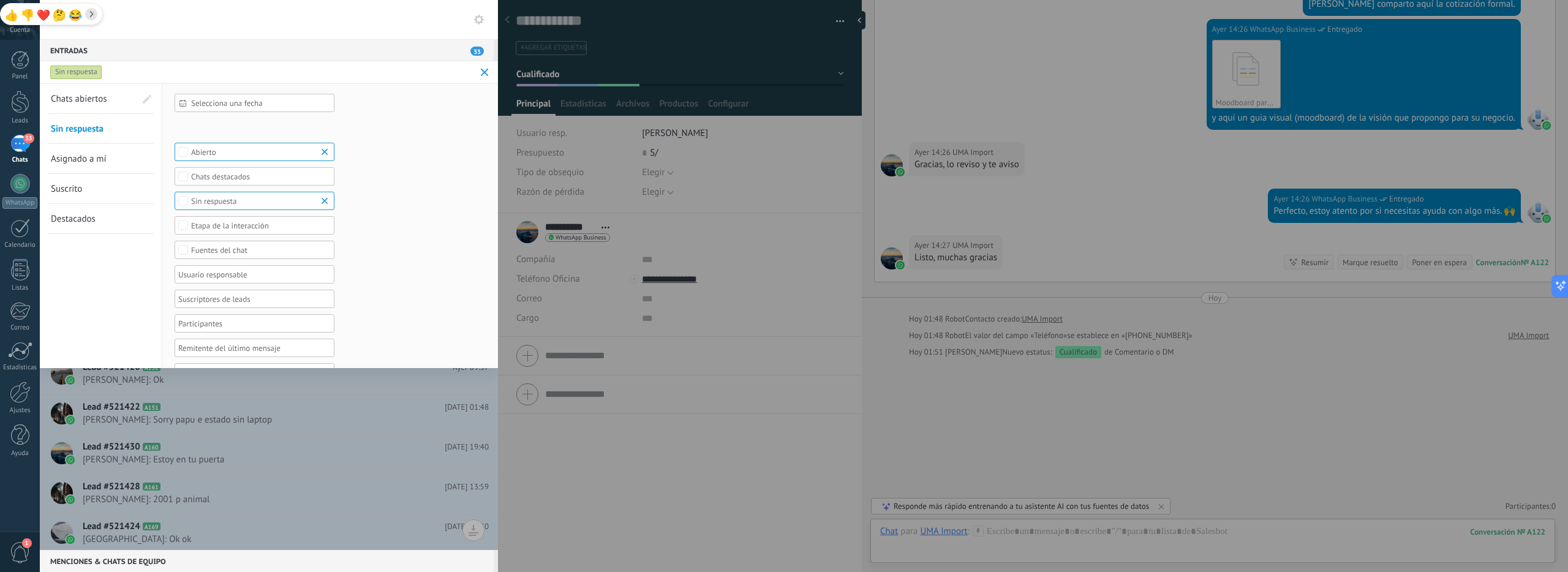
click at [96, 100] on span "Chats abiertos" at bounding box center [78, 99] width 56 height 12
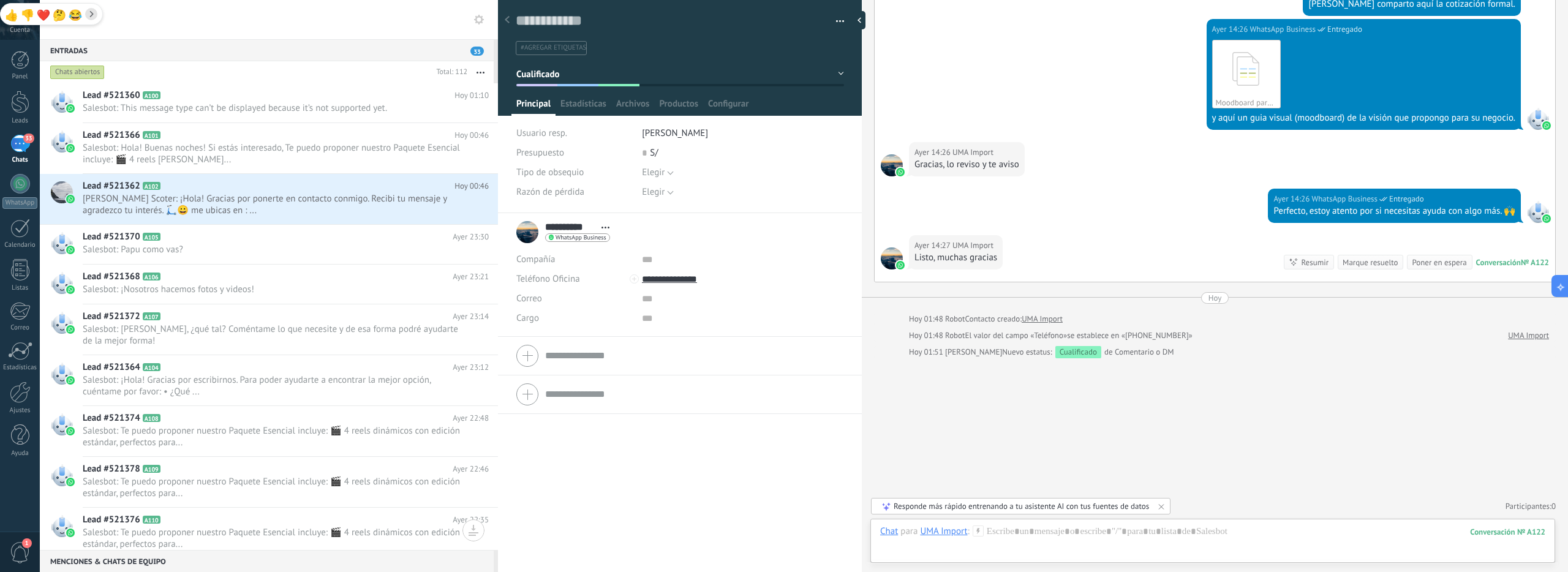
click at [136, 20] on input "text" at bounding box center [275, 20] width 420 height 39
click at [95, 18] on span at bounding box center [91, 14] width 13 height 13
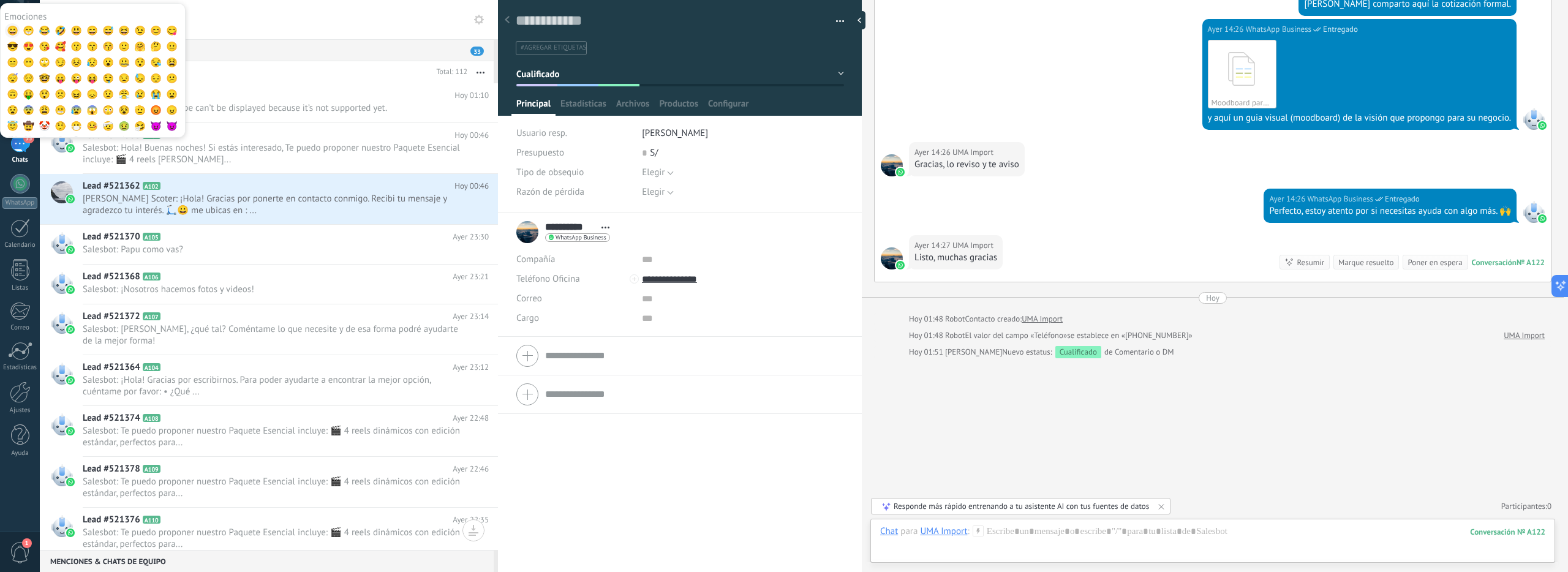
click at [18, 32] on span "😀" at bounding box center [13, 31] width 13 height 15
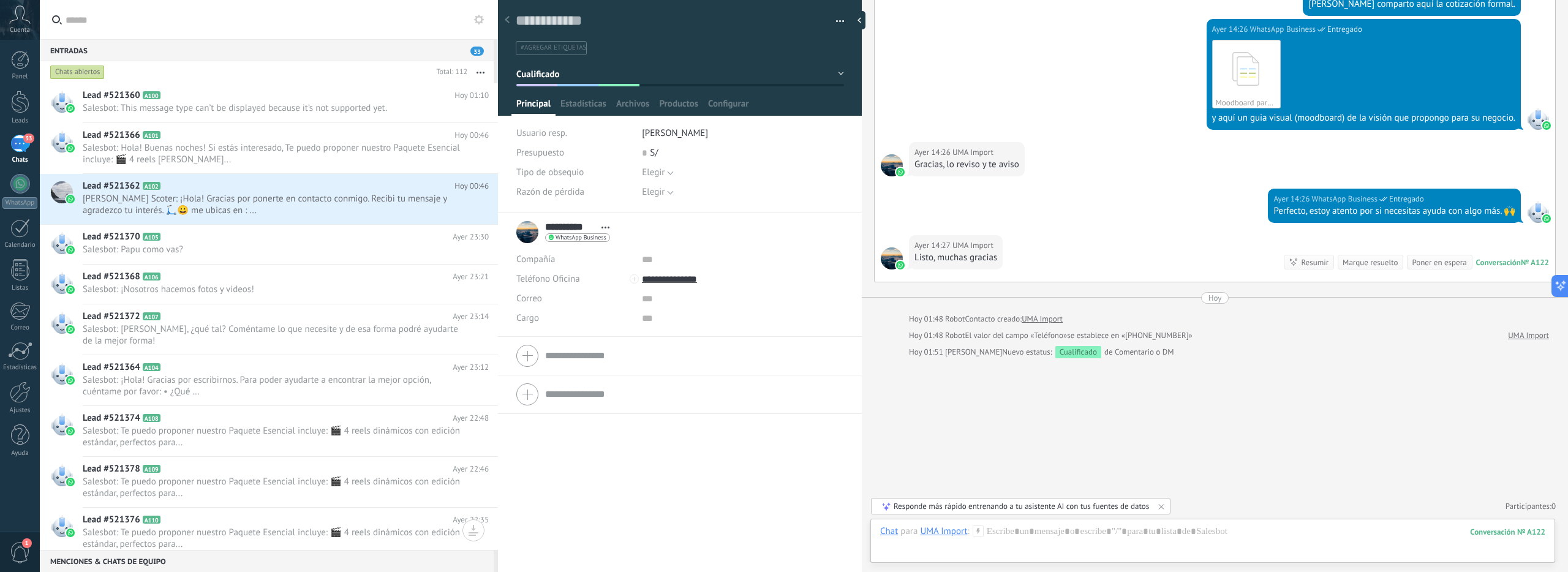
click at [197, 27] on input "text" at bounding box center [275, 20] width 420 height 39
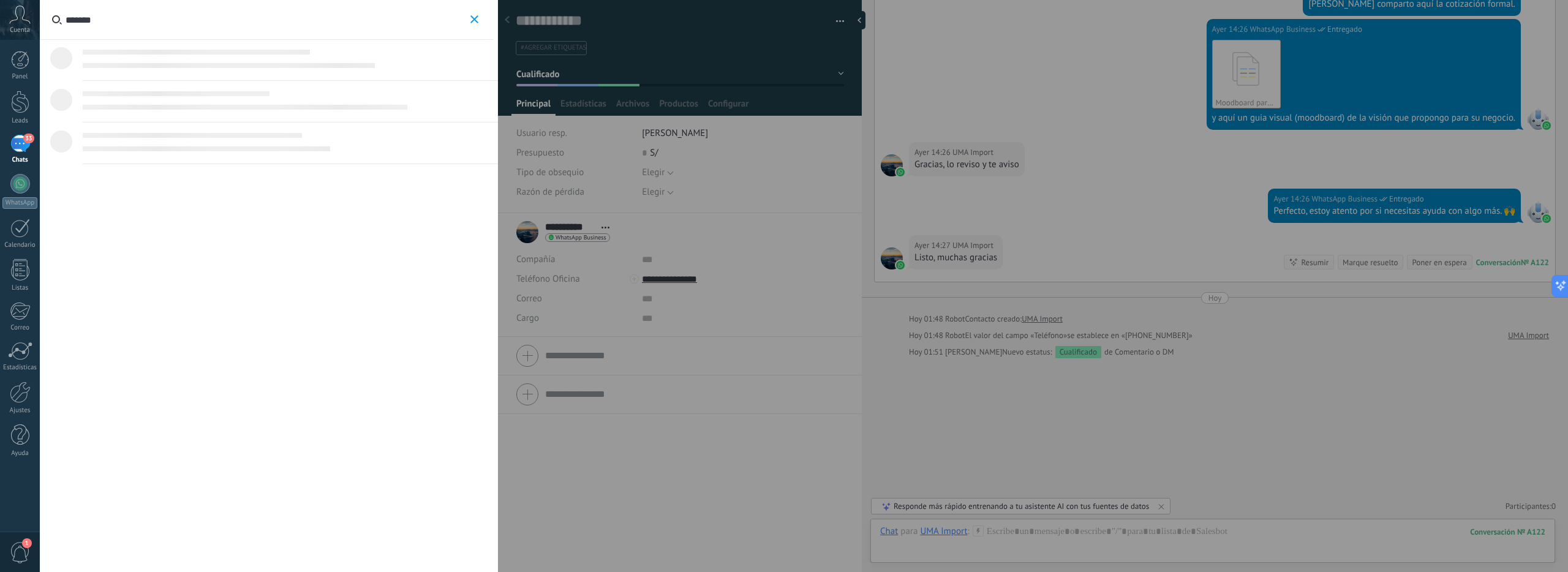
type input "*******"
click at [248, 65] on span ", la marca se llama" at bounding box center [224, 65] width 73 height 12
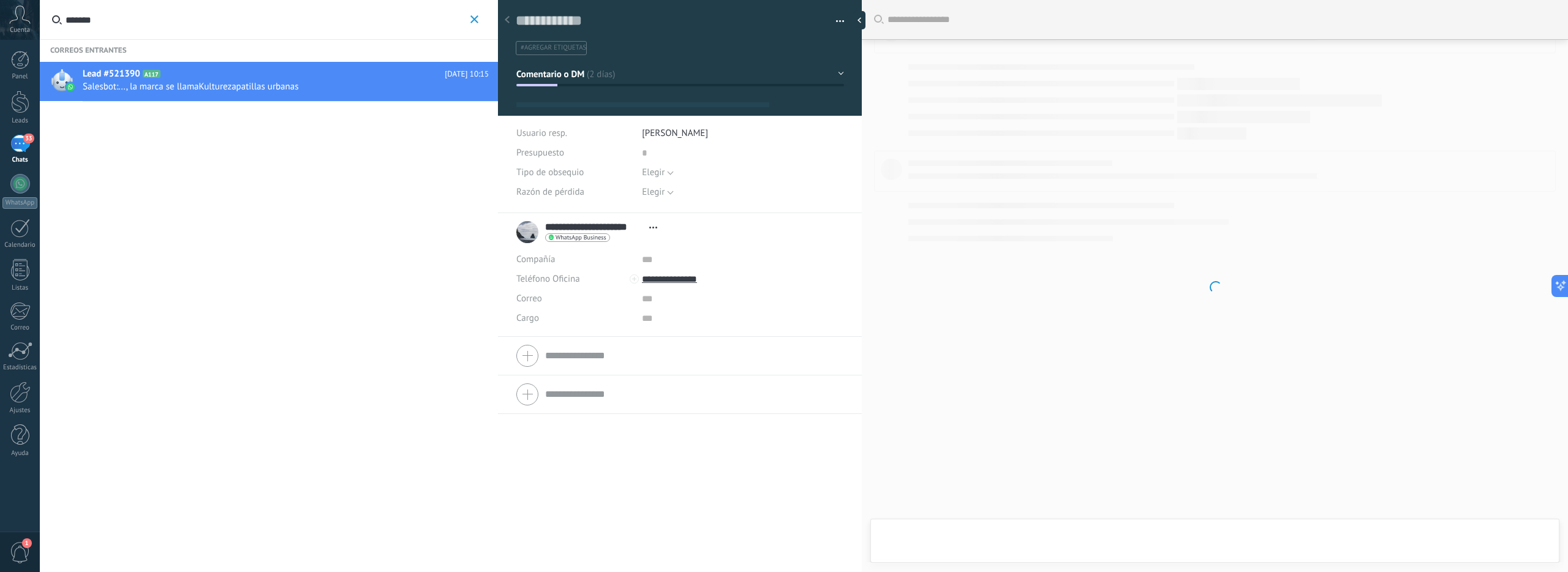
type textarea "**********"
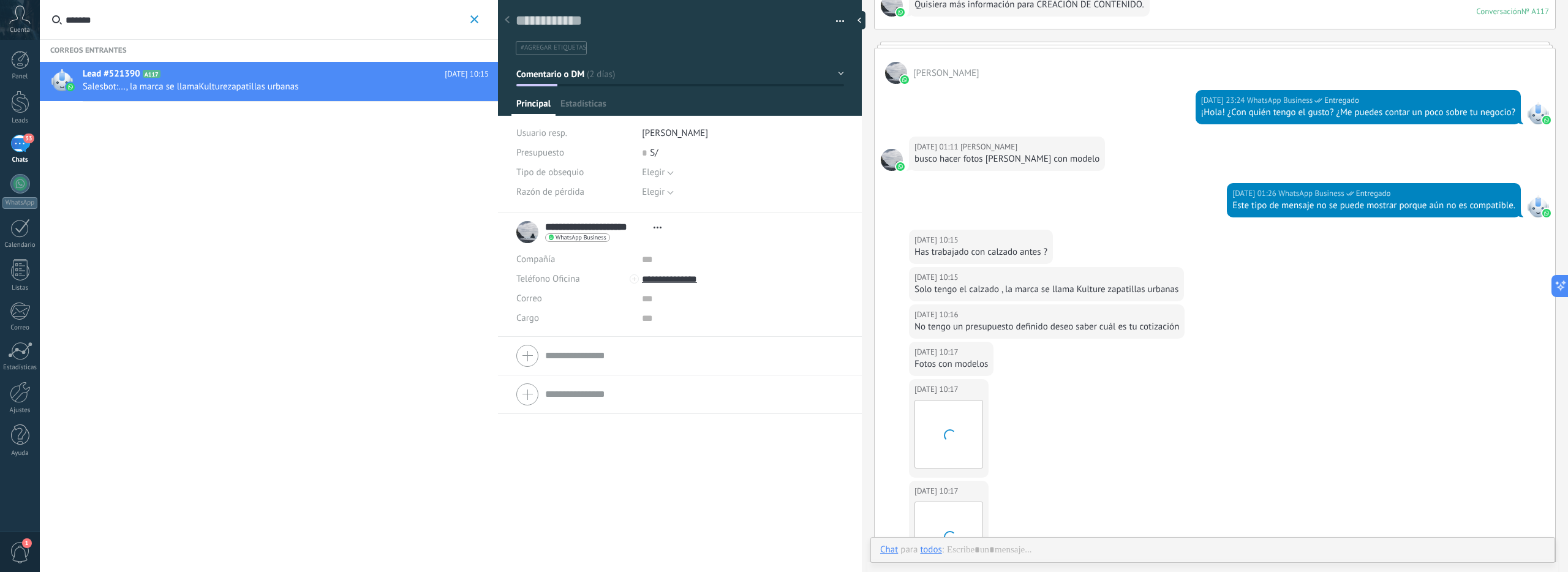
scroll to position [18, 0]
click at [832, 26] on button "button" at bounding box center [835, 21] width 18 height 18
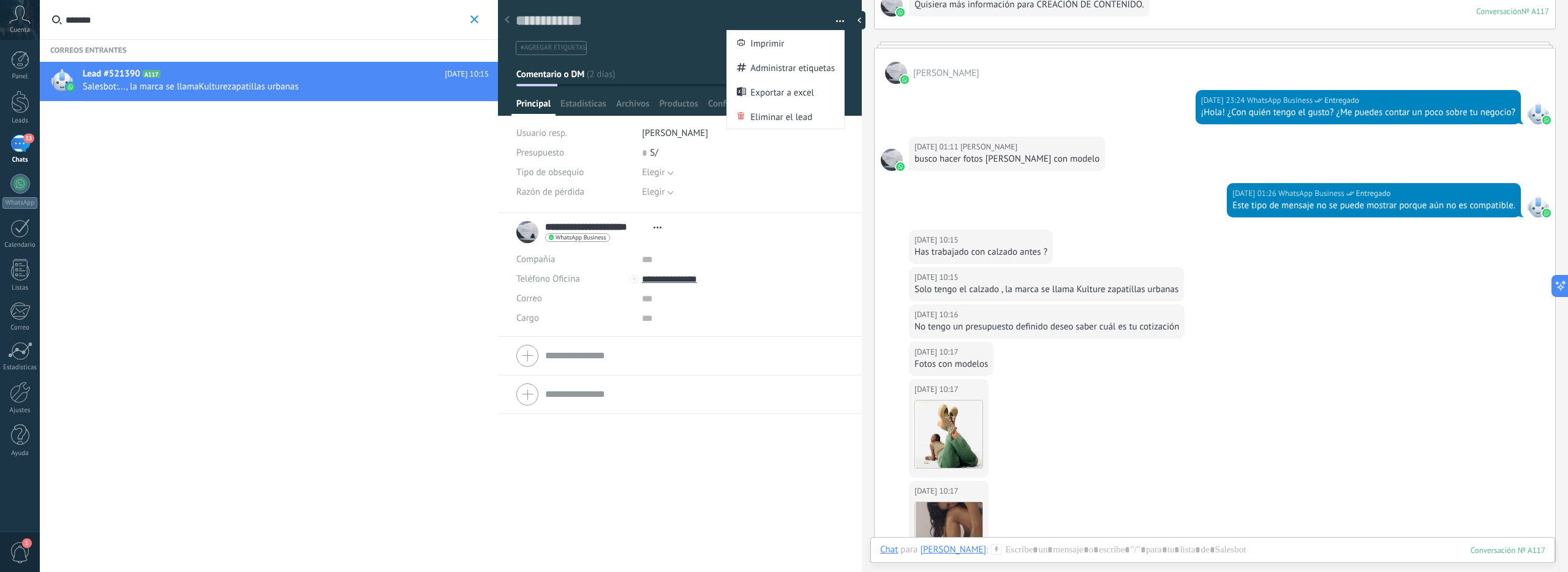
click at [648, 35] on div "#agregar etiquetas" at bounding box center [680, 43] width 329 height 23
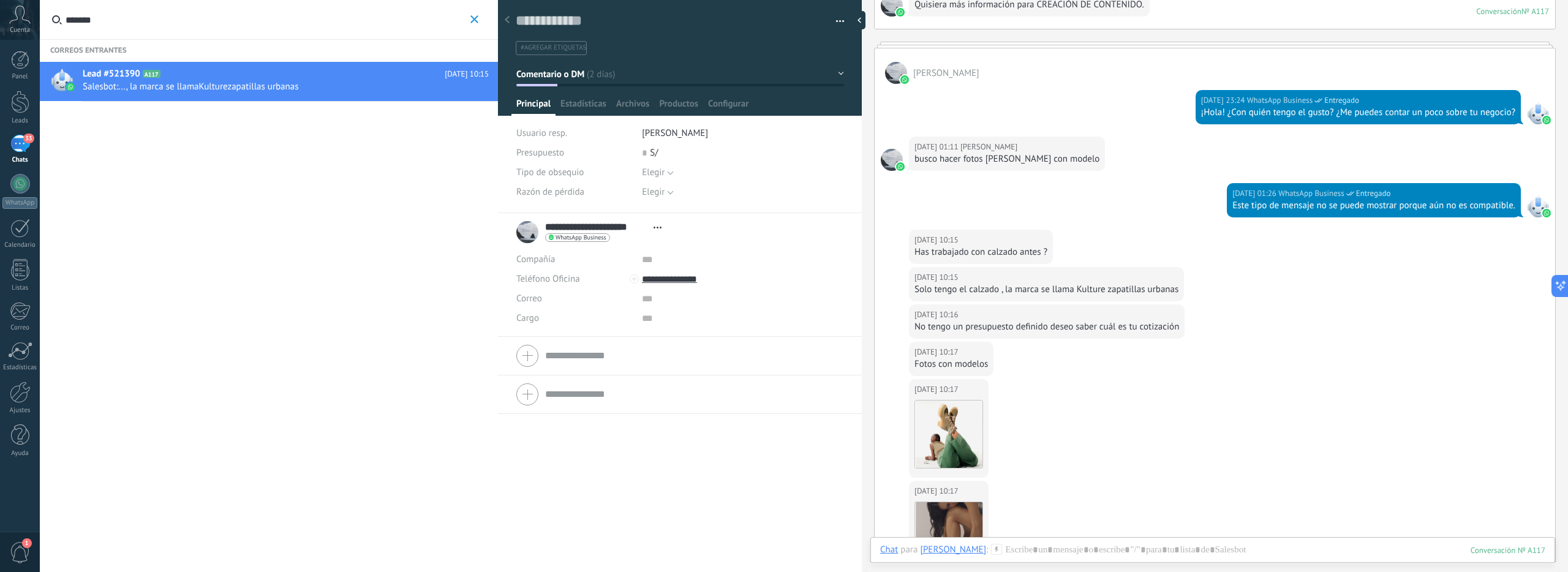
click at [575, 50] on span "#agregar etiquetas" at bounding box center [553, 47] width 65 height 9
click at [557, 69] on span "Comentario o DM" at bounding box center [551, 73] width 69 height 12
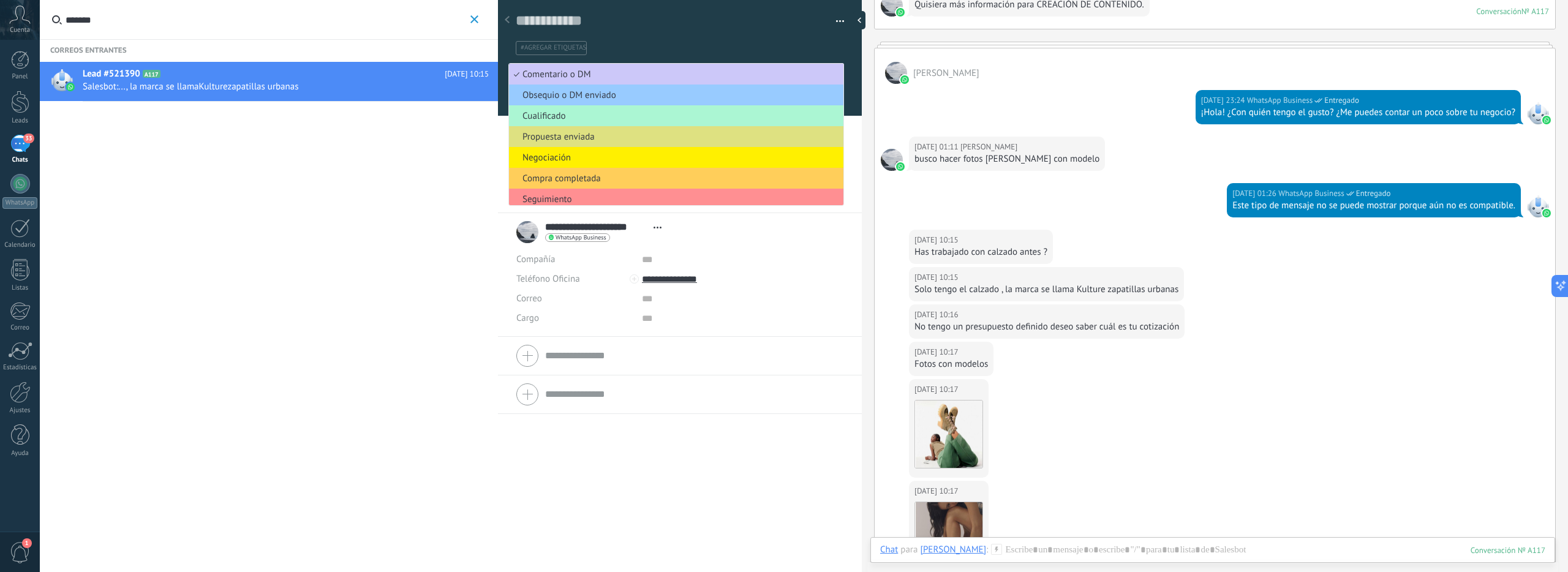
click at [569, 120] on span "Cualificado" at bounding box center [674, 116] width 330 height 12
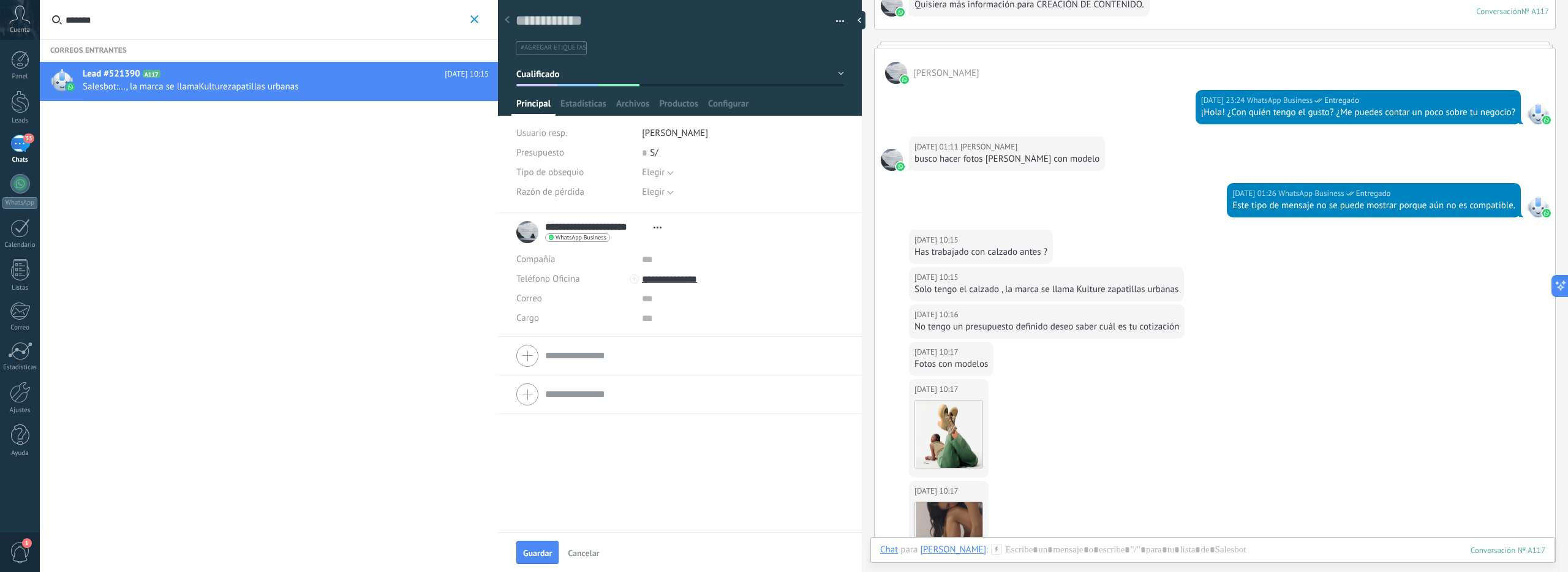
click at [546, 72] on span "Cualificado" at bounding box center [538, 73] width 43 height 12
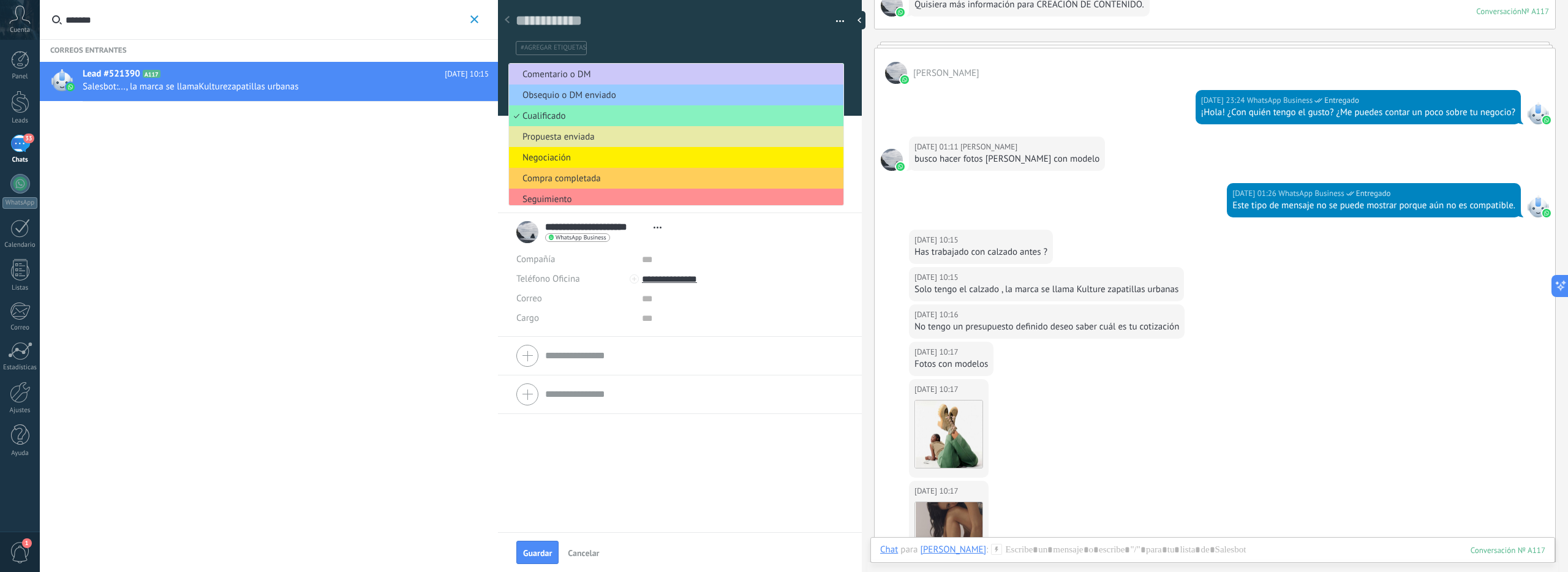
click at [560, 141] on span "Propuesta enviada" at bounding box center [674, 136] width 330 height 12
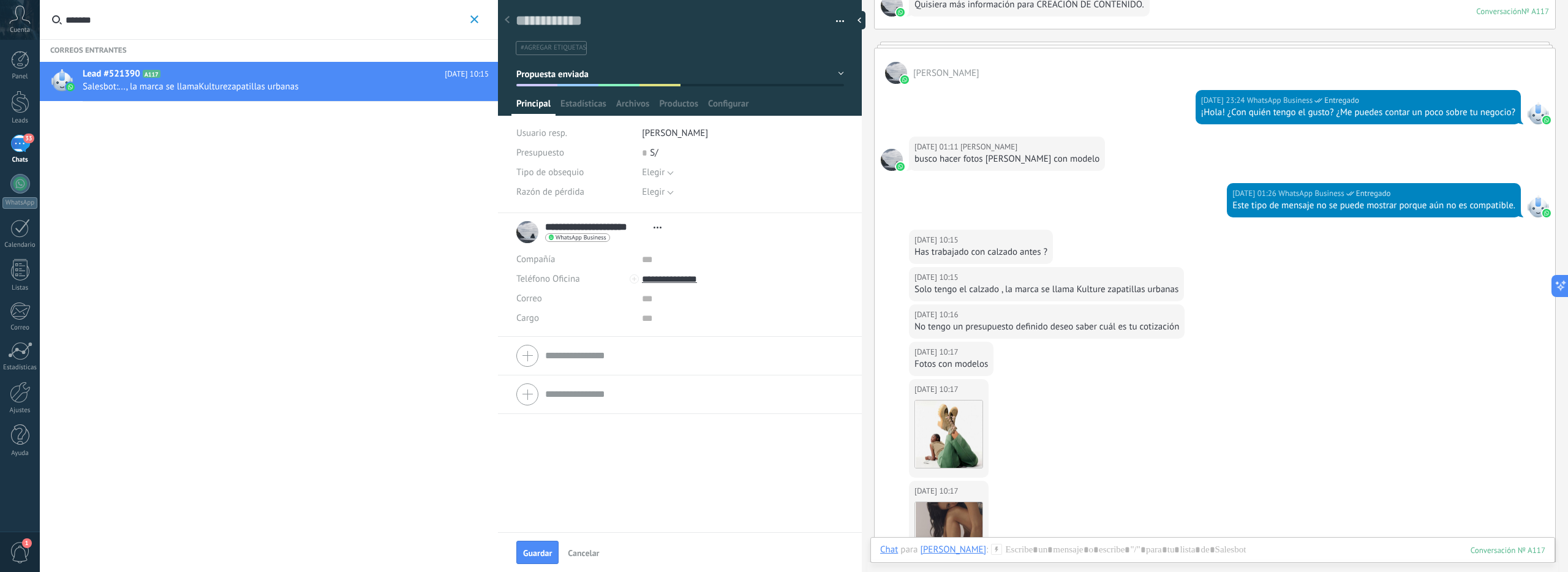
click at [294, 26] on input "*******" at bounding box center [266, 20] width 401 height 39
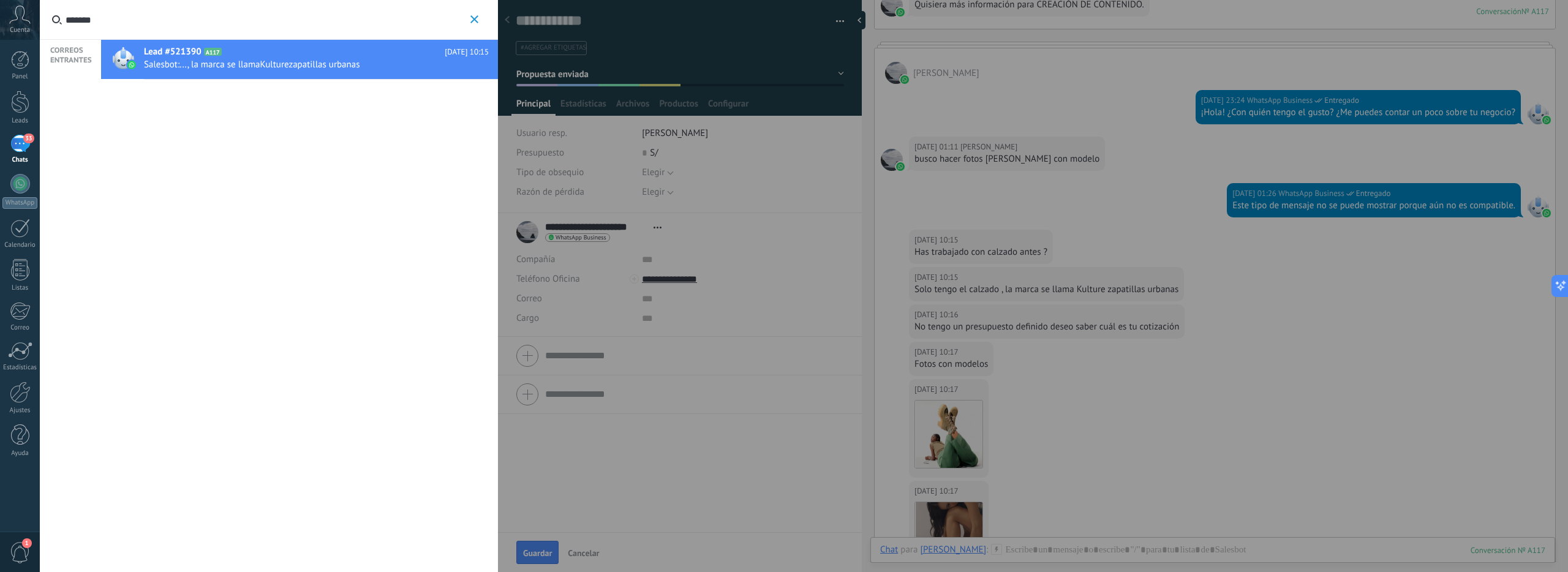
click at [294, 26] on input "*******" at bounding box center [266, 20] width 401 height 39
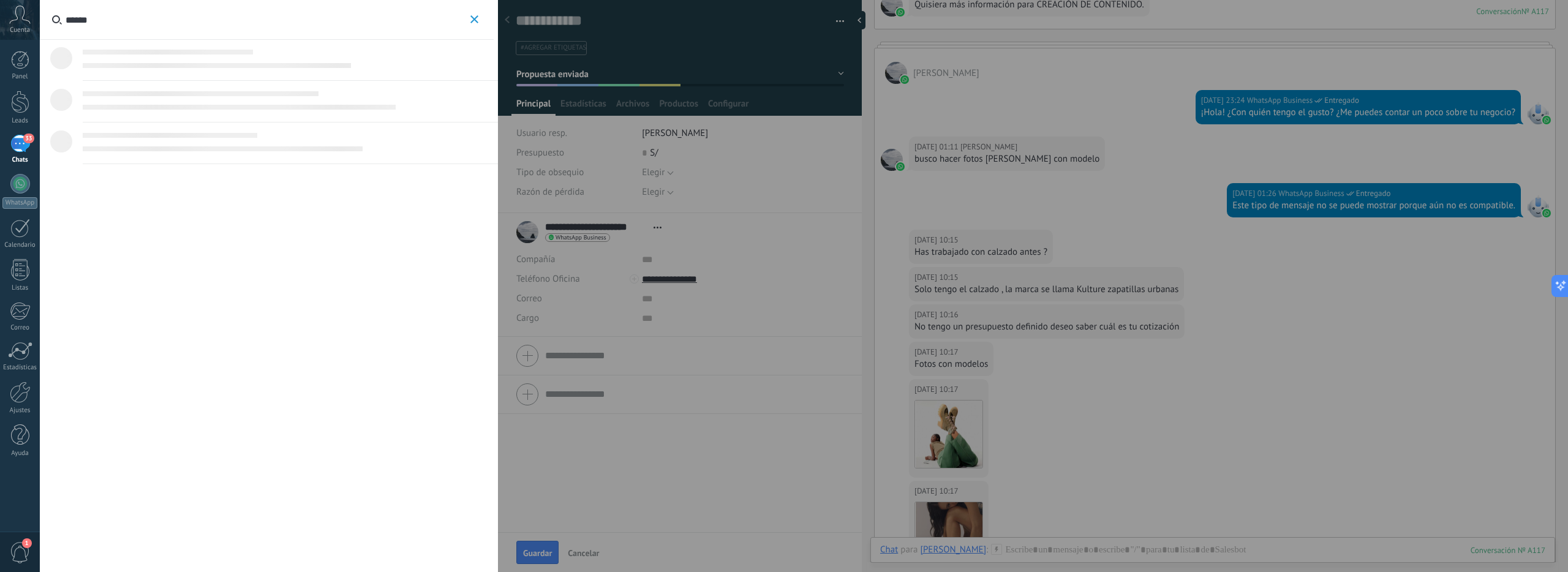
type input "******"
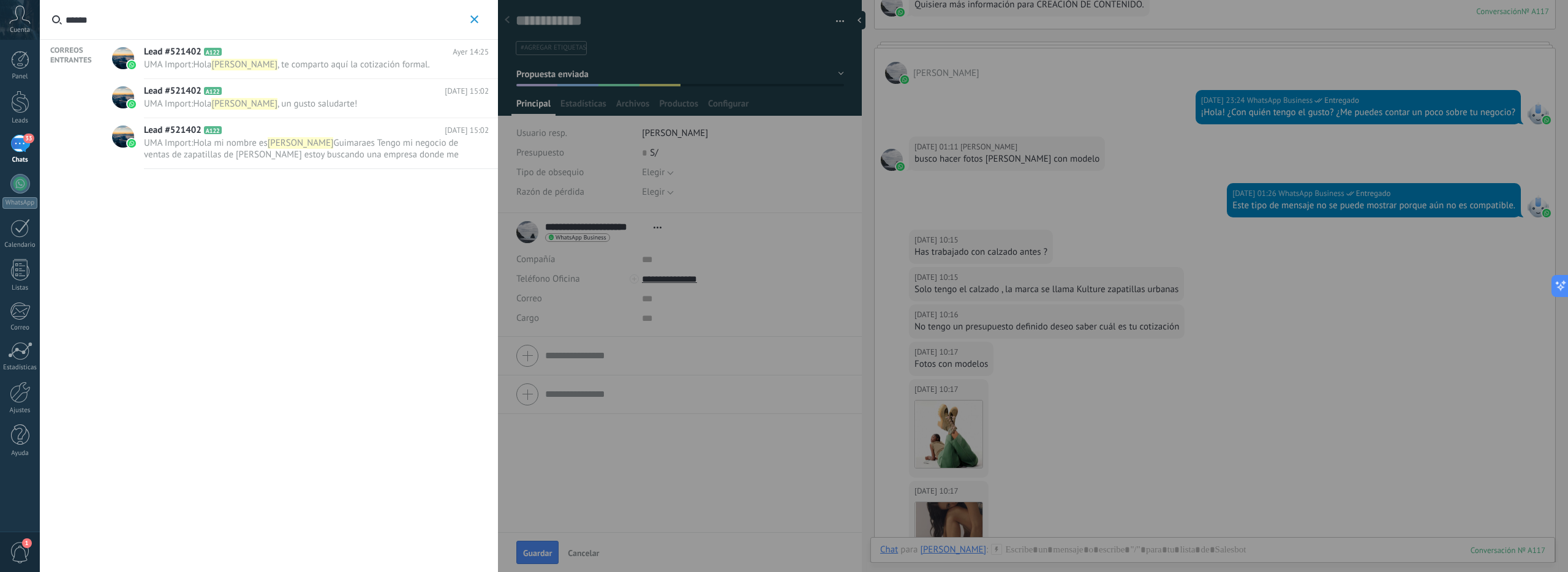
click at [330, 63] on span ", te comparto aquí la cotización formal." at bounding box center [353, 65] width 152 height 12
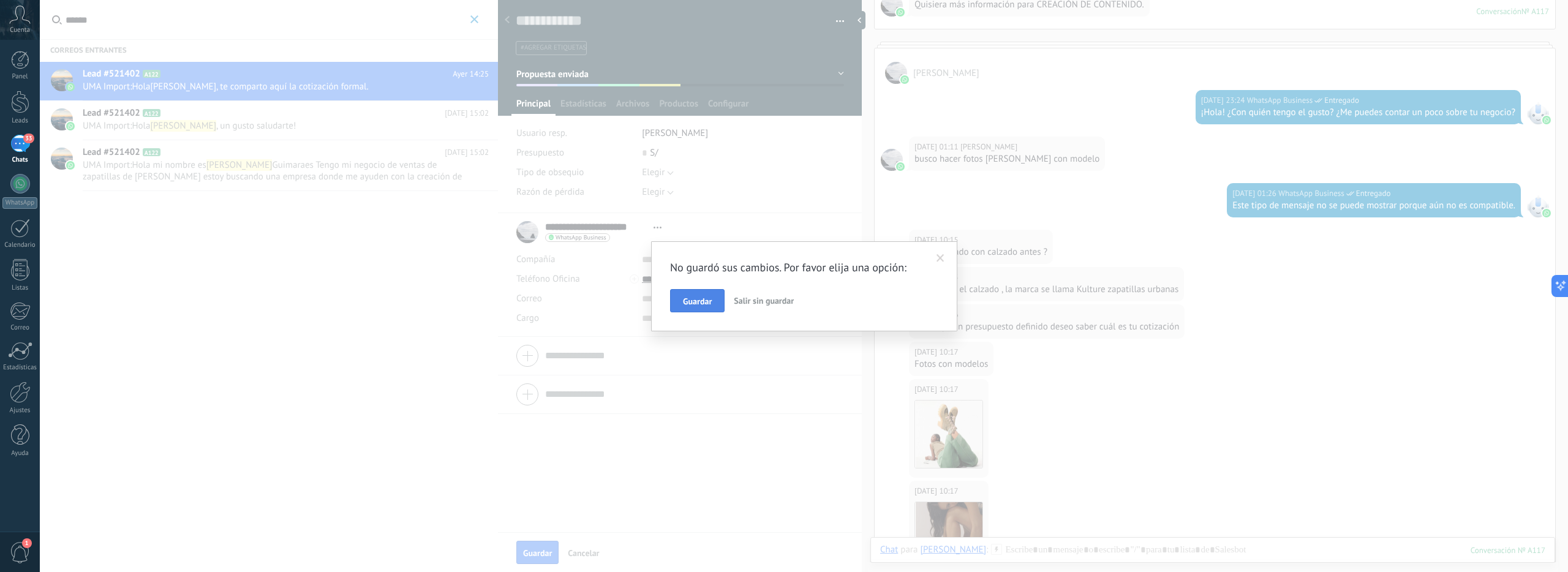
click at [707, 303] on span "Guardar" at bounding box center [697, 301] width 29 height 9
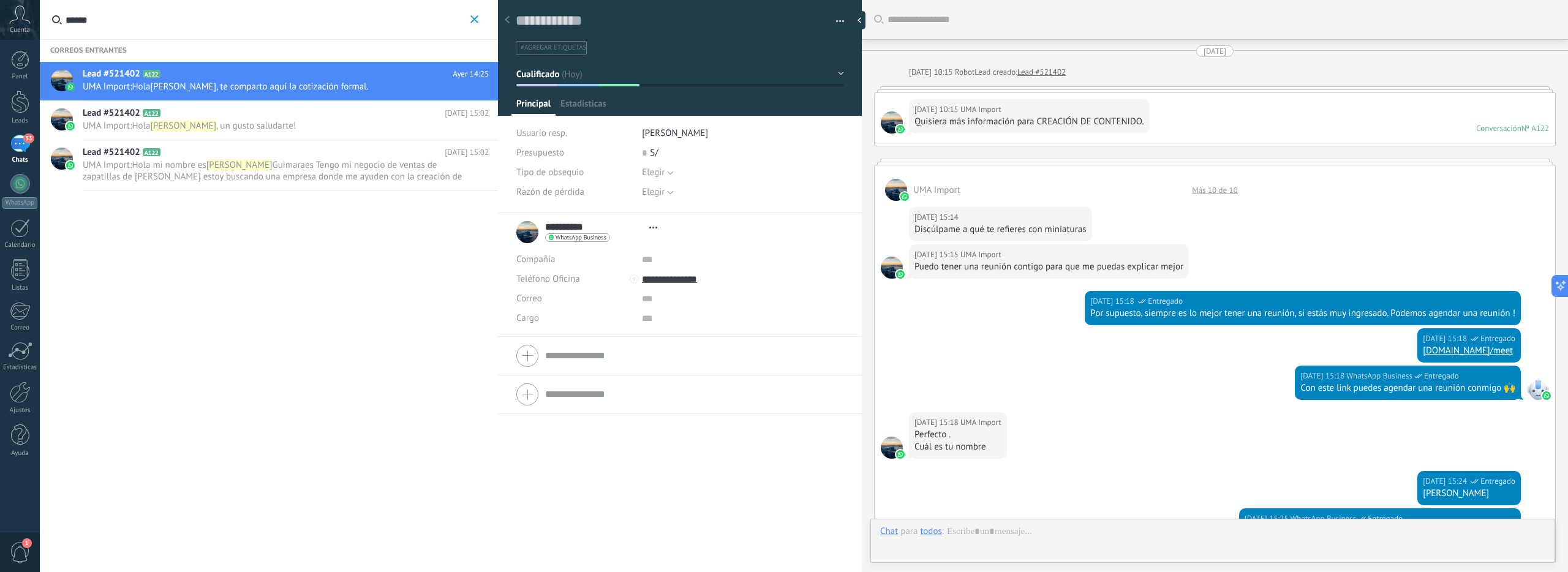
type textarea "**********"
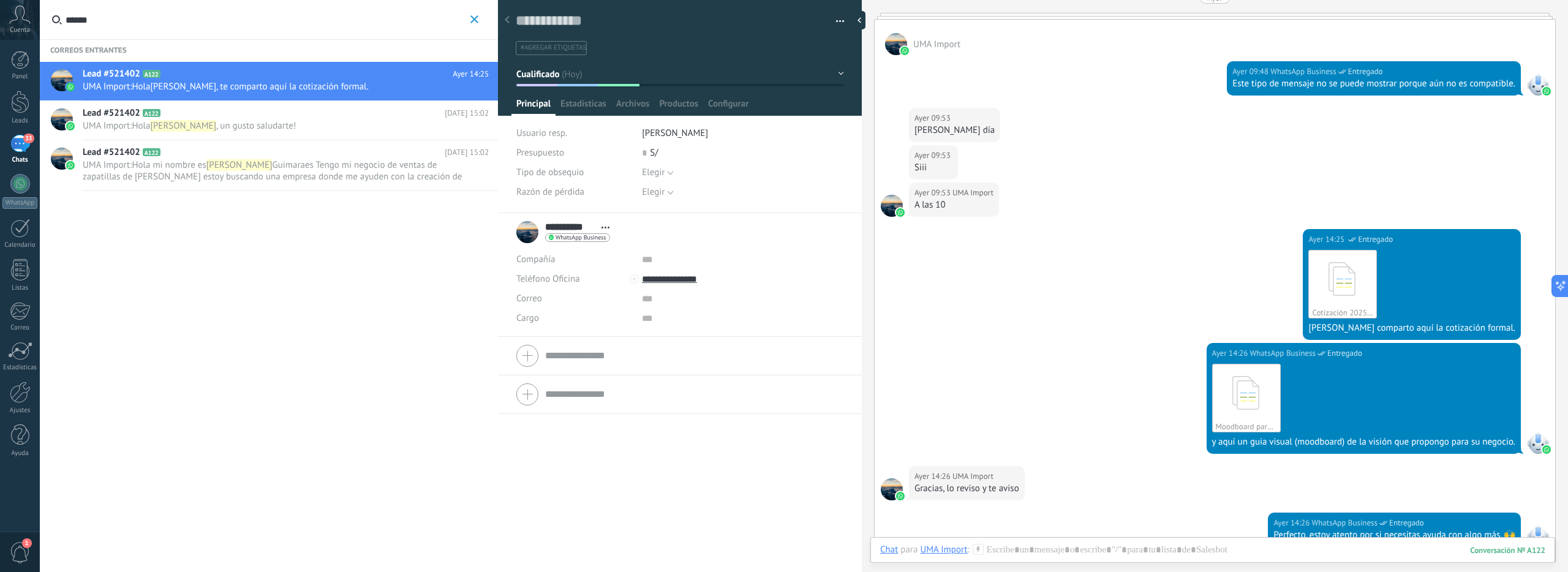
click at [533, 68] on span "Cualificado" at bounding box center [538, 73] width 43 height 12
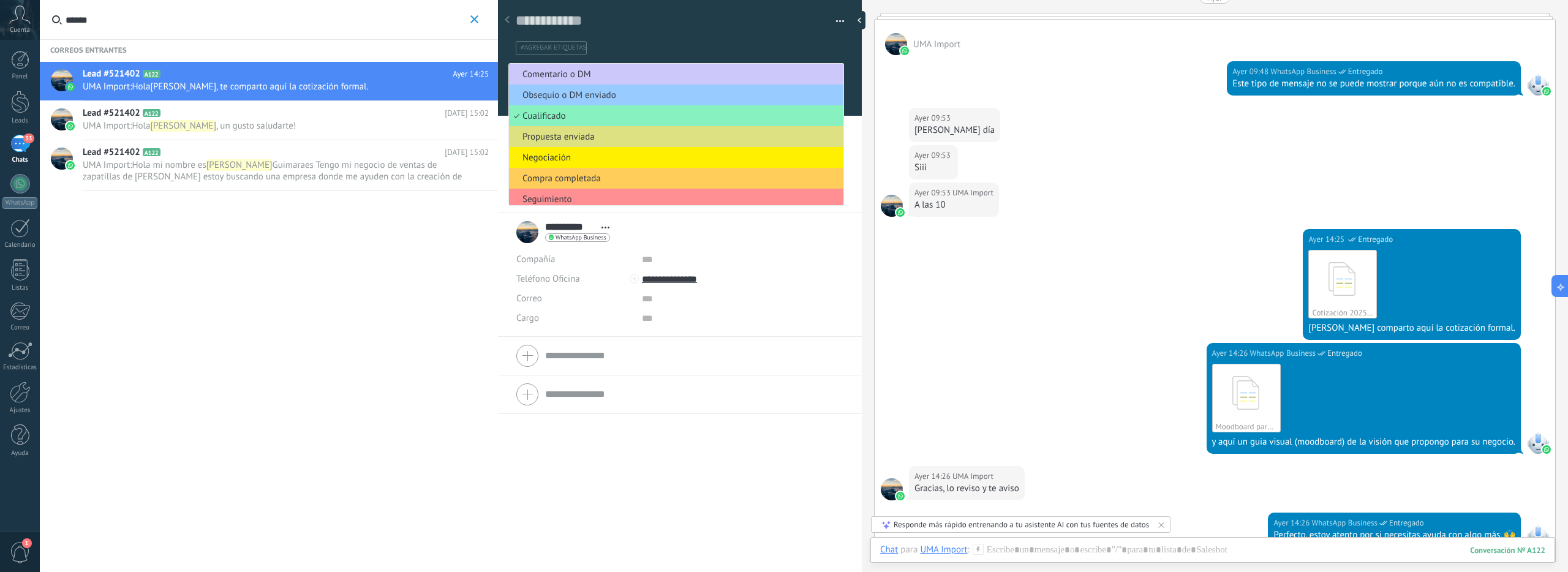
click at [562, 137] on span "Propuesta enviada" at bounding box center [674, 136] width 330 height 12
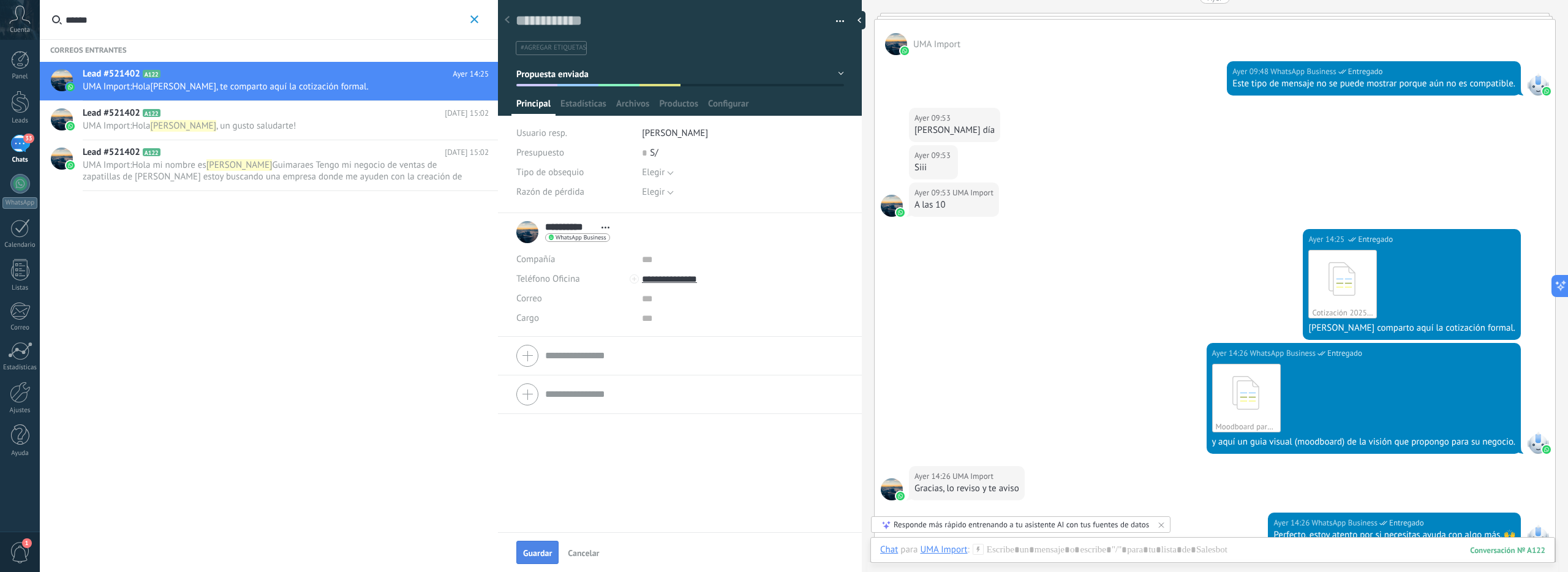
click at [547, 550] on span "Guardar" at bounding box center [537, 553] width 29 height 9
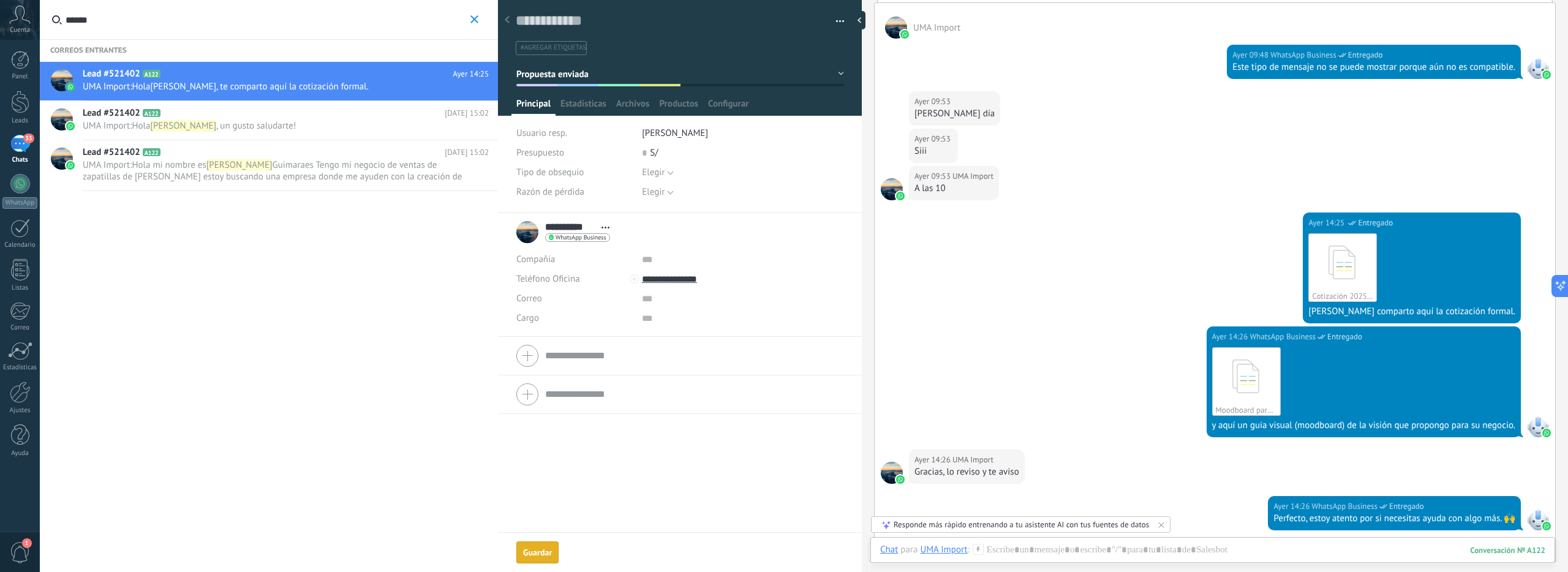
click at [155, 24] on input "******" at bounding box center [266, 20] width 401 height 39
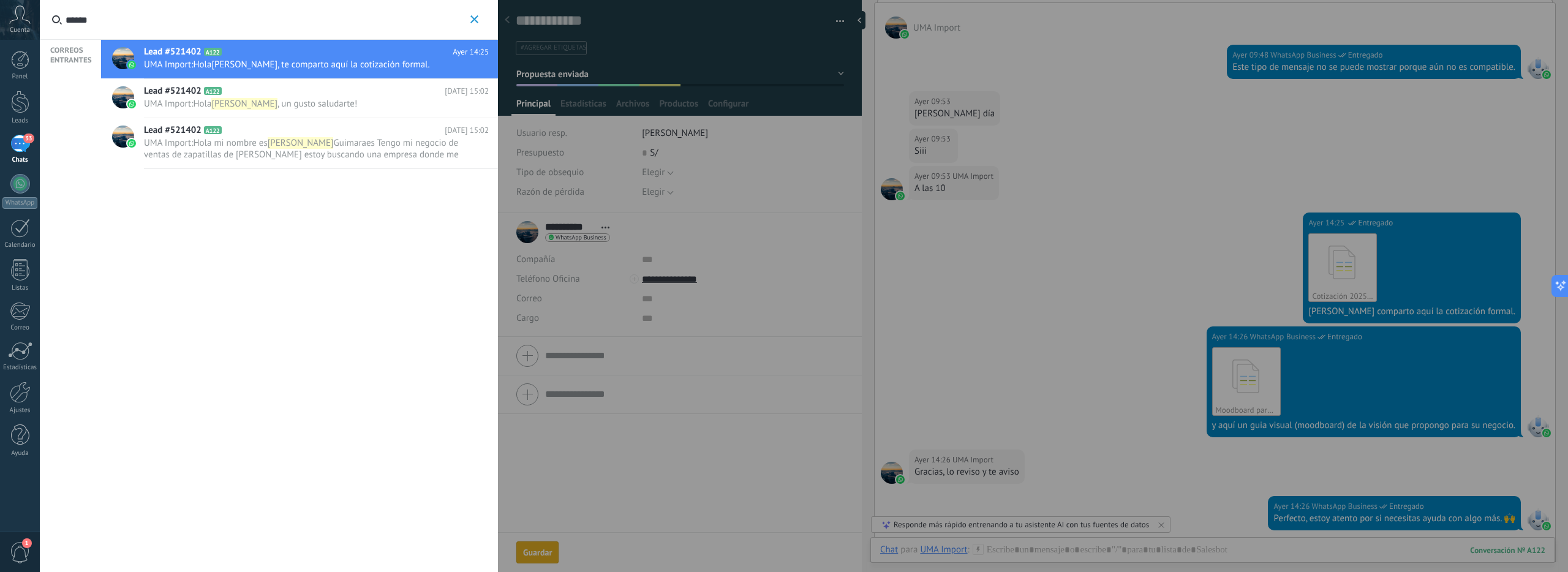
click at [155, 24] on input "******" at bounding box center [266, 20] width 401 height 39
click at [487, 26] on label "******" at bounding box center [266, 20] width 454 height 39
click at [468, 26] on input "******" at bounding box center [266, 20] width 401 height 39
click at [470, 21] on icon "button" at bounding box center [474, 19] width 8 height 8
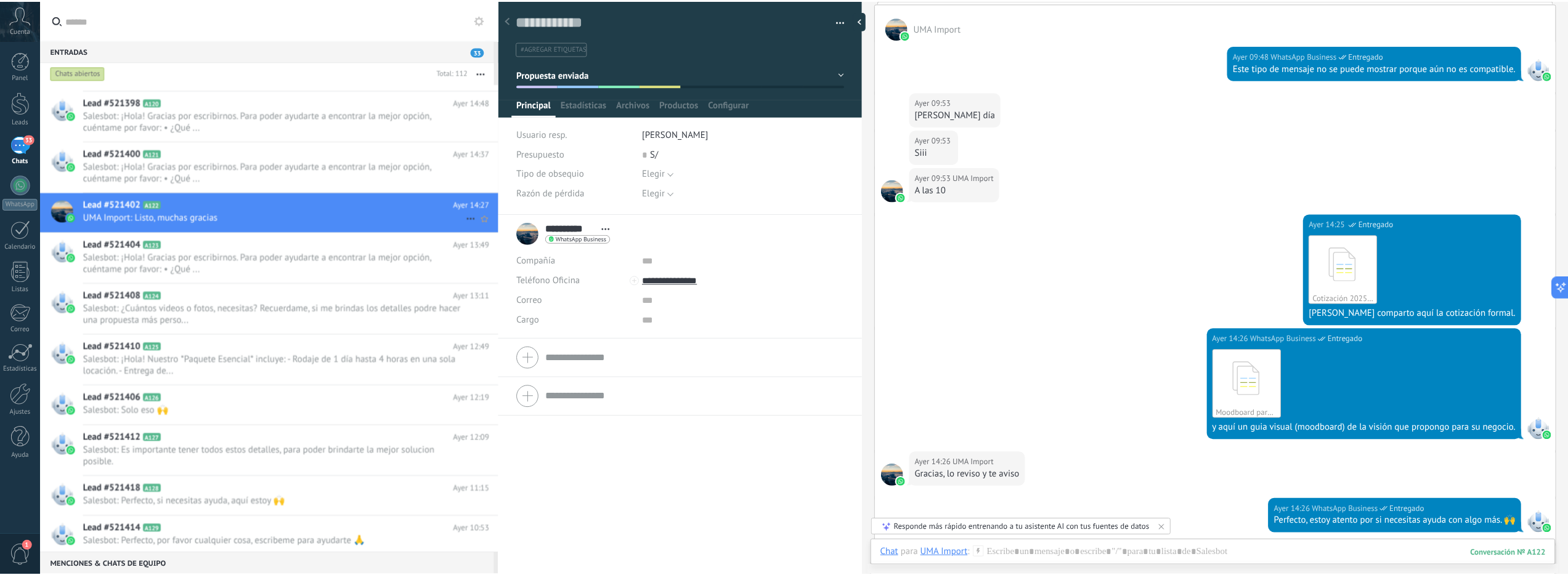
scroll to position [1081, 0]
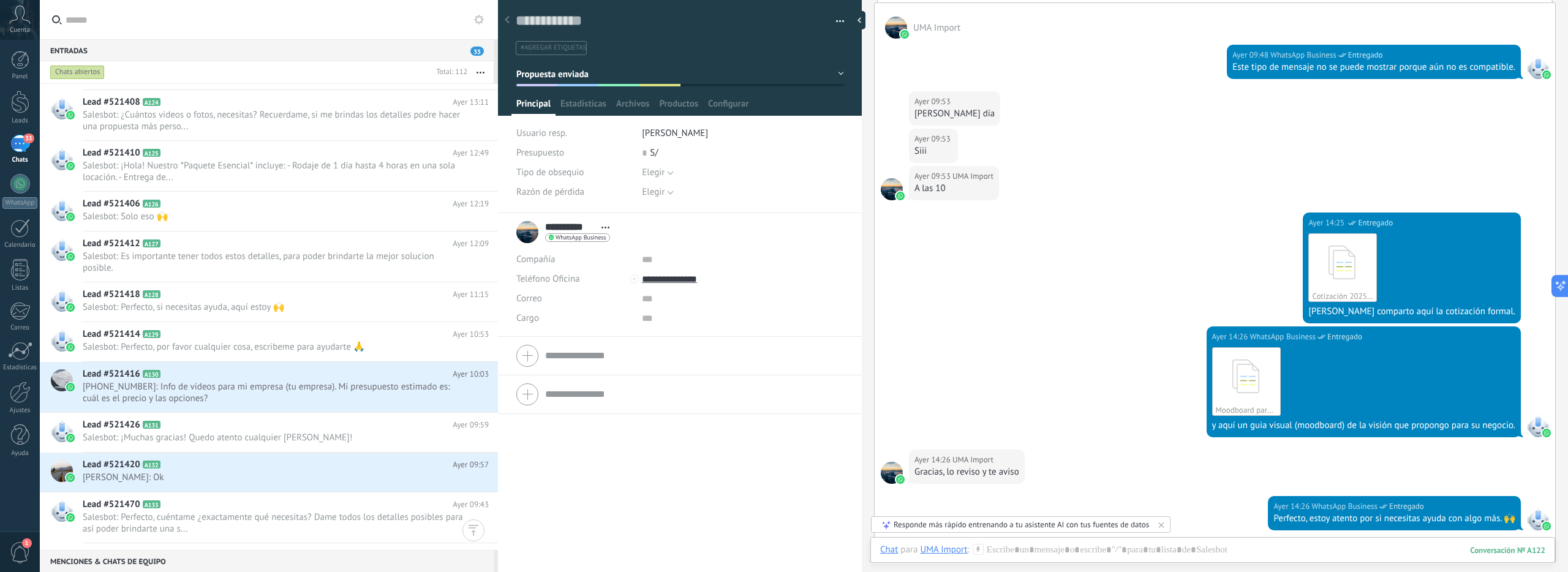
click at [17, 88] on div "Panel Leads 33 Chats WhatsApp Clientes" at bounding box center [20, 260] width 39 height 419
click at [18, 99] on div at bounding box center [20, 102] width 18 height 23
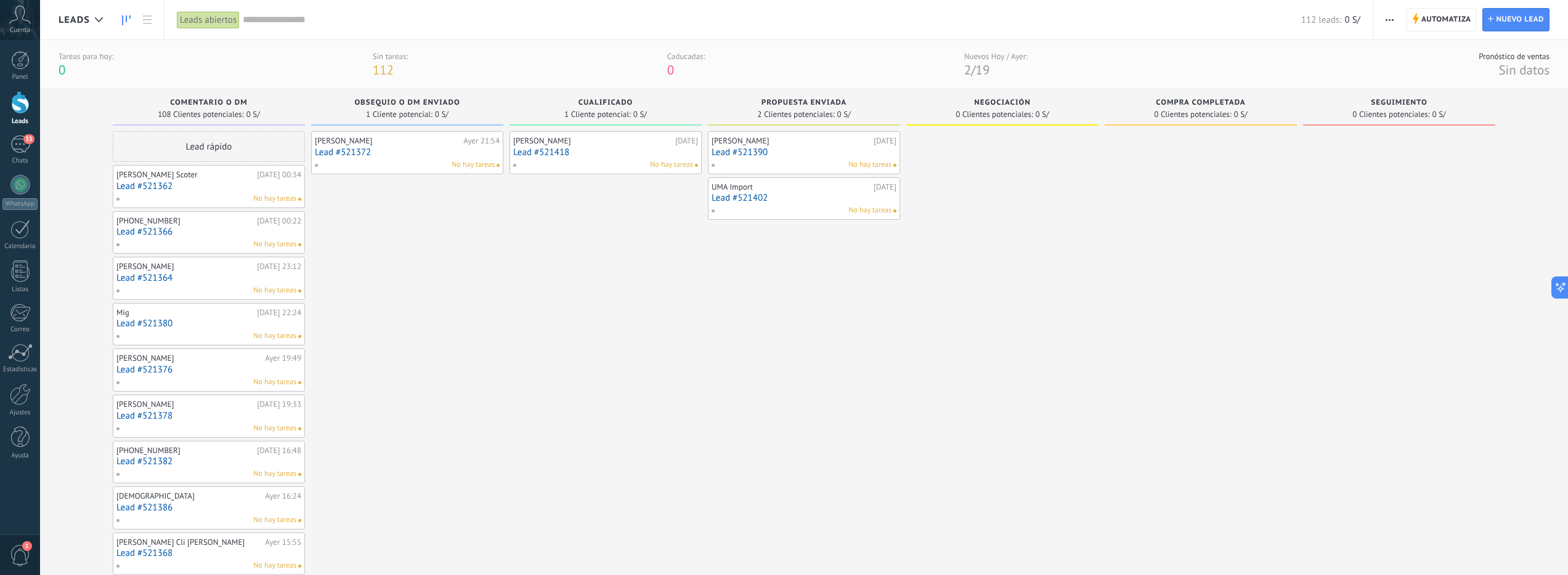
click at [585, 159] on div "No hay tareas" at bounding box center [603, 165] width 181 height 11
click at [542, 150] on link "Lead #521418" at bounding box center [605, 152] width 185 height 10
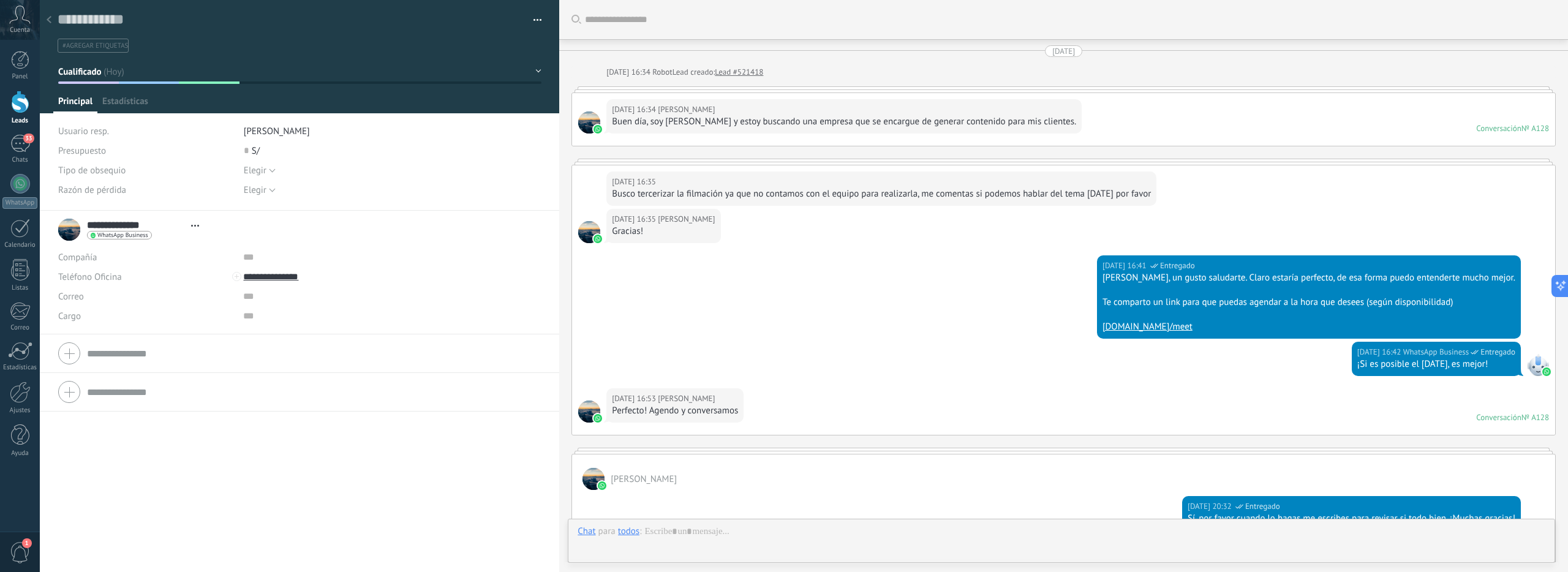
scroll to position [451, 0]
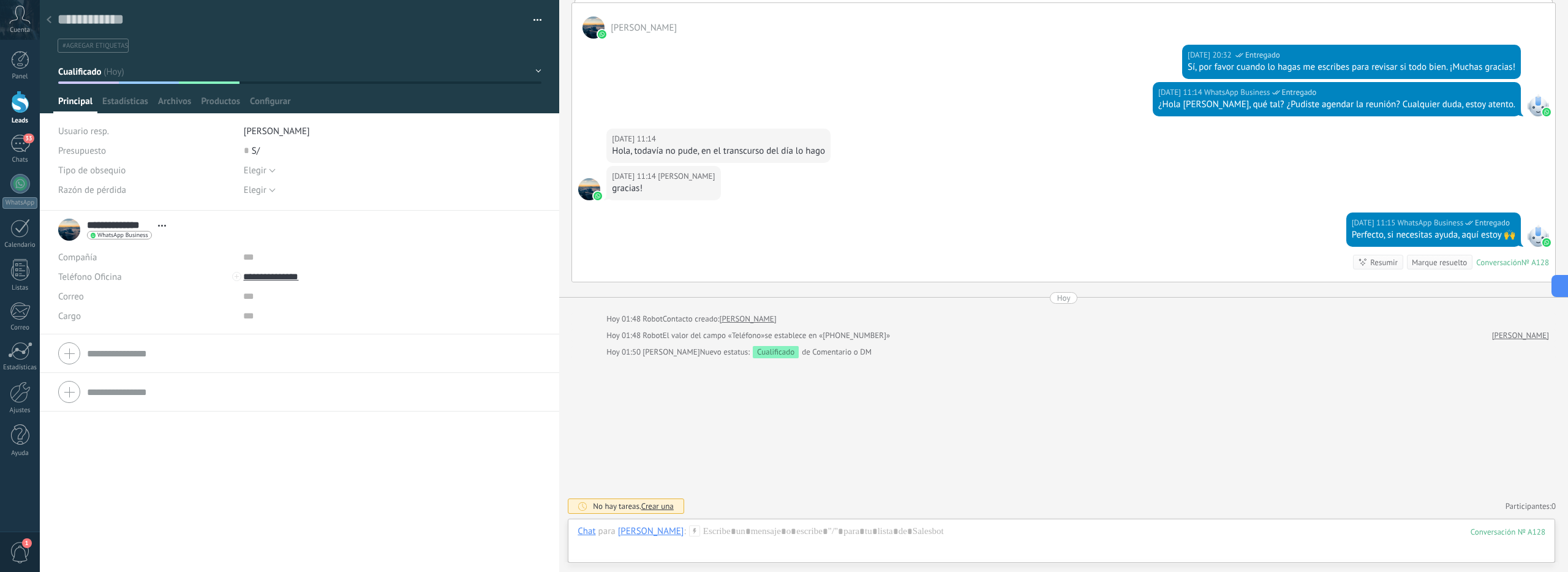
click at [47, 28] on div at bounding box center [49, 21] width 17 height 24
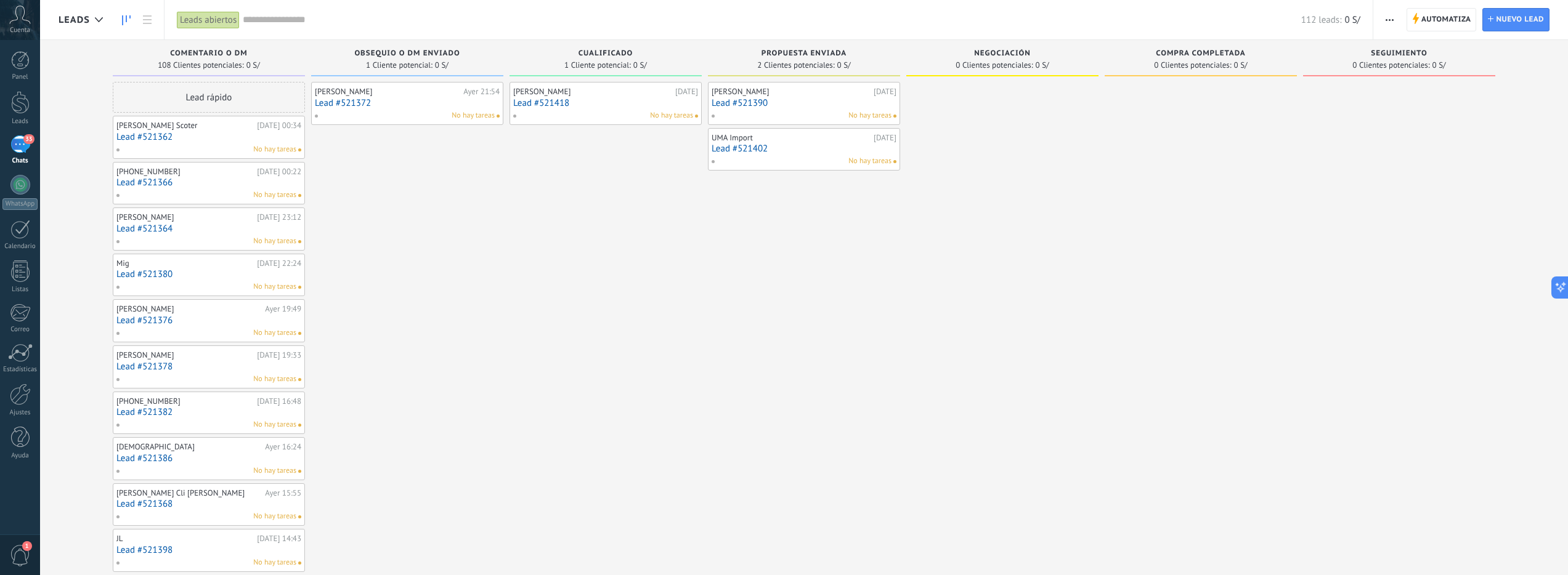
click at [351, 106] on link "Lead #521372" at bounding box center [407, 102] width 185 height 10
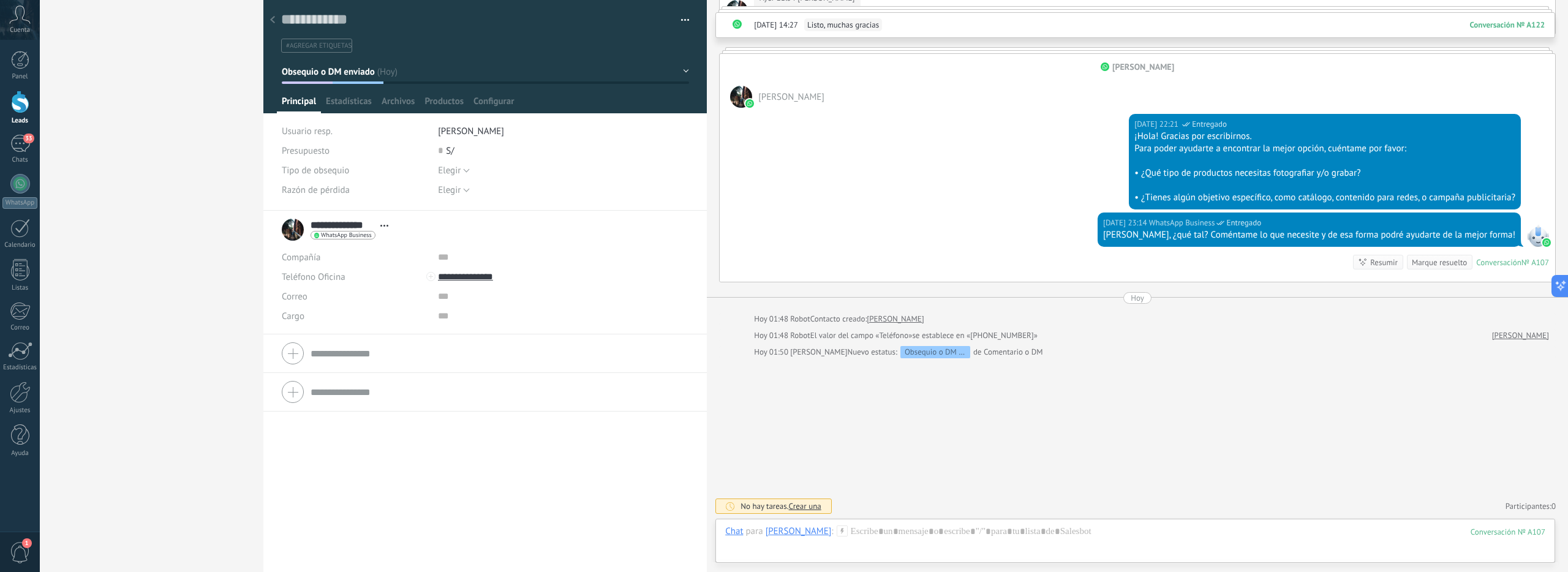
scroll to position [125, 0]
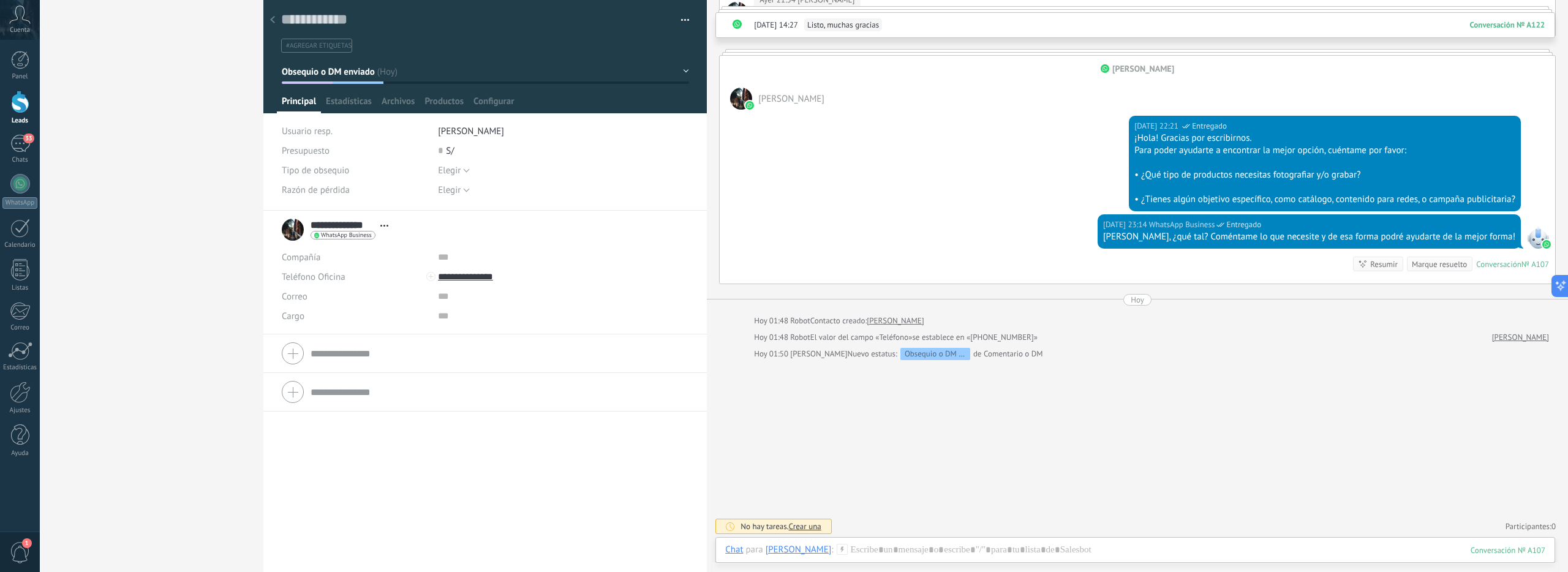
click at [325, 84] on div at bounding box center [485, 57] width 444 height 114
click at [329, 79] on button "Obsequio o DM enviado" at bounding box center [485, 72] width 407 height 22
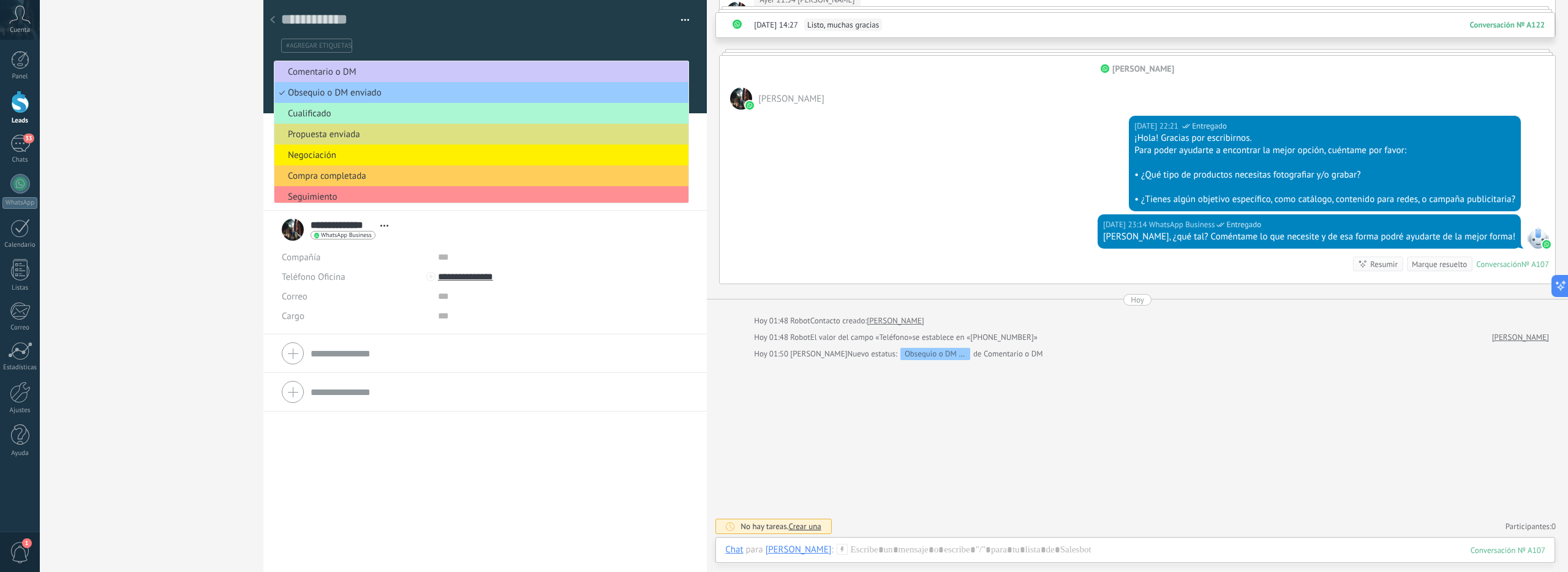
click at [330, 114] on span "Cualificado" at bounding box center [480, 114] width 410 height 12
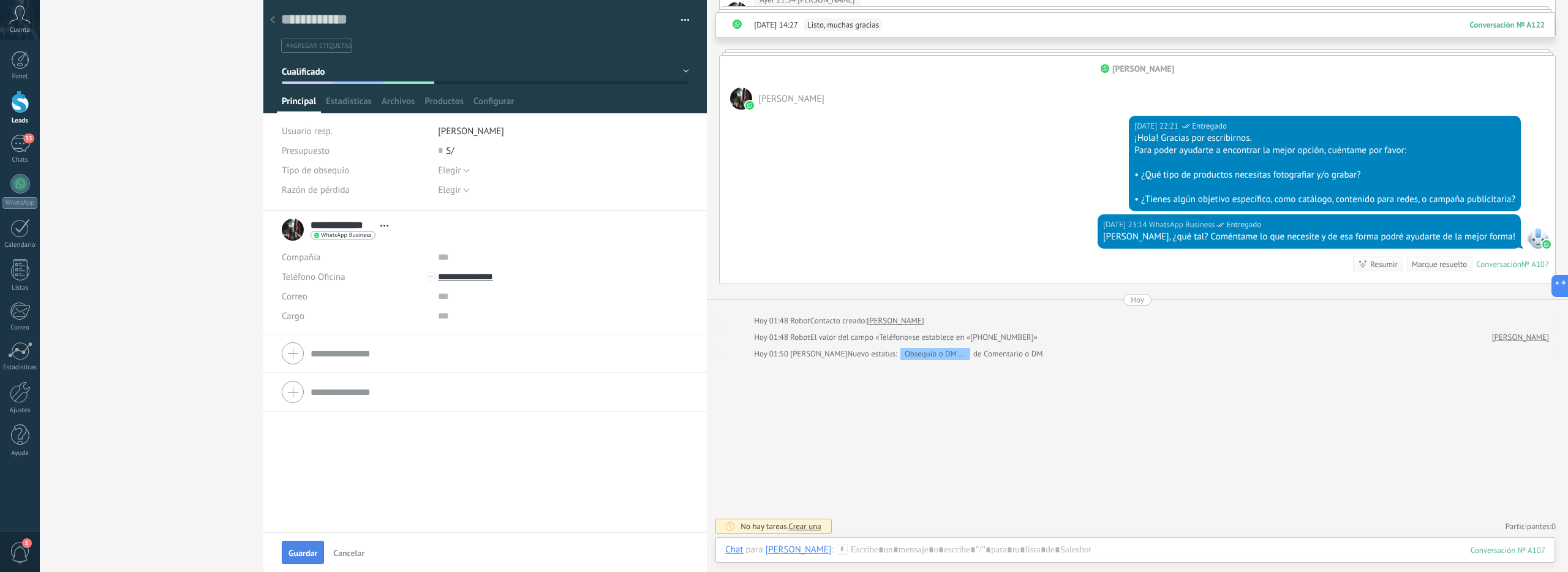
click at [294, 560] on button "Guardar" at bounding box center [303, 553] width 43 height 24
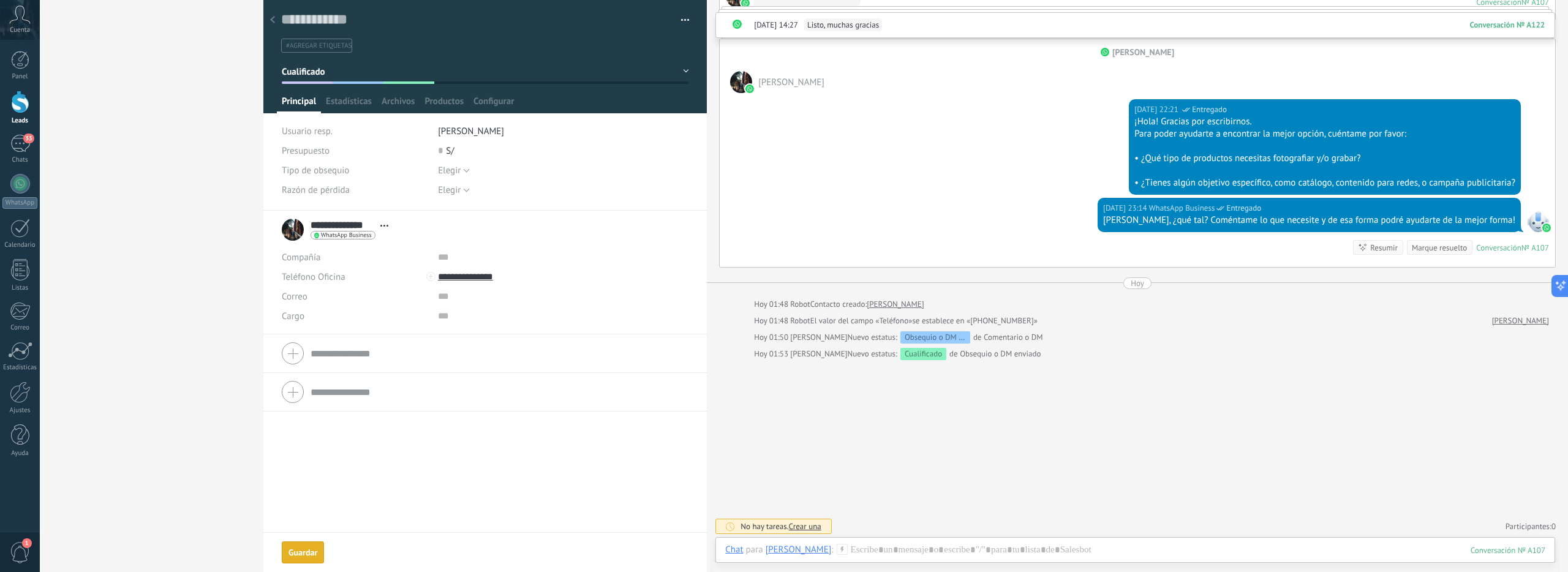
click at [271, 22] on icon at bounding box center [273, 19] width 5 height 7
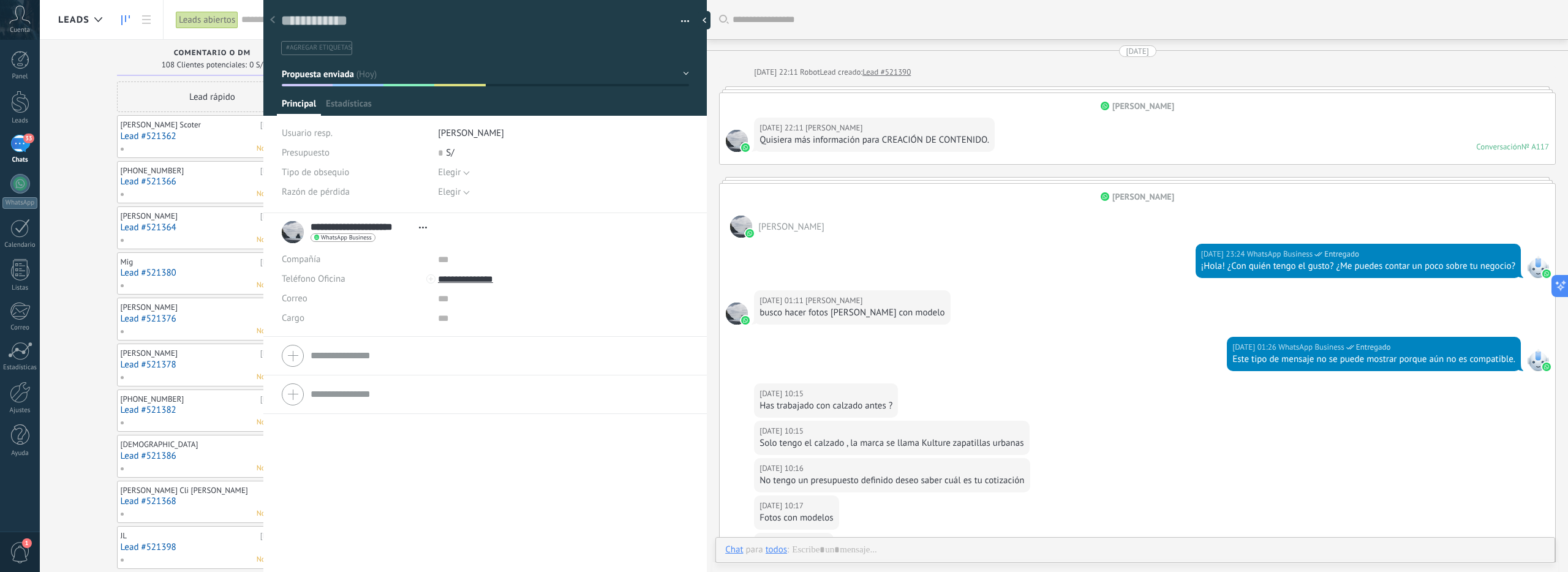
scroll to position [154, 0]
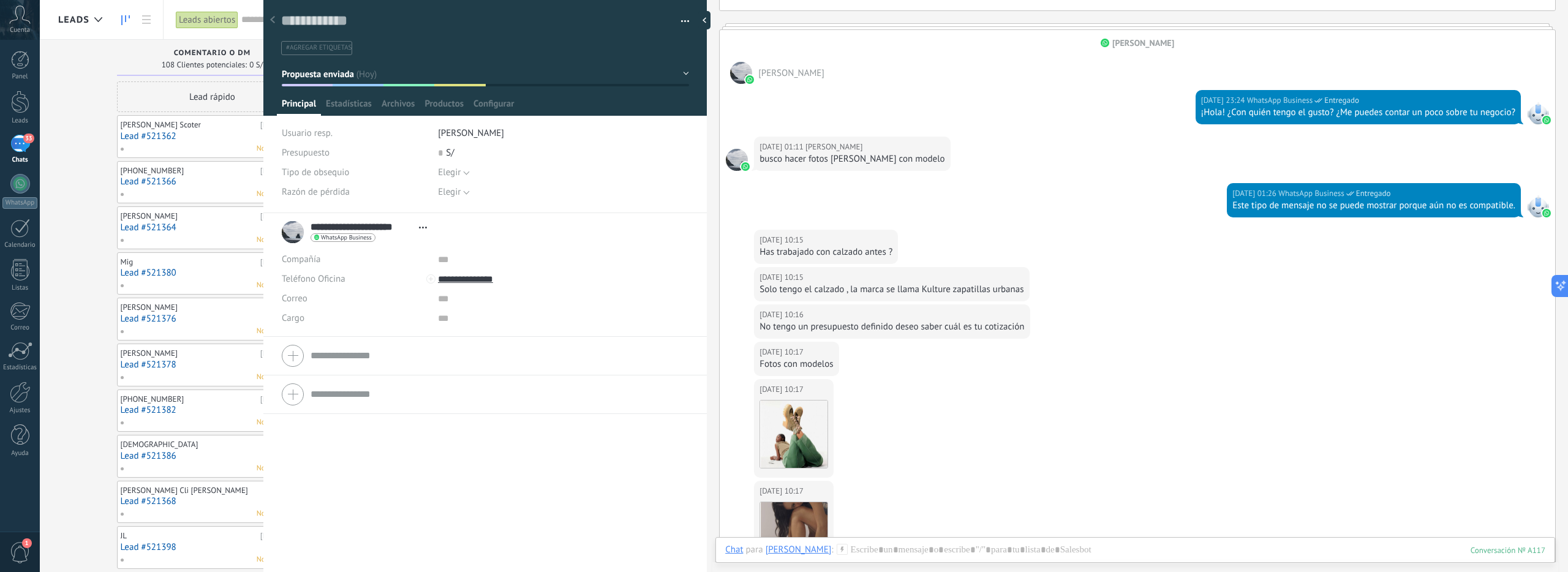
click at [274, 14] on div at bounding box center [273, 21] width 17 height 24
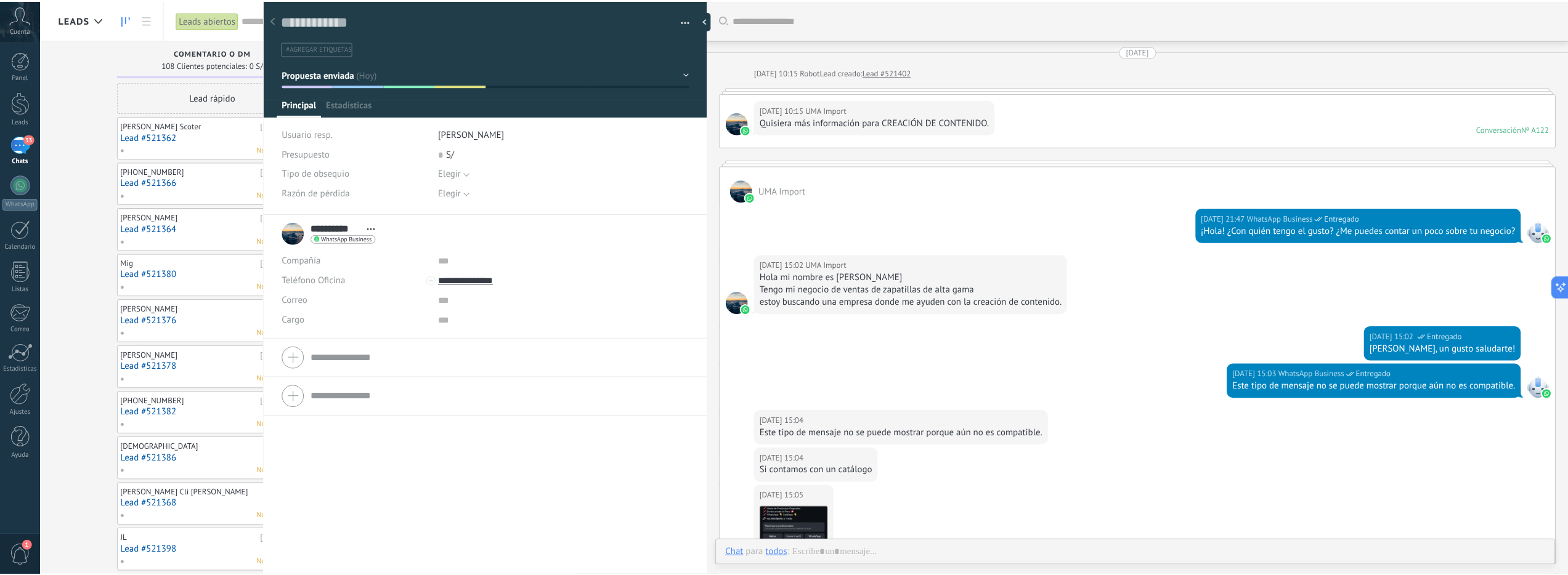
scroll to position [58, 0]
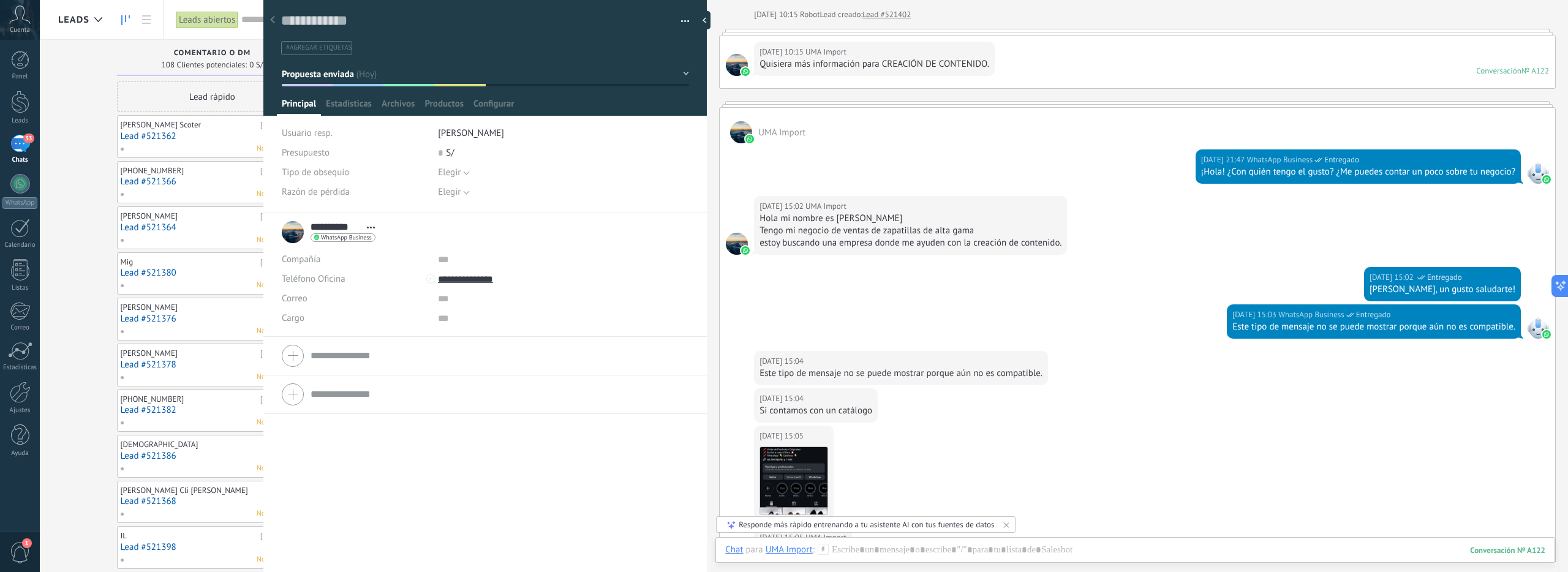
click at [100, 95] on div "Leads Entrantes Solicitudes: 0 0 0 0 0 0 0 0 0 Comentario o DM 108 Clientes pot…" at bounding box center [813, 533] width 1510 height 986
click at [71, 91] on div "Leads Entrantes Solicitudes: 0 0 0 0 0 0 0 0 0 Comentario o DM 108 Clientes pot…" at bounding box center [813, 533] width 1510 height 986
click at [76, 89] on div "Leads Entrantes Solicitudes: 0 0 0 0 0 0 0 0 0 Comentario o DM 108 Clientes pot…" at bounding box center [813, 533] width 1510 height 986
click at [186, 39] on div "Leads Leads abiertos Aplicar 112 leads: 0 S/ Leads abiertos Mis leads Leads gan…" at bounding box center [804, 20] width 1529 height 39
click at [24, 145] on div "33" at bounding box center [20, 144] width 20 height 18
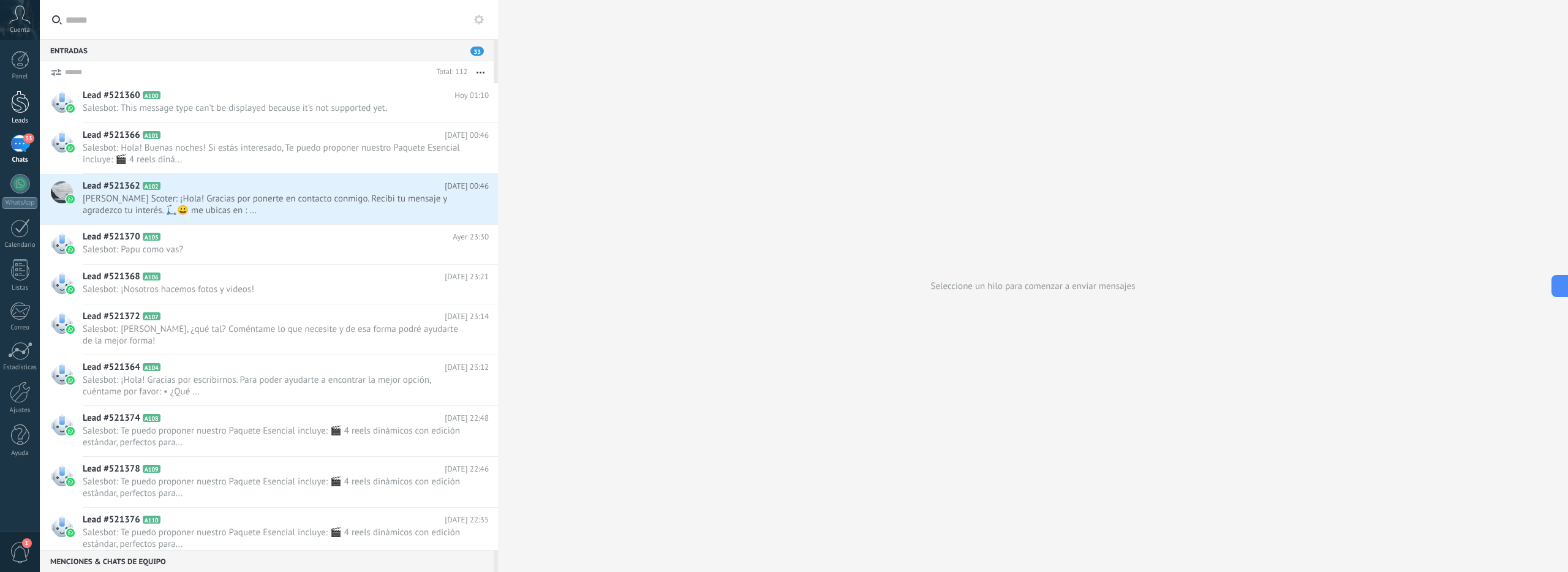
click at [18, 115] on link "Leads" at bounding box center [20, 107] width 39 height 34
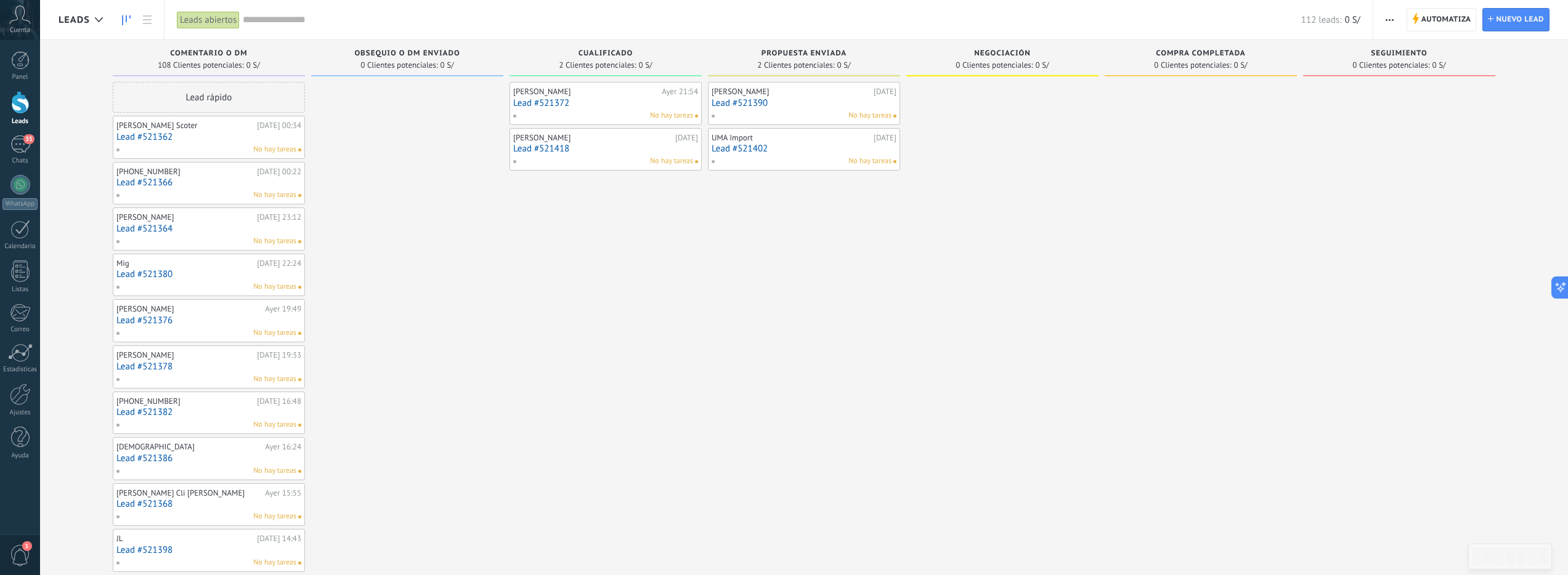
click at [25, 109] on div at bounding box center [20, 102] width 18 height 23
click at [21, 148] on div "33" at bounding box center [20, 144] width 20 height 18
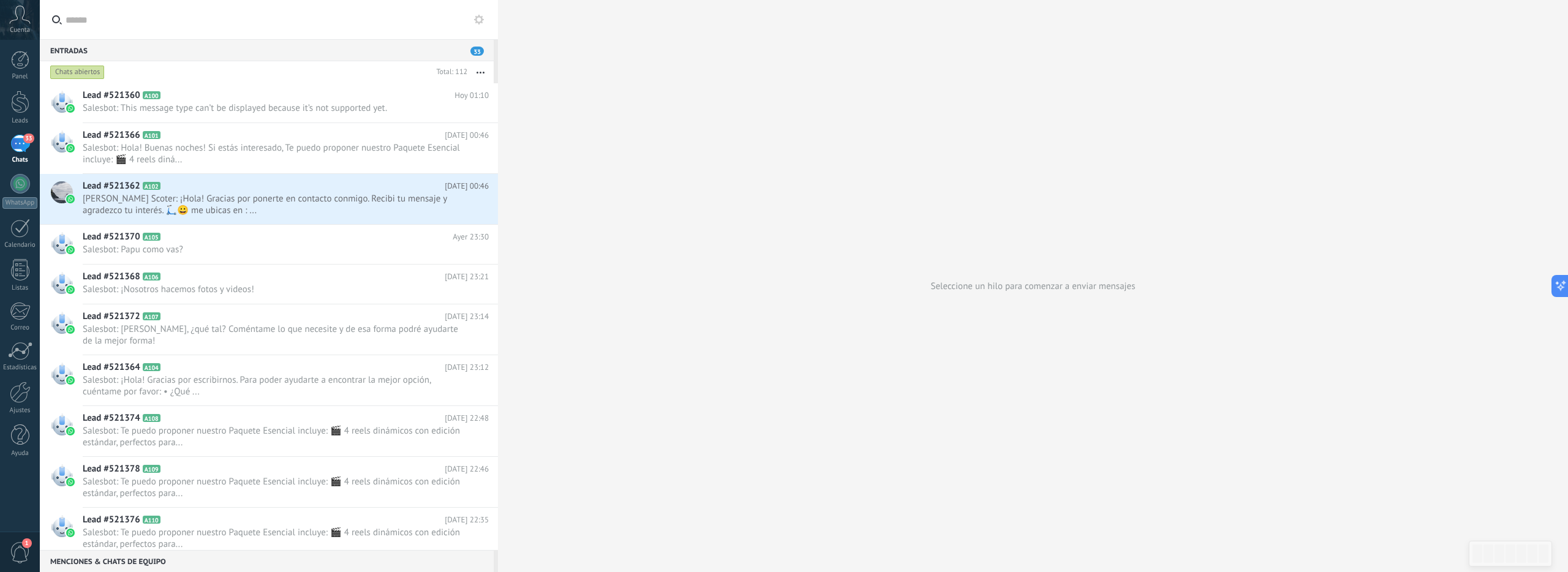
click at [476, 71] on button "button" at bounding box center [480, 73] width 26 height 22
click at [442, 223] on span "Destacados" at bounding box center [430, 219] width 45 height 24
click at [371, 110] on span "Salesbot: This message type can’t be displayed because it’s not supported yet." at bounding box center [274, 108] width 383 height 12
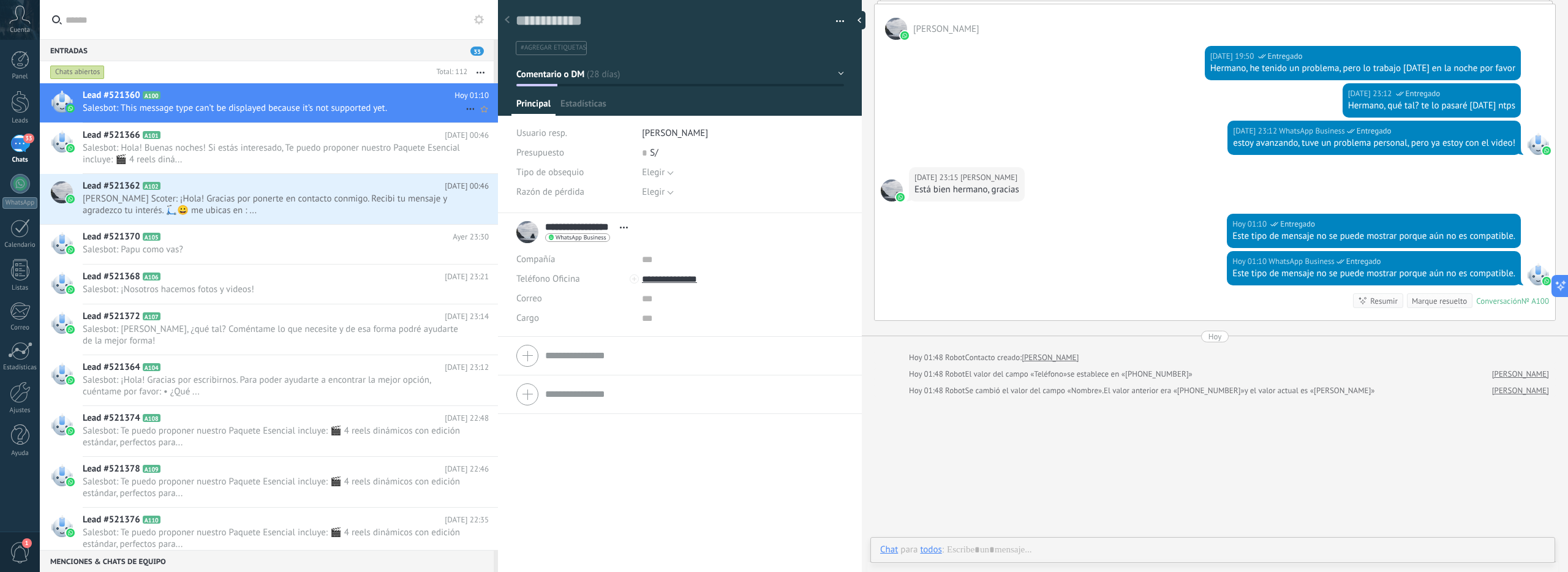
scroll to position [18, 0]
click at [469, 72] on button "button" at bounding box center [480, 73] width 26 height 22
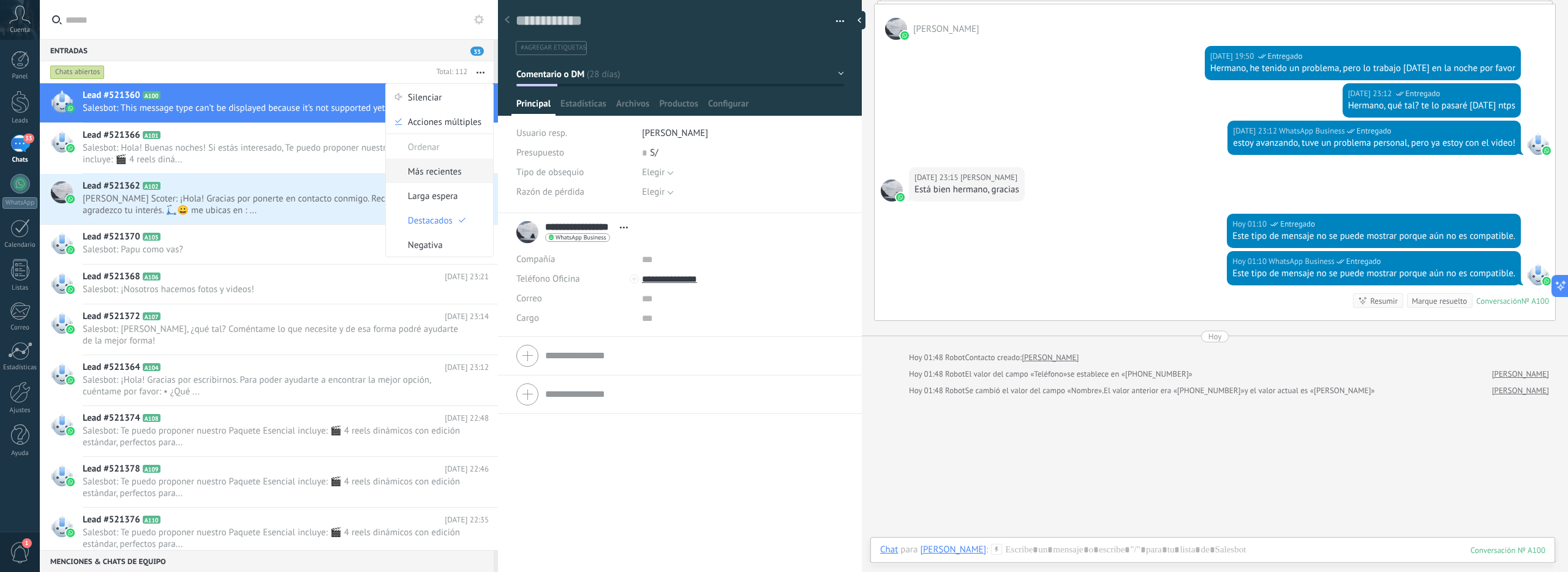
click at [438, 171] on span "Más recientes" at bounding box center [435, 170] width 54 height 24
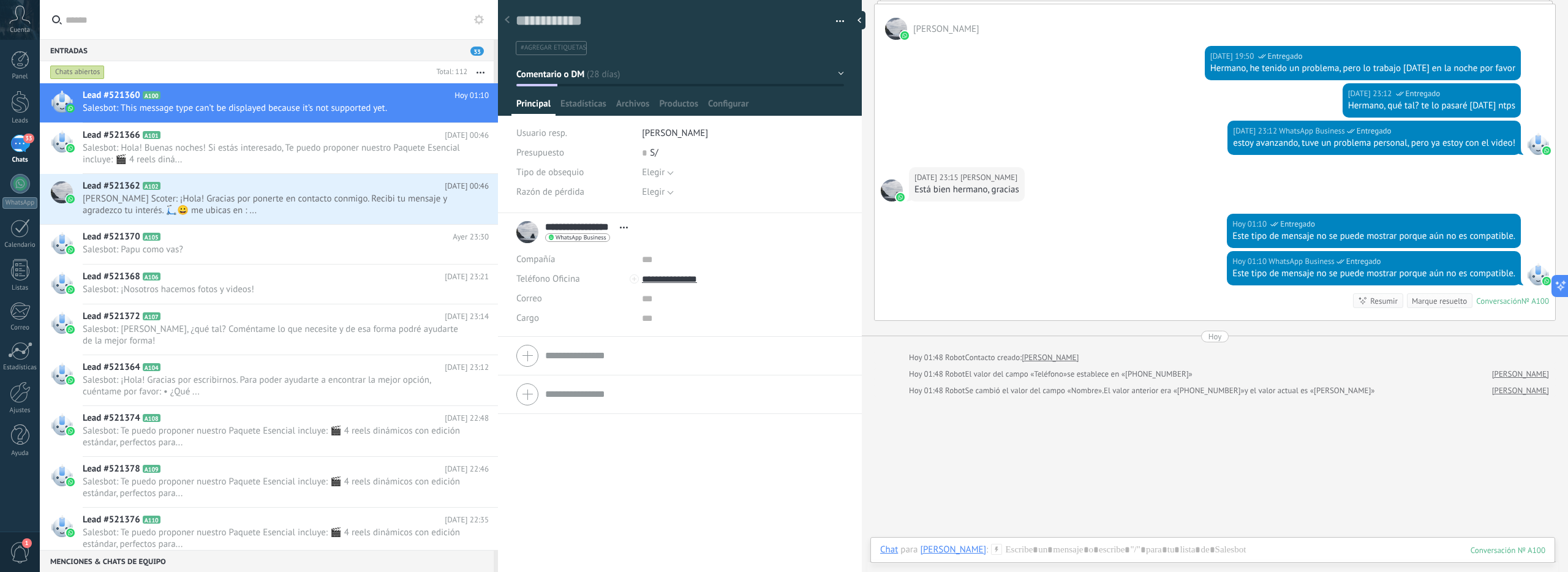
click at [80, 69] on div "Chats abiertos" at bounding box center [77, 72] width 54 height 15
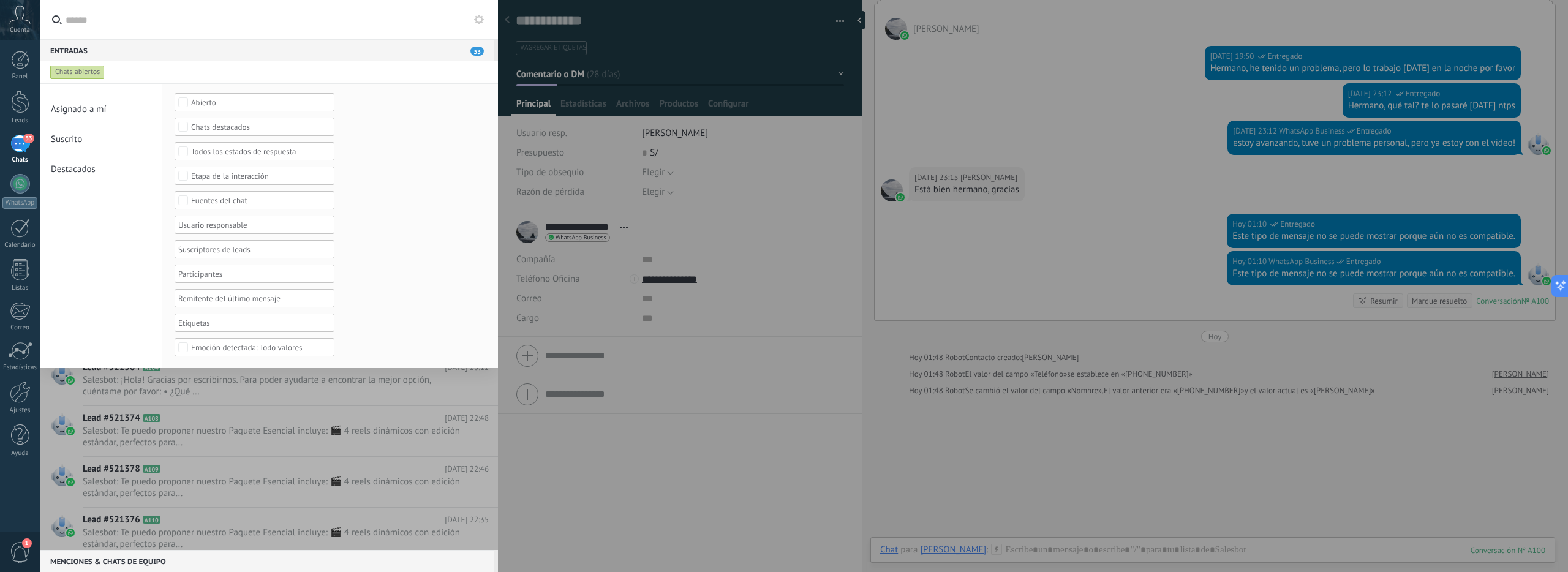
scroll to position [50, 0]
click at [245, 202] on div "Fuentes del chat" at bounding box center [255, 200] width 128 height 9
click at [404, 199] on form "Selecciona una fecha Selecciona una fecha Hoy Ayer Últimos ** 30 dias Esta sema…" at bounding box center [330, 200] width 311 height 312
click at [640, 445] on div at bounding box center [784, 286] width 1568 height 572
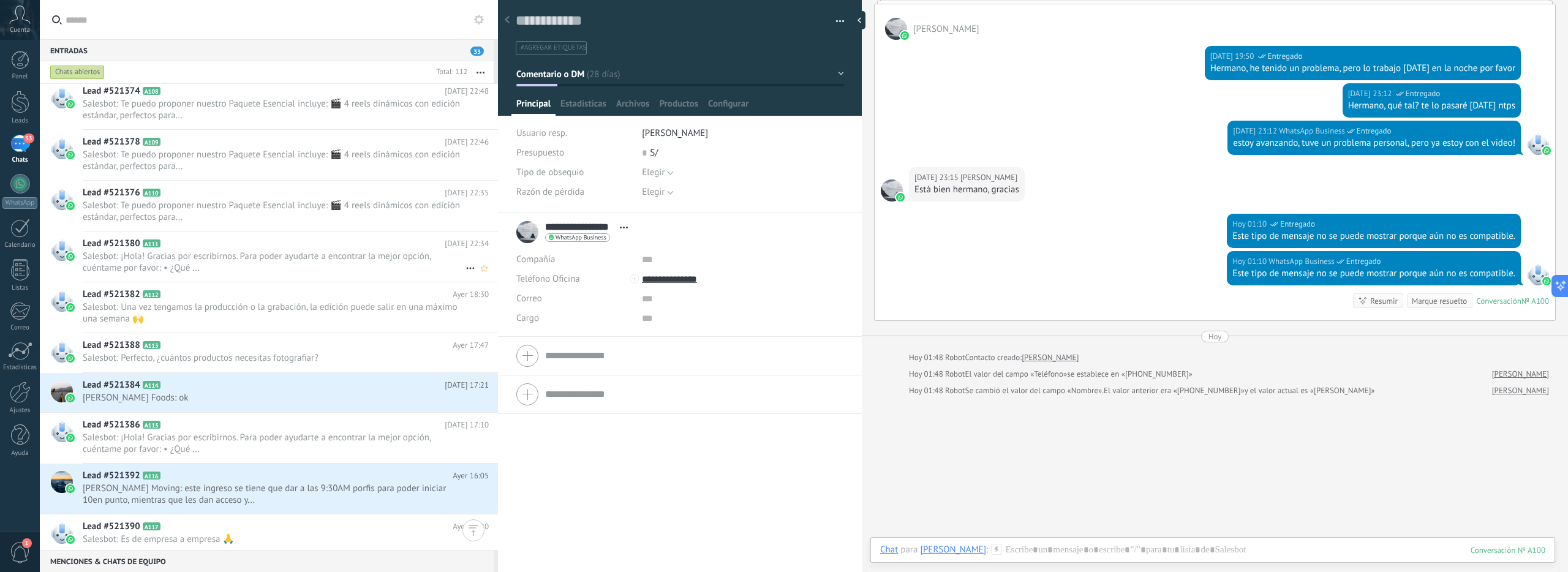
scroll to position [330, 0]
click at [239, 297] on h2 "Lead #521382 A112" at bounding box center [267, 293] width 370 height 13
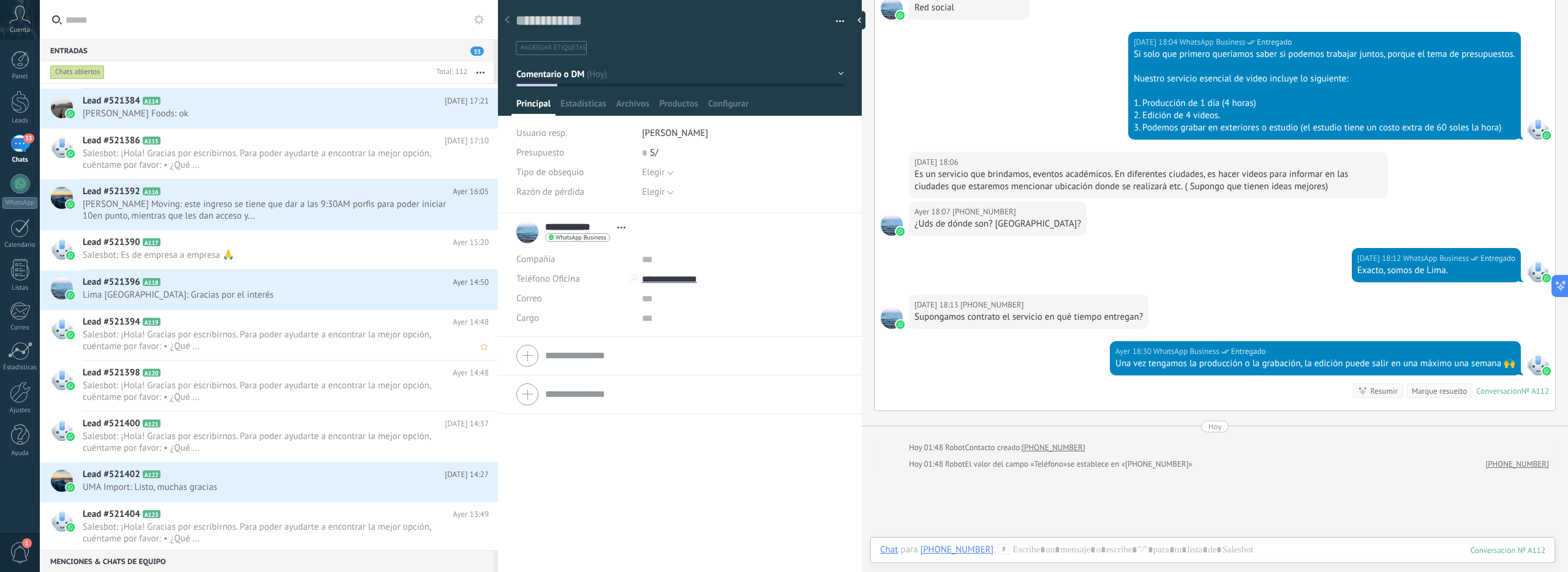
scroll to position [694, 0]
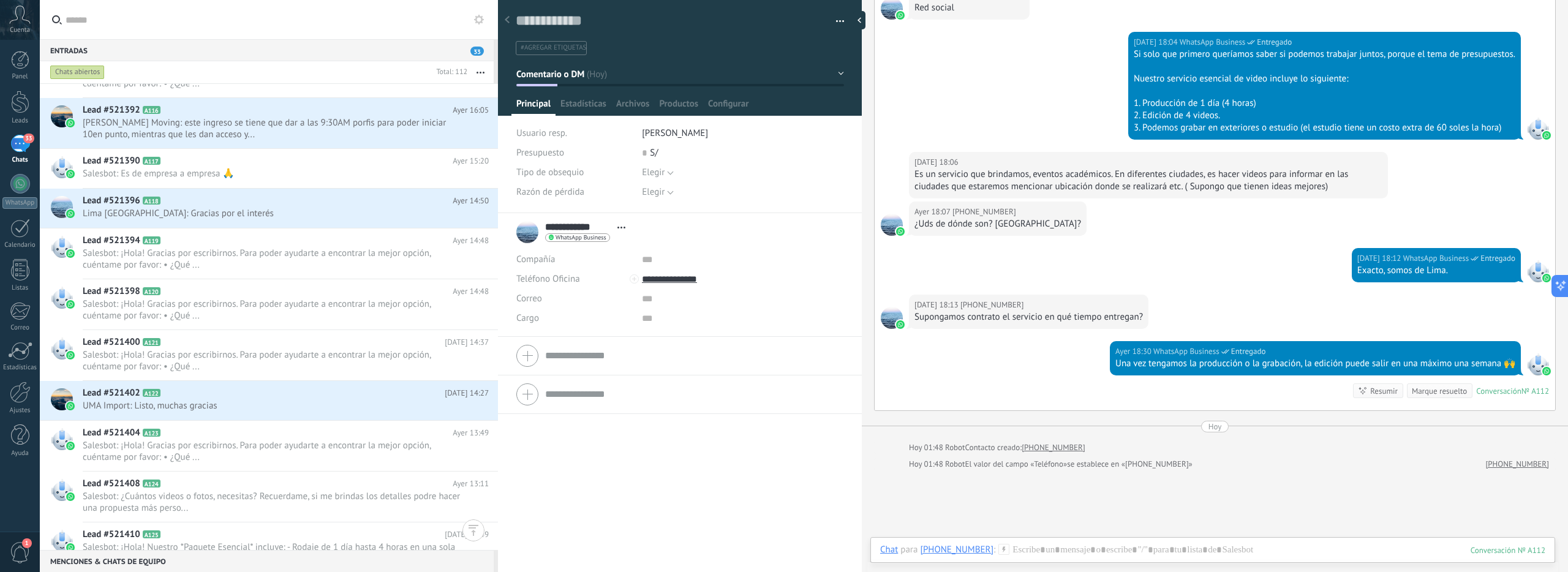
click at [83, 76] on div "Chats abiertos" at bounding box center [77, 72] width 54 height 15
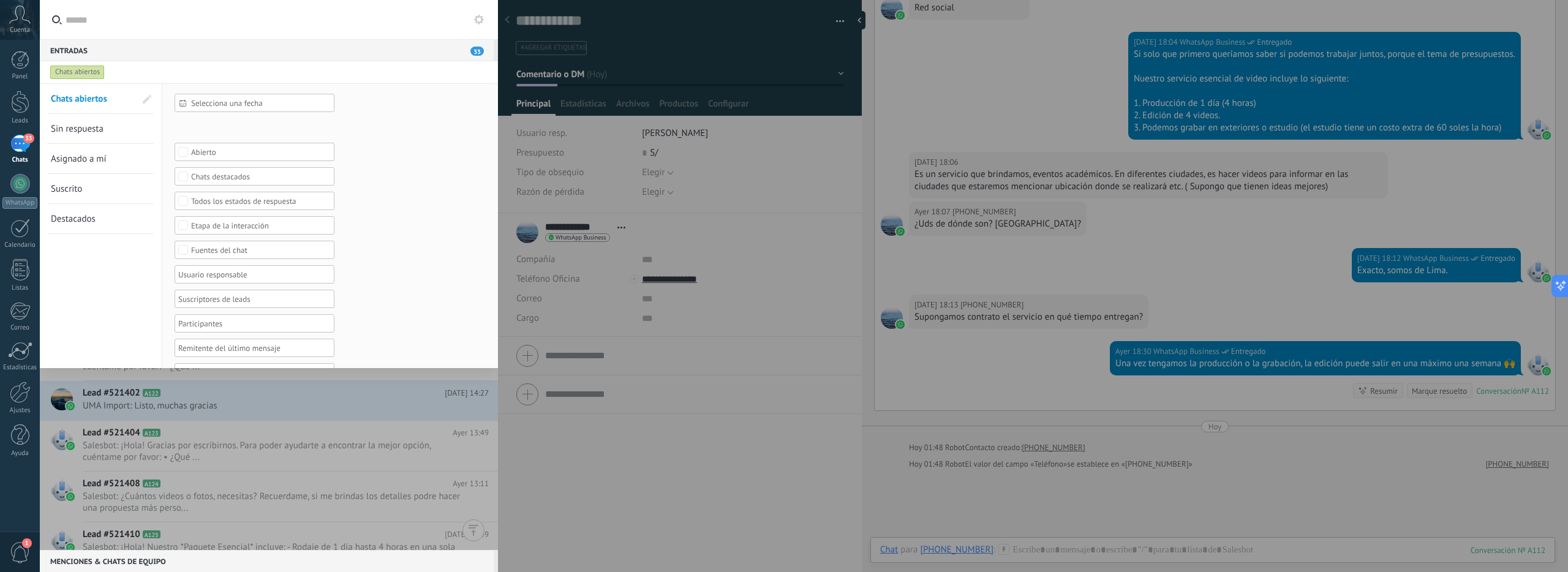
click at [256, 253] on div "Fuentes del chat" at bounding box center [255, 250] width 128 height 9
click at [376, 249] on form "Selecciona una fecha Selecciona una fecha Hoy Ayer Últimos ** 30 dias Esta sema…" at bounding box center [330, 250] width 311 height 312
click at [297, 232] on div "Etapa de la interacción" at bounding box center [254, 225] width 160 height 18
click at [364, 222] on form "Selecciona una fecha Selecciona una fecha Hoy Ayer Últimos ** 30 dias Esta sema…" at bounding box center [330, 250] width 311 height 312
click at [301, 200] on div "Todos los estados de respuesta" at bounding box center [255, 201] width 128 height 9
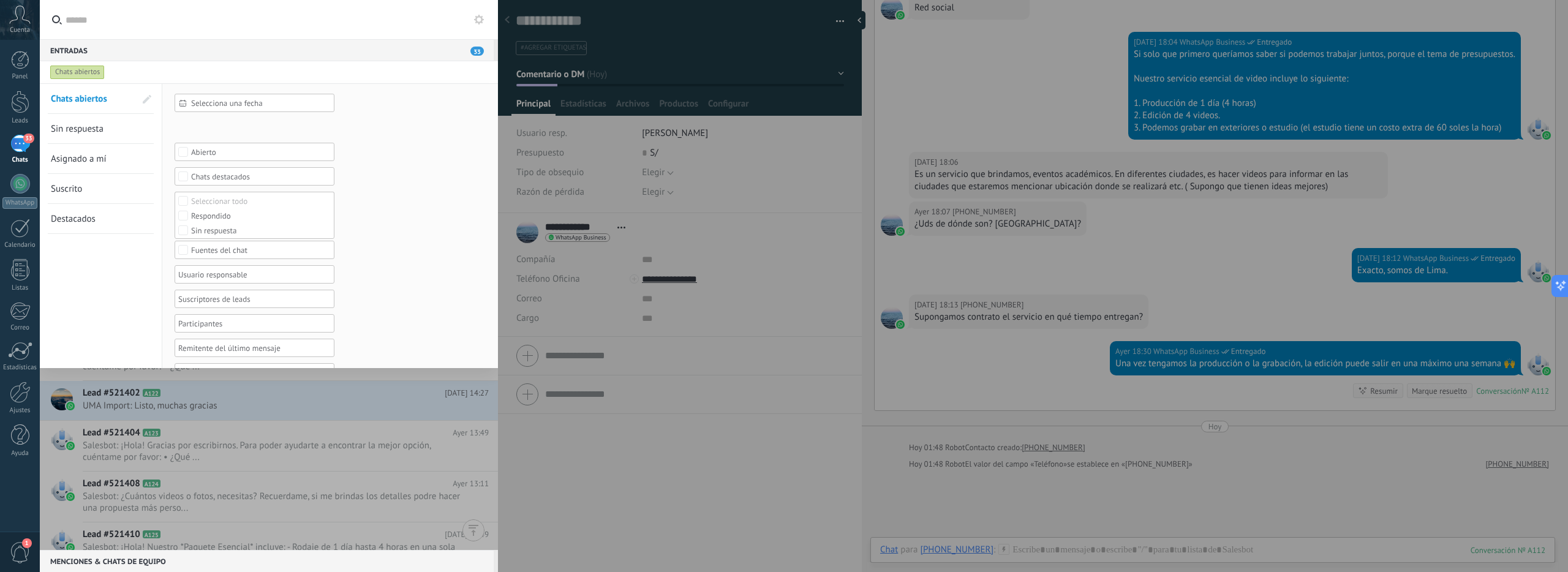
click at [369, 200] on form "Selecciona una fecha Selecciona una fecha Hoy Ayer Últimos ** 30 dias Esta sema…" at bounding box center [330, 250] width 311 height 312
click at [279, 232] on div at bounding box center [250, 224] width 147 height 15
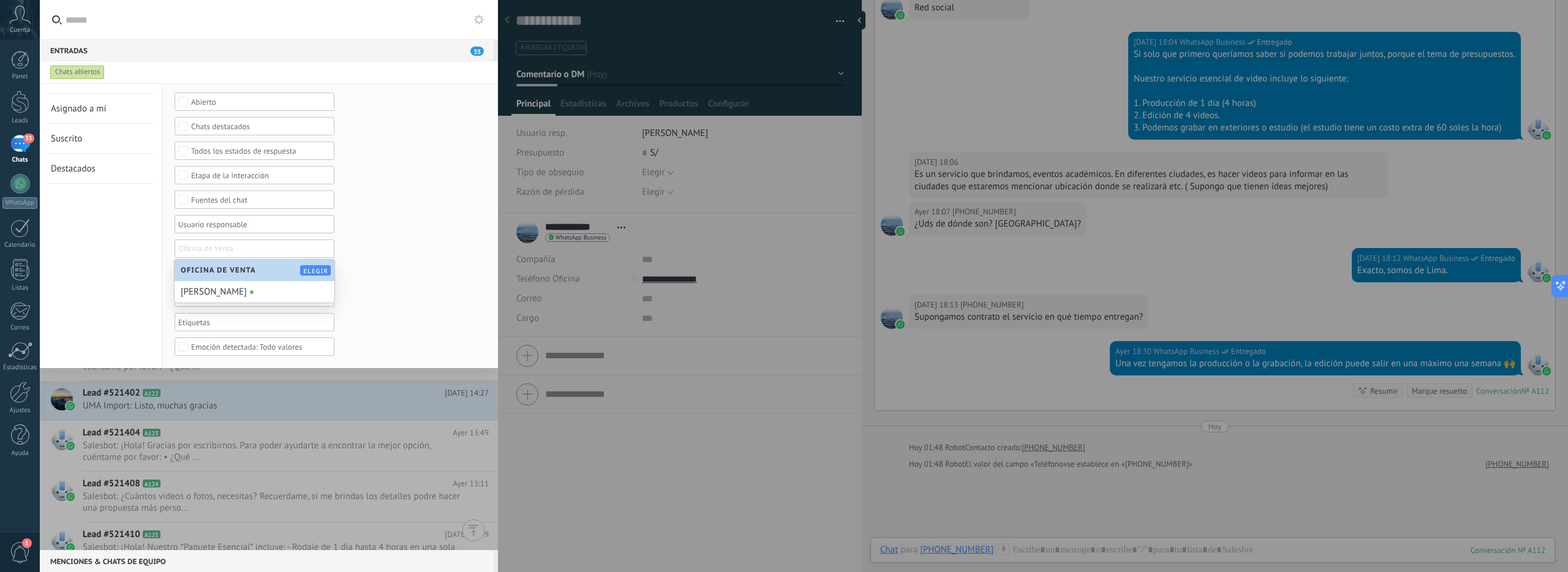
click at [386, 248] on form "Selecciona una fecha Selecciona una fecha Hoy Ayer Últimos ** 30 dias Esta sema…" at bounding box center [330, 200] width 311 height 312
click at [286, 232] on div at bounding box center [250, 224] width 147 height 15
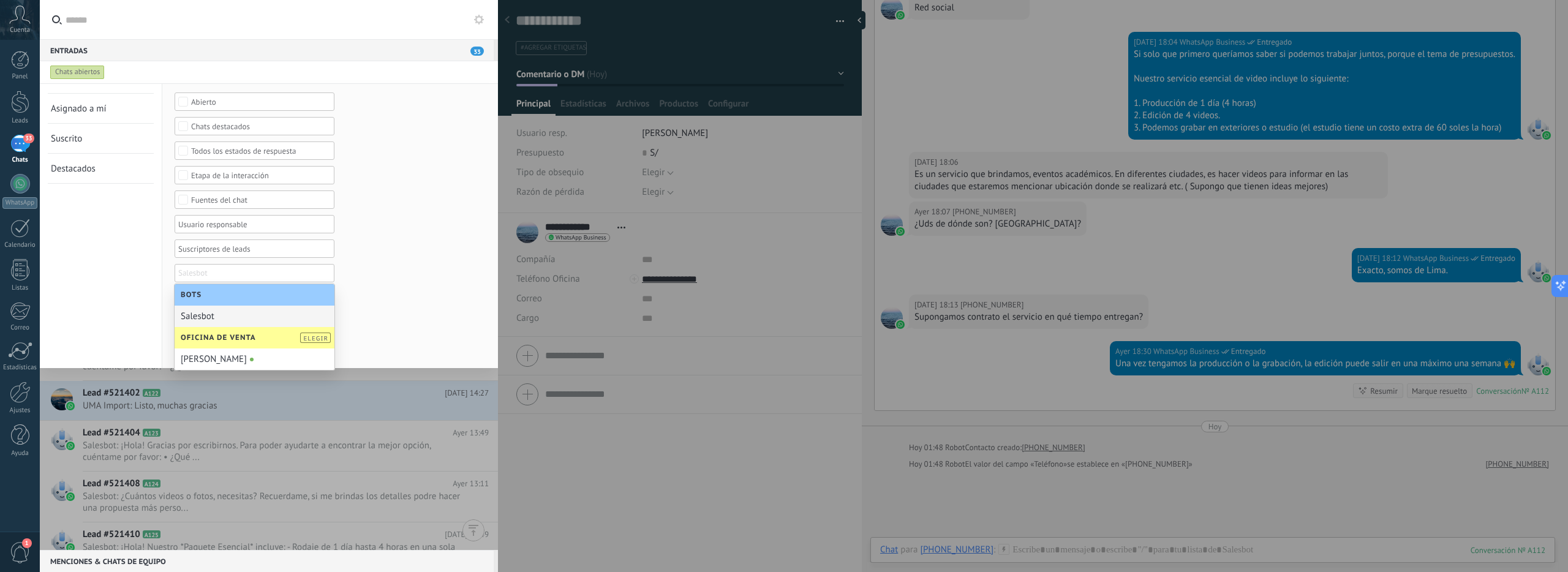
click at [372, 290] on form "Selecciona una fecha Selecciona una fecha Hoy Ayer Últimos ** 30 dias Esta sema…" at bounding box center [330, 200] width 311 height 312
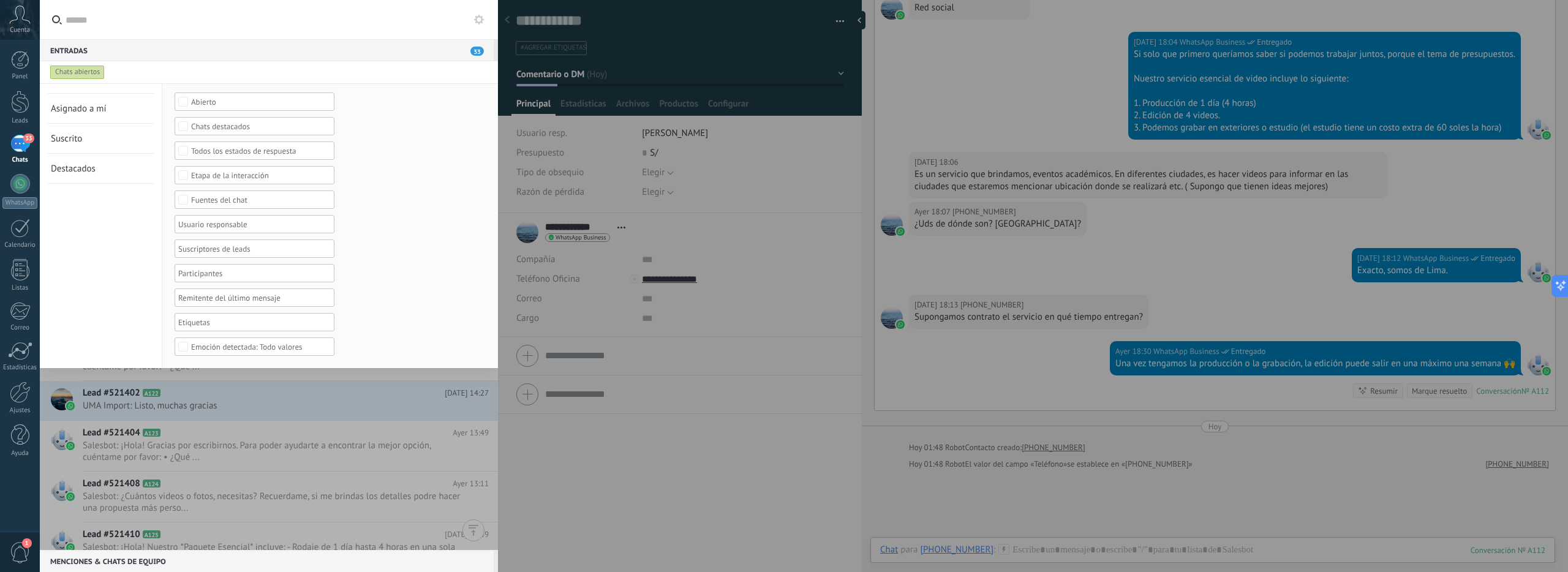
click at [293, 232] on div at bounding box center [250, 224] width 147 height 15
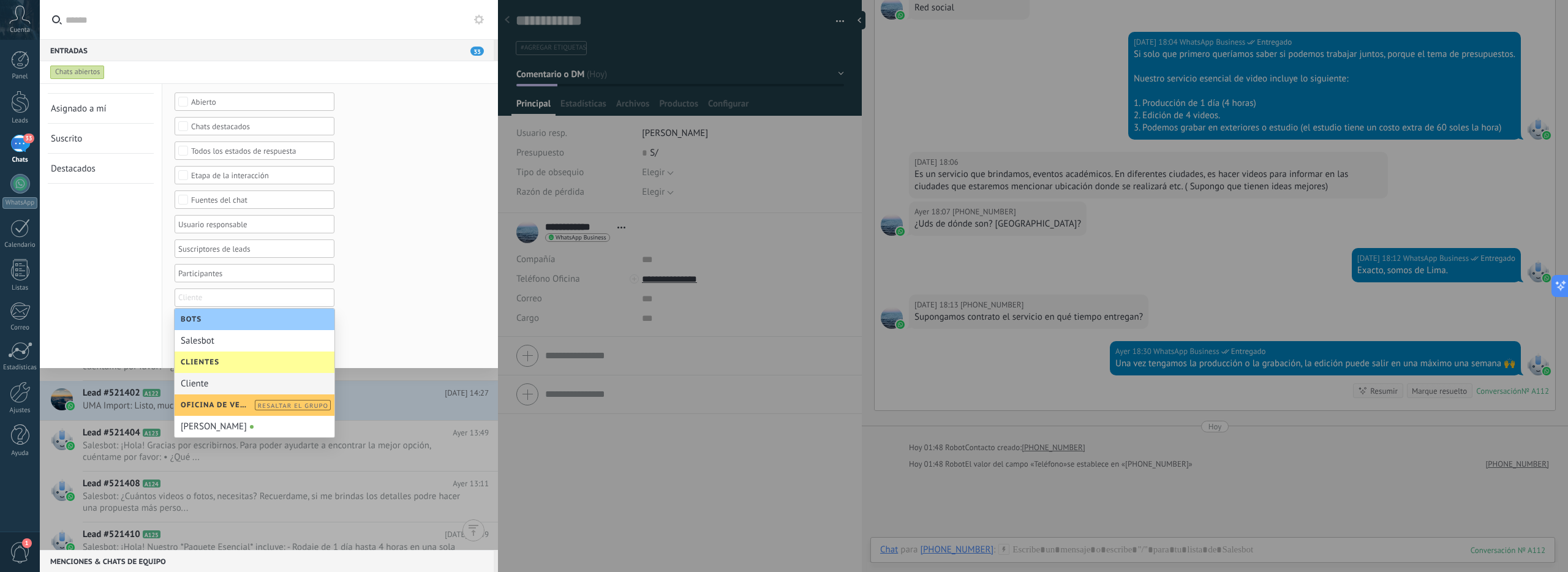
click at [204, 388] on div "Сliente" at bounding box center [254, 383] width 160 height 21
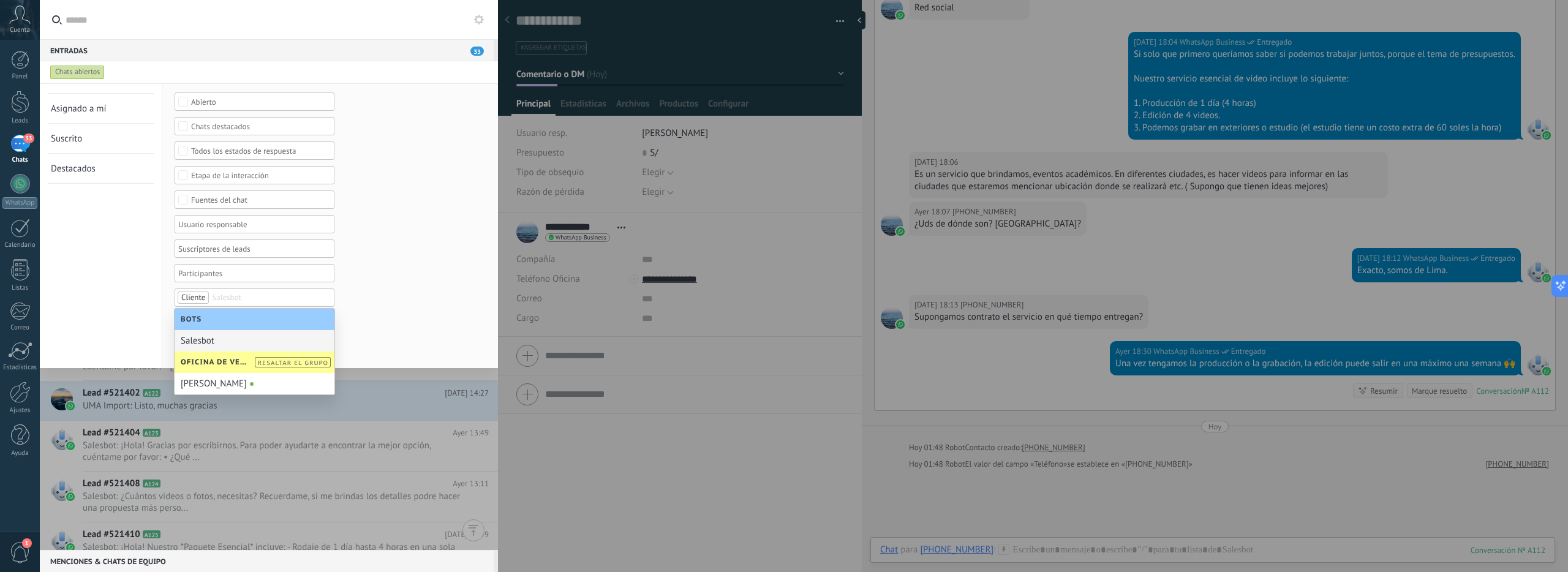
click at [387, 292] on form "Selecciona una fecha Selecciona una fecha Hoy Ayer Últimos ** 30 dias Esta sema…" at bounding box center [330, 200] width 311 height 312
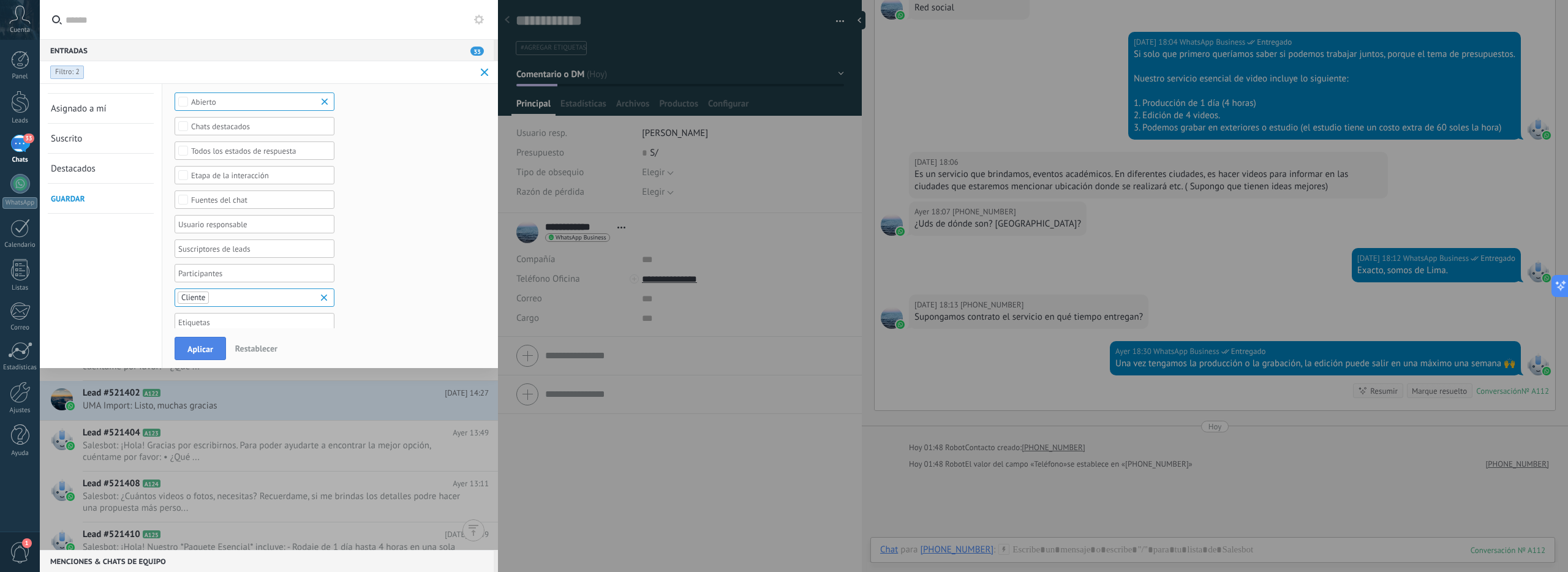
click at [203, 348] on span "Aplicar" at bounding box center [200, 349] width 26 height 9
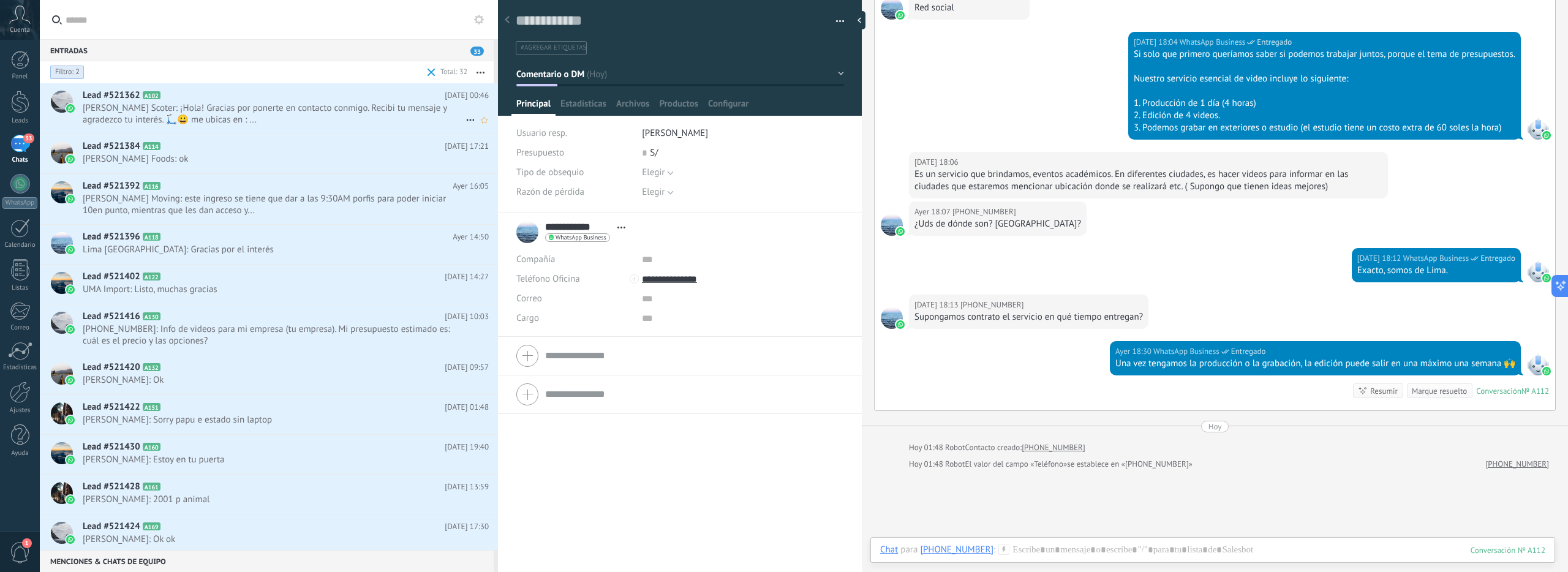
click at [260, 119] on span "[PERSON_NAME] Scoter: ¡Hola! Gracias por ponerte en contacto conmigo. Recibi tu…" at bounding box center [274, 114] width 383 height 24
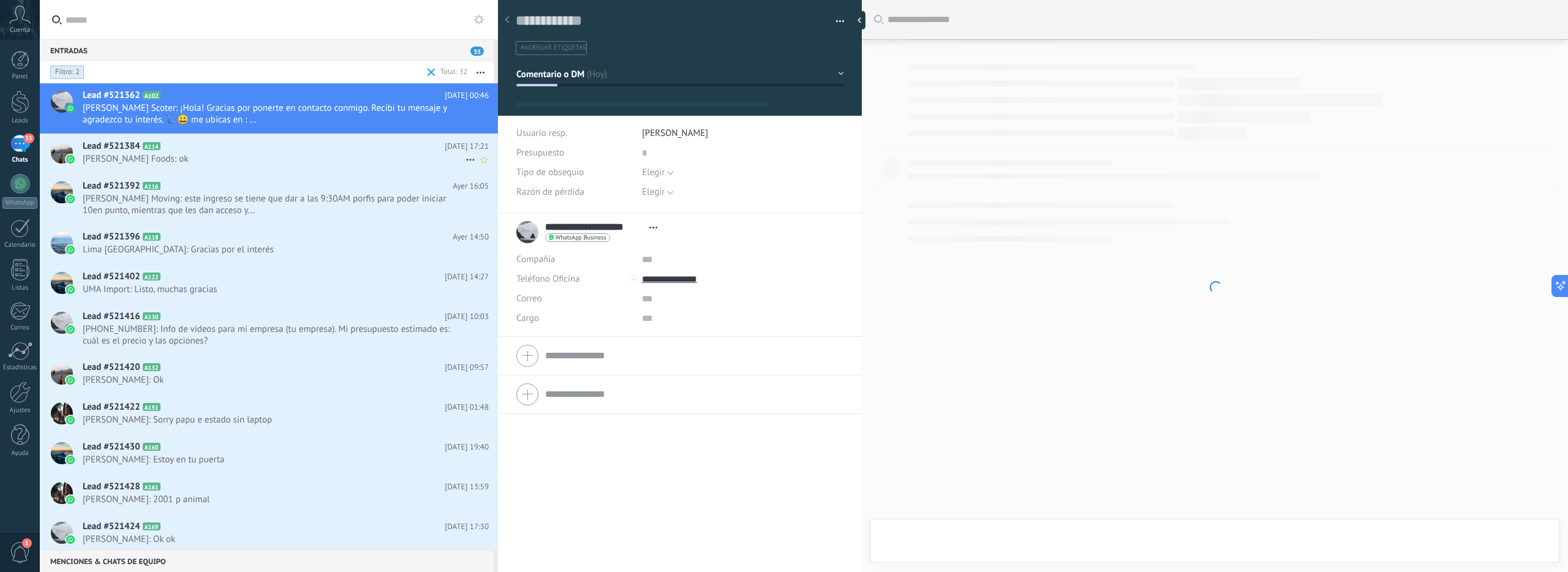
click at [264, 143] on h2 "Lead #521384 A114" at bounding box center [263, 147] width 362 height 13
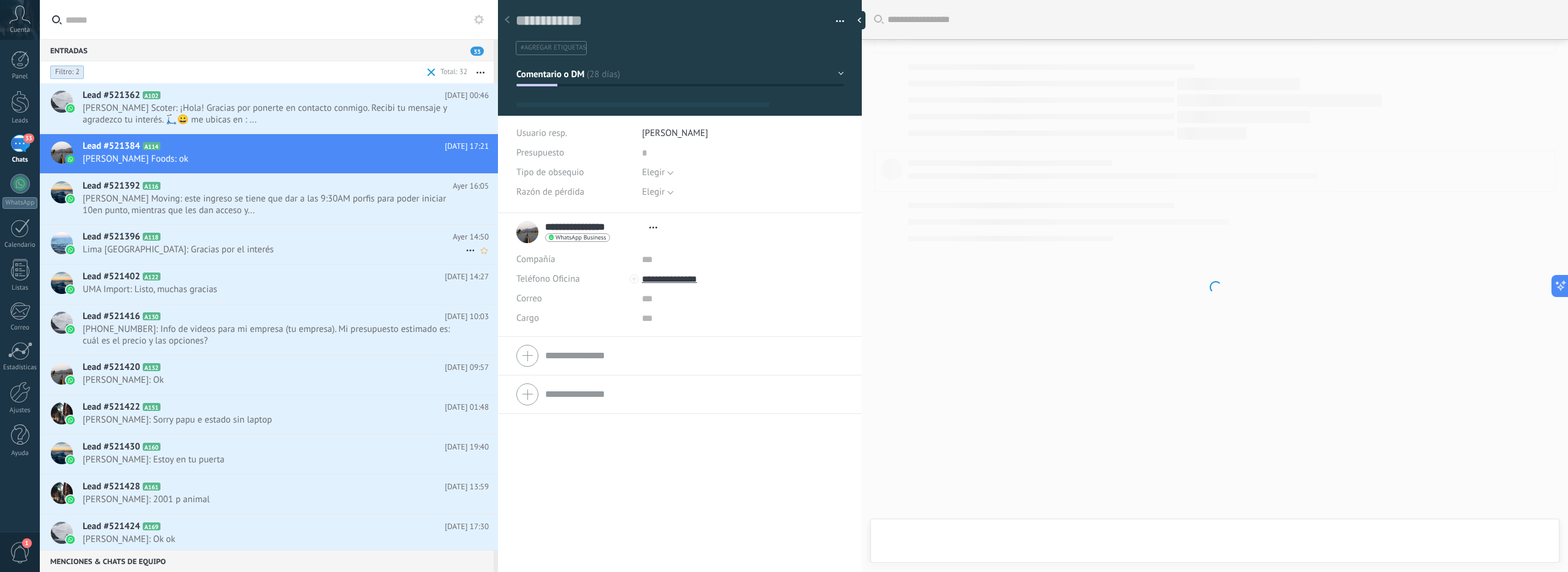
scroll to position [18, 0]
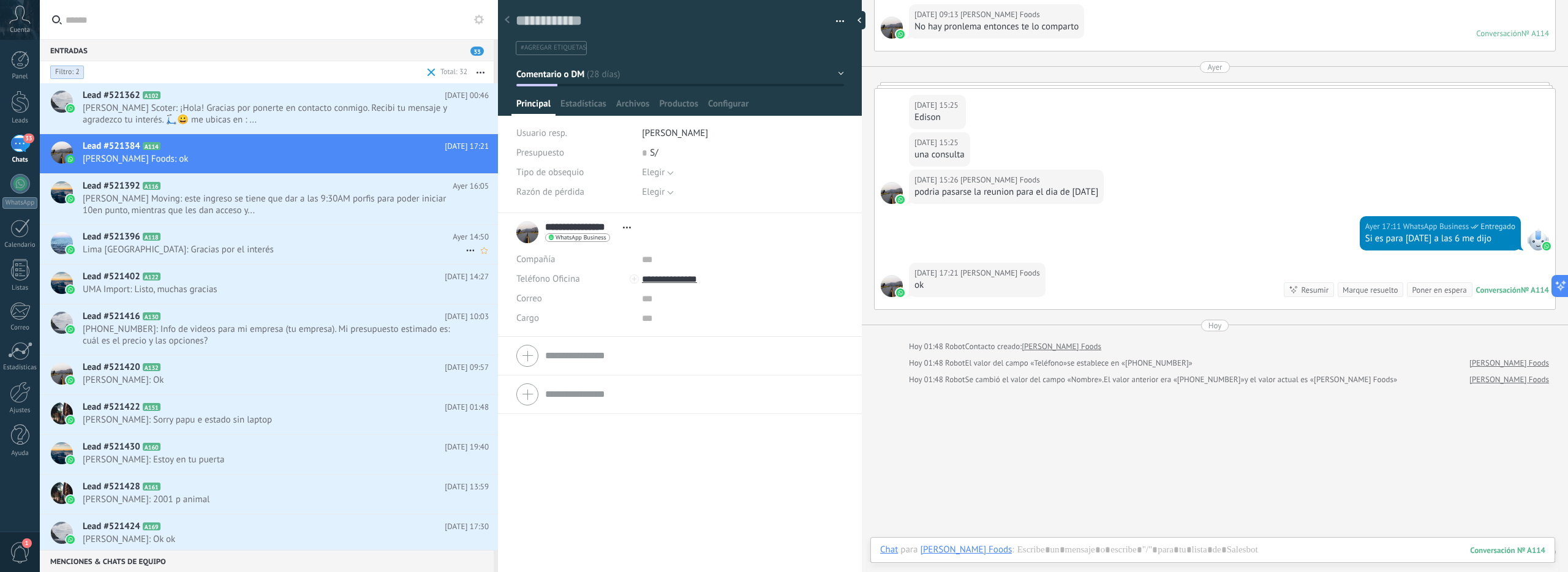
click at [232, 239] on h2 "Lead #521396 A118" at bounding box center [267, 237] width 370 height 13
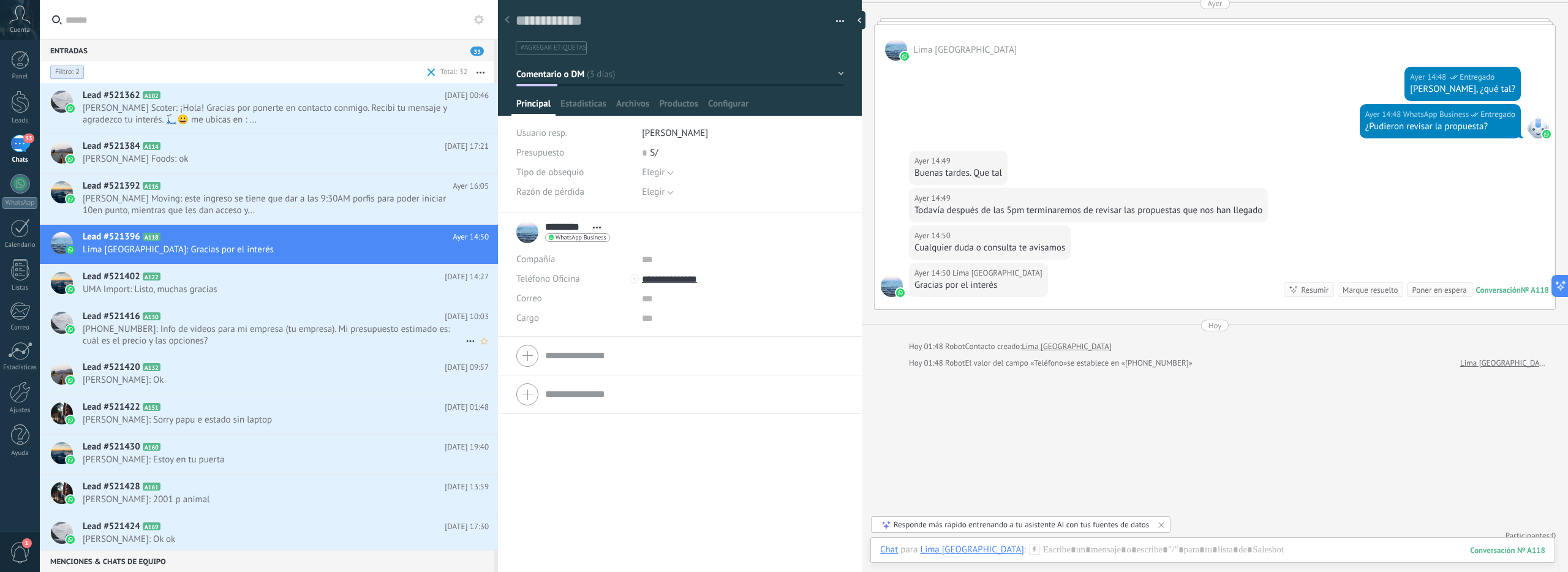
scroll to position [50, 0]
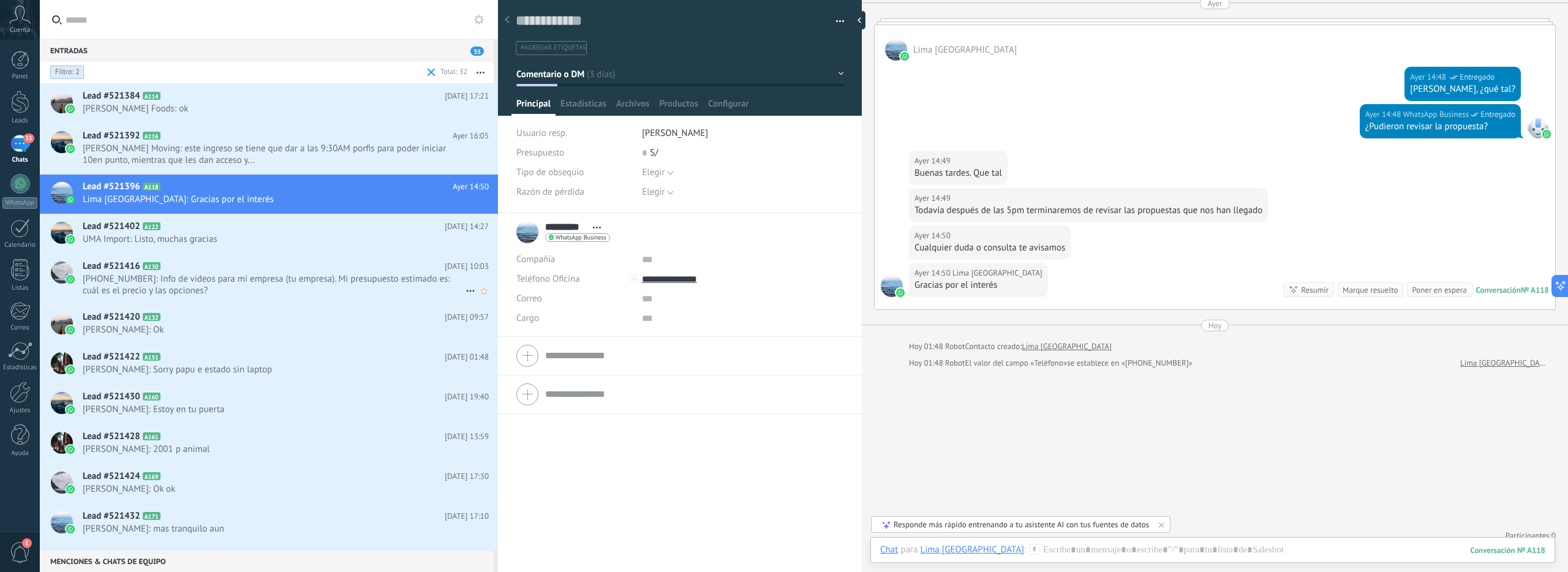
click at [258, 293] on span "[PHONE_NUMBER]: Info de videos para mi empresa (tu empresa). Mi presupuesto est…" at bounding box center [274, 285] width 383 height 24
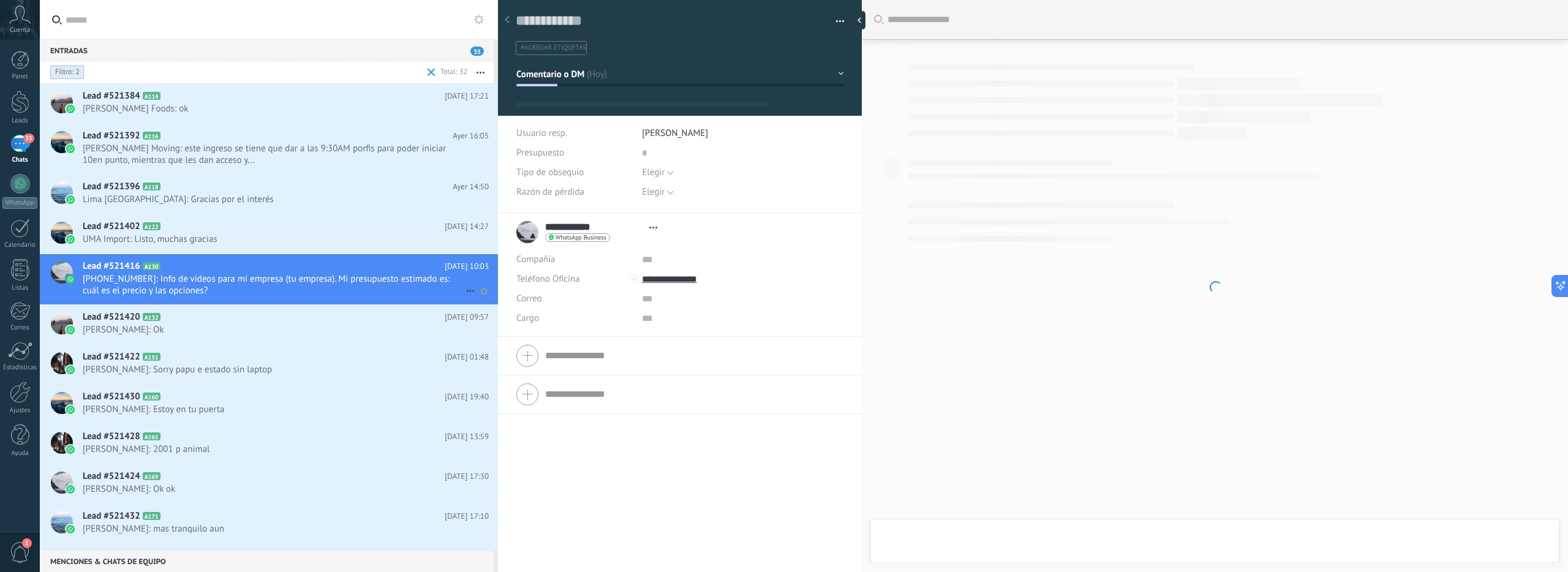
scroll to position [18, 0]
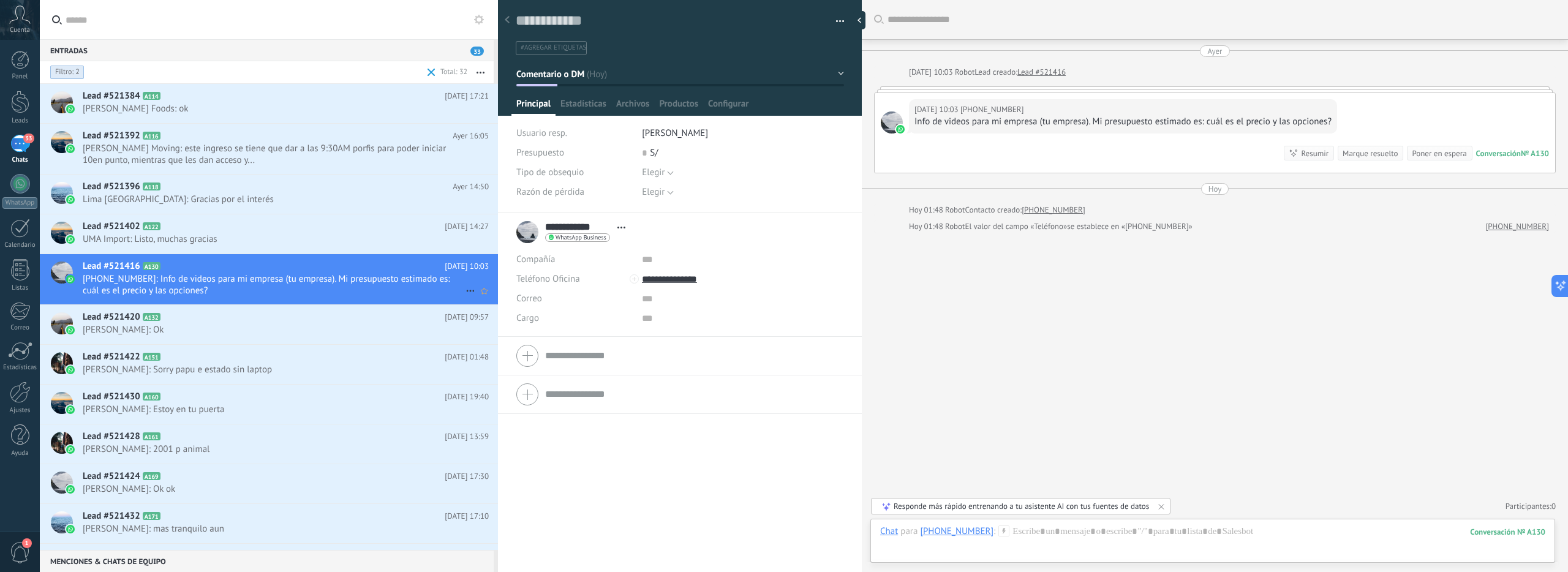
click at [465, 292] on icon at bounding box center [470, 291] width 15 height 15
click at [439, 286] on div at bounding box center [784, 286] width 1568 height 572
click at [482, 290] on icon at bounding box center [484, 291] width 13 height 15
click at [481, 292] on use at bounding box center [484, 291] width 7 height 6
click at [551, 77] on span "Comentario o DM" at bounding box center [551, 73] width 69 height 12
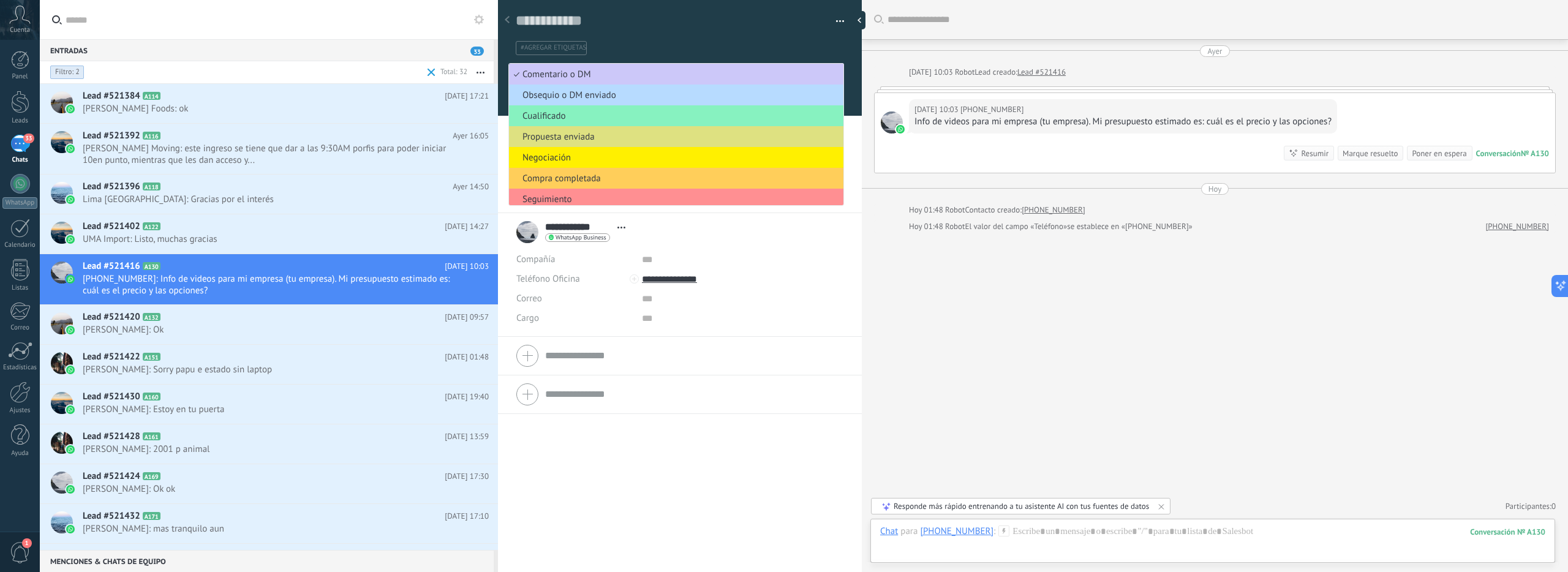
click at [585, 98] on span "Obsequio o DM enviado" at bounding box center [674, 95] width 330 height 12
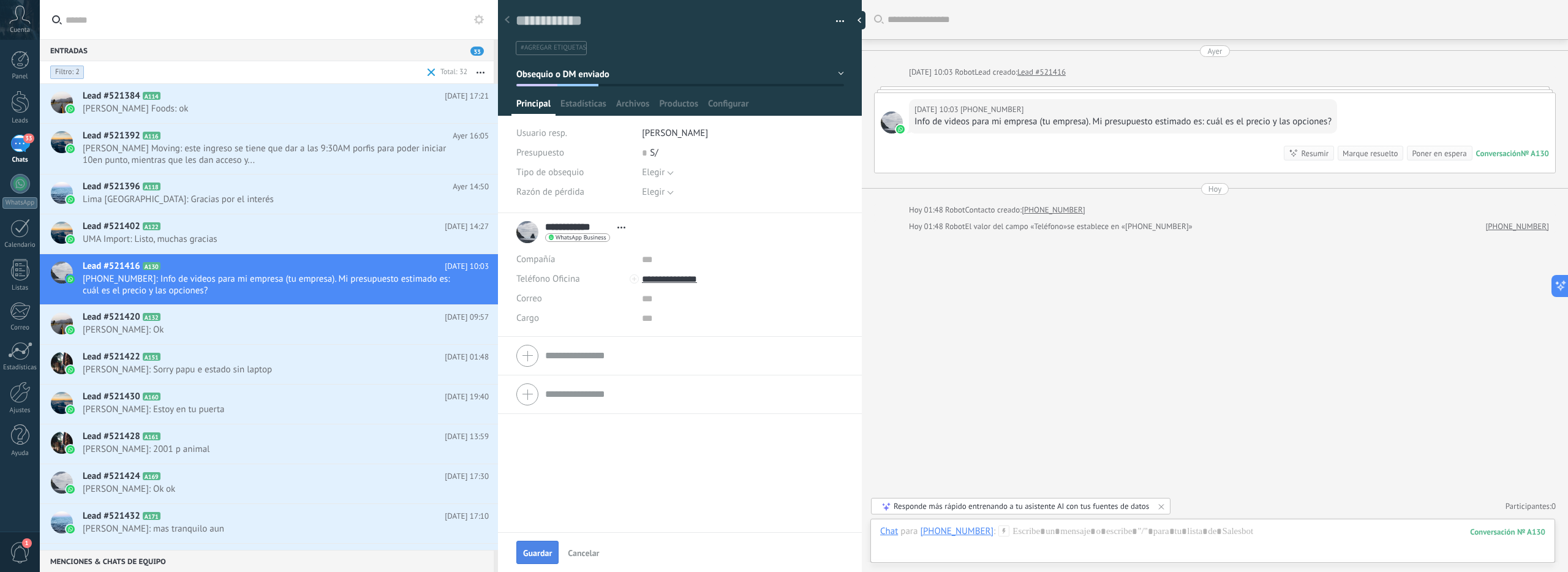
click at [543, 544] on button "Guardar" at bounding box center [538, 553] width 43 height 24
click at [483, 290] on use at bounding box center [484, 291] width 7 height 6
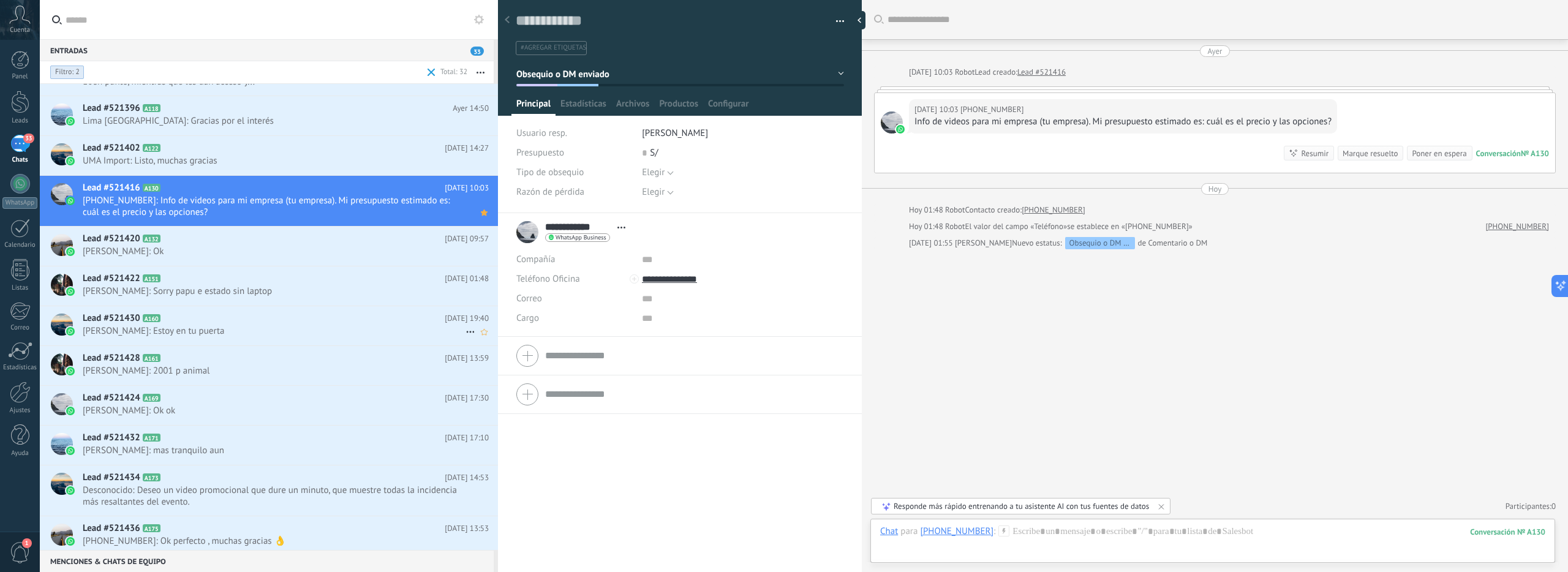
scroll to position [182, 0]
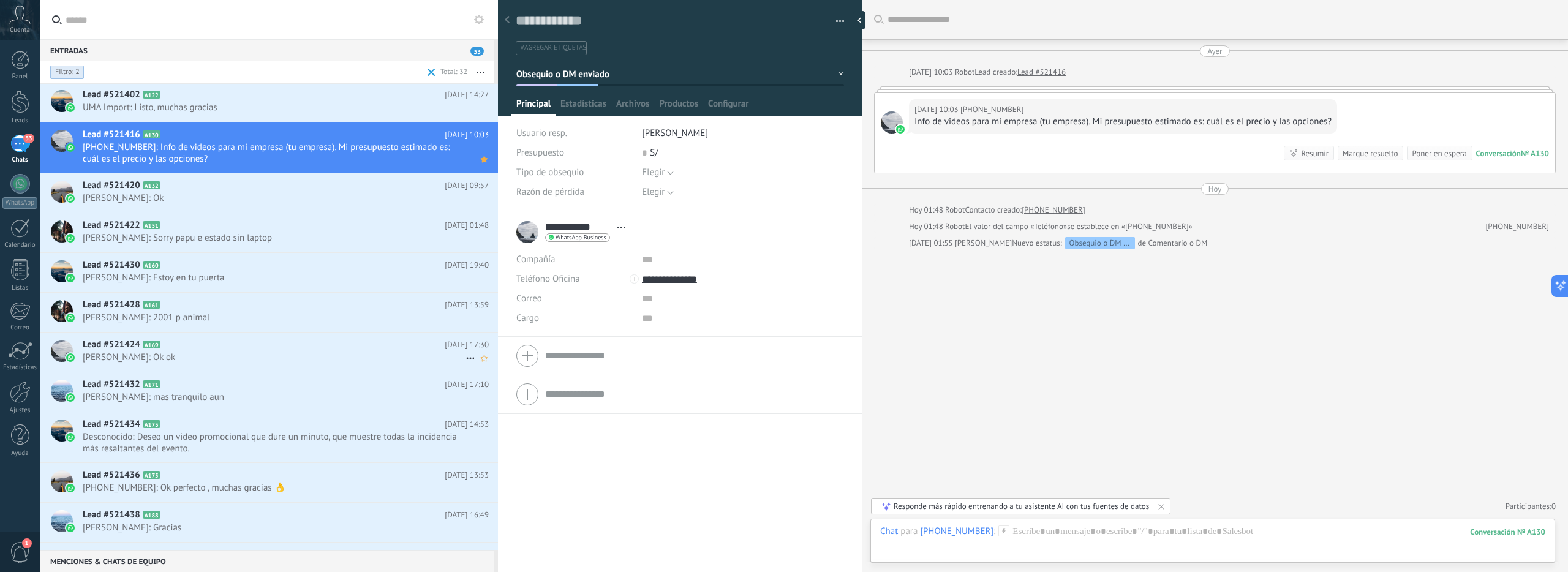
click at [263, 350] on h2 "Lead #521424 A169" at bounding box center [263, 345] width 362 height 13
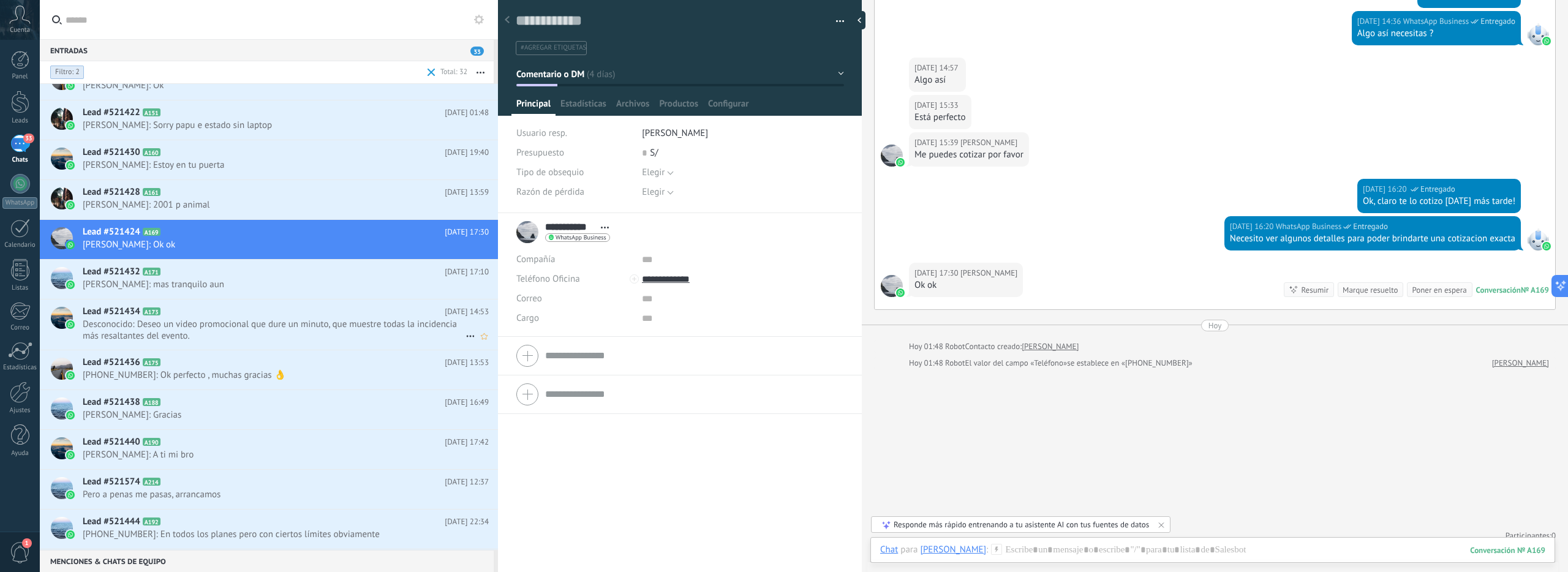
scroll to position [350, 0]
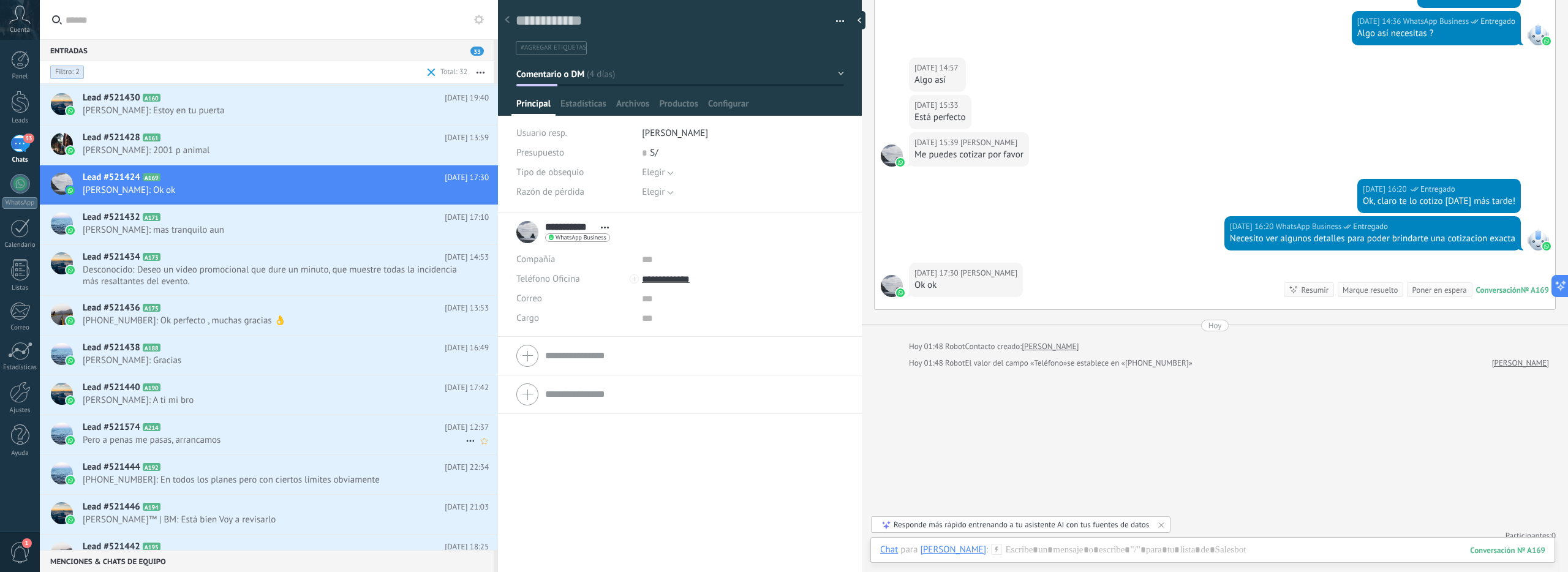
click at [230, 424] on h2 "Lead #521574 A214" at bounding box center [263, 428] width 362 height 13
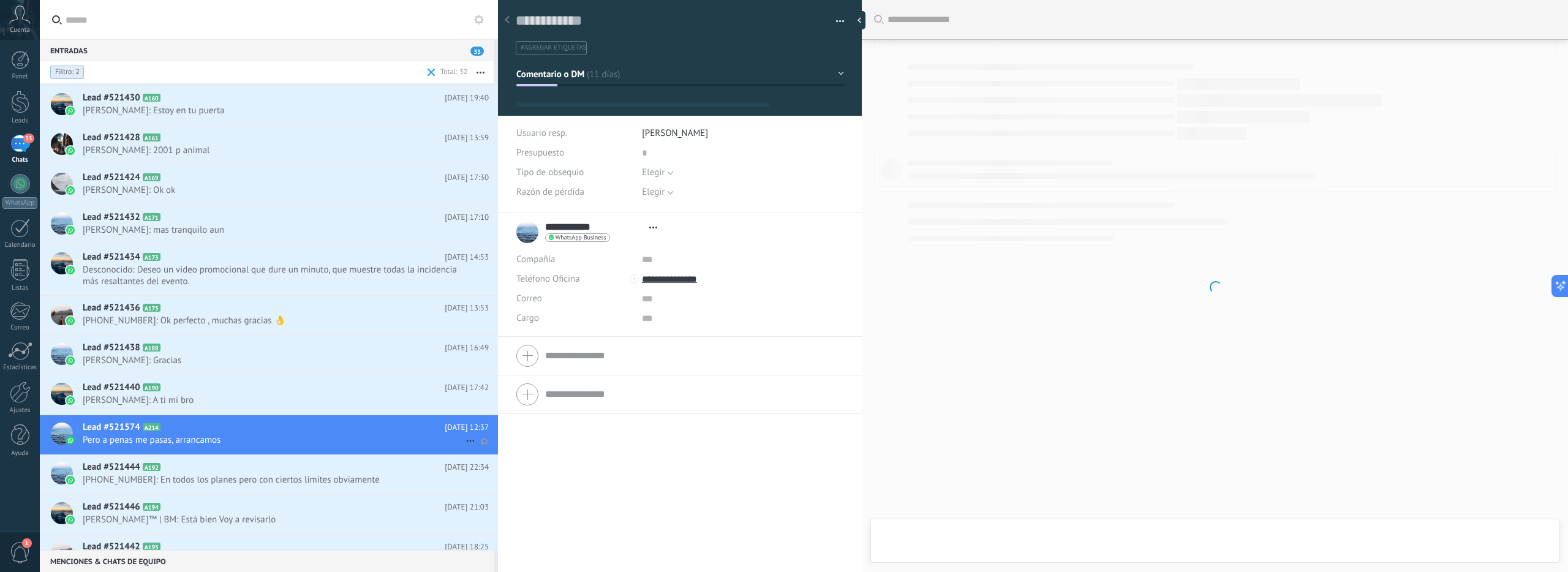
type textarea "**********"
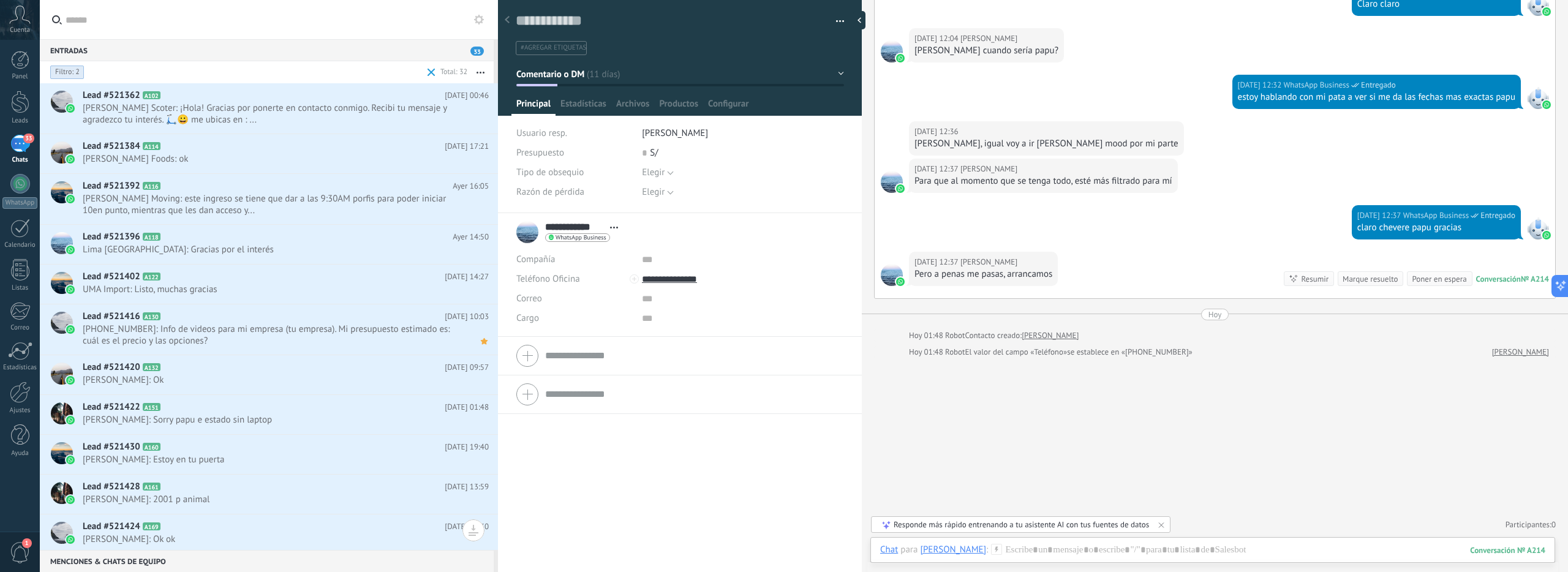
click at [427, 73] on span at bounding box center [431, 72] width 14 height 24
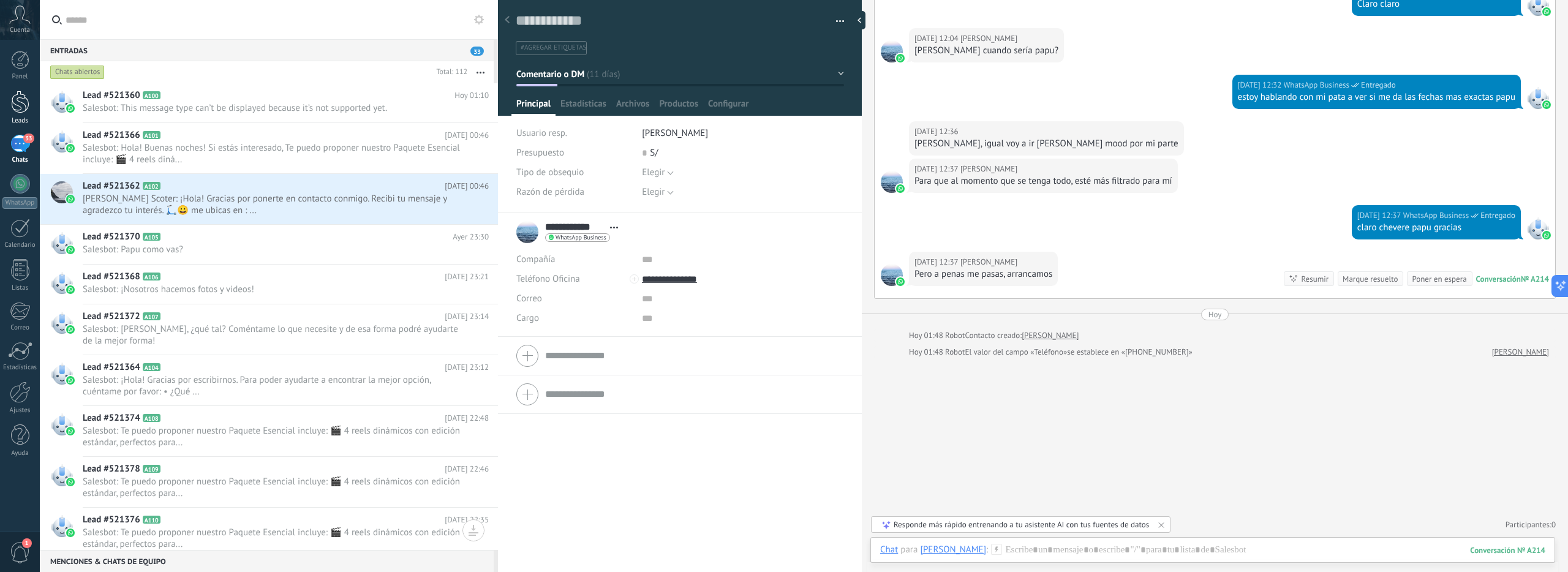
click at [24, 119] on div "Leads" at bounding box center [20, 121] width 35 height 8
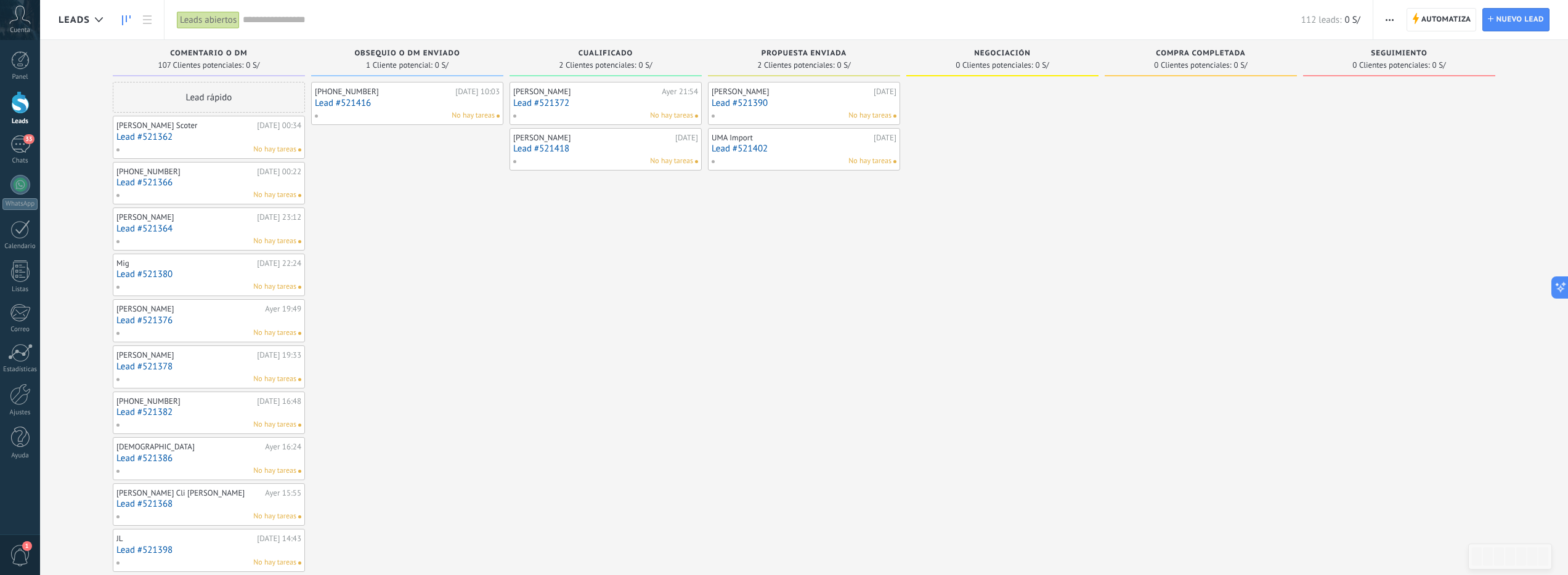
click at [489, 117] on span "No hay tareas" at bounding box center [473, 116] width 43 height 11
click at [487, 114] on span "No hay tareas" at bounding box center [473, 116] width 43 height 11
click at [361, 111] on div "No hay tareas" at bounding box center [404, 116] width 181 height 11
click at [358, 91] on div "[PHONE_NUMBER]" at bounding box center [383, 92] width 137 height 10
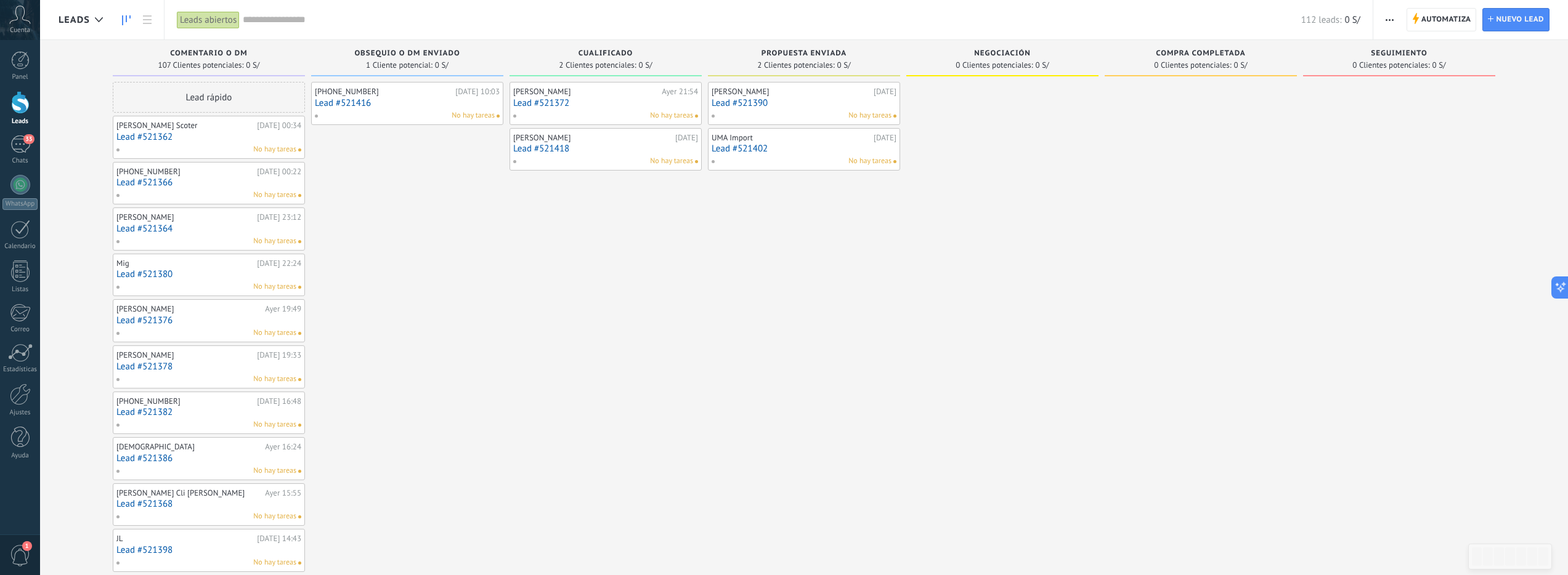
click at [419, 51] on span "Obsequio o DM enviado" at bounding box center [407, 53] width 105 height 9
click at [1378, 22] on div "Automatiza Nueva difusión Editar embudo Editar el diseño de la tarjeta Importar…" at bounding box center [1470, 20] width 194 height 40
click at [1390, 23] on span "button" at bounding box center [1390, 20] width 8 height 24
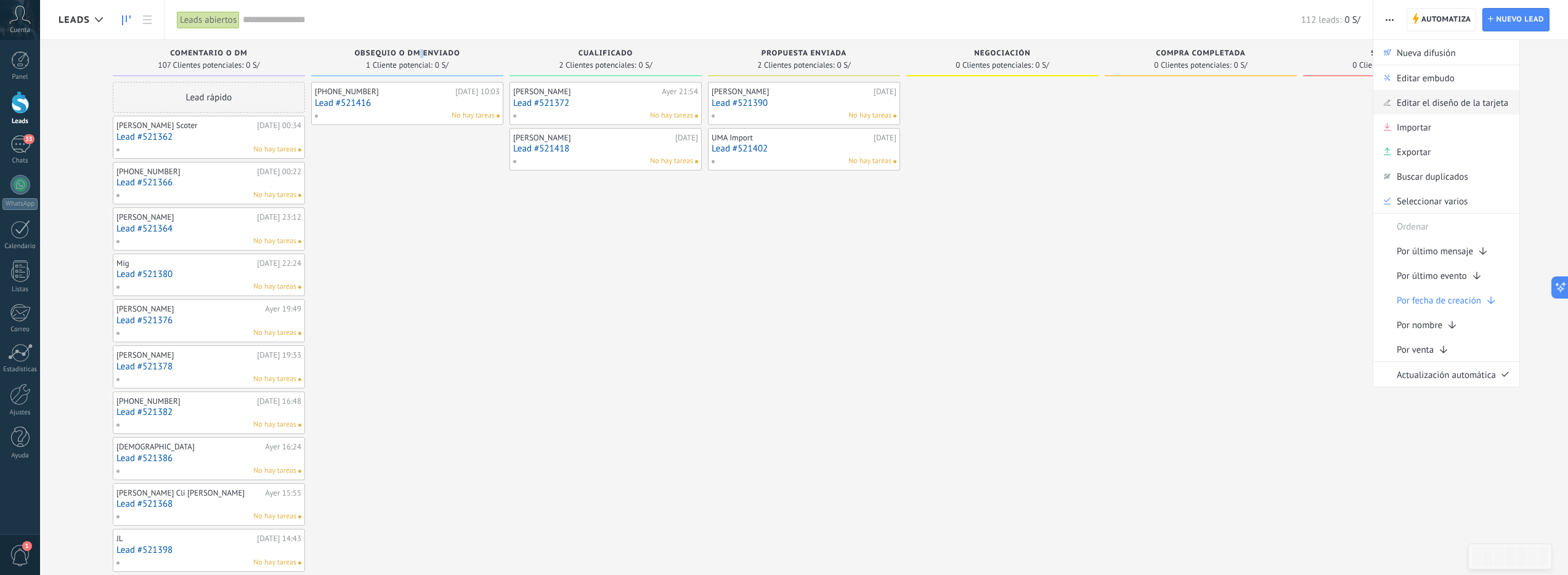
click at [1420, 101] on span "Editar el diseño de la tarjeta" at bounding box center [1452, 102] width 112 height 25
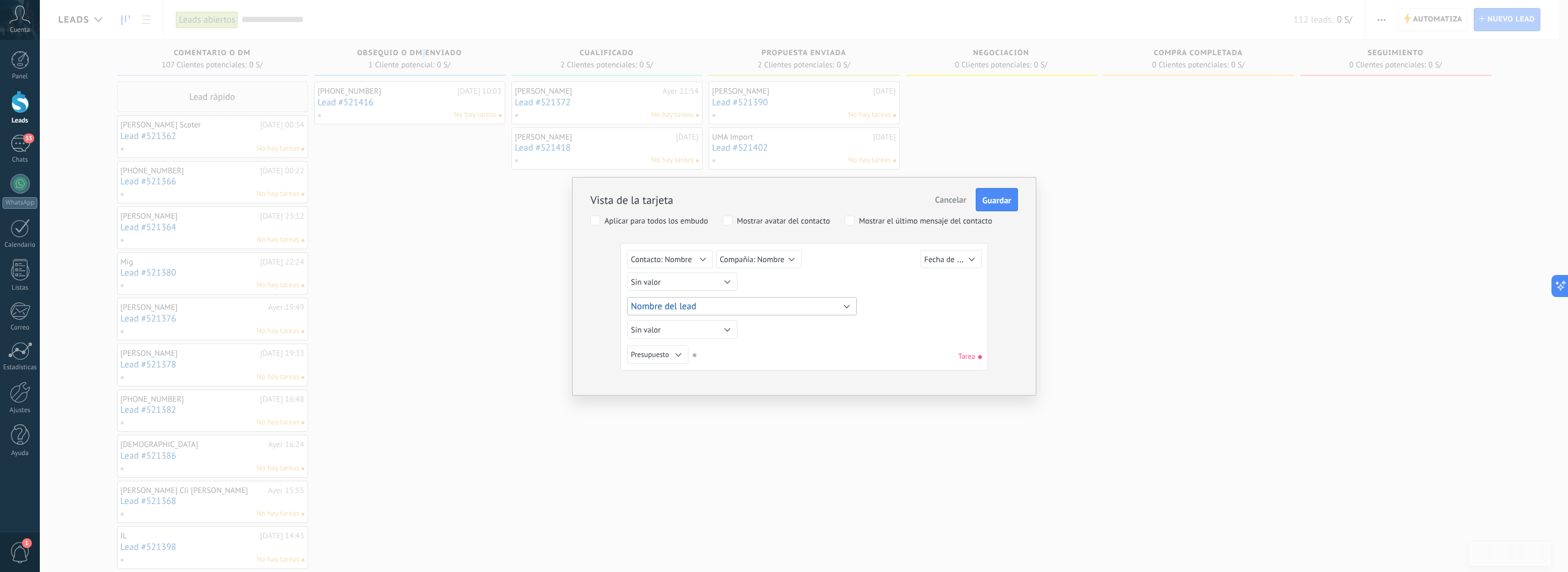
click at [817, 302] on button "Nombre del lead" at bounding box center [741, 306] width 230 height 18
click at [925, 310] on div "Lead ID del Lead Nombre del lead Fecha de Creación Presupuesto Usuario responsa…" at bounding box center [806, 307] width 358 height 24
click at [959, 202] on span "Cancelar" at bounding box center [951, 200] width 32 height 11
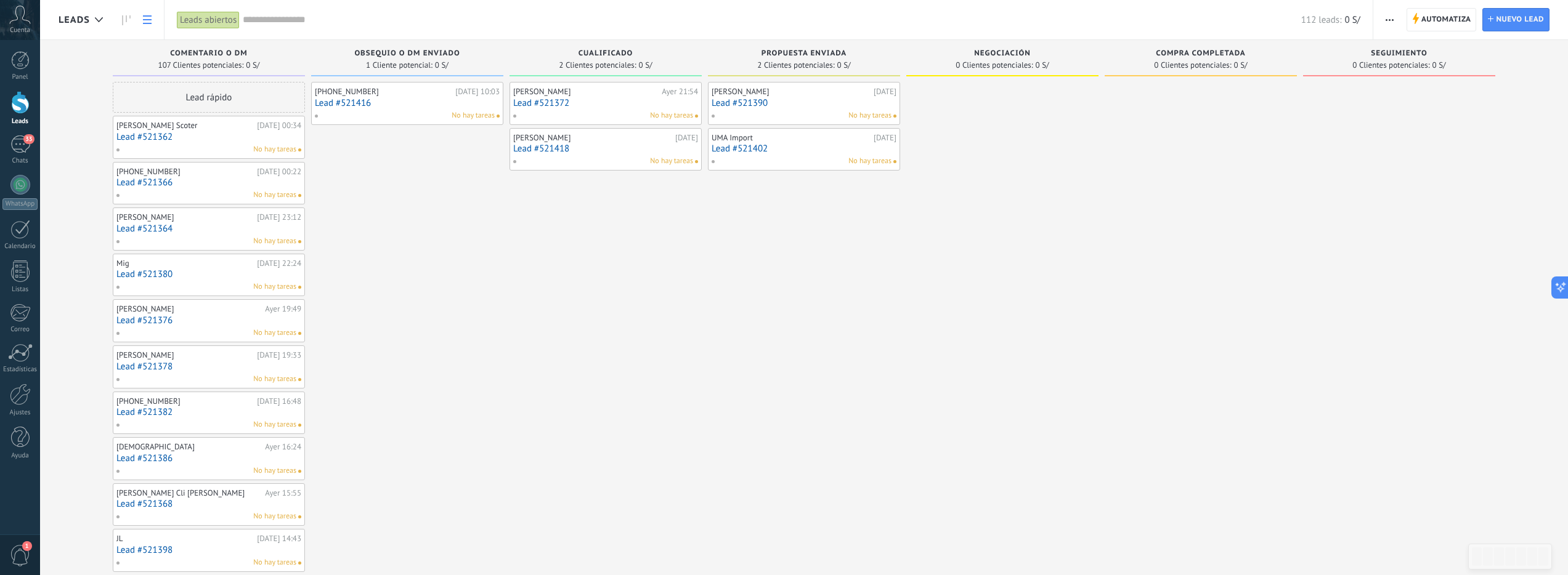
click at [148, 21] on icon at bounding box center [147, 19] width 9 height 9
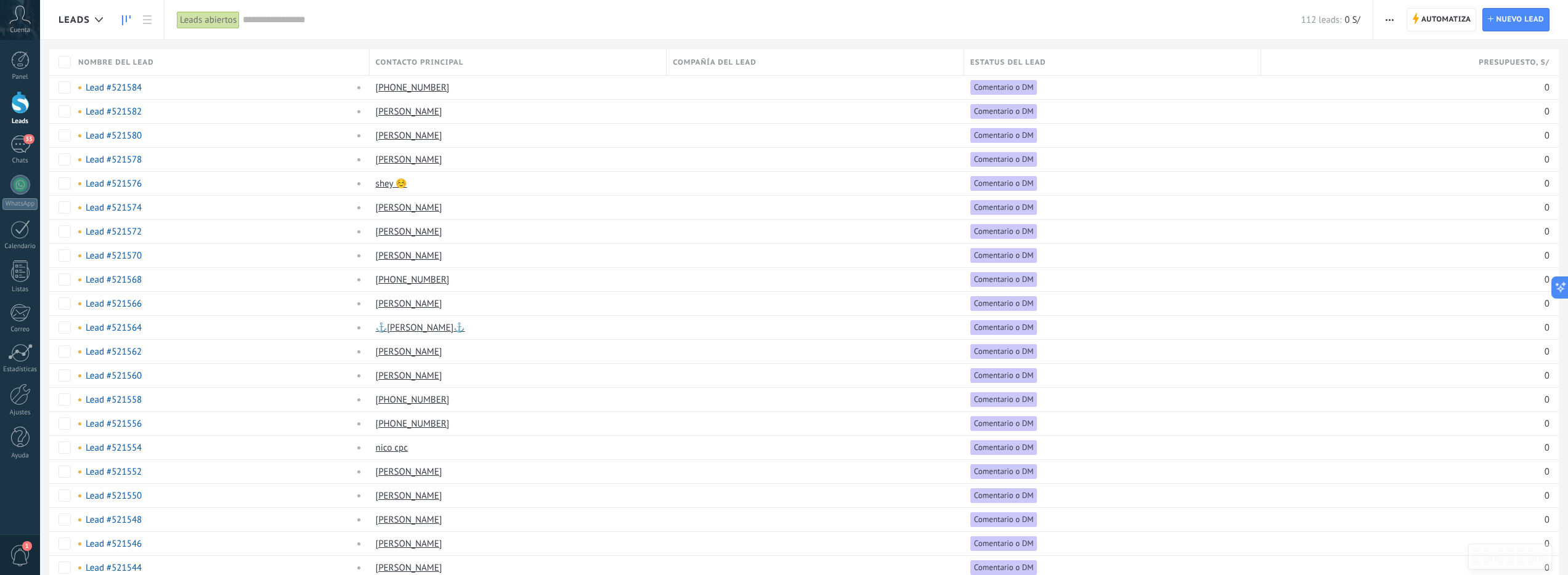
click at [128, 24] on icon at bounding box center [126, 20] width 9 height 10
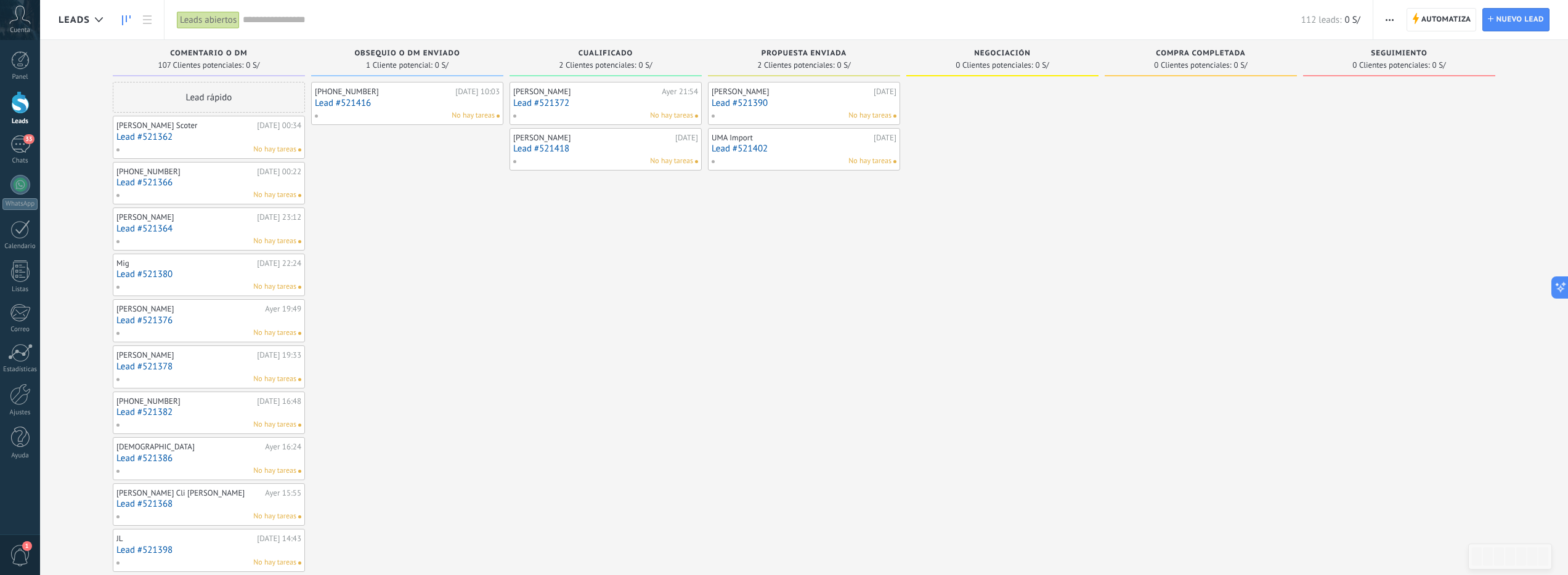
click at [1389, 25] on span "button" at bounding box center [1390, 20] width 8 height 24
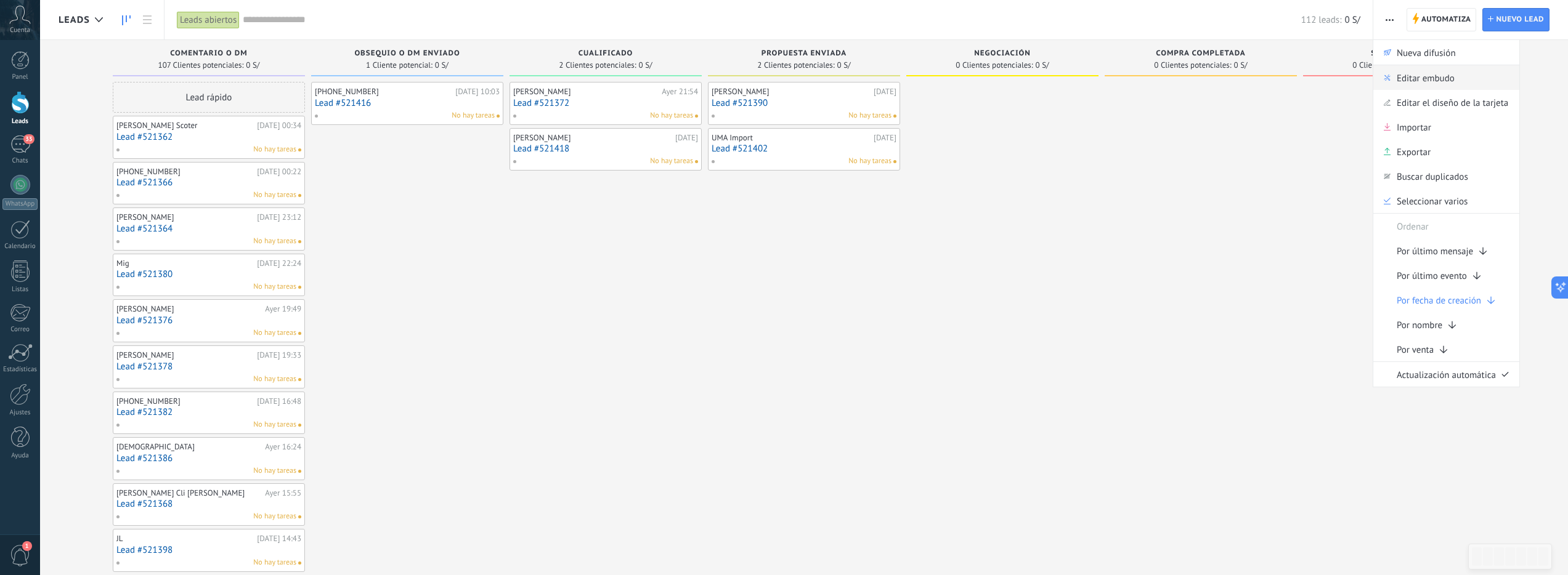
click at [1475, 73] on div "Editar embudo" at bounding box center [1446, 77] width 146 height 25
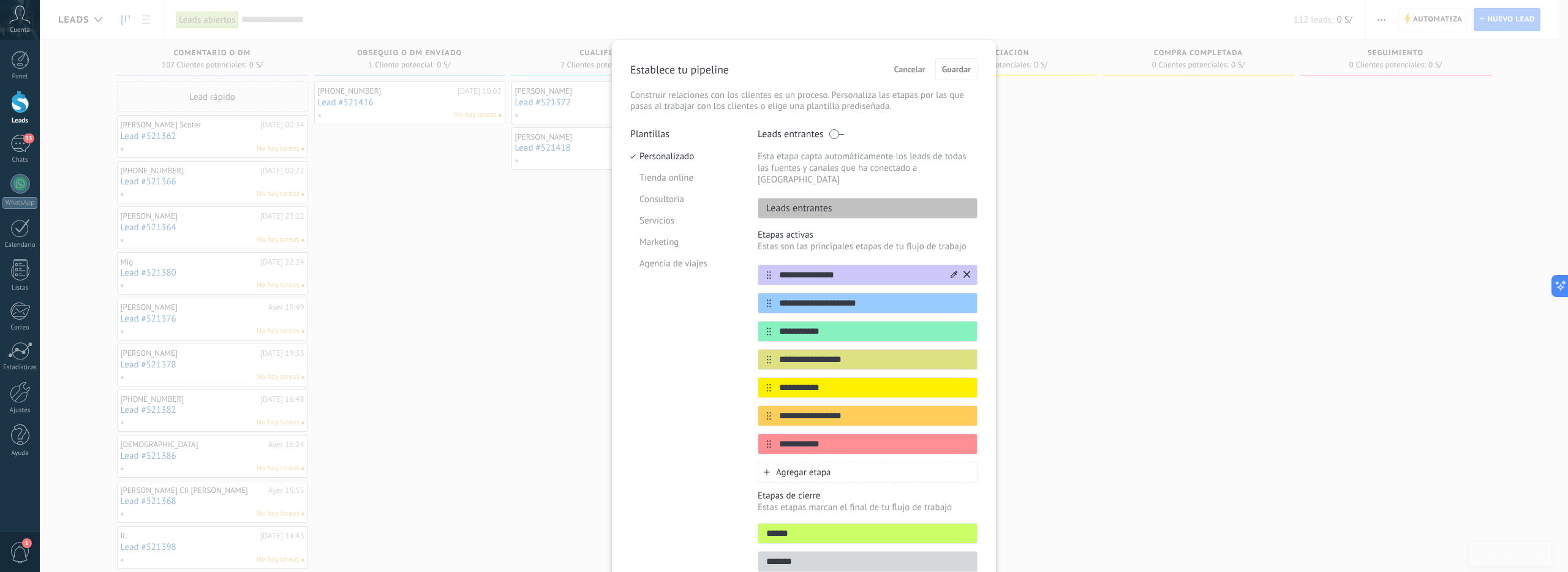
click at [858, 269] on input "**********" at bounding box center [860, 275] width 177 height 13
click at [968, 293] on div "**********" at bounding box center [868, 303] width 220 height 21
click at [965, 299] on icon at bounding box center [967, 302] width 7 height 7
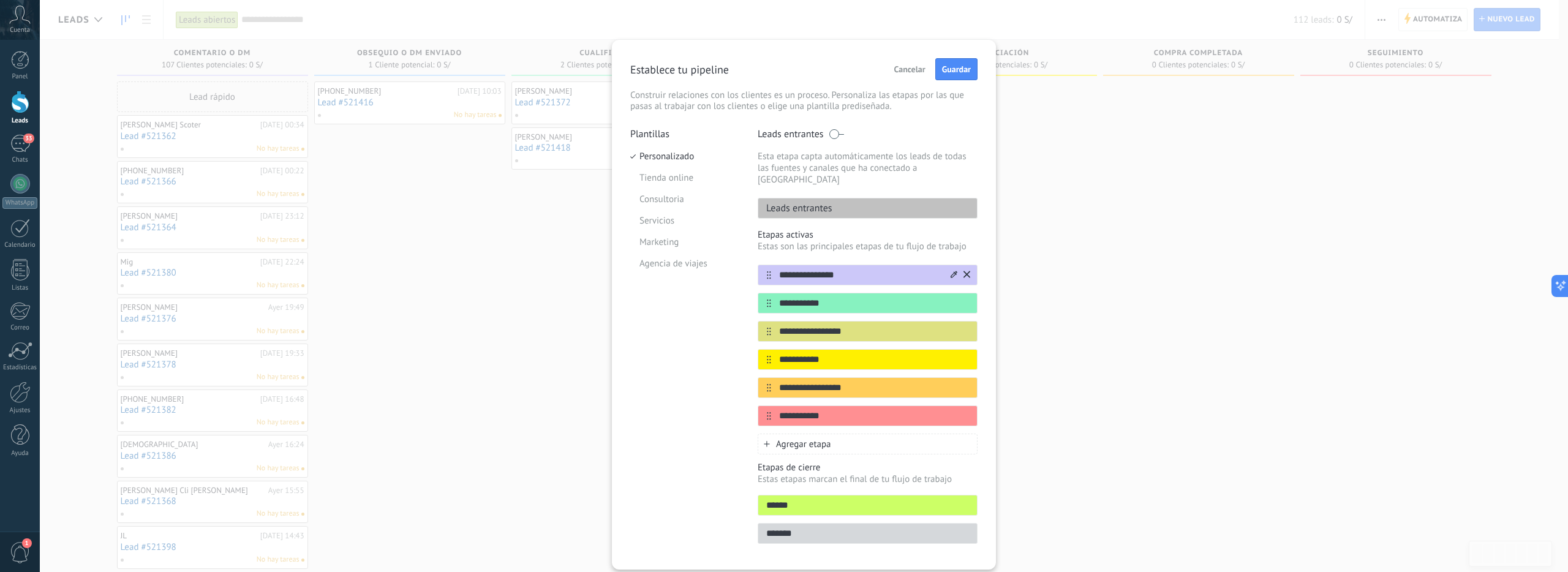
click at [865, 269] on input "**********" at bounding box center [860, 275] width 177 height 13
type input "*"
type input "*********"
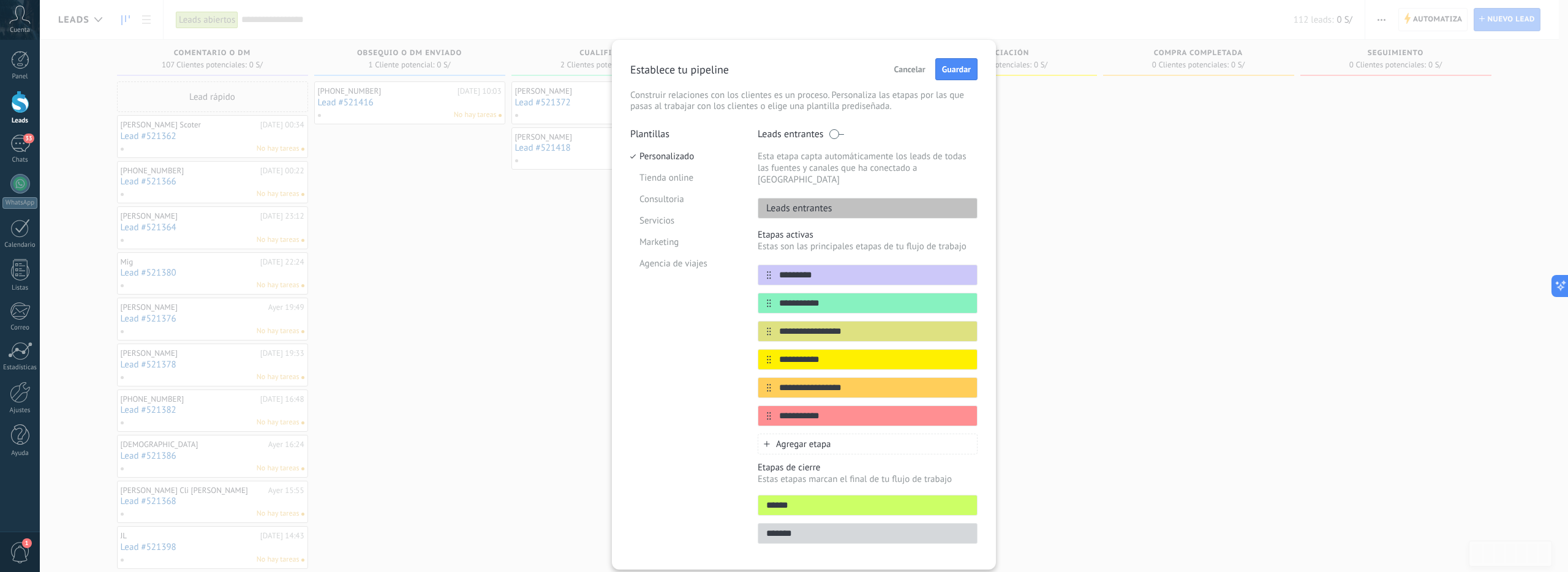
click at [704, 359] on div "Plantillas Personalizado Tienda online Consultoria Servicios Marketing Agencia …" at bounding box center [685, 339] width 109 height 424
click at [728, 453] on div "Plantillas Personalizado Tienda online Consultoria Servicios Marketing Agencia …" at bounding box center [685, 339] width 109 height 424
click at [950, 69] on span "Guardar" at bounding box center [956, 69] width 29 height 9
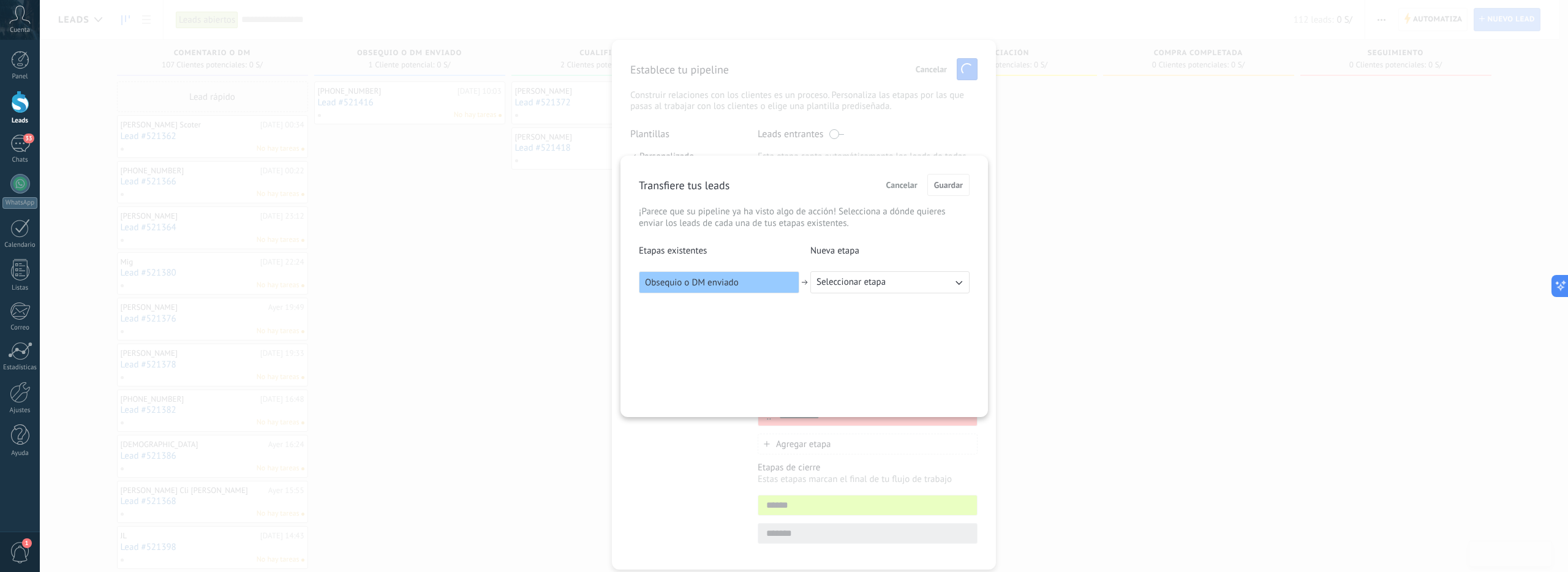
click at [851, 286] on span "Seleccionar etapa" at bounding box center [851, 282] width 69 height 13
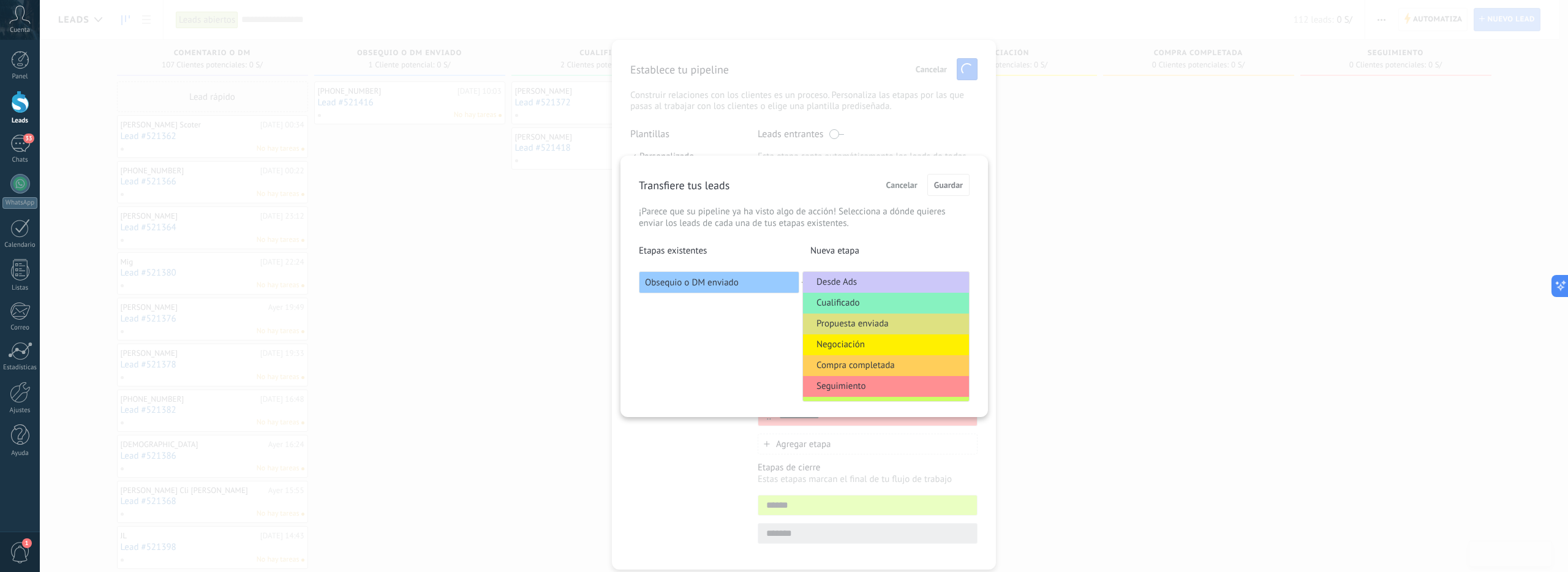
click at [860, 286] on li "Desde Ads" at bounding box center [886, 282] width 166 height 21
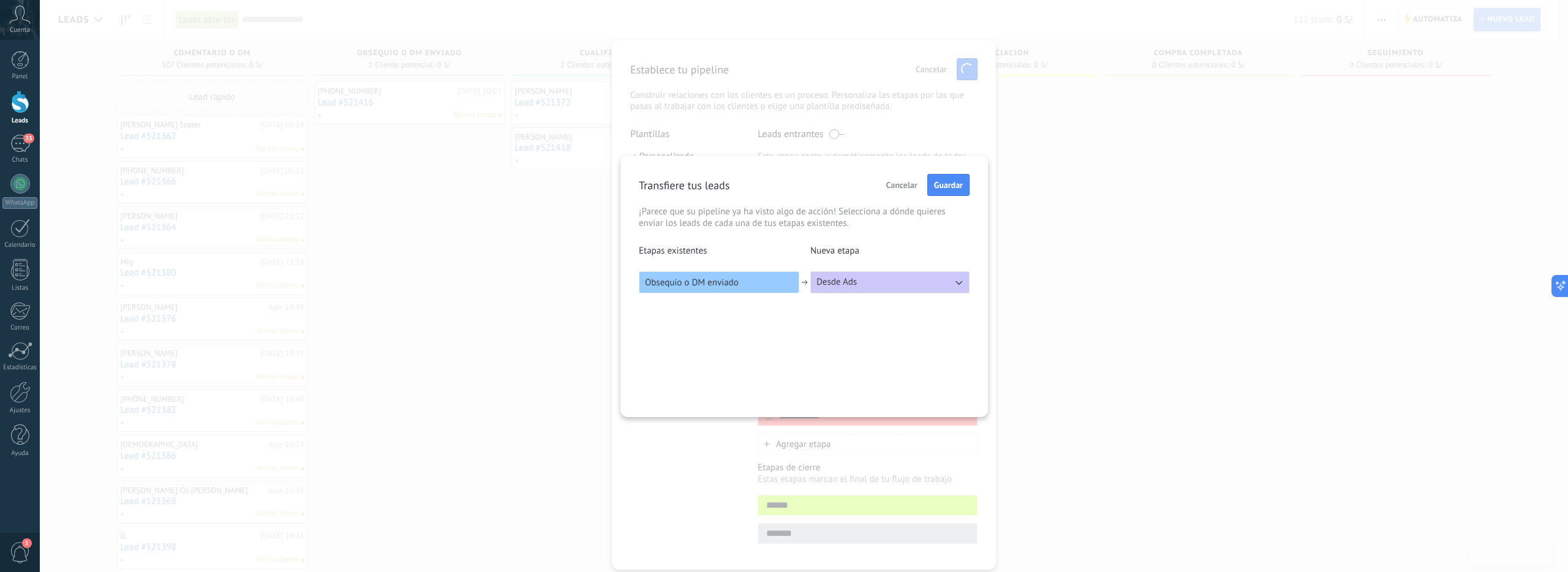
click at [873, 288] on button "Desde Ads" at bounding box center [890, 282] width 159 height 22
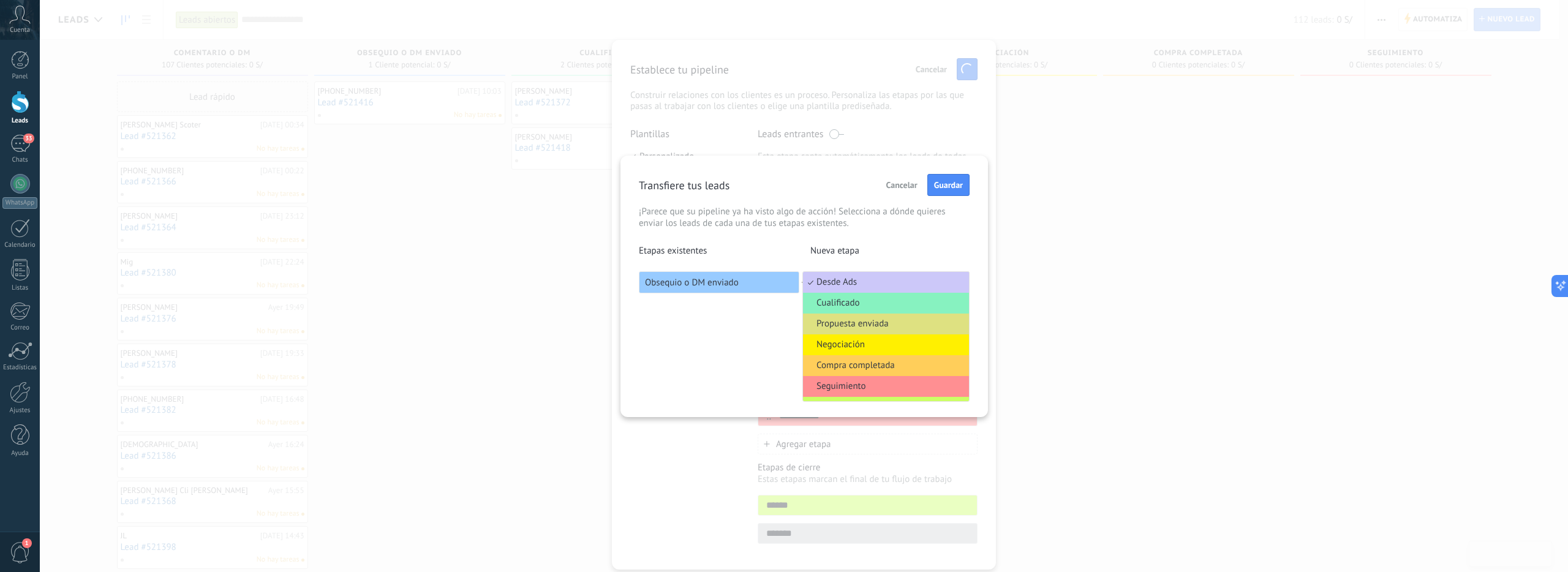
click at [890, 265] on div "Etapas existentes Nueva etapa Obsequio o DM enviado Desde Ads Desde Ads Cualifi…" at bounding box center [804, 269] width 330 height 48
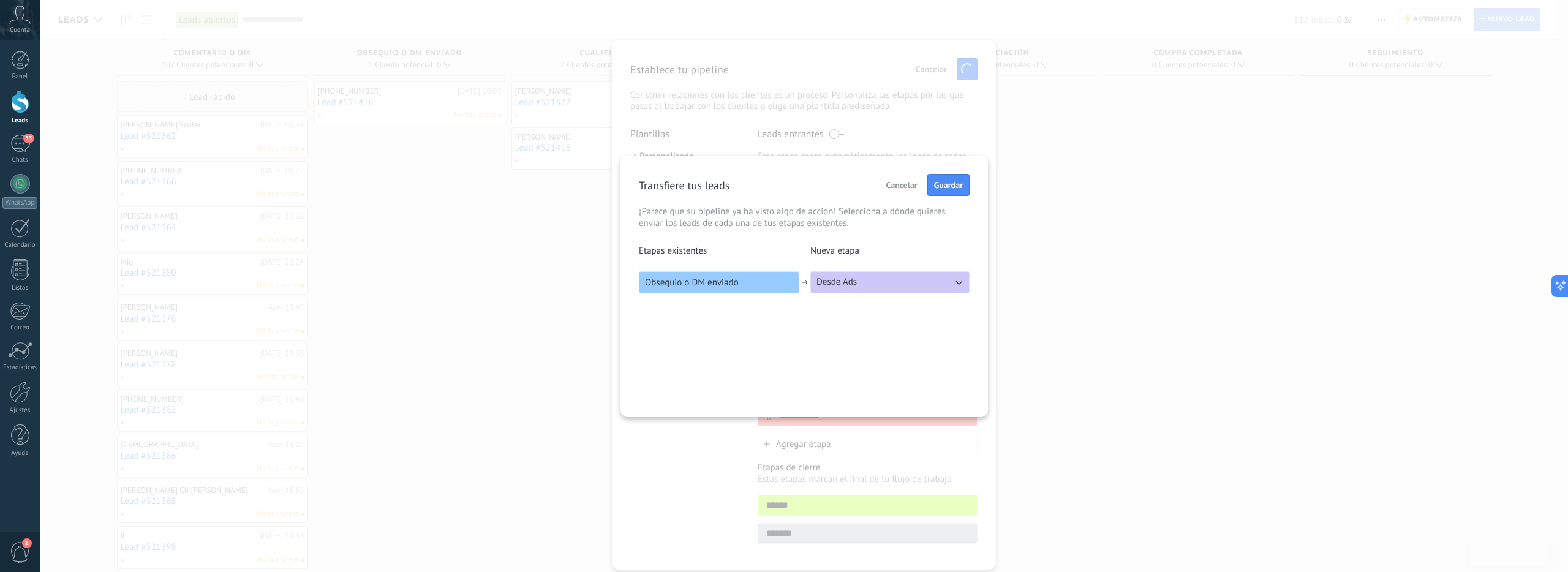
click at [877, 280] on button "Desde Ads" at bounding box center [890, 282] width 159 height 22
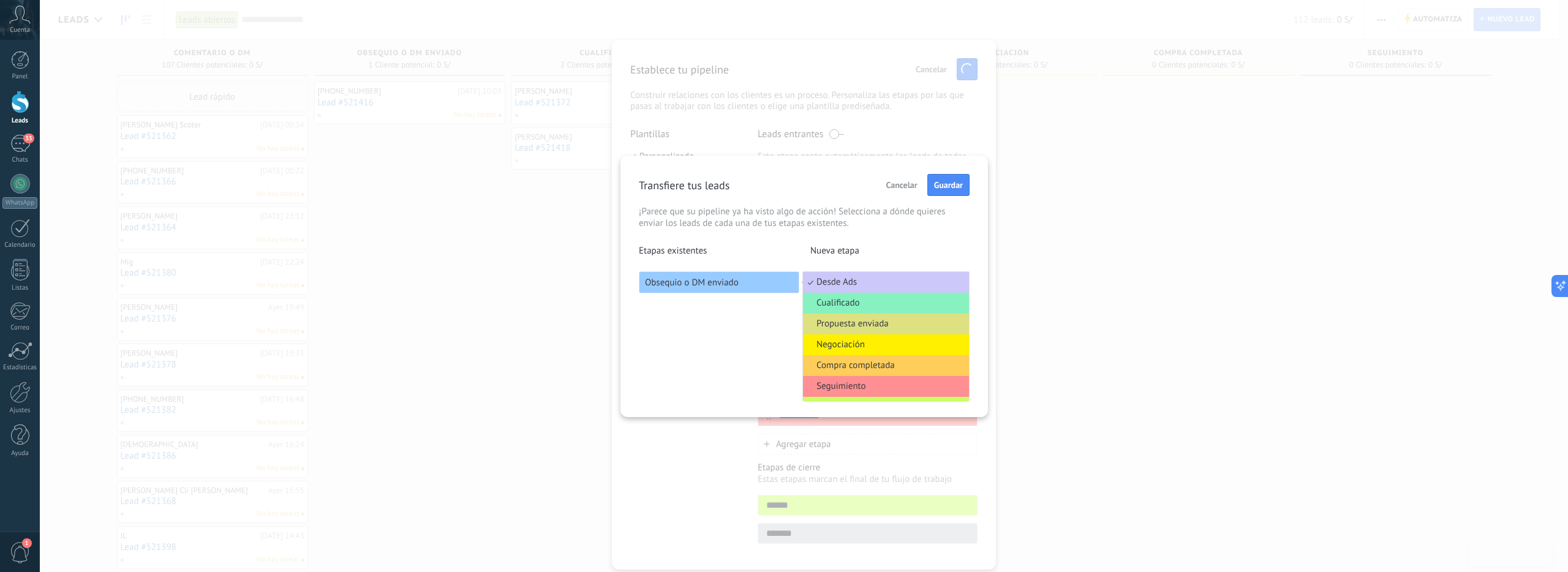
click at [880, 261] on div "Etapas existentes Nueva etapa Obsequio o DM enviado Desde Ads Desde Ads Cualifi…" at bounding box center [804, 269] width 330 height 48
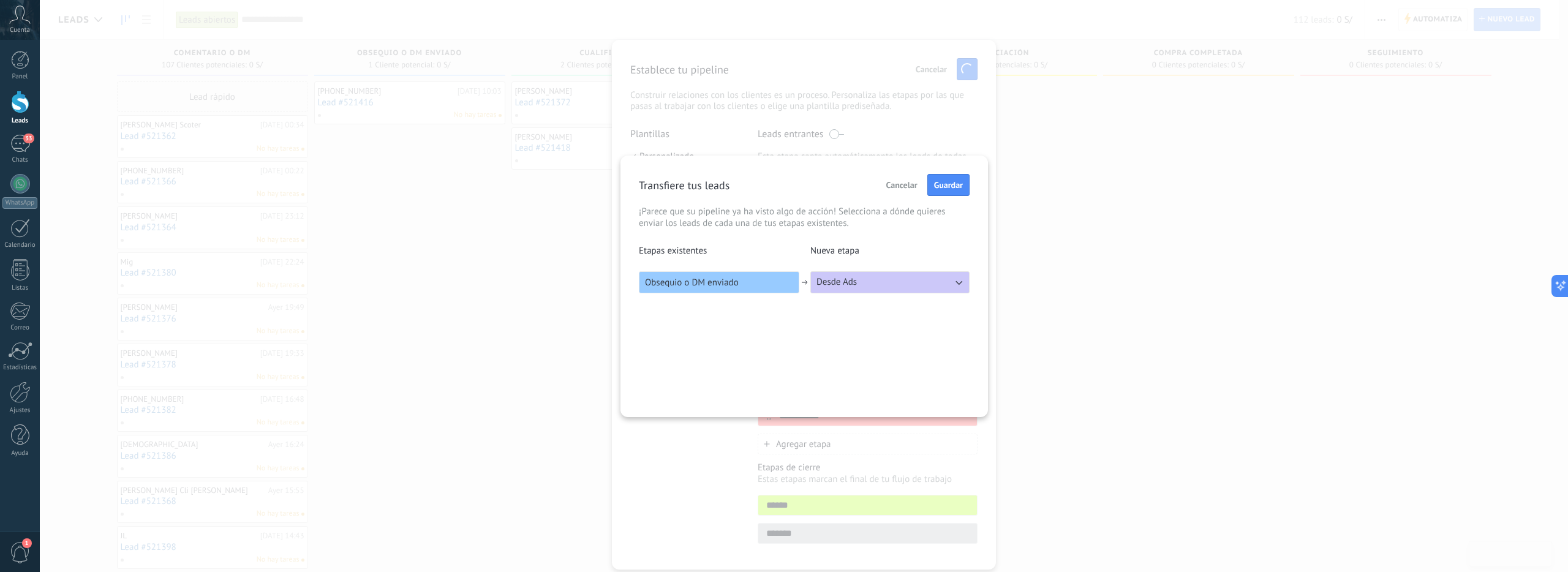
click at [902, 189] on span "Cancelar" at bounding box center [902, 185] width 32 height 9
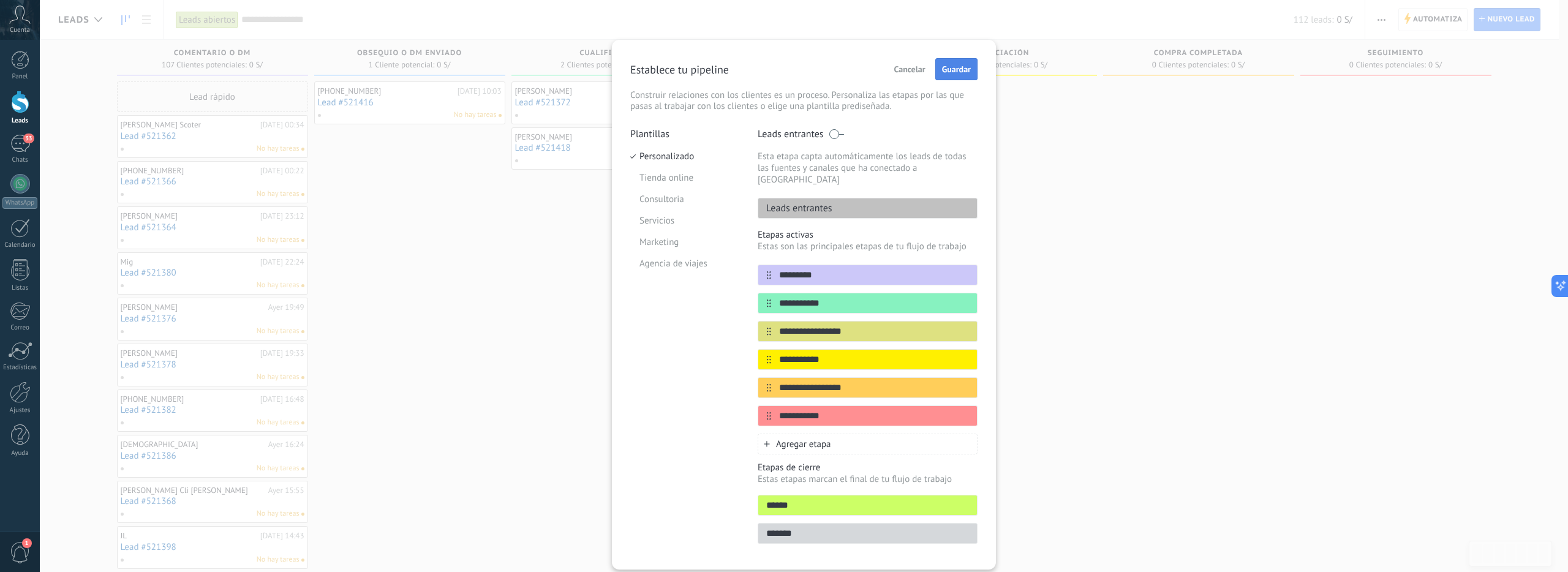
click at [946, 76] on button "Guardar" at bounding box center [957, 69] width 43 height 22
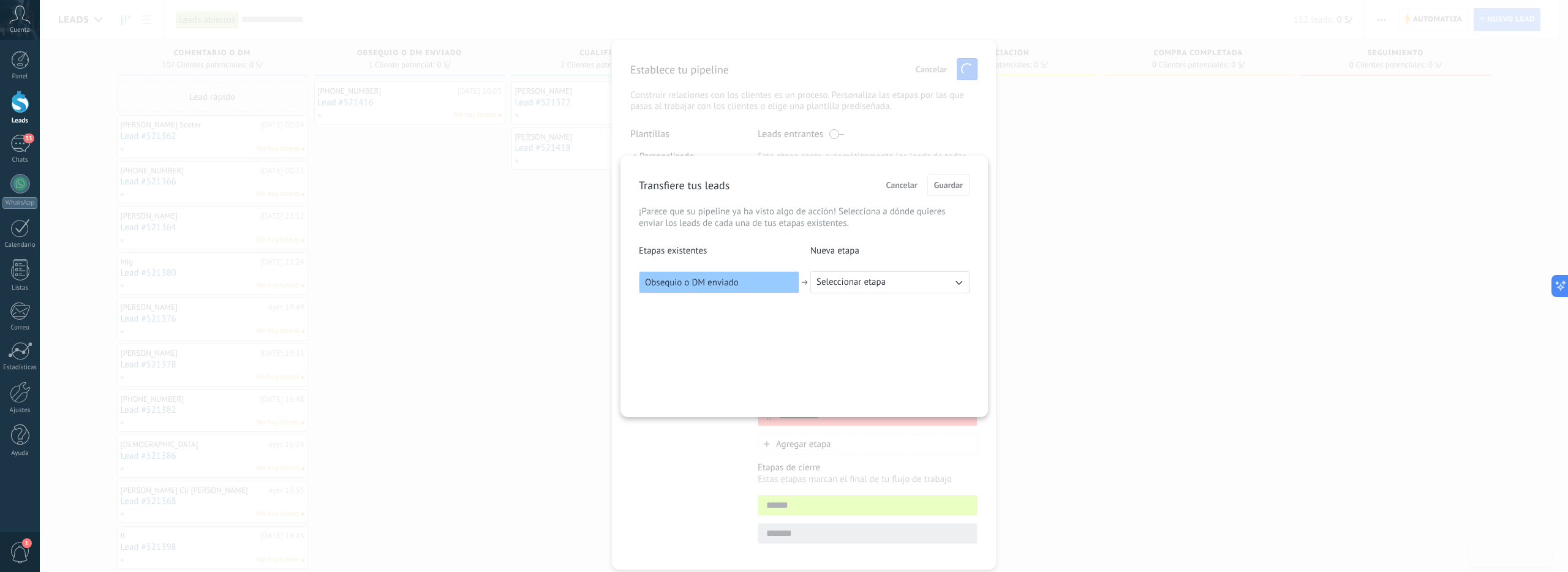
click at [849, 282] on span "Seleccionar etapa" at bounding box center [851, 282] width 69 height 13
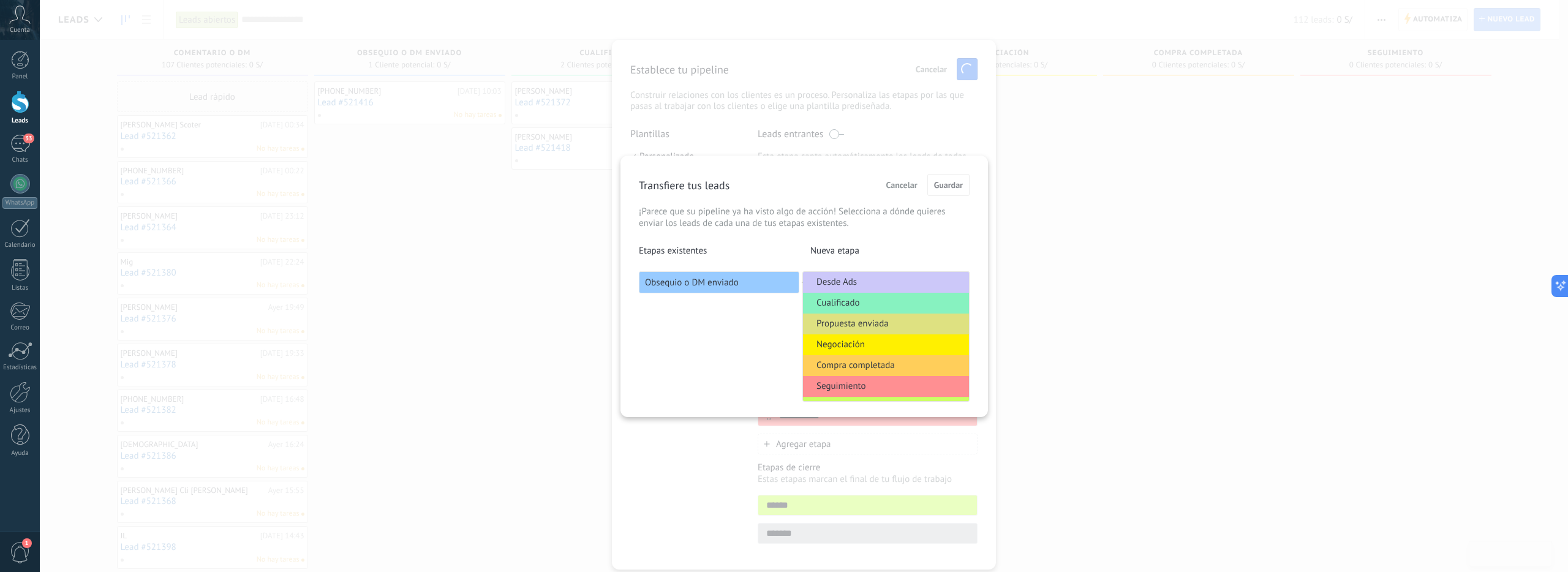
click at [857, 289] on li "Desde Ads" at bounding box center [886, 282] width 166 height 21
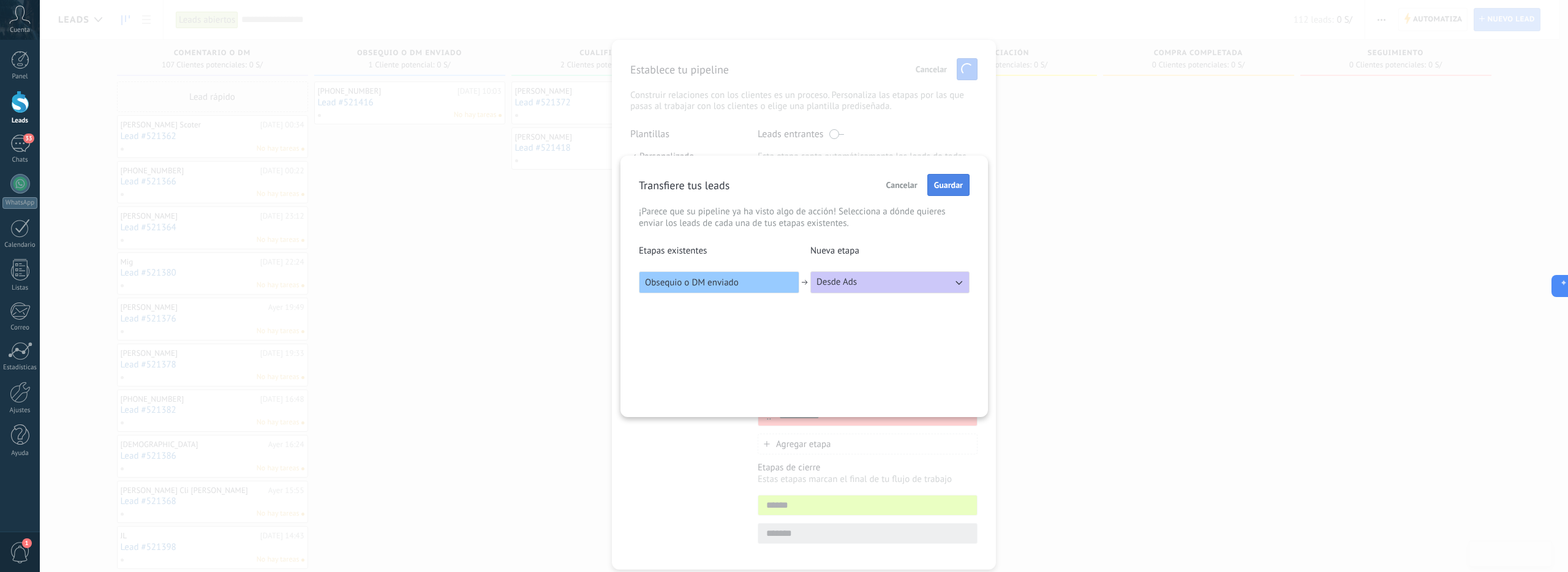
click at [945, 182] on span "Guardar" at bounding box center [948, 185] width 29 height 9
click at [945, 182] on div "Cancelar Guardar" at bounding box center [925, 185] width 89 height 22
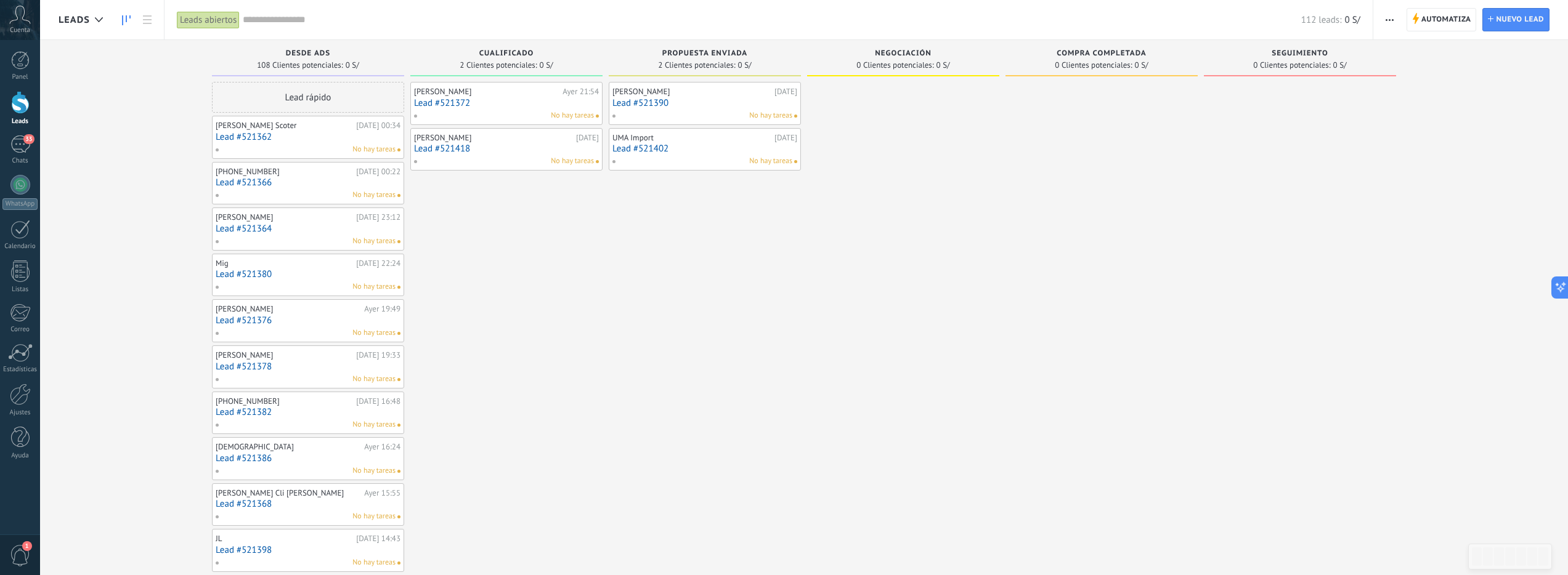
click at [546, 110] on div "No hay tareas" at bounding box center [504, 116] width 181 height 11
click at [485, 110] on div "No hay tareas" at bounding box center [504, 116] width 181 height 11
click at [456, 105] on link "Lead #521372" at bounding box center [506, 102] width 185 height 10
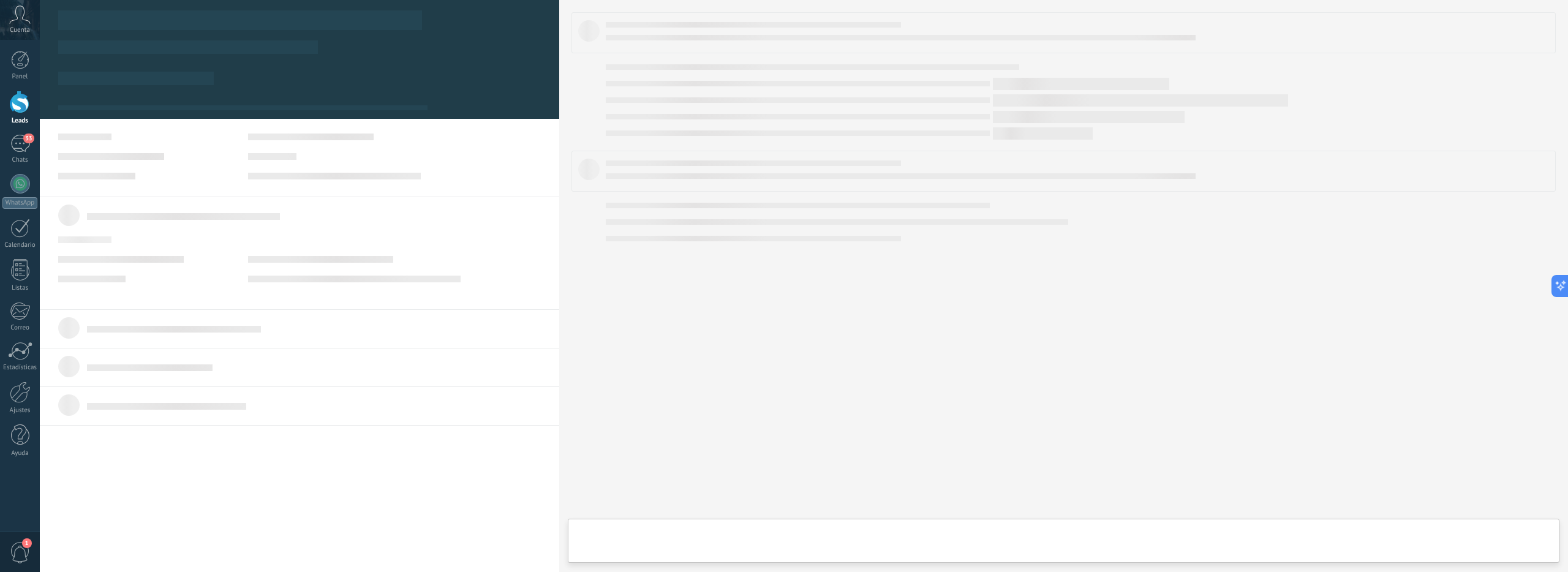
type textarea "**********"
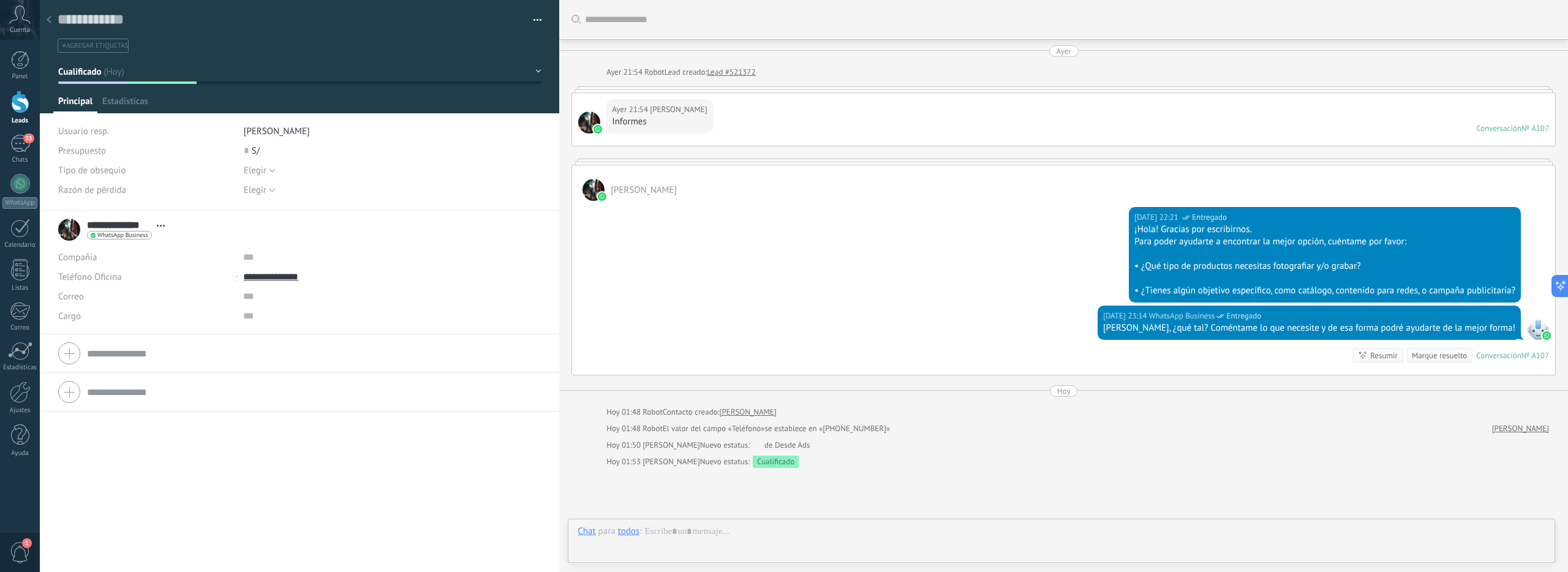
scroll to position [110, 0]
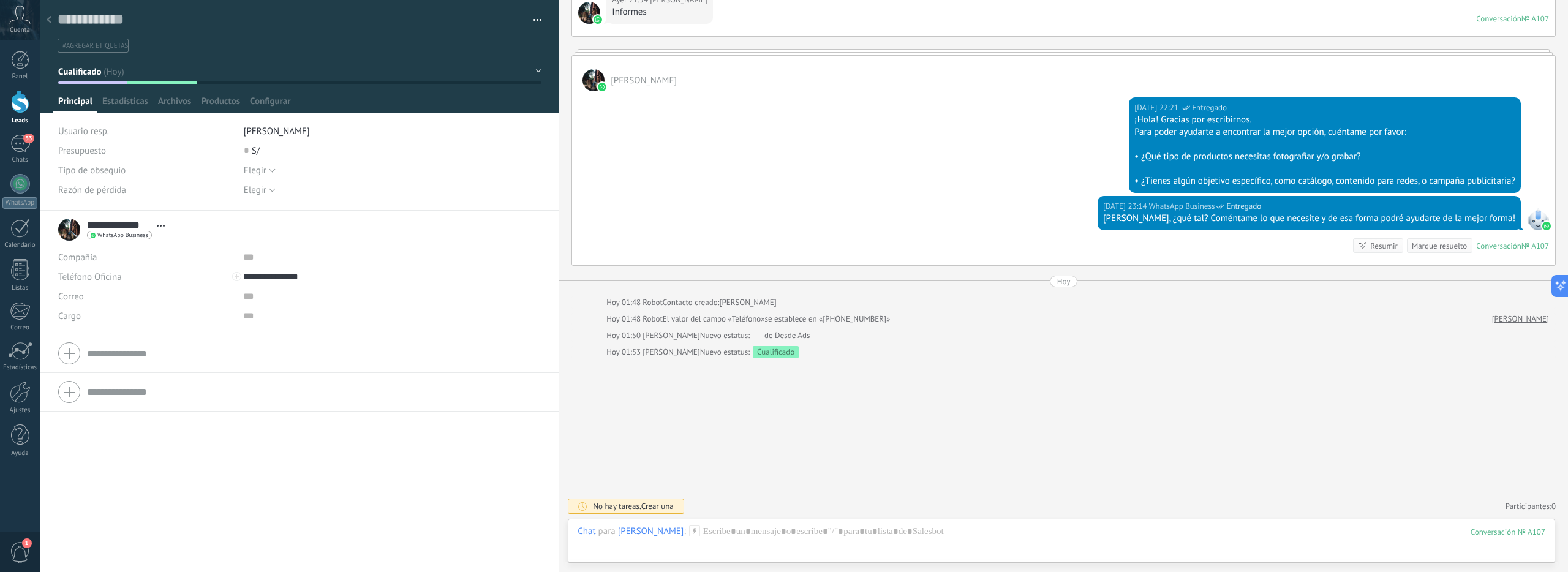
click at [245, 152] on input "text" at bounding box center [248, 151] width 8 height 20
type input "***"
click at [86, 553] on span "Guardar" at bounding box center [79, 553] width 29 height 9
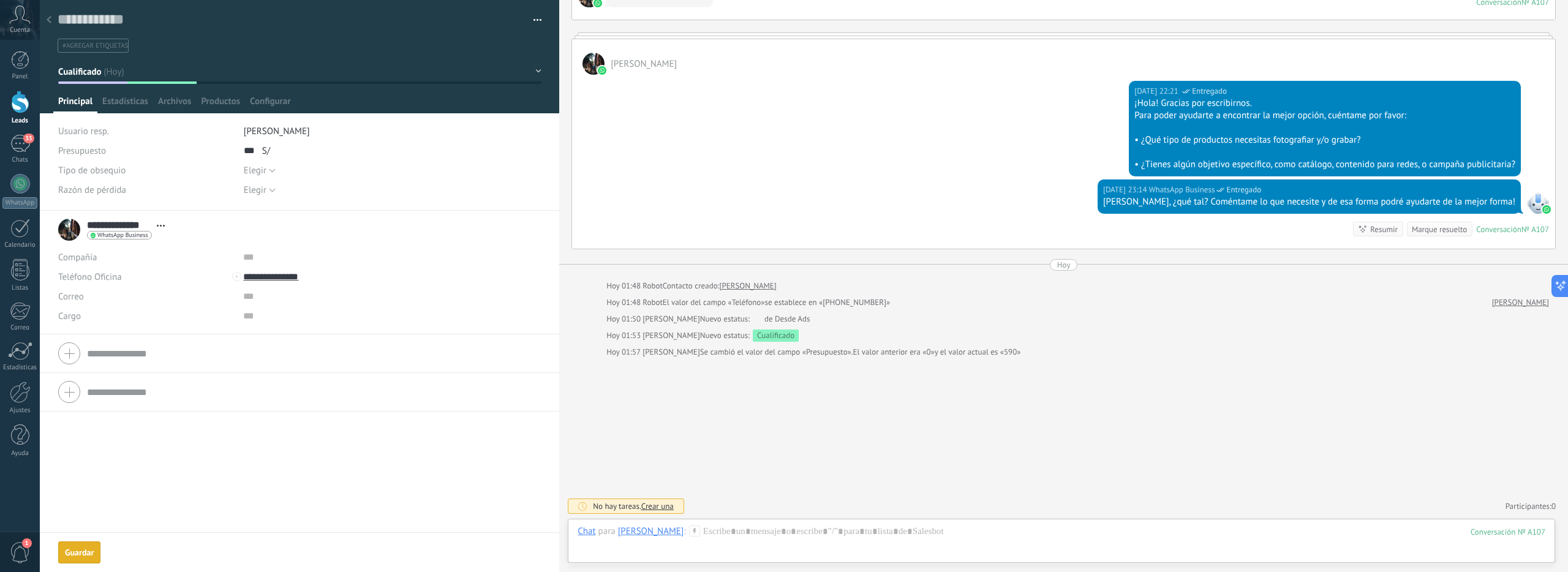
click at [48, 22] on icon at bounding box center [49, 19] width 5 height 7
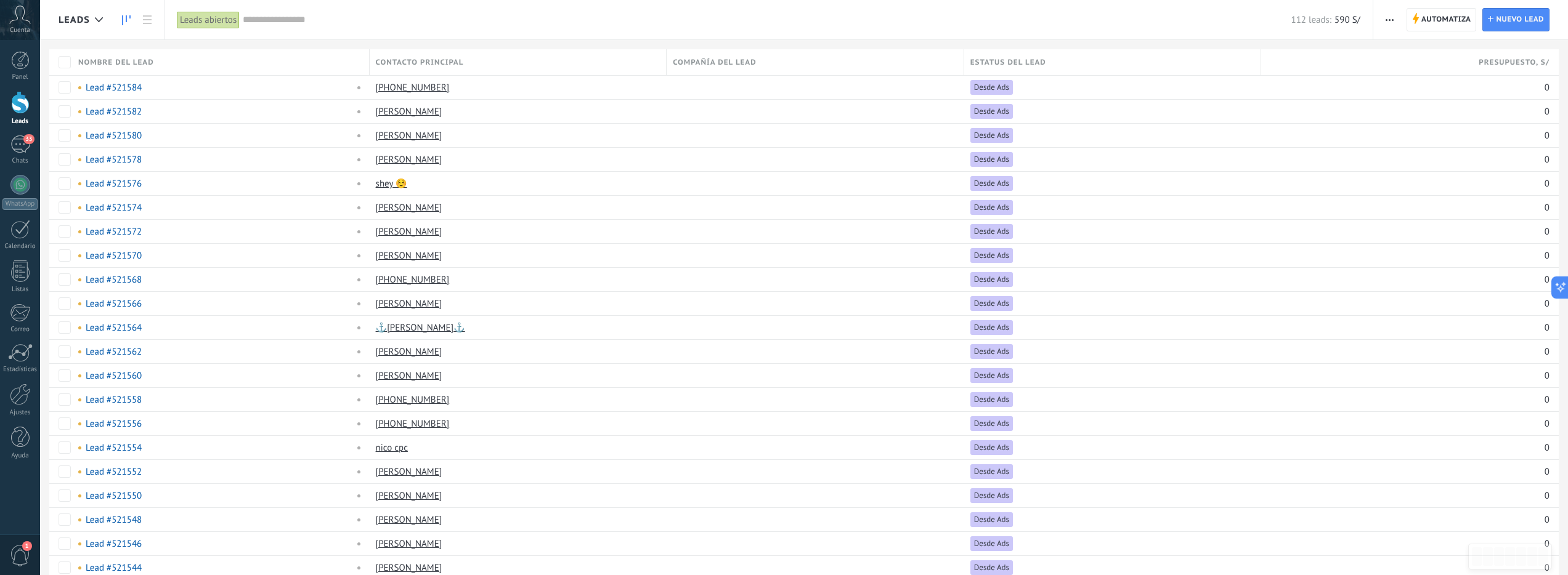
click at [134, 25] on link at bounding box center [126, 20] width 21 height 24
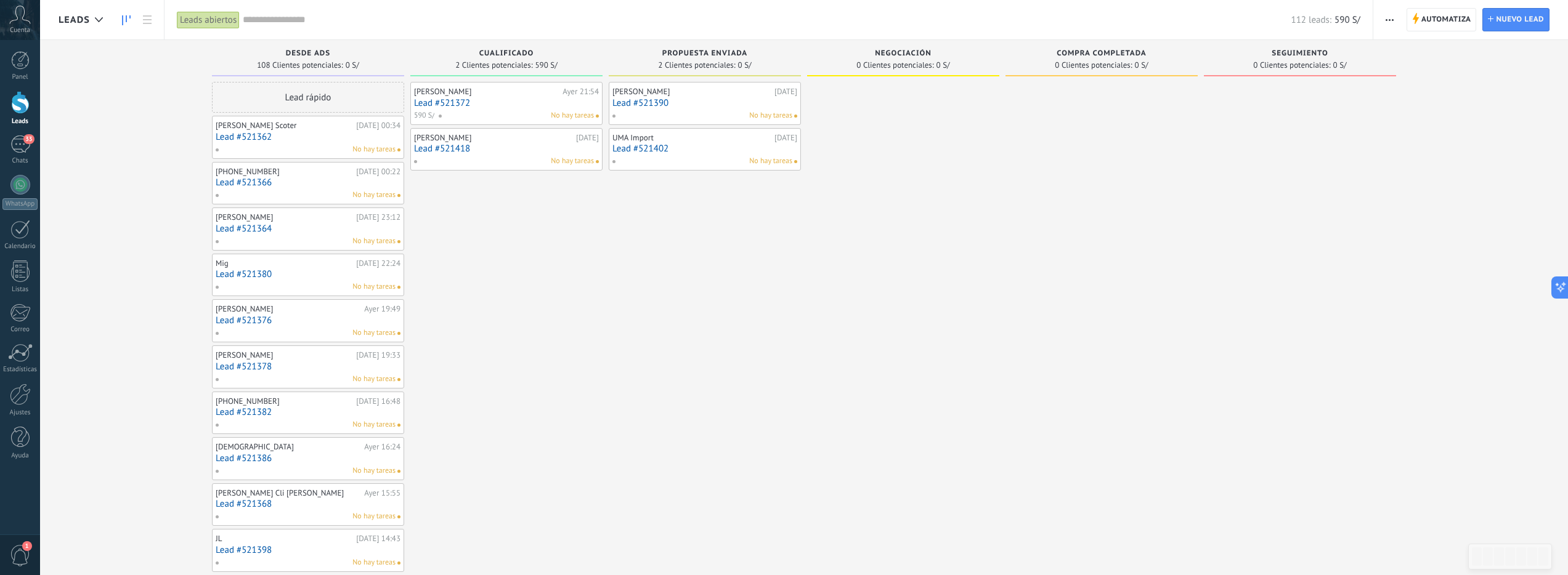
click at [447, 150] on link "Lead #521418" at bounding box center [506, 148] width 185 height 10
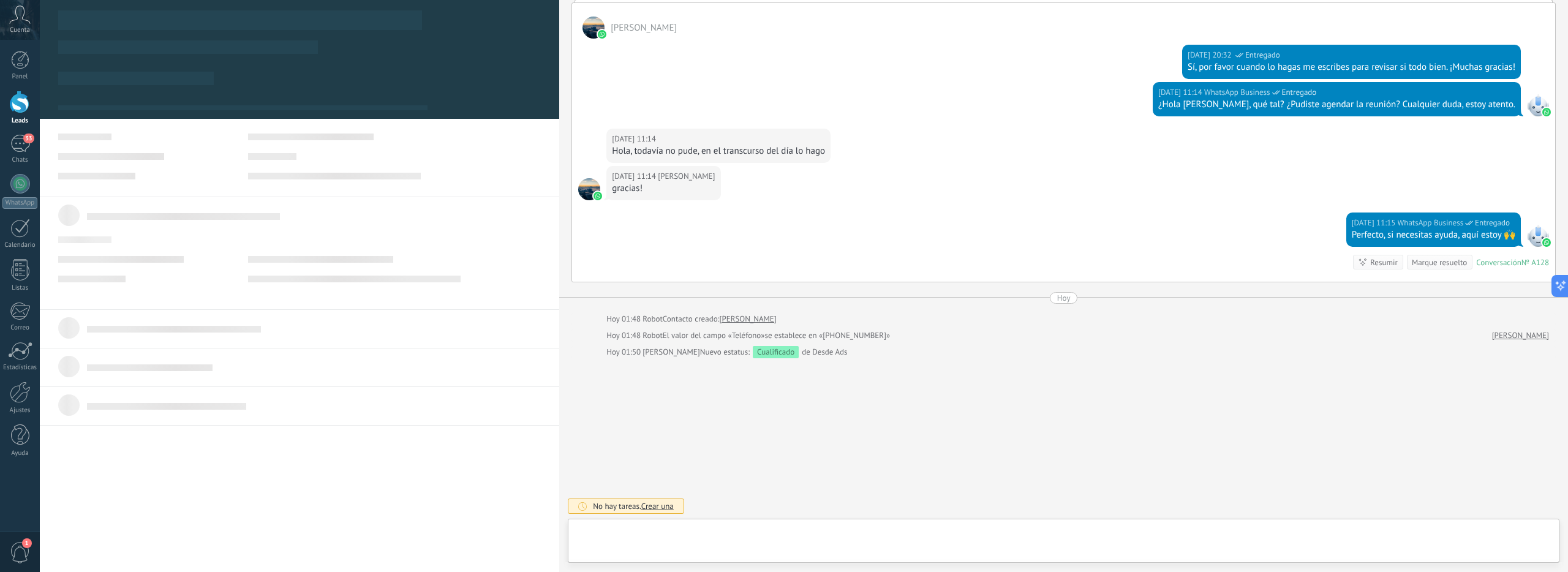
scroll to position [451, 0]
type textarea "**********"
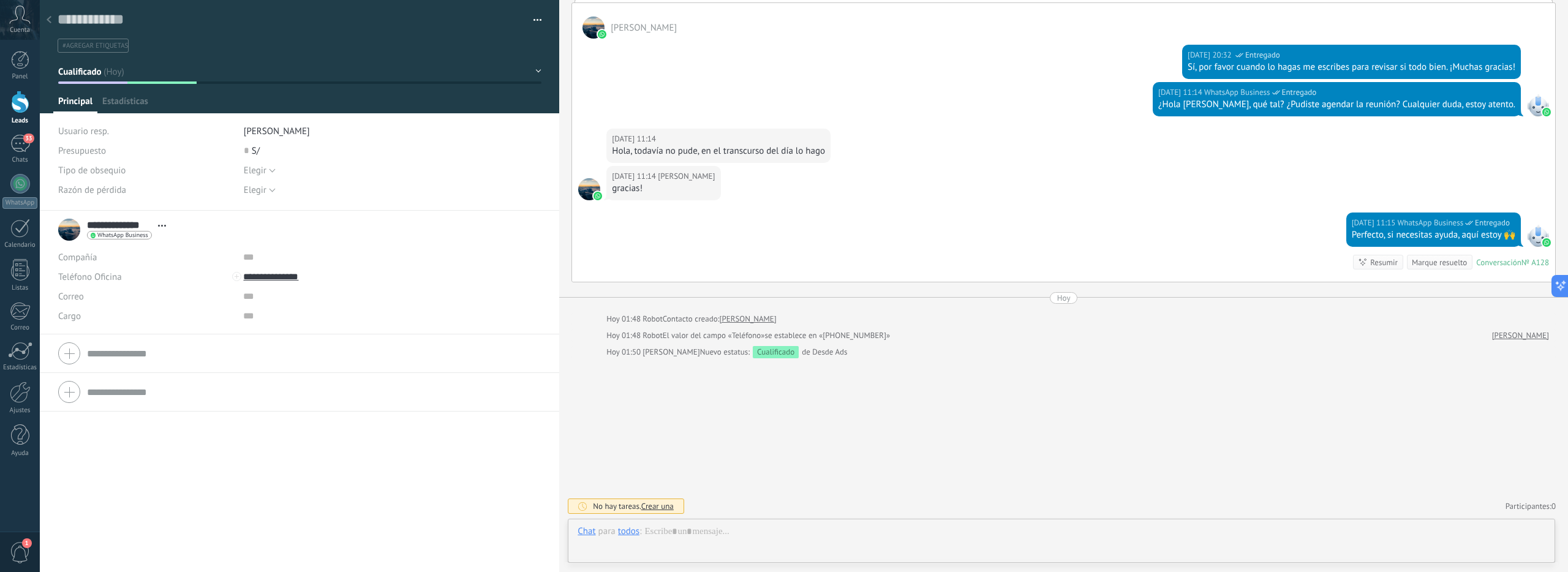
scroll to position [18, 0]
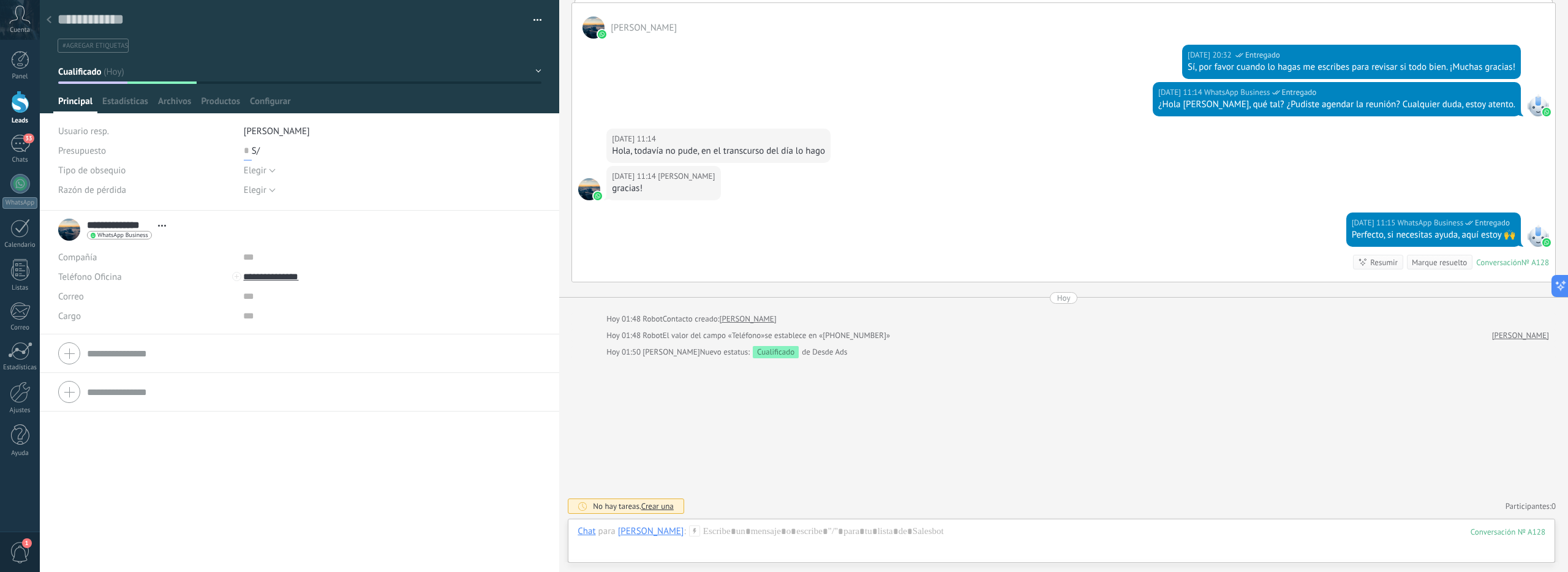
click at [244, 147] on input "text" at bounding box center [248, 151] width 8 height 20
click at [252, 172] on span "Elegir" at bounding box center [255, 170] width 23 height 12
click at [188, 174] on div "Tipo de obsequio" at bounding box center [147, 170] width 177 height 20
click at [82, 542] on button "Guardar" at bounding box center [80, 553] width 43 height 24
type input "*****"
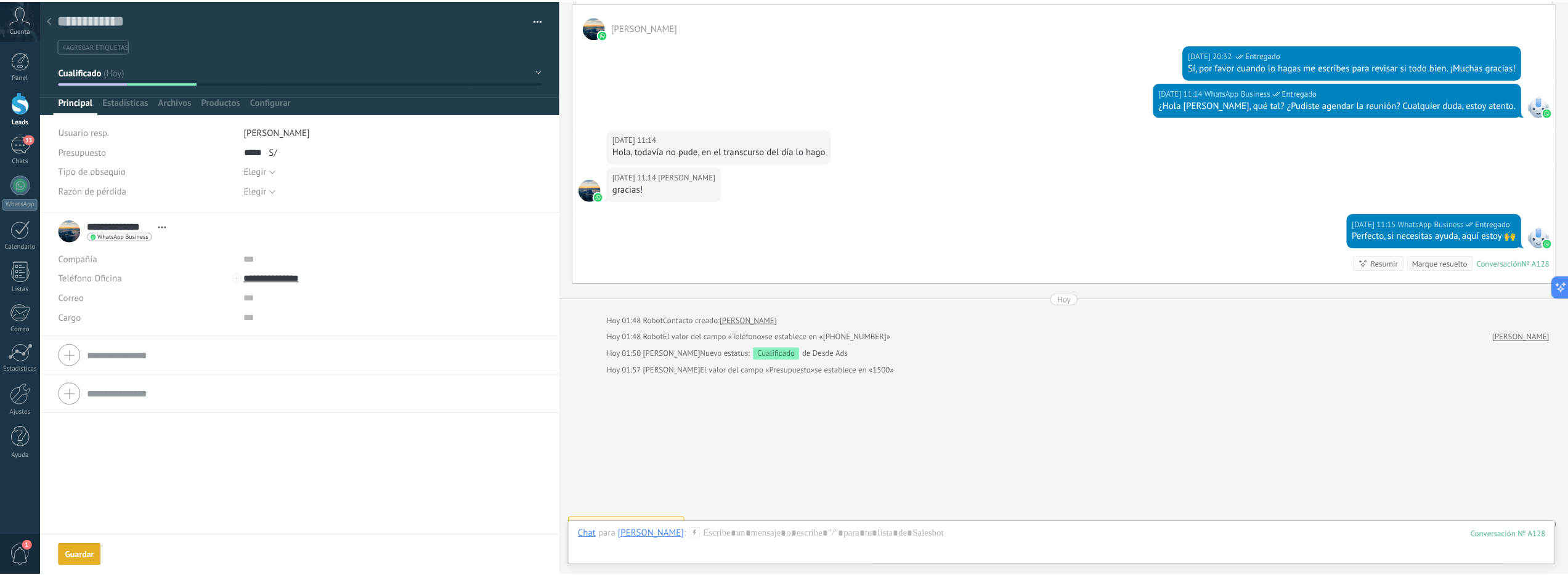
scroll to position [470, 0]
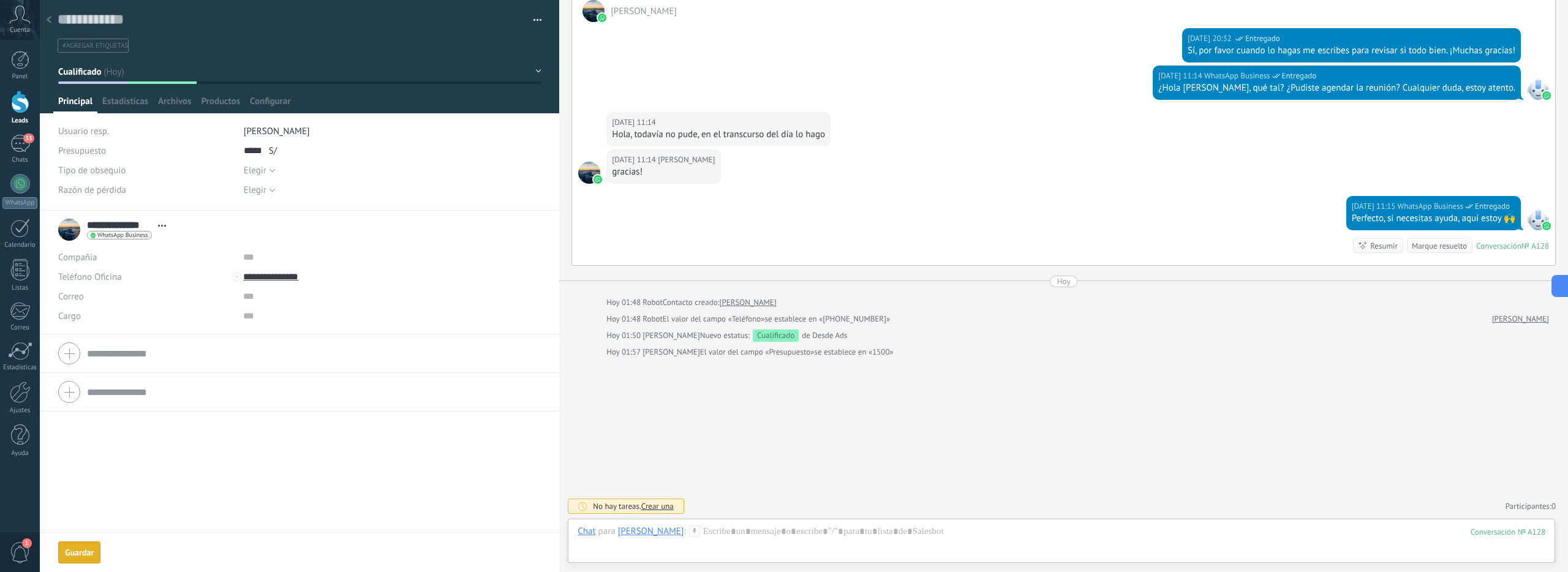
click at [48, 21] on icon at bounding box center [49, 19] width 5 height 7
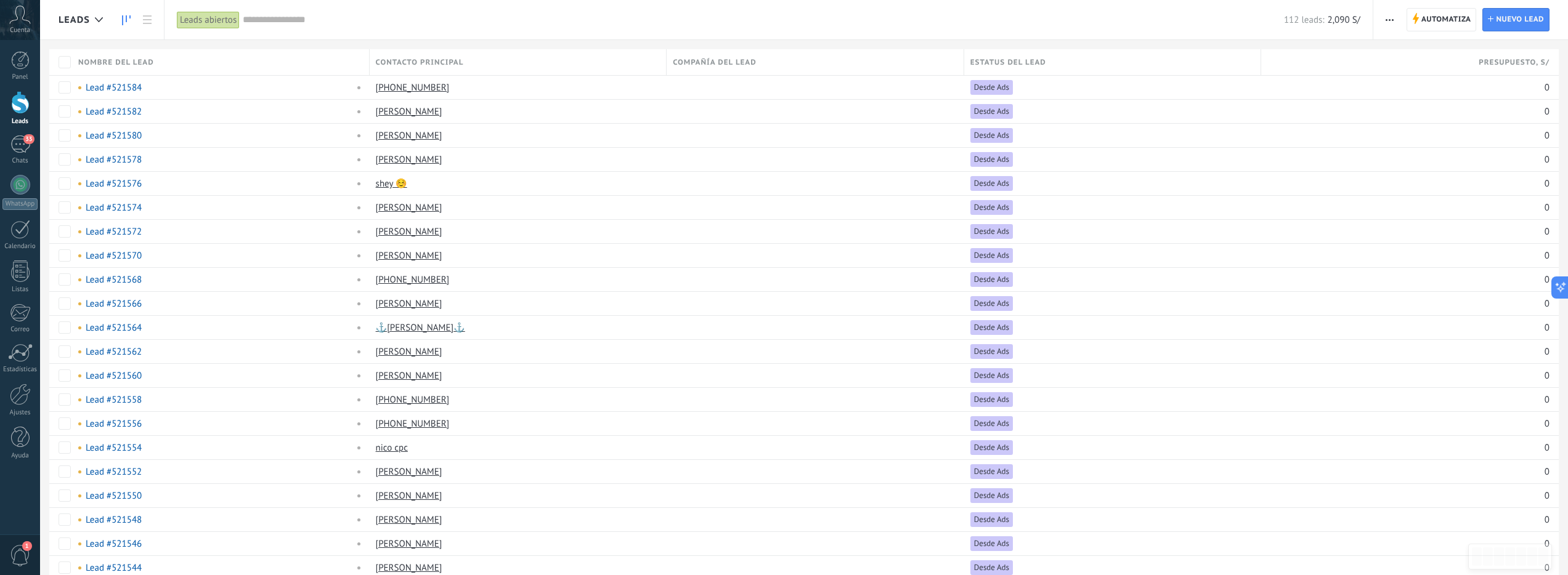
click at [133, 21] on link at bounding box center [126, 20] width 21 height 24
